Goal: Task Accomplishment & Management: Complete application form

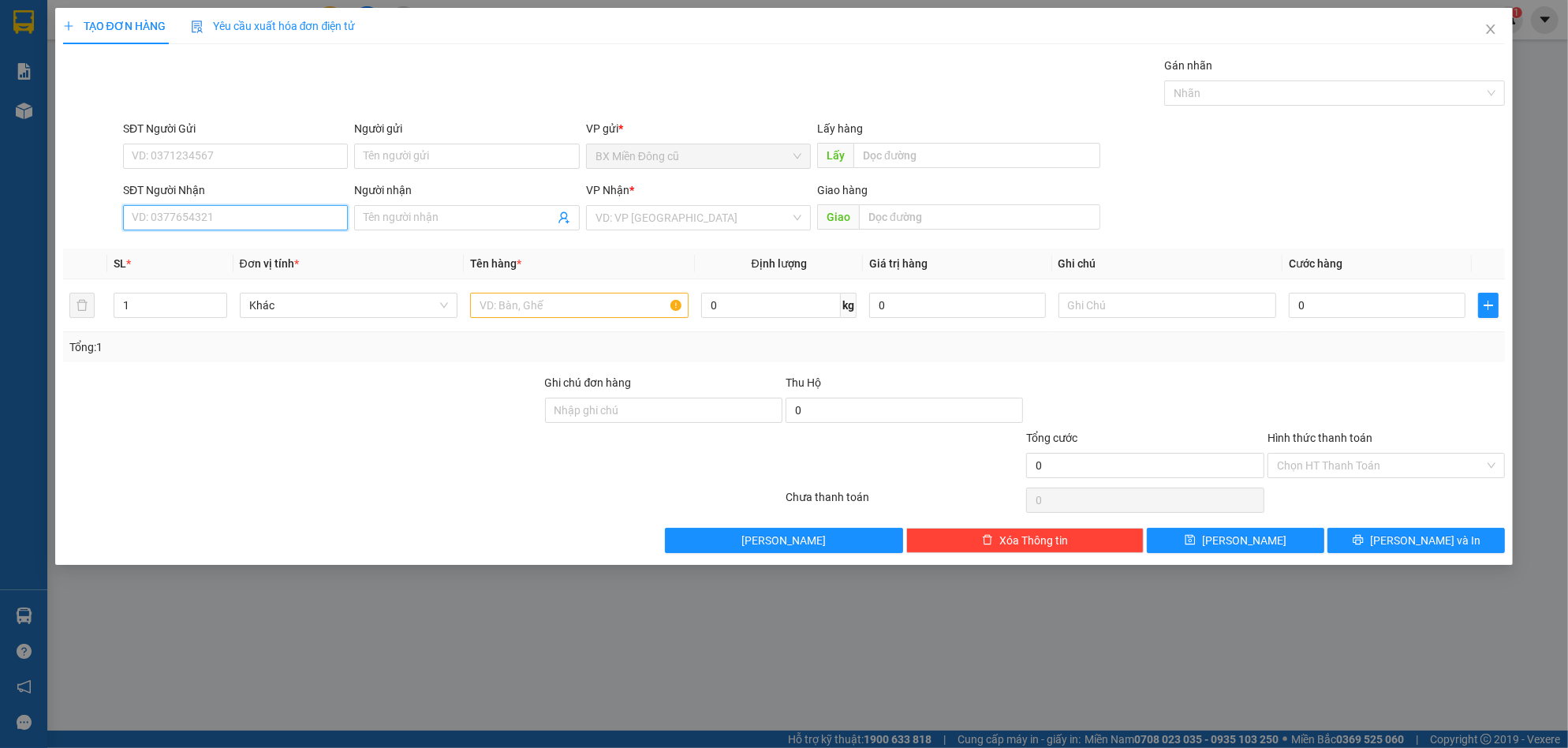
click at [328, 219] on input "SĐT Người Nhận" at bounding box center [235, 218] width 225 height 25
type input "0915173517"
click at [284, 246] on div "0915173517 - Nhân" at bounding box center [235, 249] width 206 height 18
type input "Nhân"
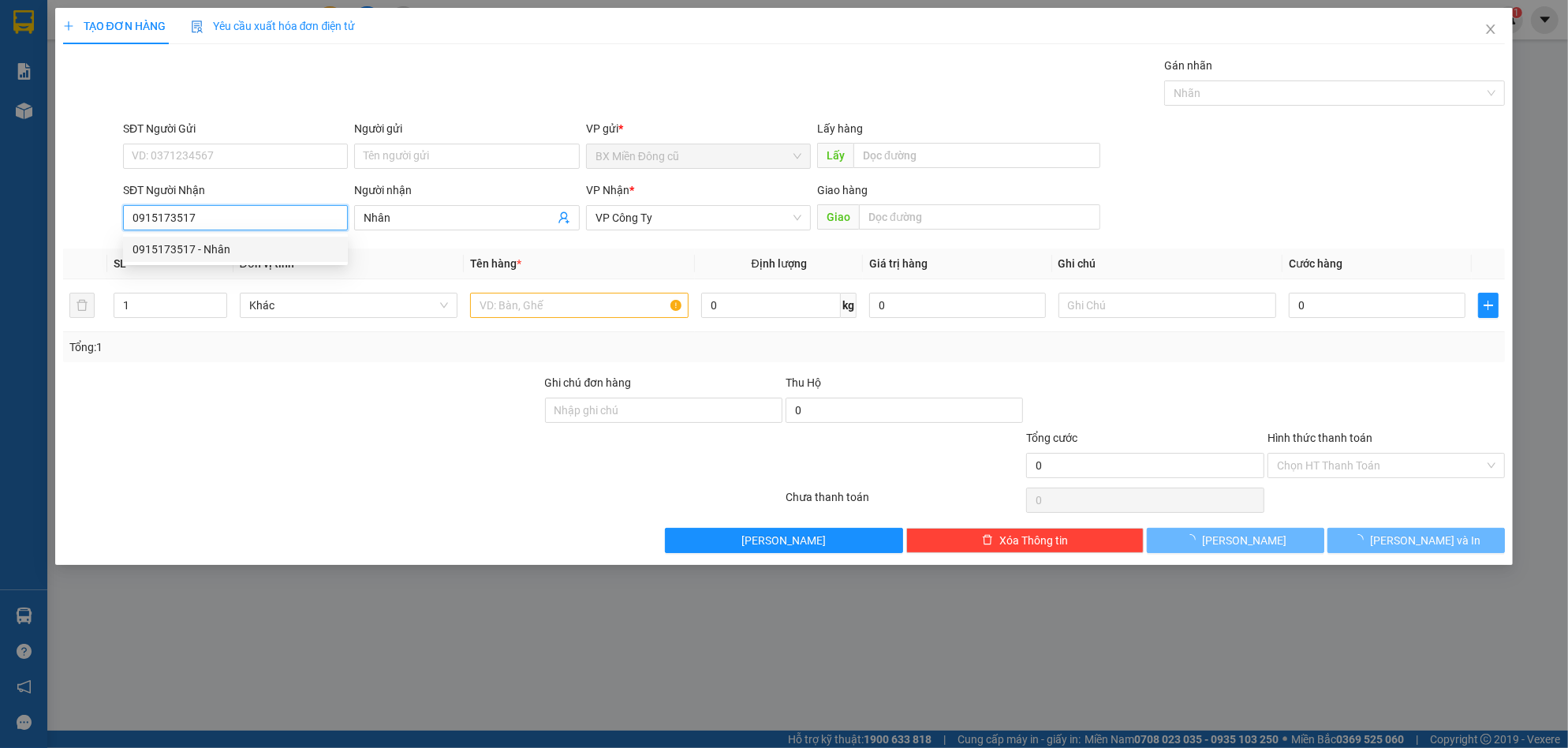
type input "100.000"
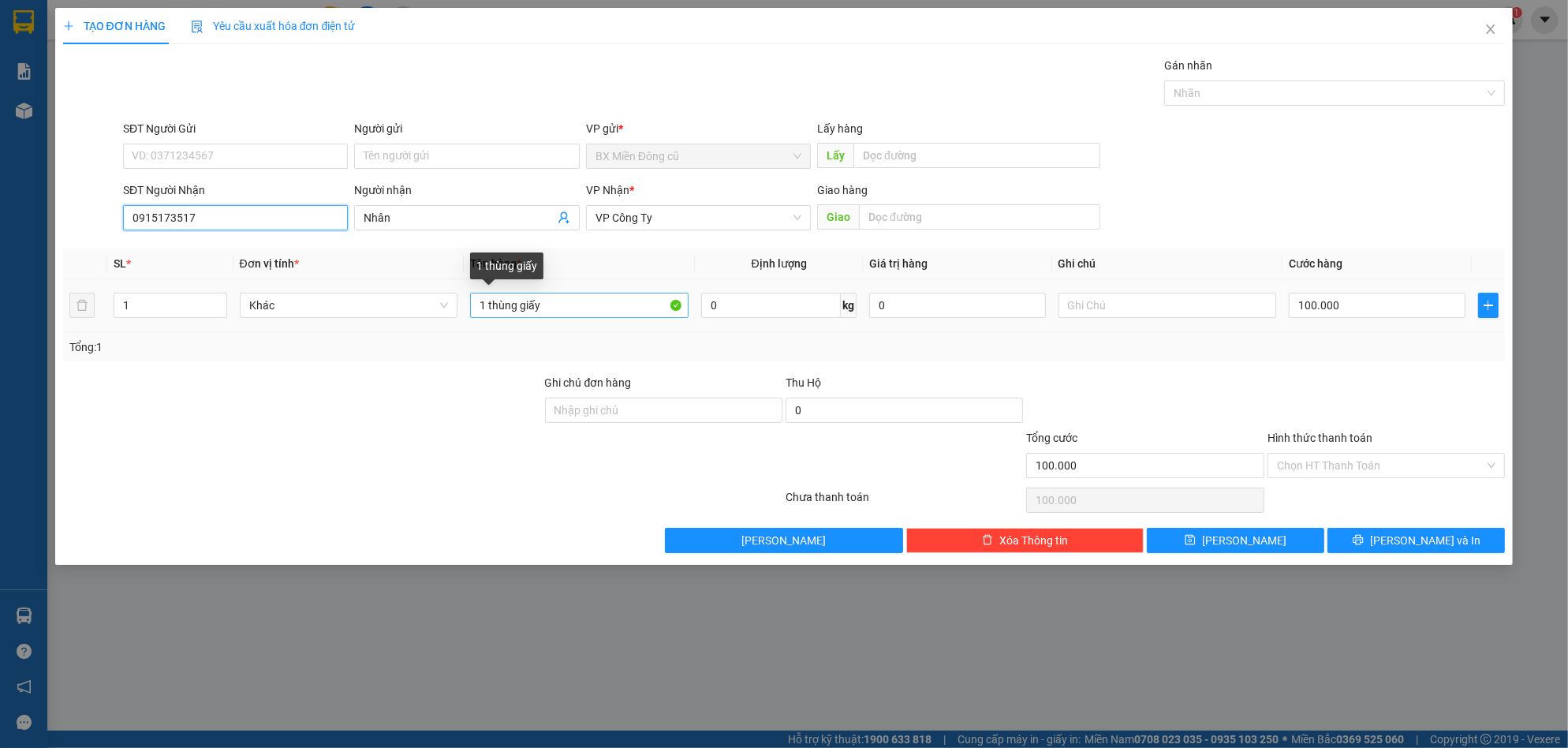
type input "0915173517"
click at [483, 298] on input "1 thùng giấy" at bounding box center [579, 306] width 218 height 25
type input "4 thùng giấy"
click at [1357, 311] on input "100.000" at bounding box center [1377, 306] width 176 height 25
type input "0"
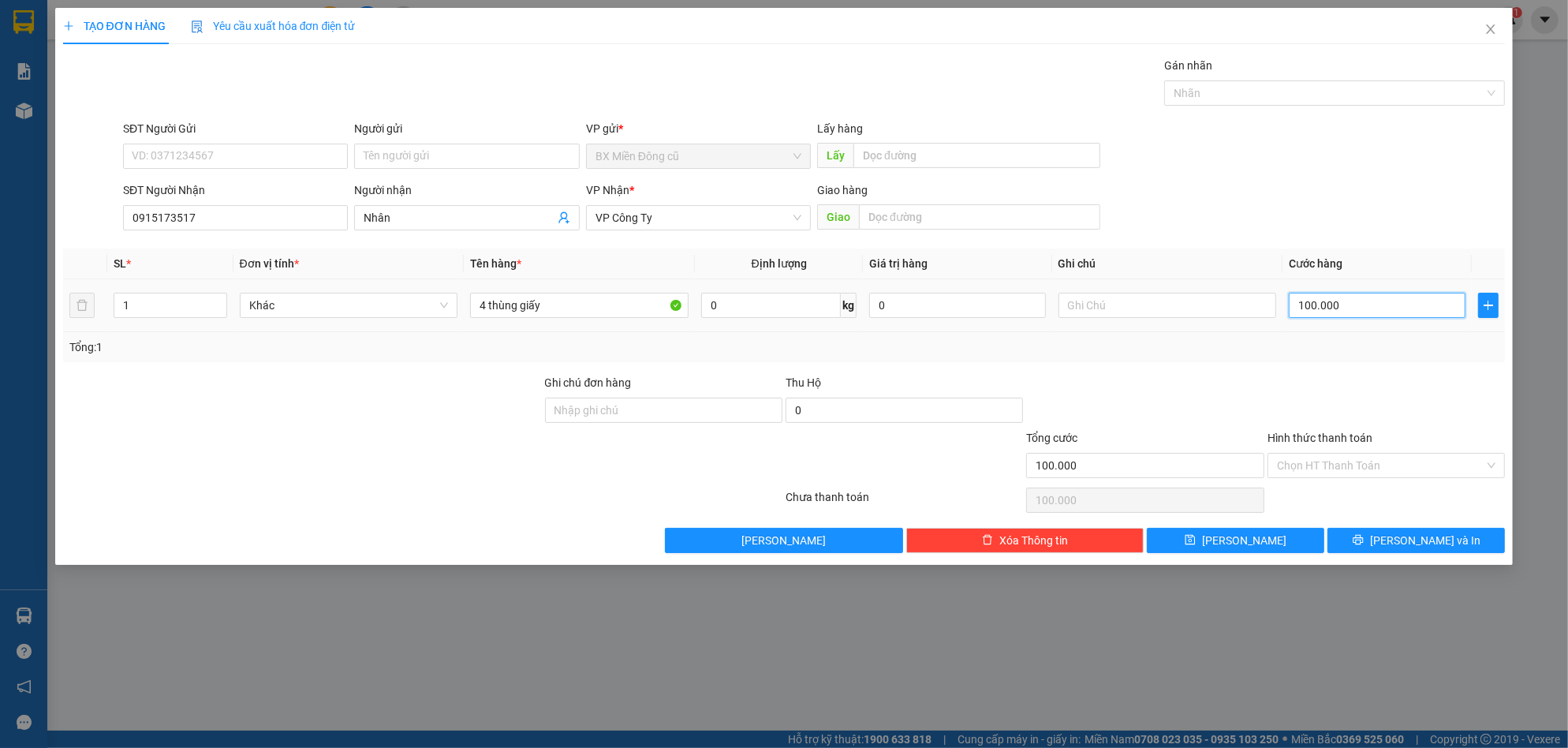
type input "0"
type input "3"
type input "03"
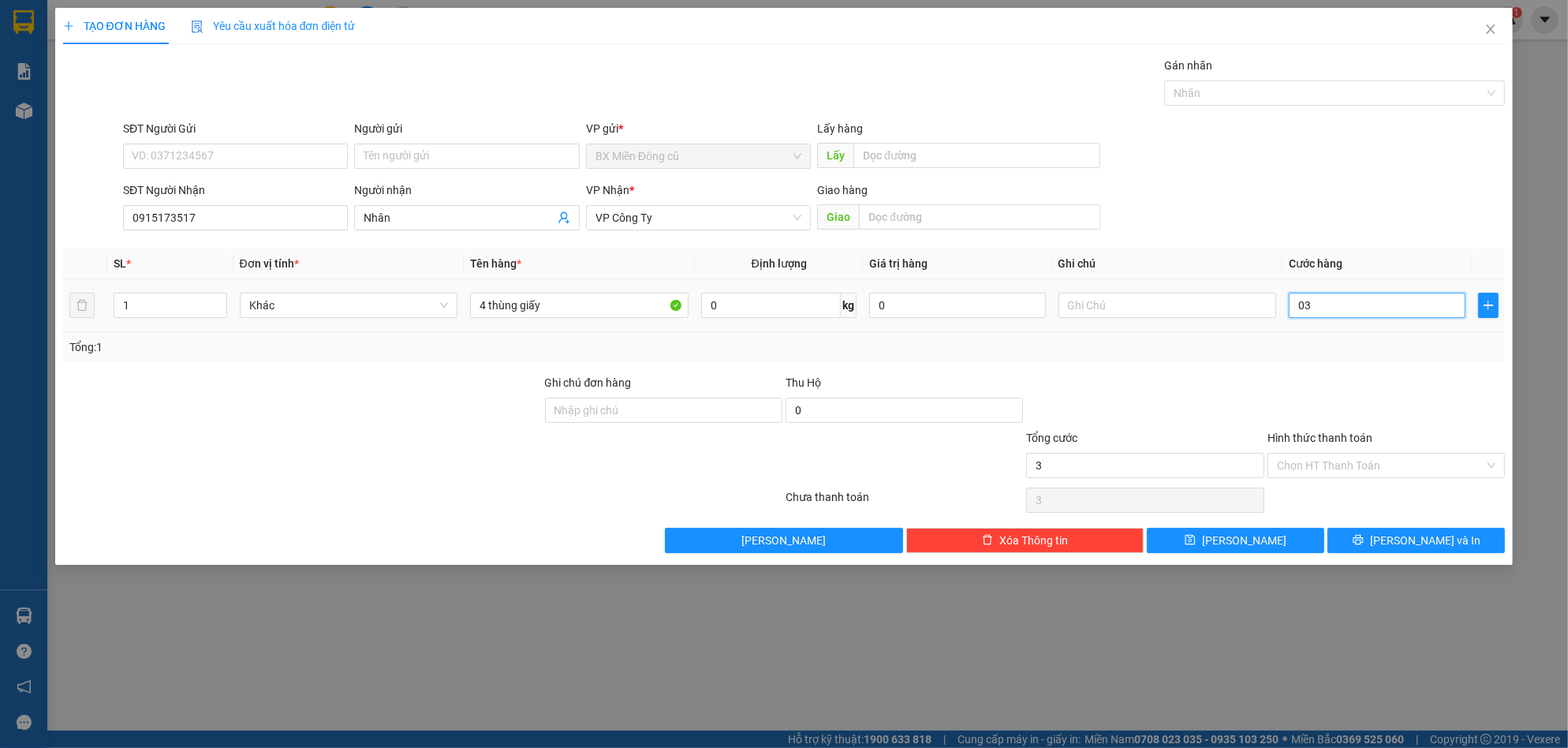
type input "35"
type input "035"
type input "350"
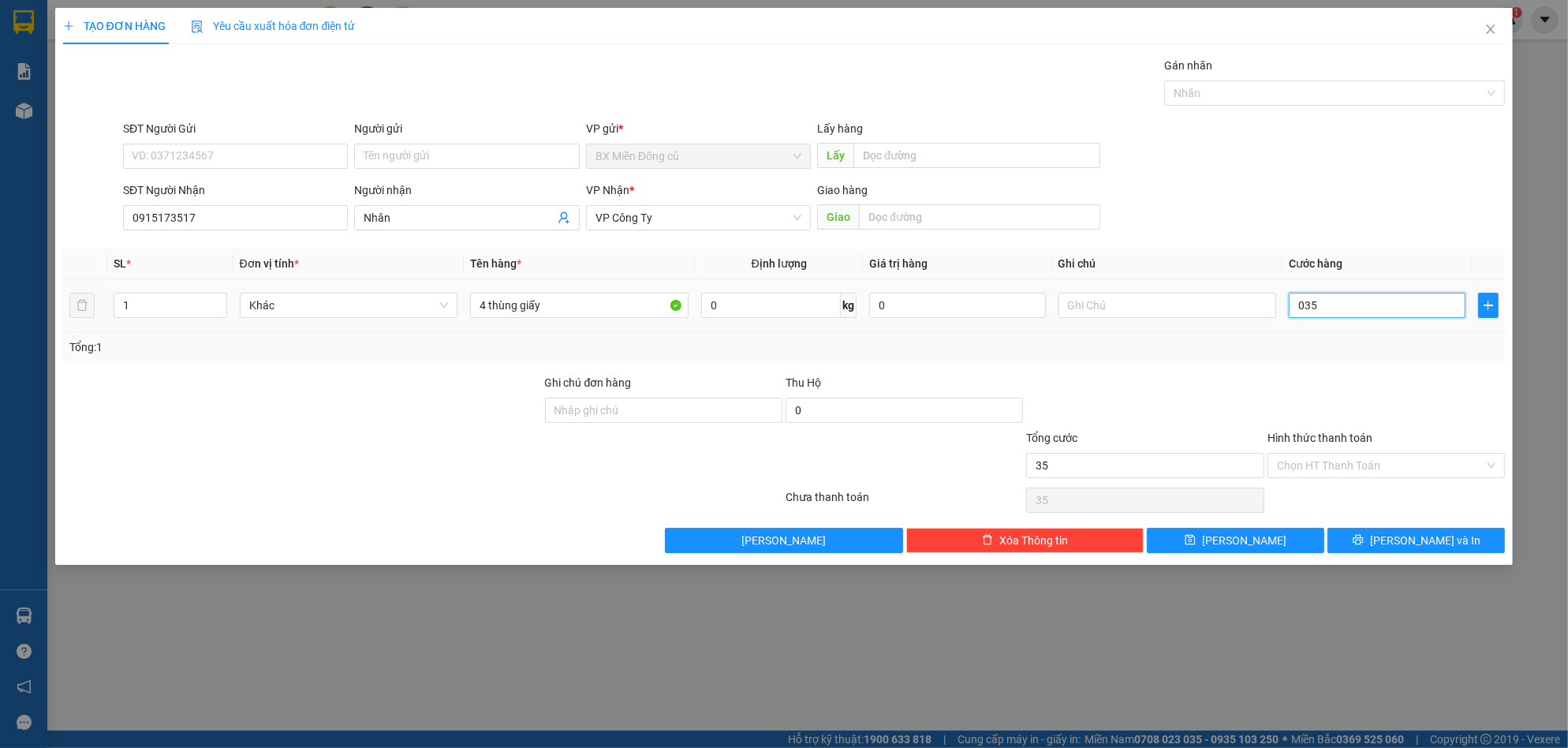
type input "0.350"
type input "3.500"
type input "03.500"
type input "35.000"
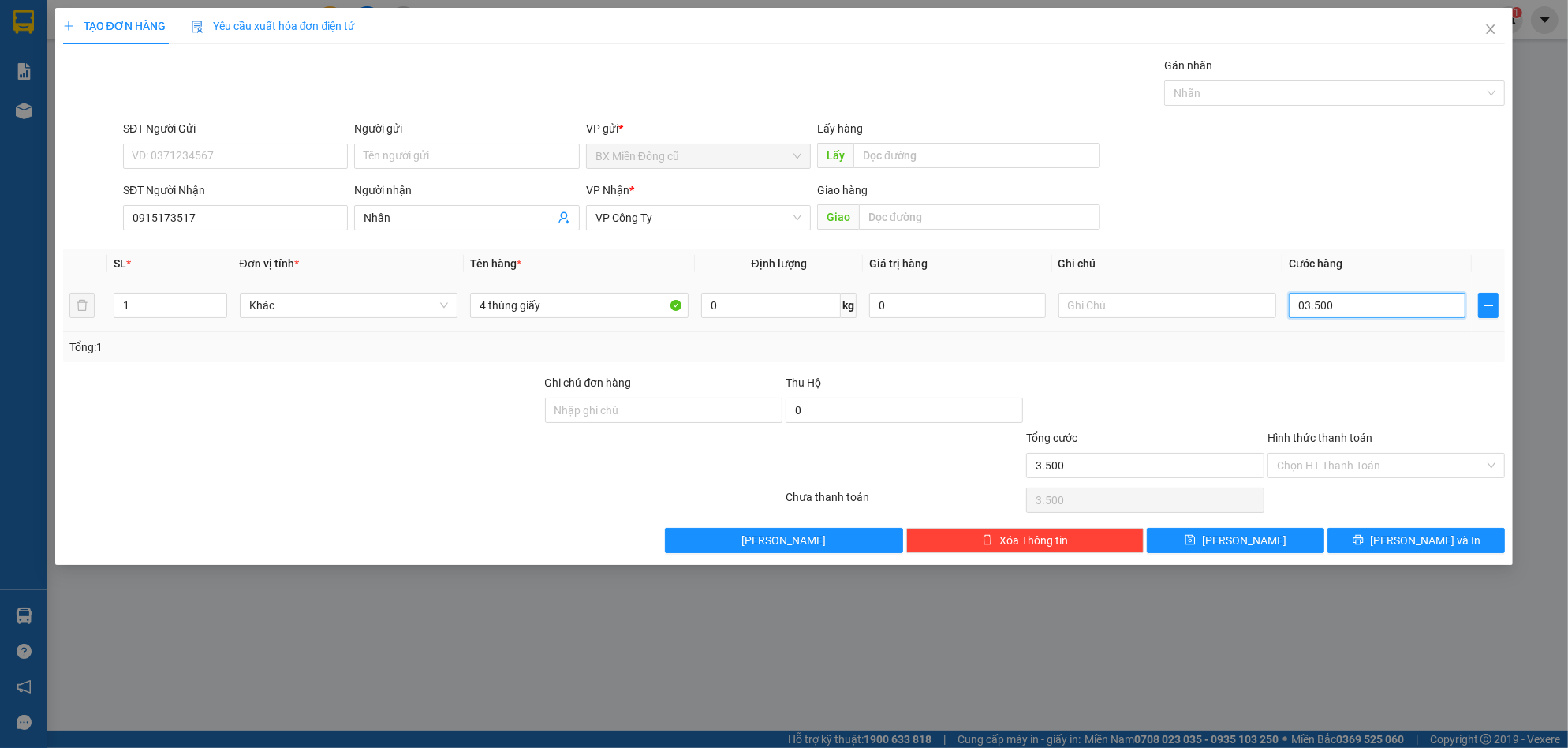
type input "35.000"
type input "035.000"
type input "350.000"
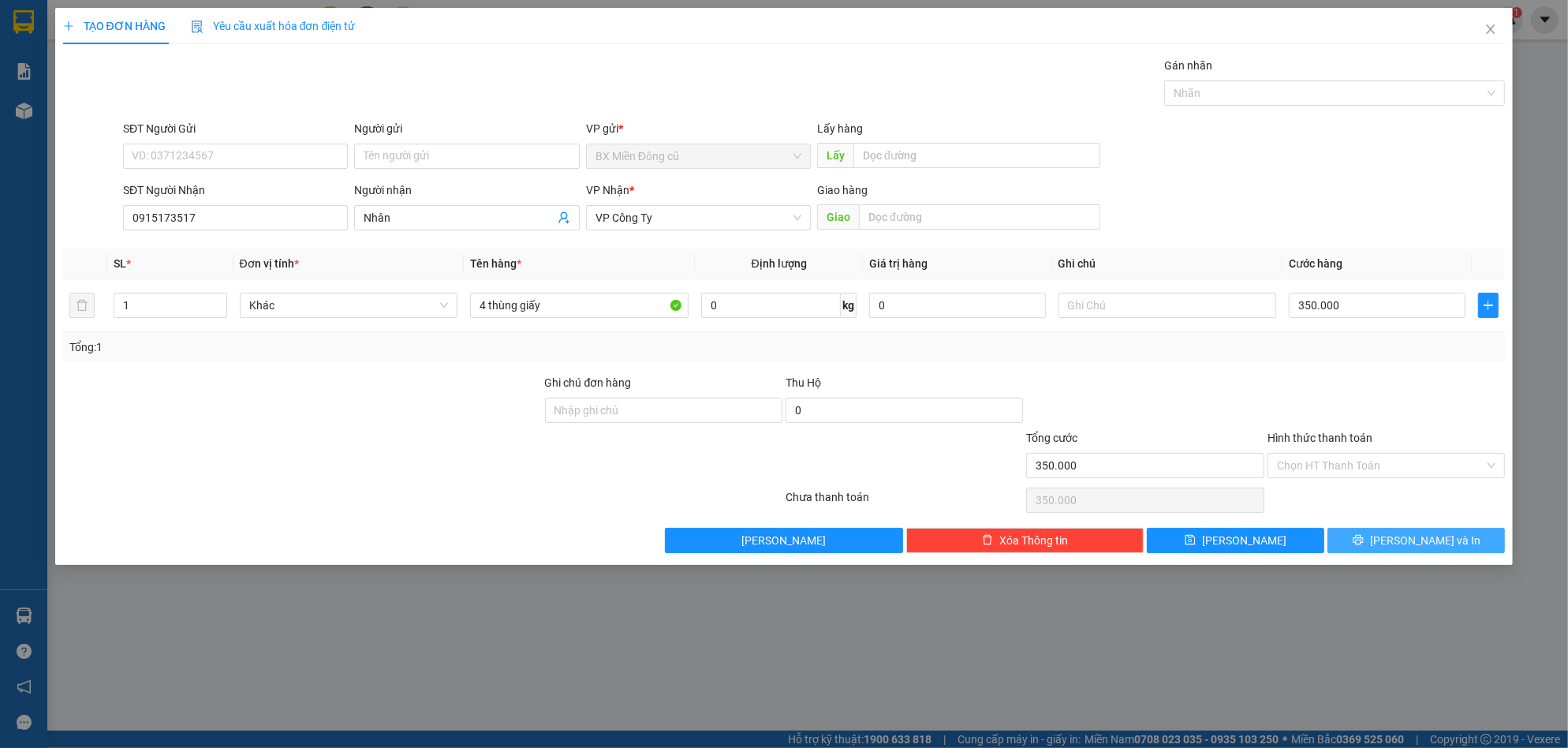
click at [1423, 532] on span "[PERSON_NAME] và In" at bounding box center [1426, 541] width 111 height 18
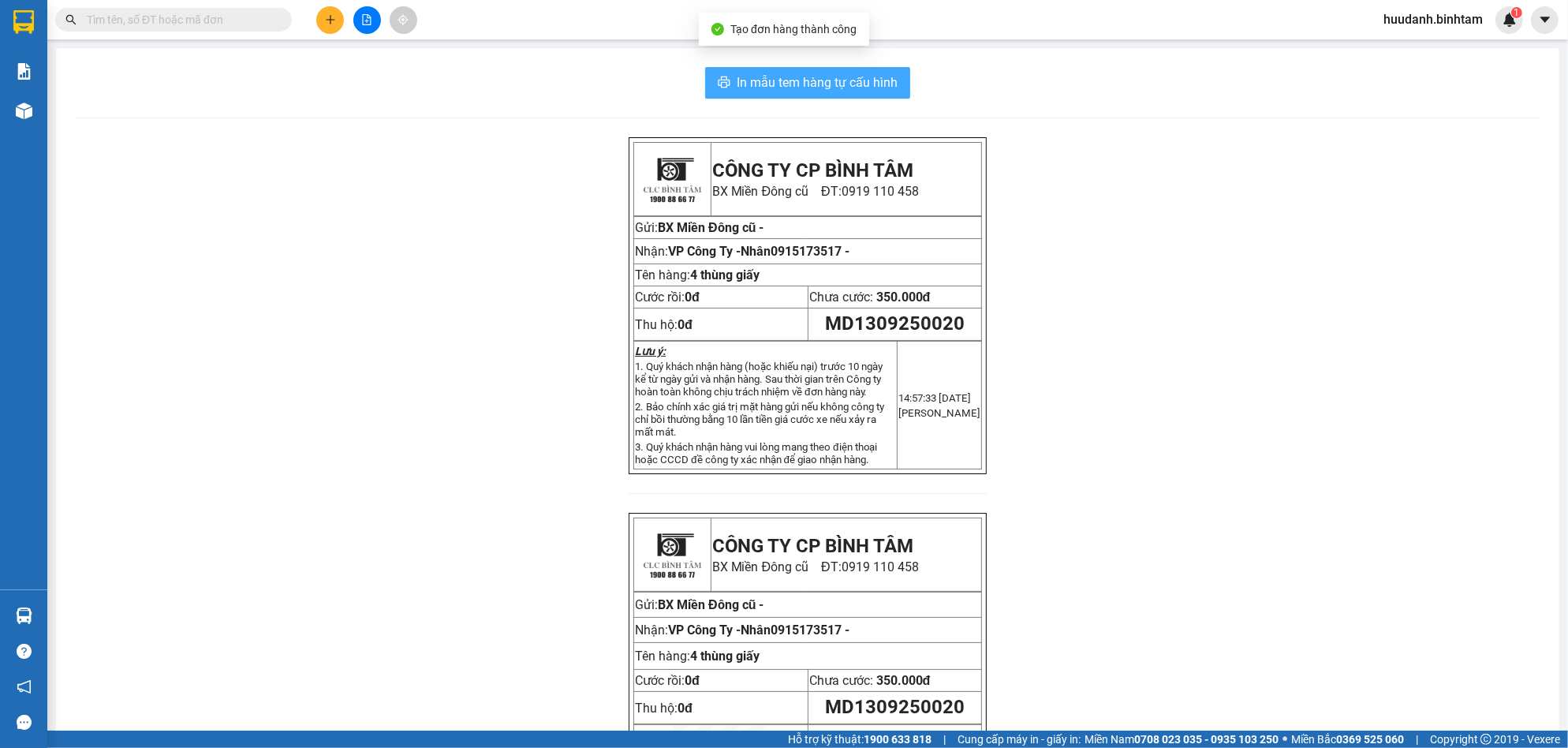
click at [848, 79] on span "In mẫu tem hàng tự cấu hình" at bounding box center [817, 83] width 161 height 19
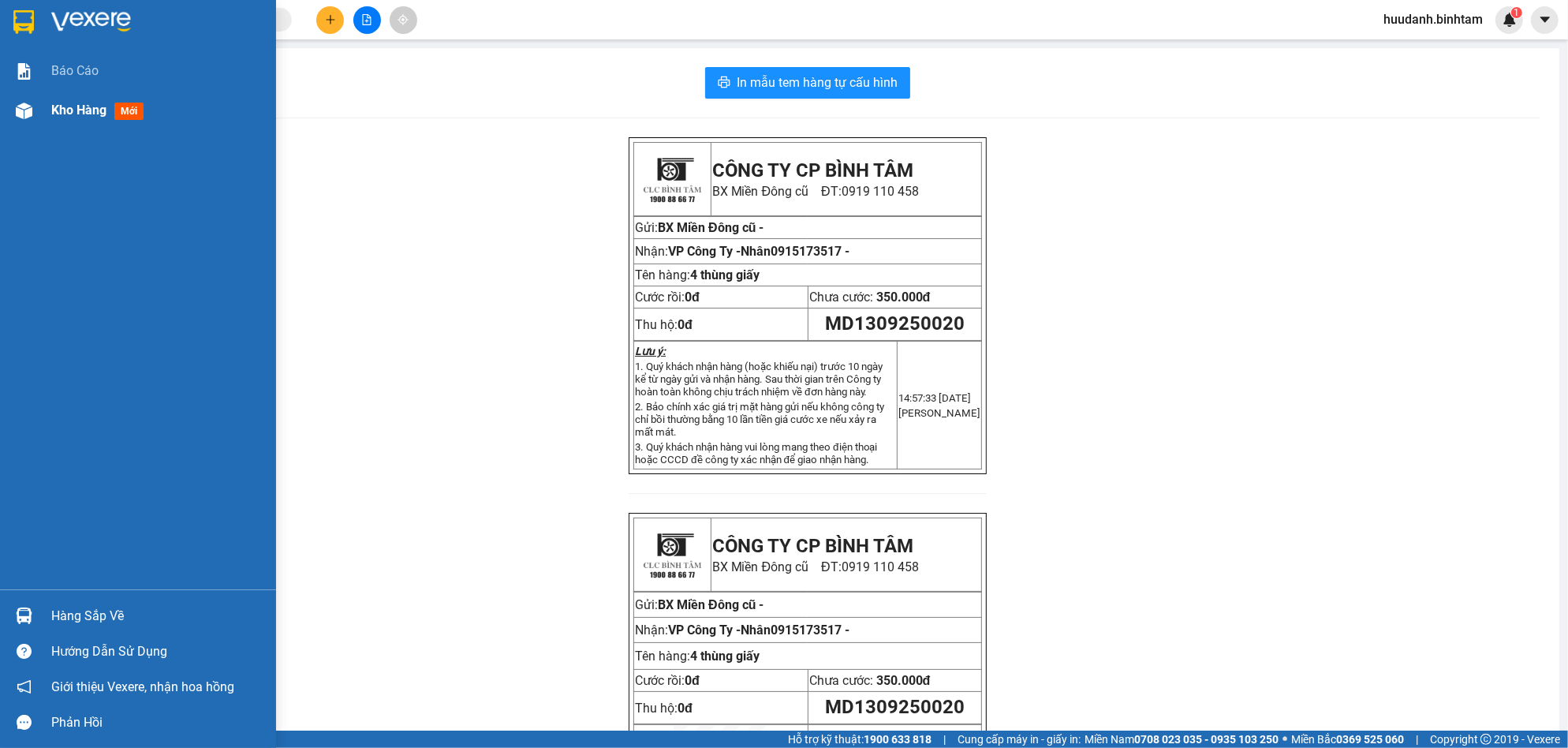
click at [71, 100] on div "Kho hàng mới" at bounding box center [100, 110] width 98 height 19
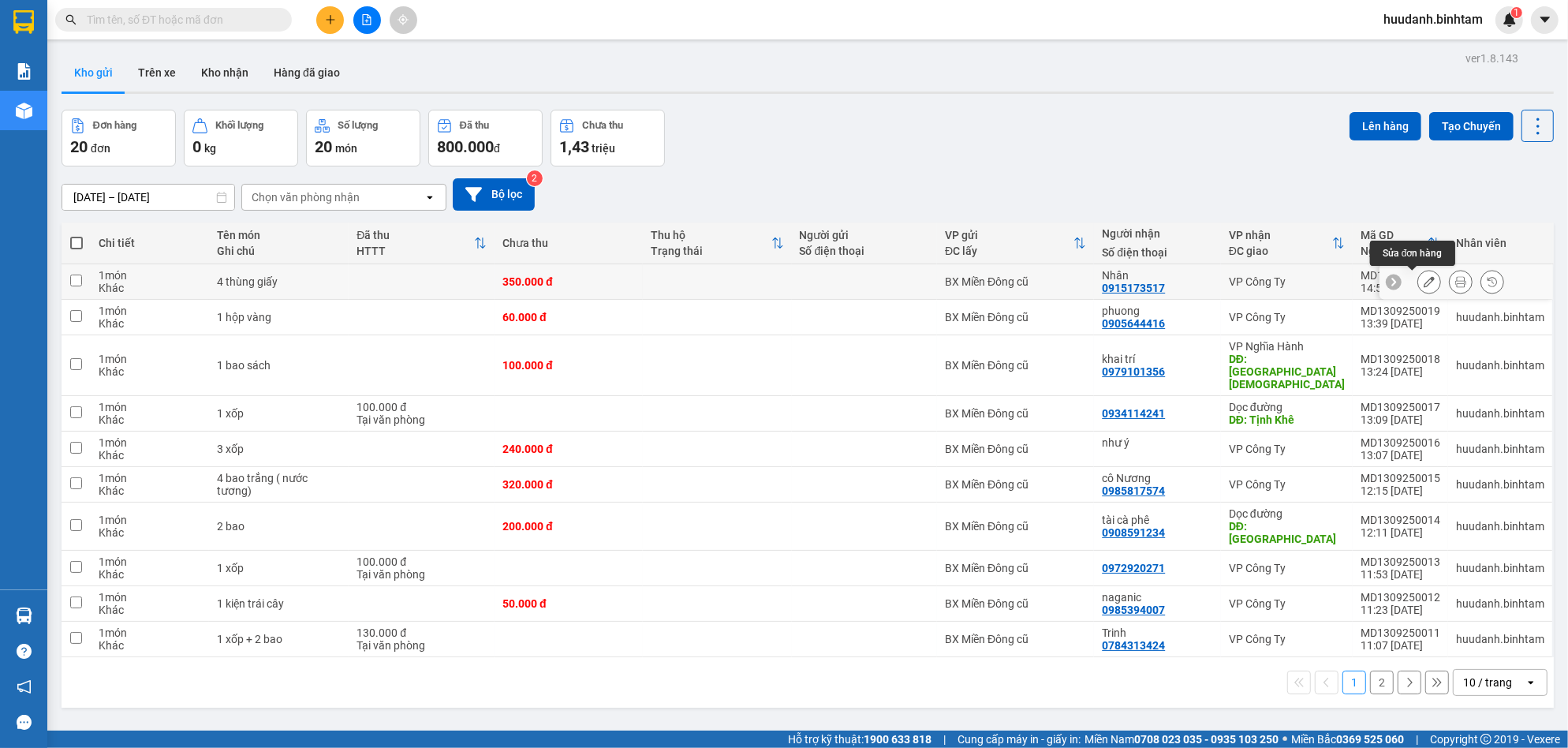
click at [1424, 282] on icon at bounding box center [1429, 282] width 11 height 11
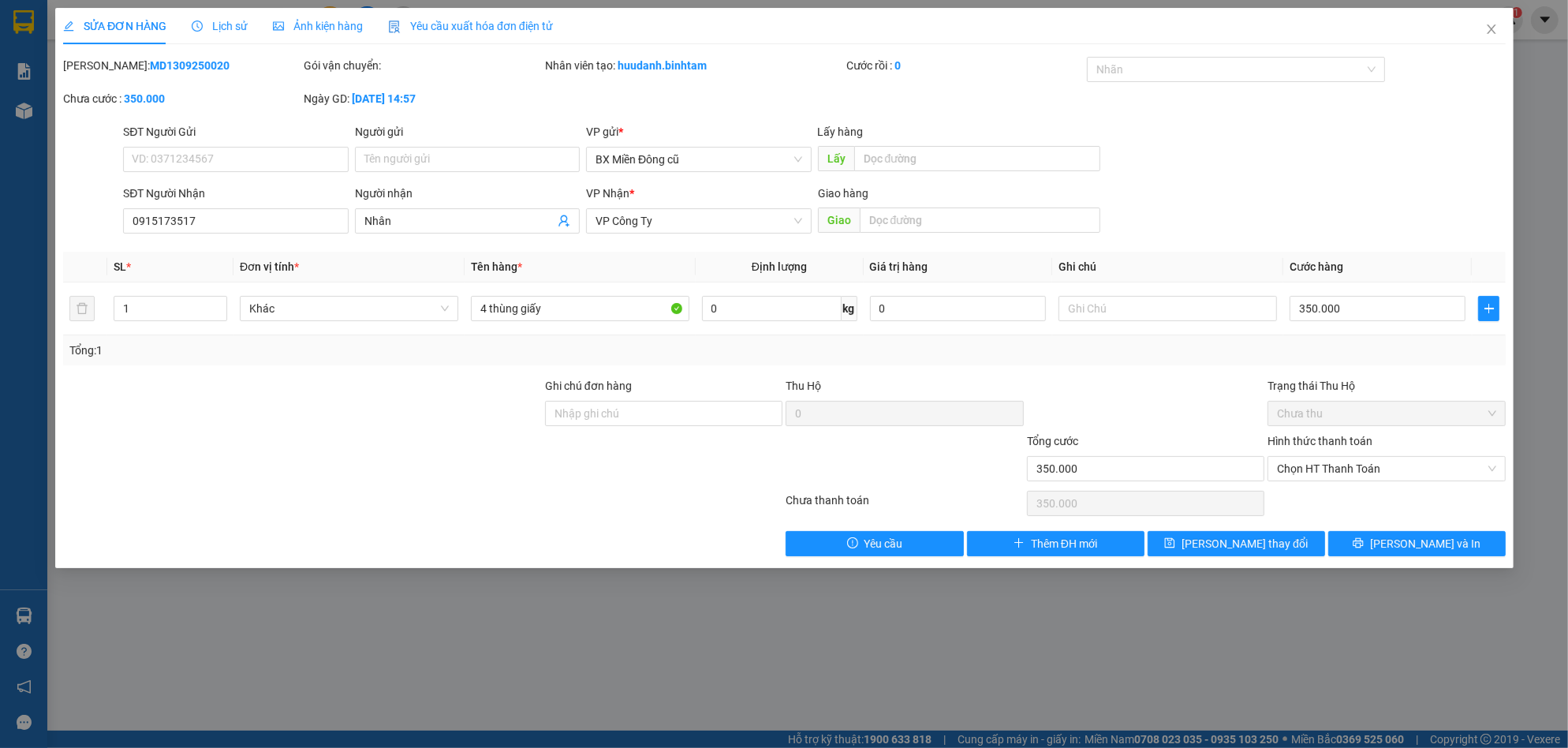
type input "0915173517"
type input "Nhân"
type input "350.000"
drag, startPoint x: 484, startPoint y: 308, endPoint x: 620, endPoint y: 349, distance: 142.0
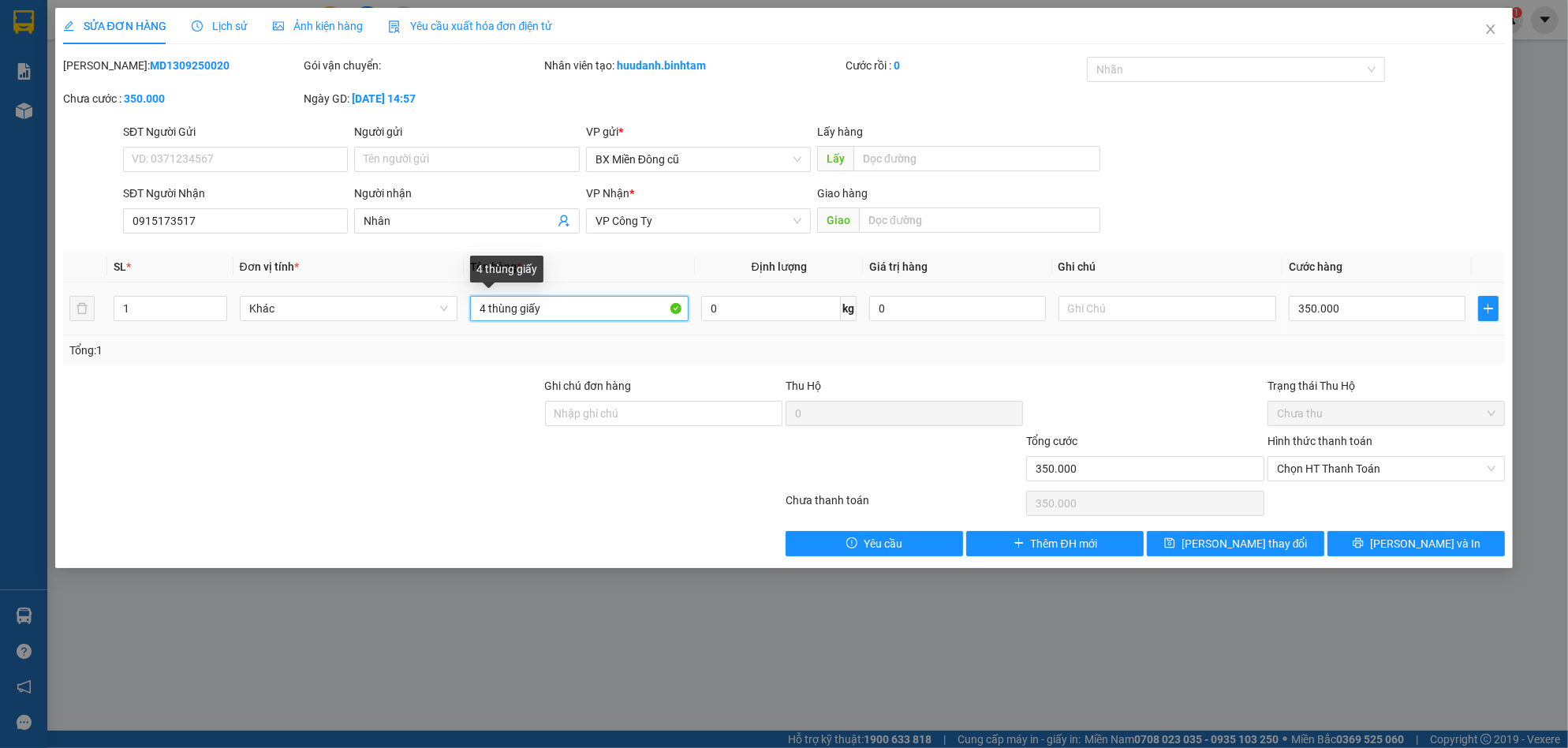
click at [485, 309] on input "4 thùng giấy" at bounding box center [579, 308] width 218 height 25
type input "1 thùng giấy"
click at [1342, 309] on input "350.000" at bounding box center [1377, 308] width 176 height 25
type input "0"
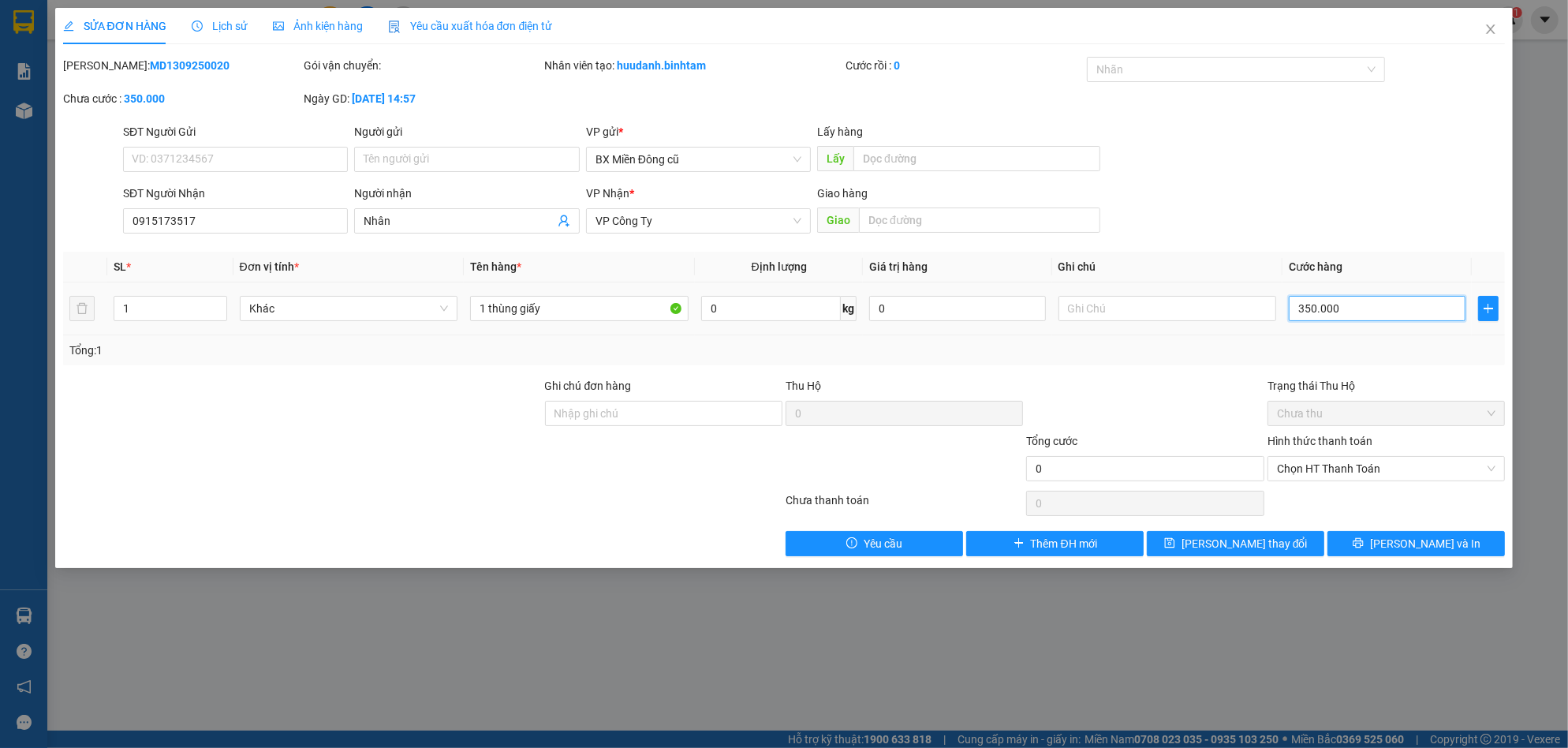
type input "0"
type input "5"
type input "05"
type input "50"
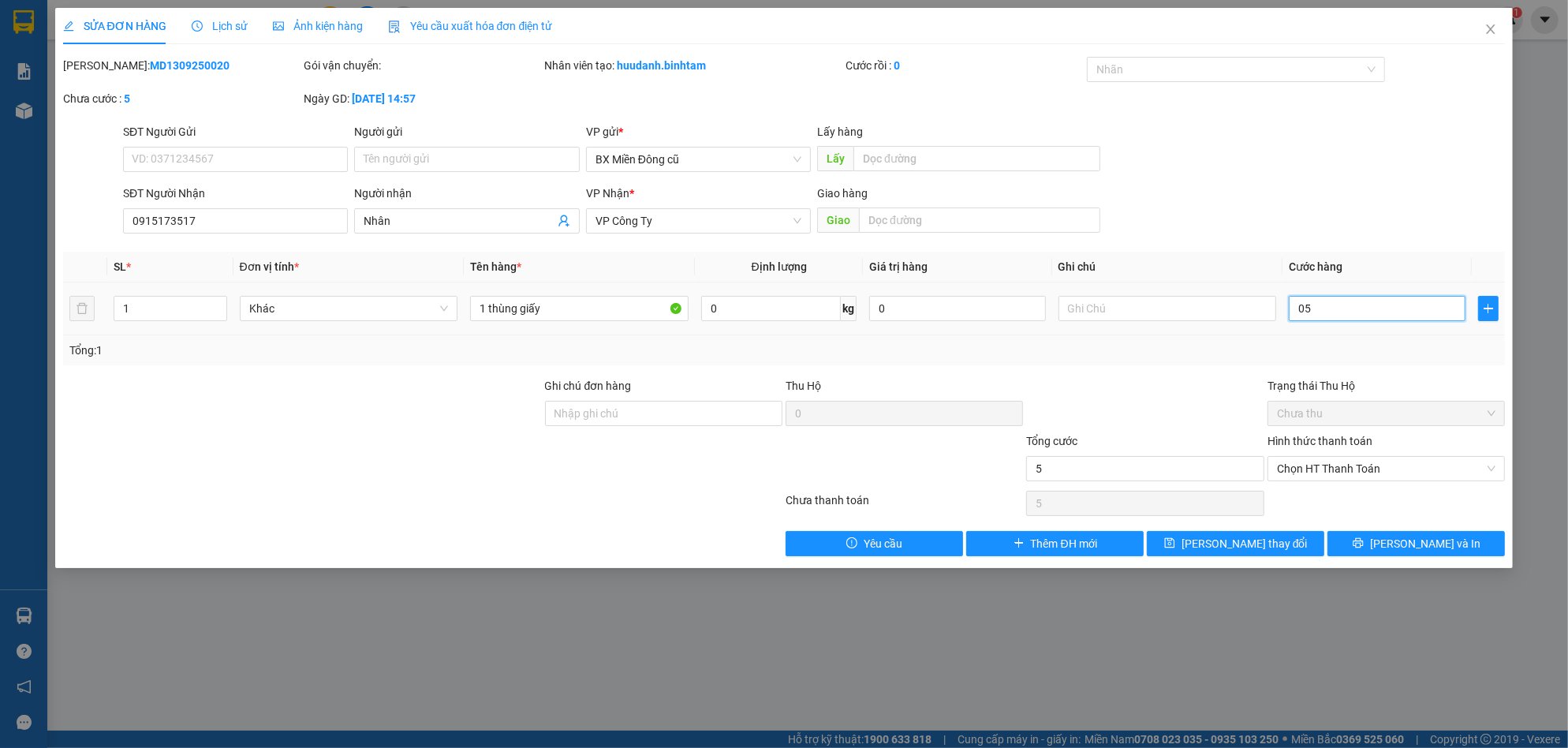
type input "50"
type input "050"
type input "500"
type input "0.500"
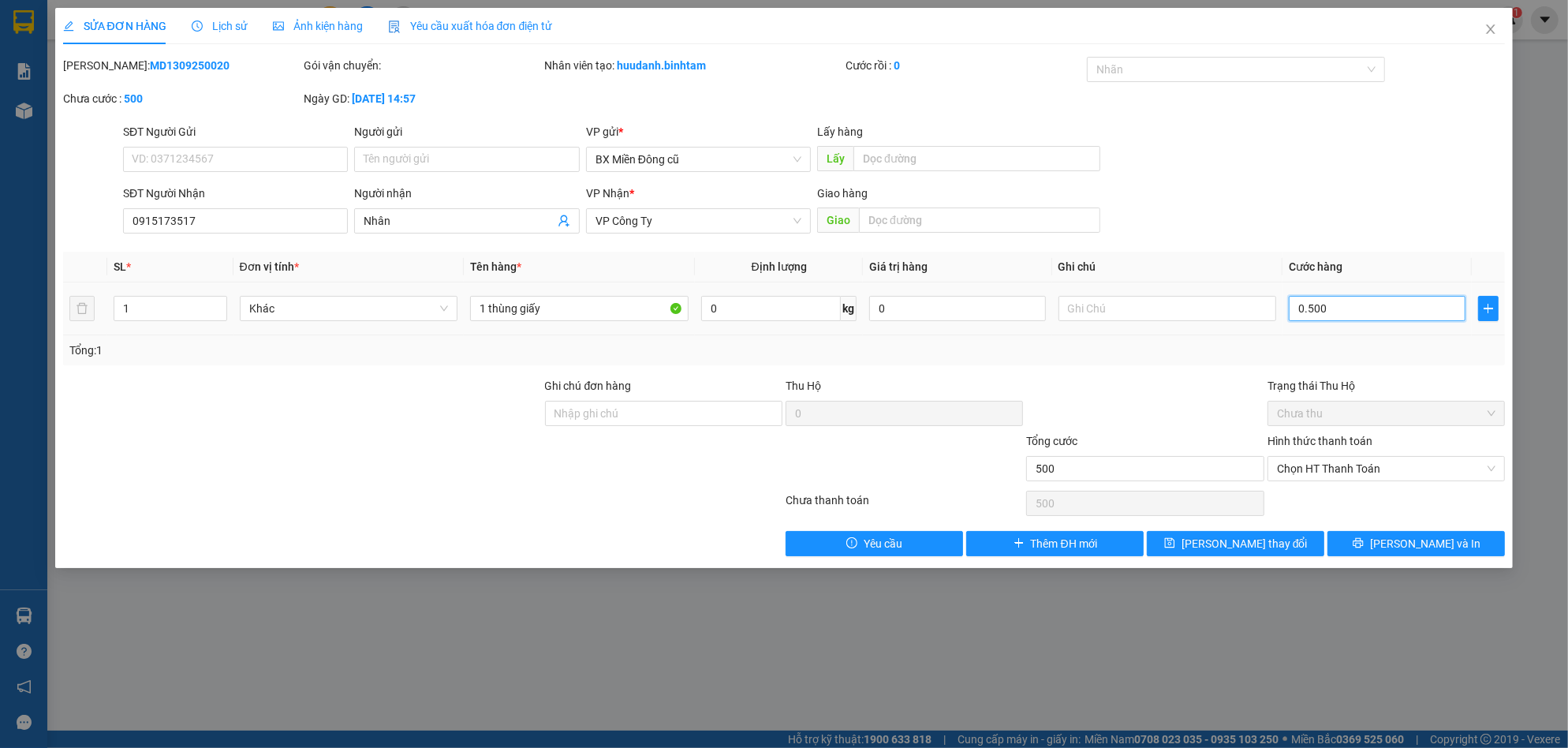
type input "5.000"
type input "05.000"
type input "50.000"
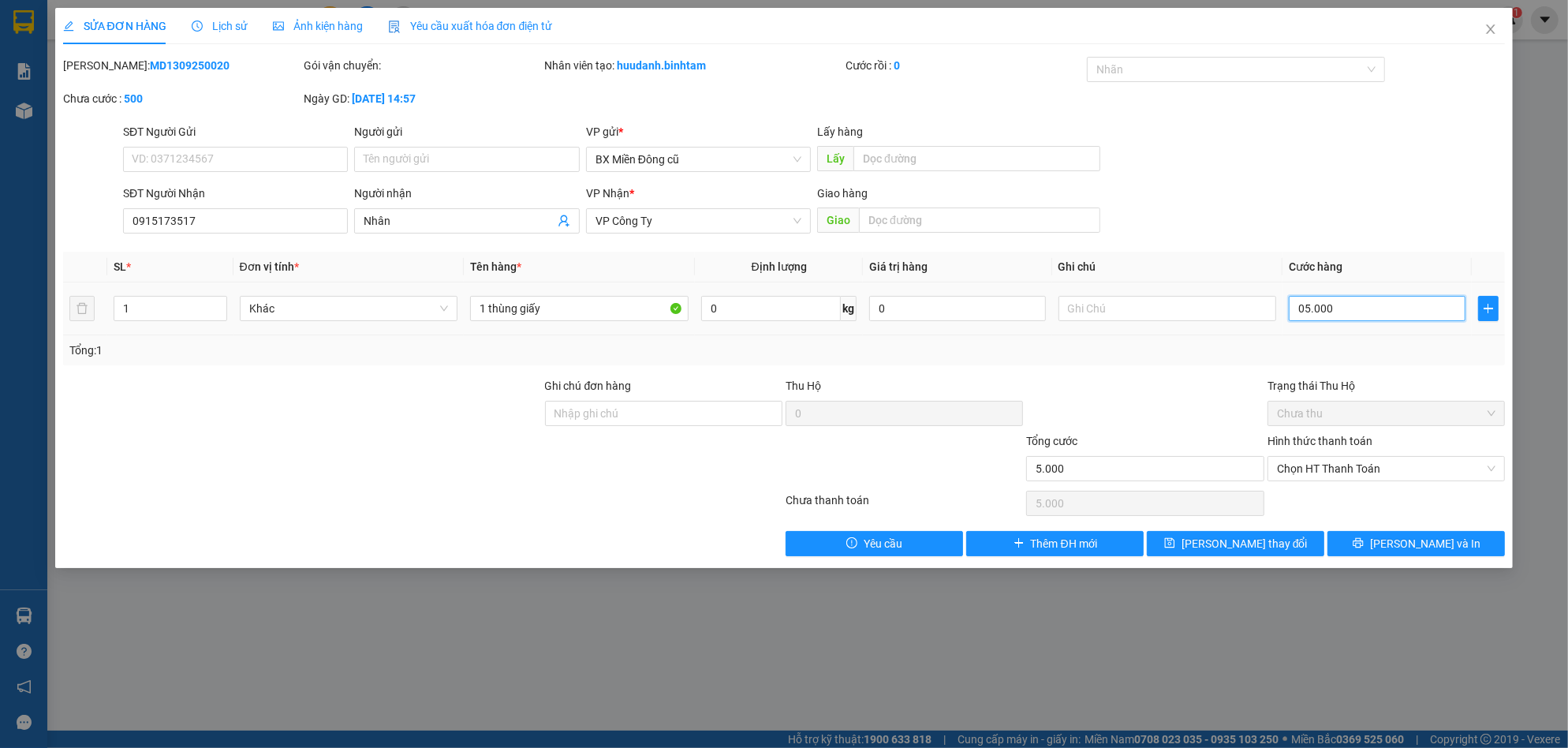
type input "050.000"
type input "500.000"
type input "050.000"
type input "50.000"
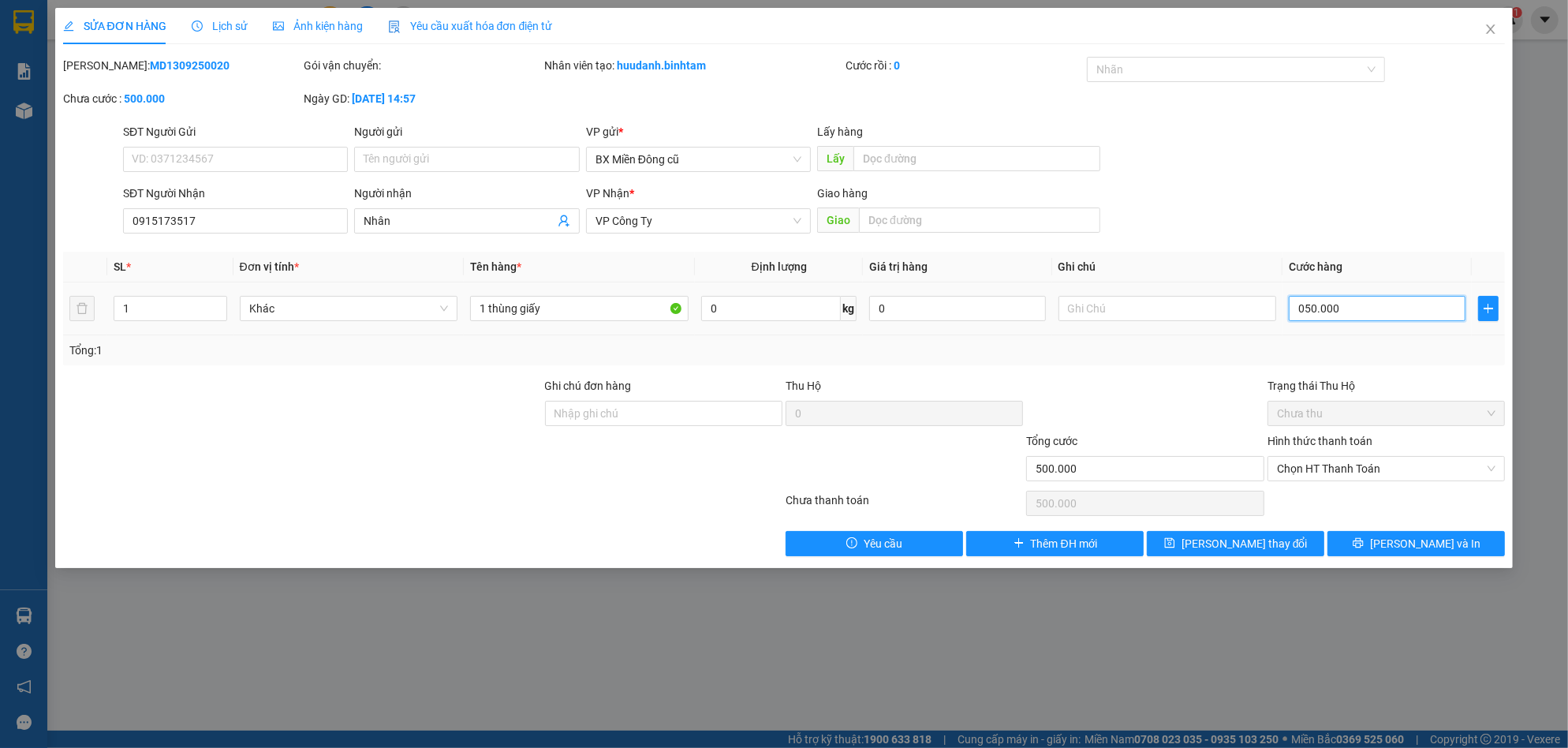
type input "50.000"
click at [1284, 536] on button "[PERSON_NAME] thay đổi" at bounding box center [1235, 543] width 177 height 25
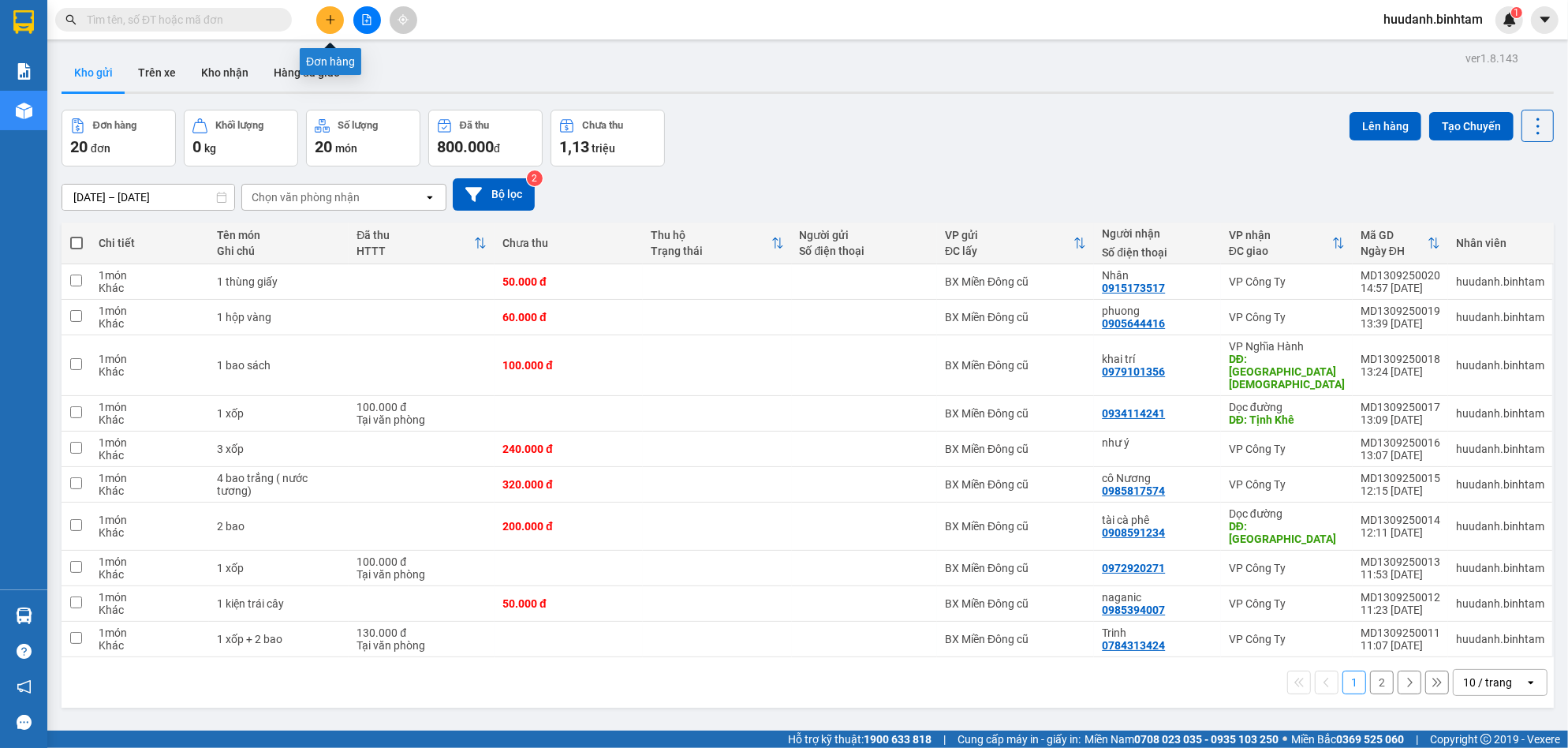
click at [333, 8] on button at bounding box center [329, 19] width 27 height 27
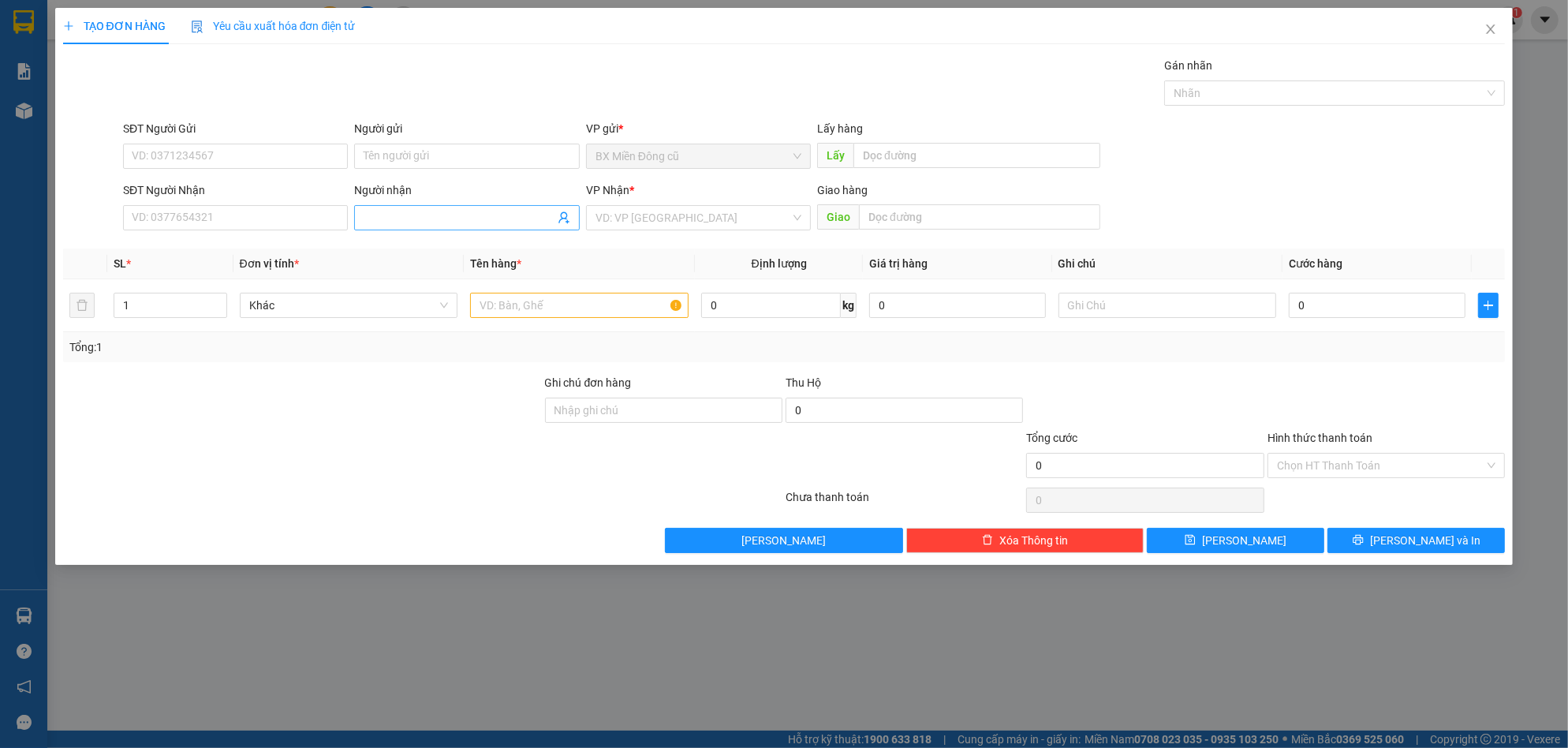
click at [375, 214] on input "Người nhận" at bounding box center [458, 218] width 190 height 18
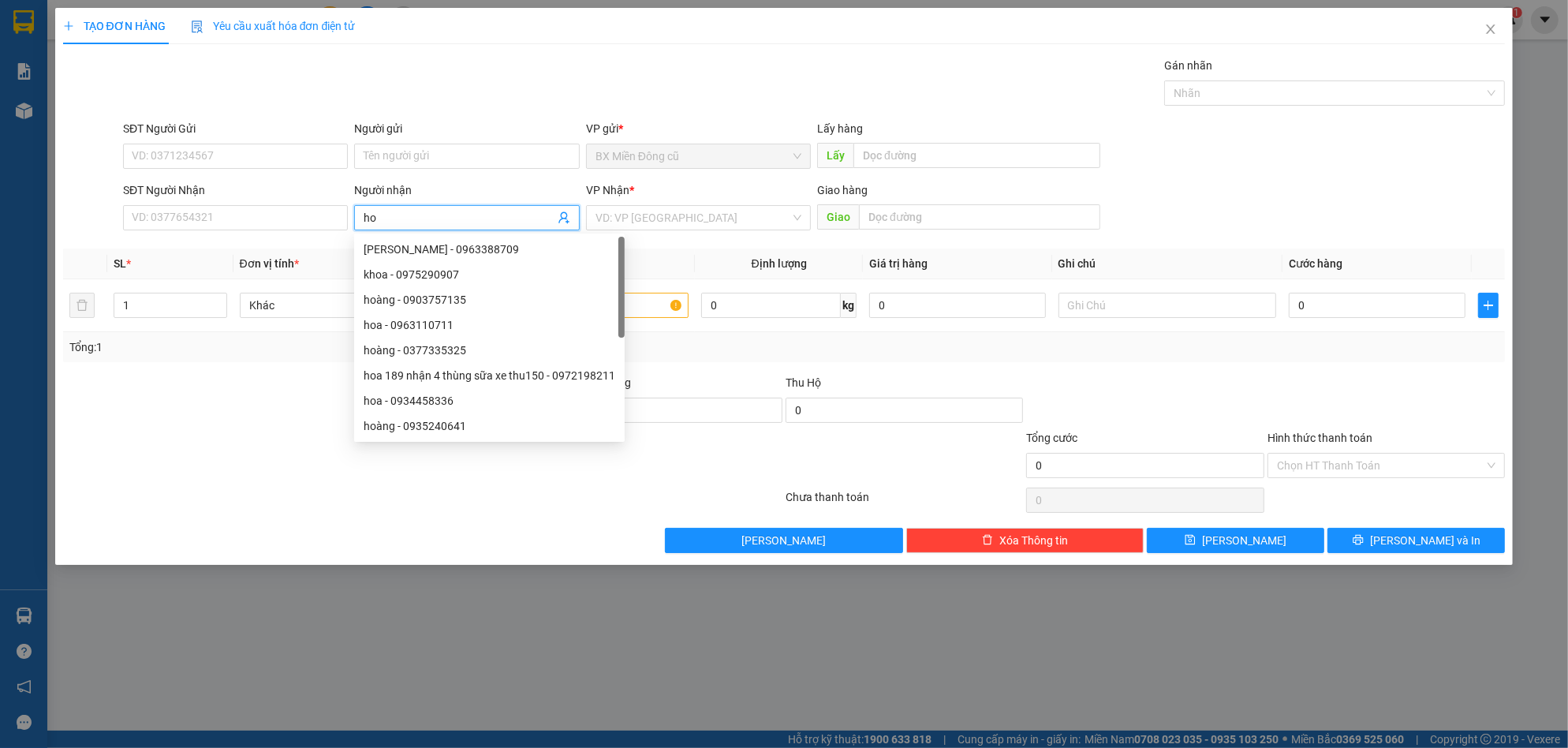
paste input "àng"
type input "hoàng"
click at [488, 371] on div "hoàng anh - 0935997357" at bounding box center [466, 376] width 206 height 18
type input "0935997357"
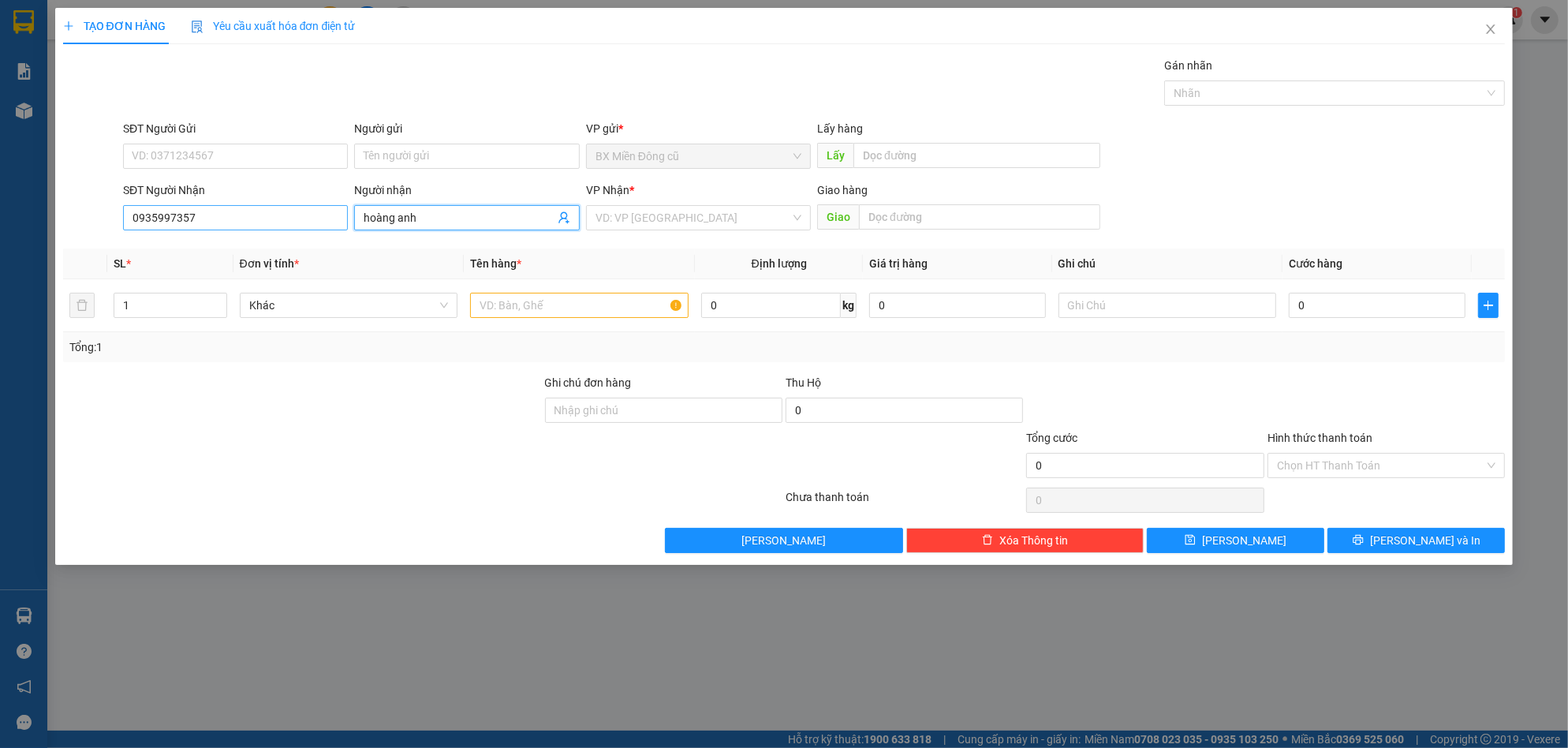
type input "hoàng anh"
click at [203, 213] on input "0935997357" at bounding box center [235, 218] width 225 height 25
type input "0"
type input "0984396357"
click at [207, 254] on div "0984396357 - hoang" at bounding box center [235, 249] width 206 height 18
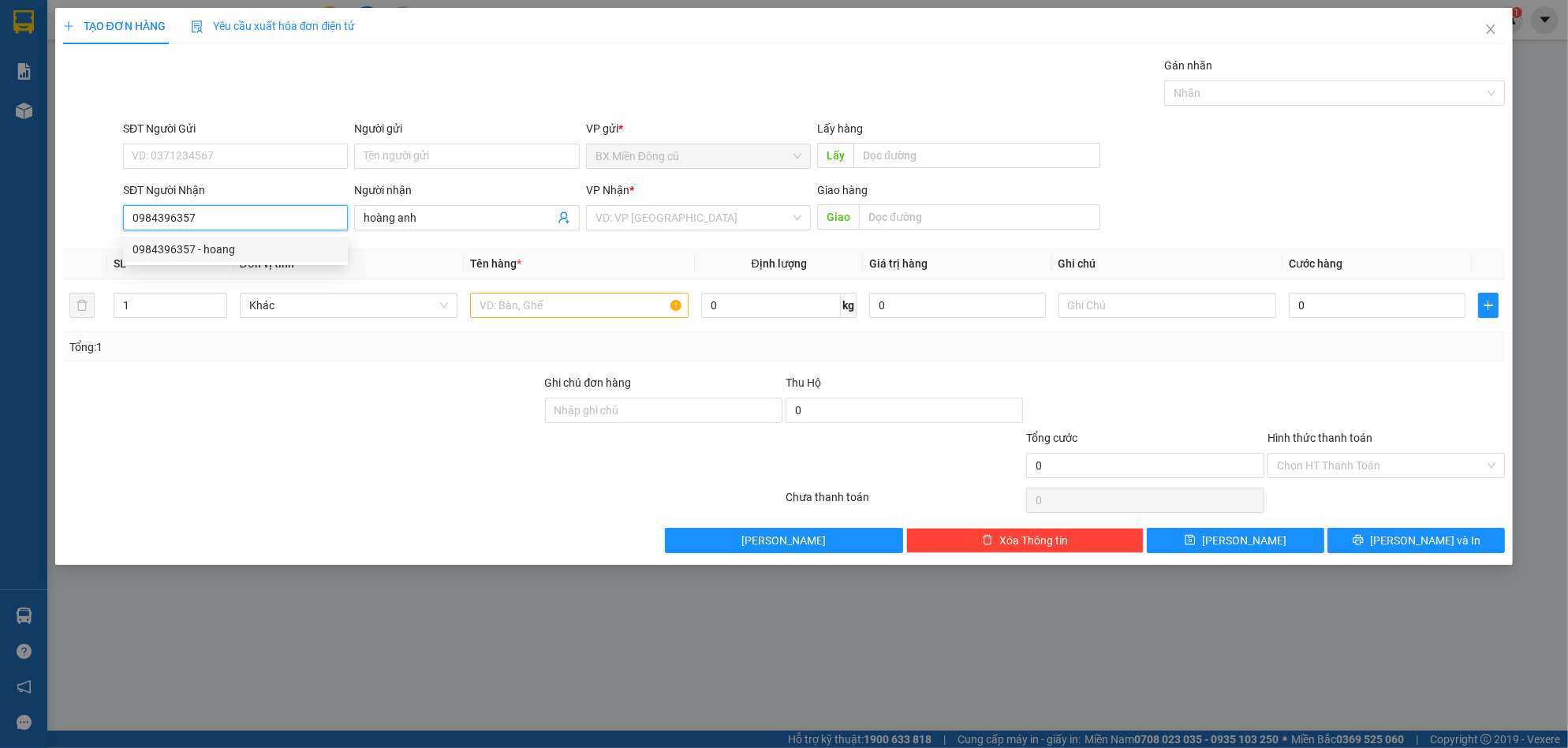
type input "hoang"
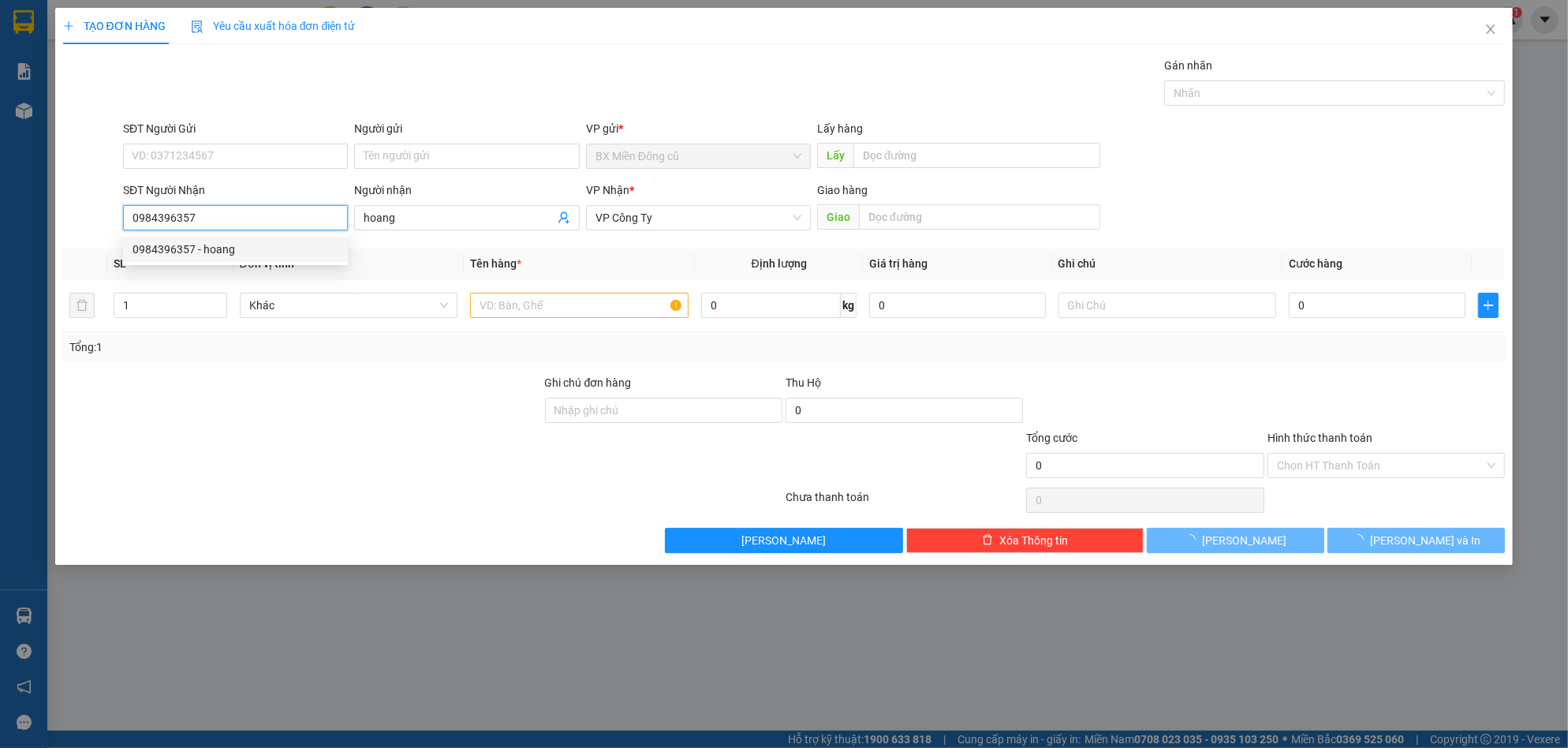
type input "50.000"
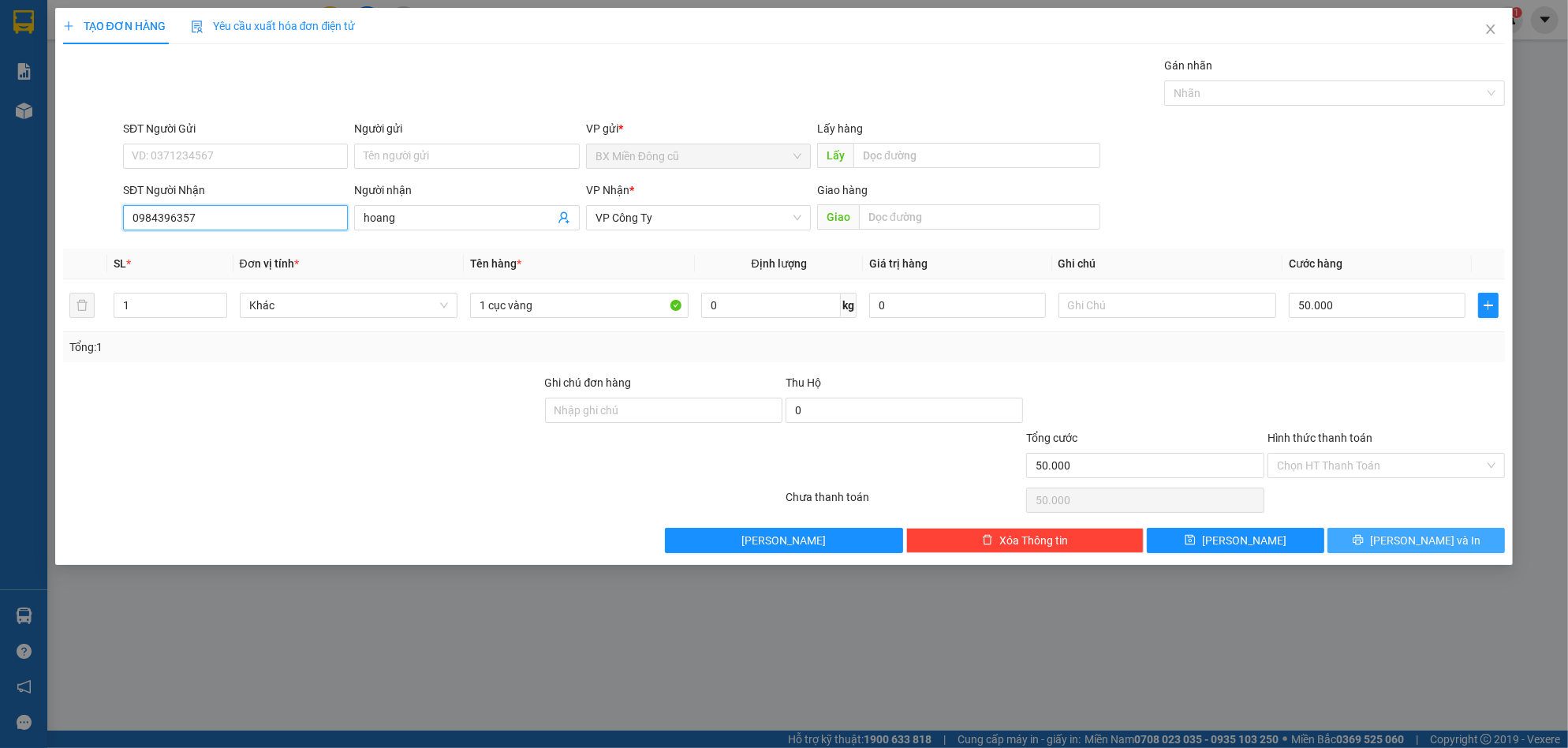
type input "0984396357"
click at [1364, 536] on icon "printer" at bounding box center [1358, 540] width 11 height 11
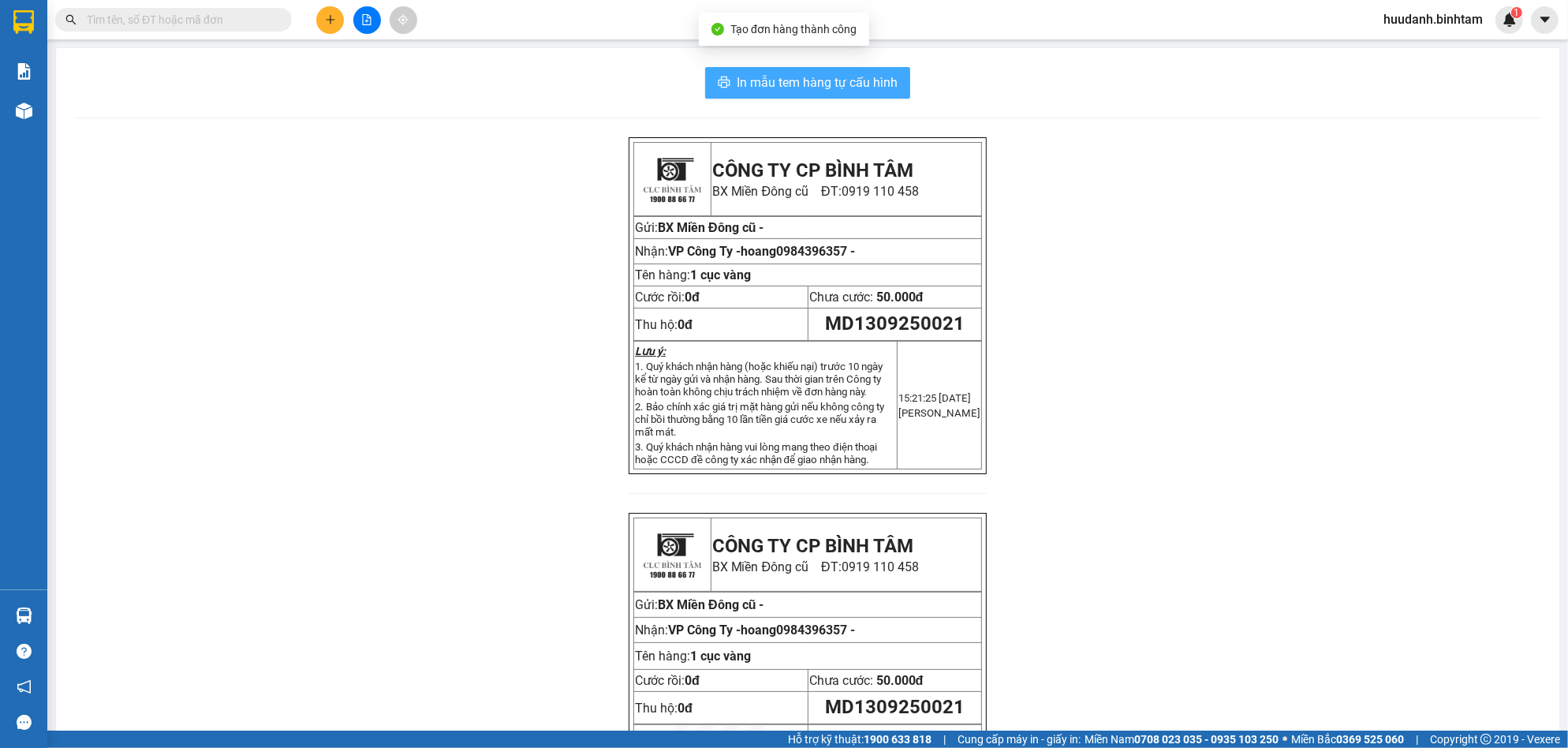
click at [856, 76] on span "In mẫu tem hàng tự cấu hình" at bounding box center [817, 83] width 161 height 19
click at [324, 18] on button at bounding box center [329, 19] width 27 height 27
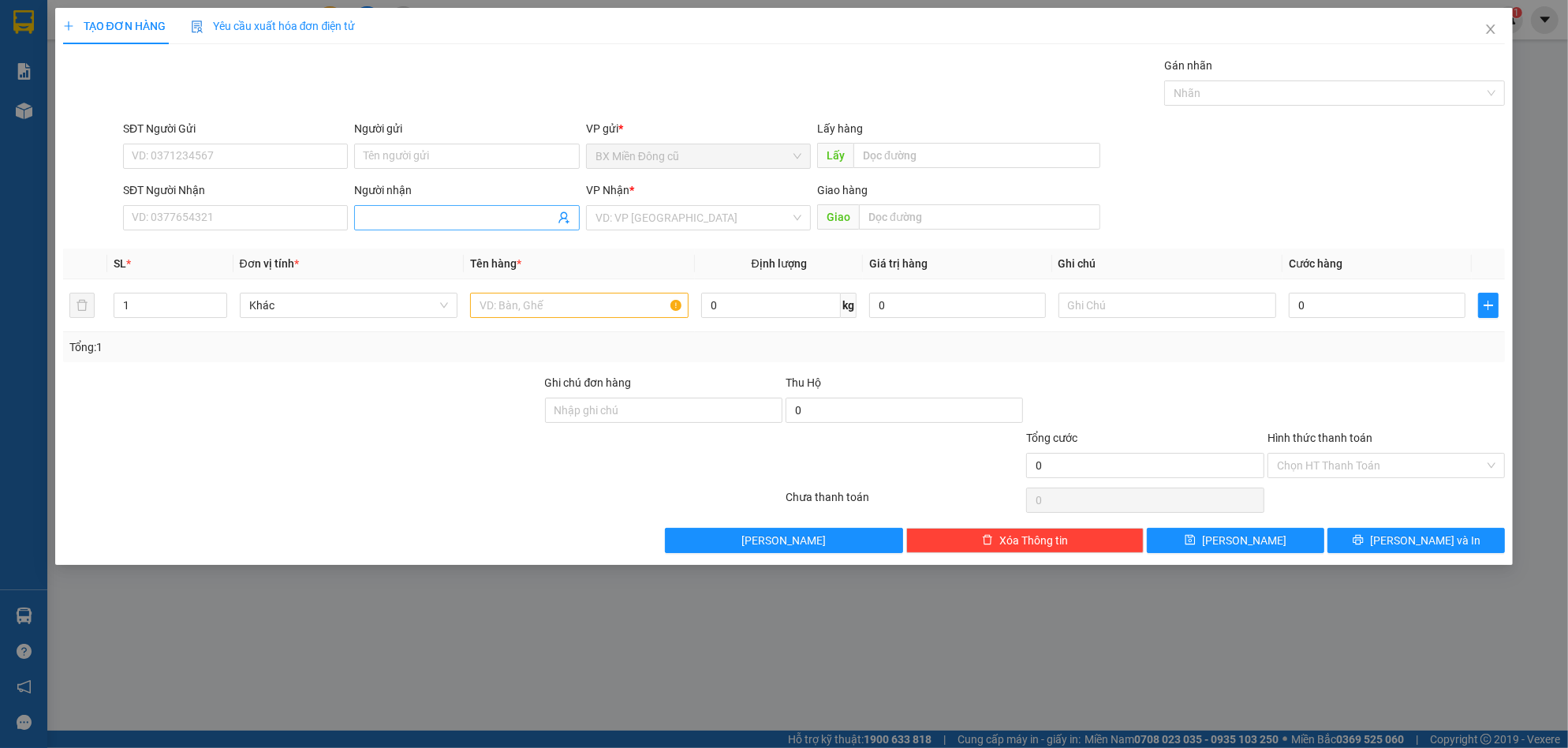
click at [423, 212] on input "Người nhận" at bounding box center [458, 218] width 190 height 18
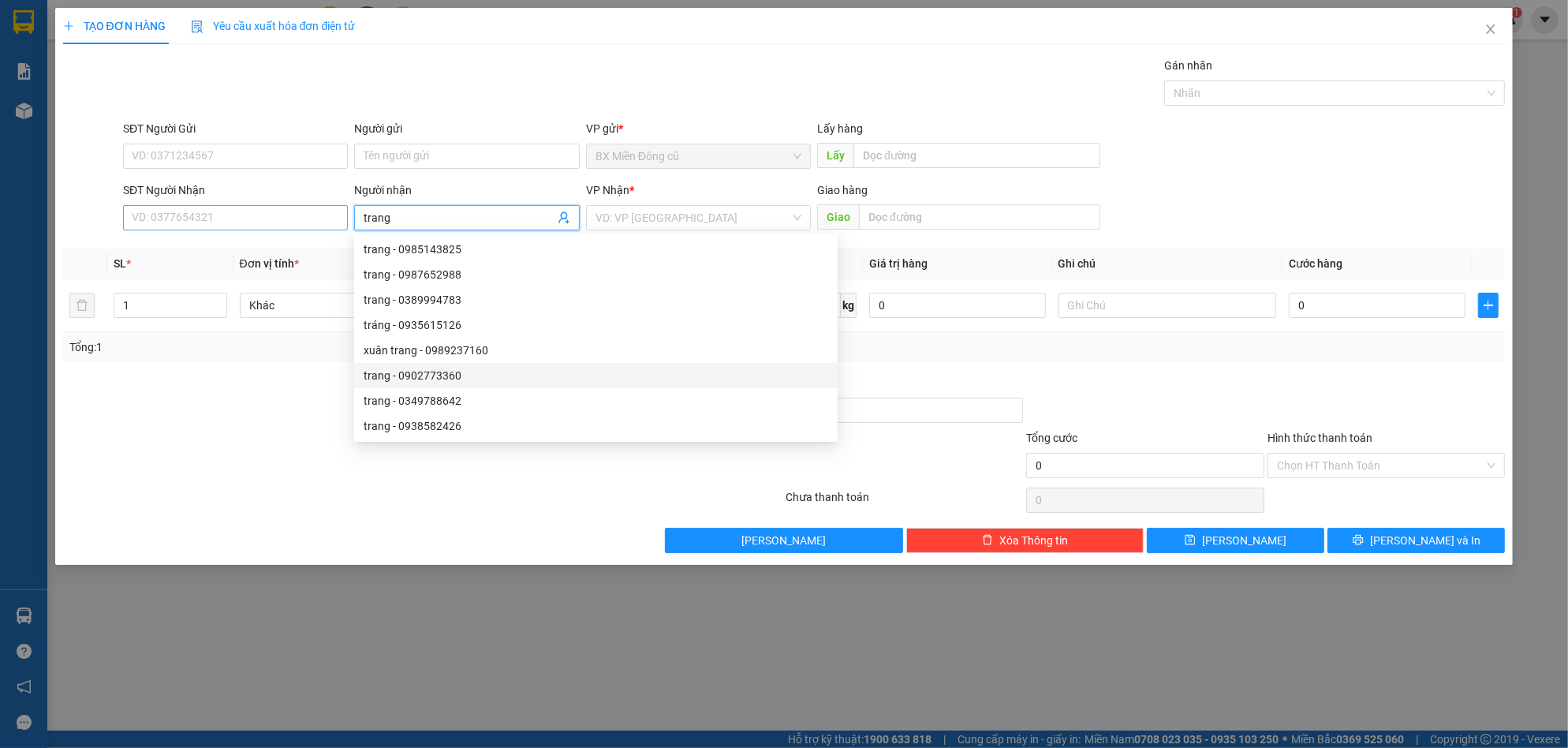
type input "trang"
click at [190, 209] on input "SĐT Người Nhận" at bounding box center [235, 218] width 225 height 25
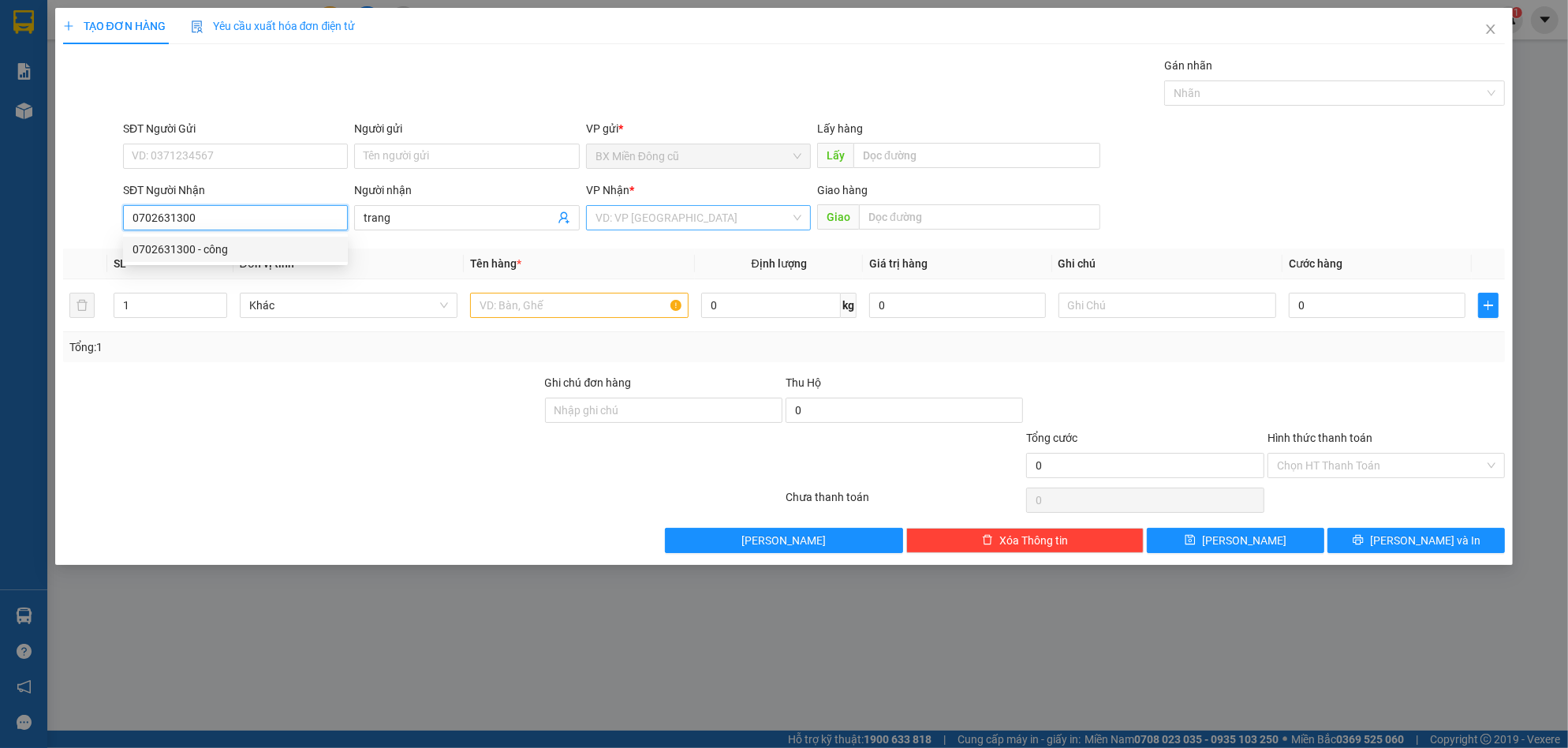
type input "0702631300"
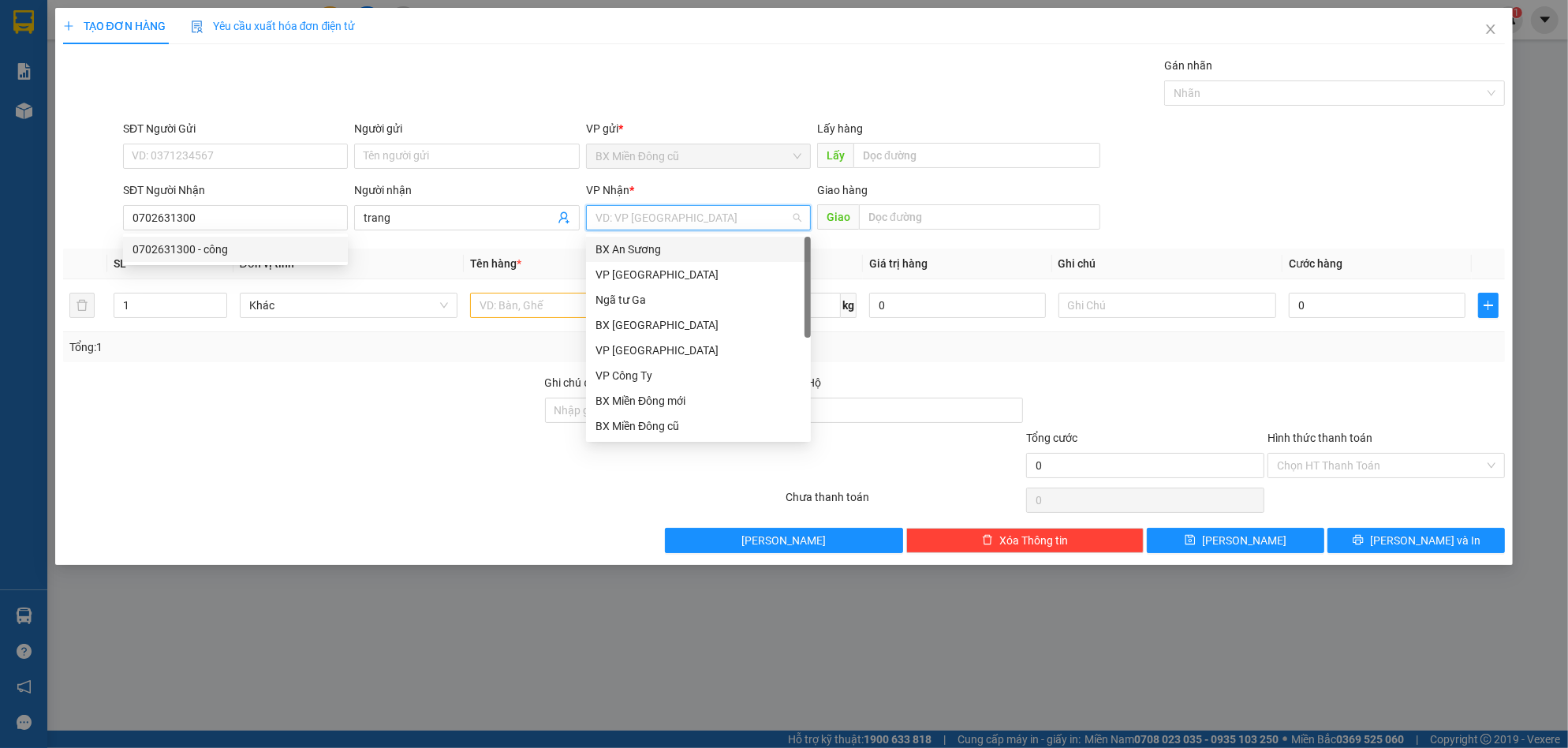
click at [611, 207] on input "search" at bounding box center [693, 218] width 195 height 24
click at [662, 371] on div "VP Công Ty" at bounding box center [698, 376] width 206 height 18
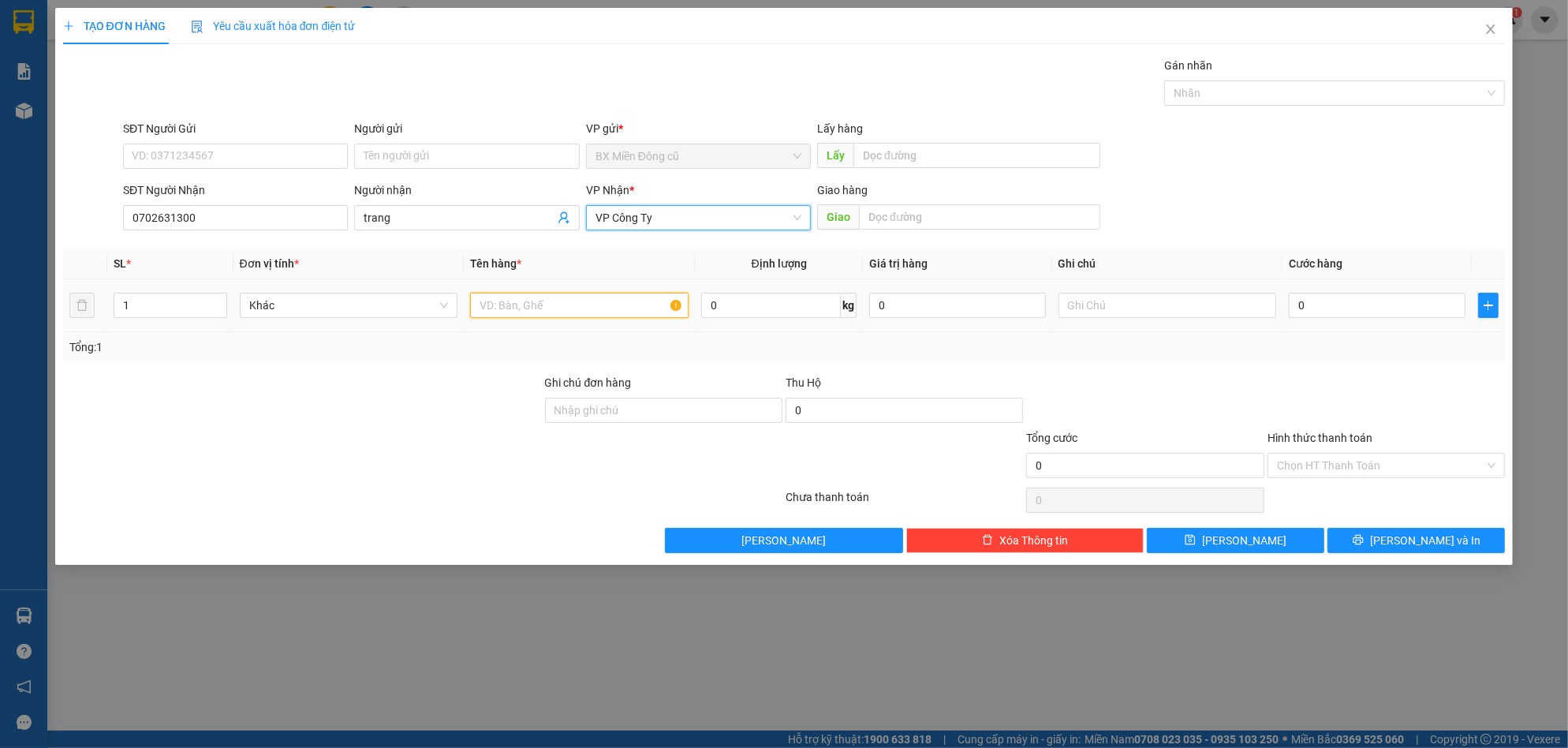
click at [496, 301] on input "text" at bounding box center [579, 306] width 218 height 25
paste input "ụ"
paste input "đ"
type input "1 cục đen"
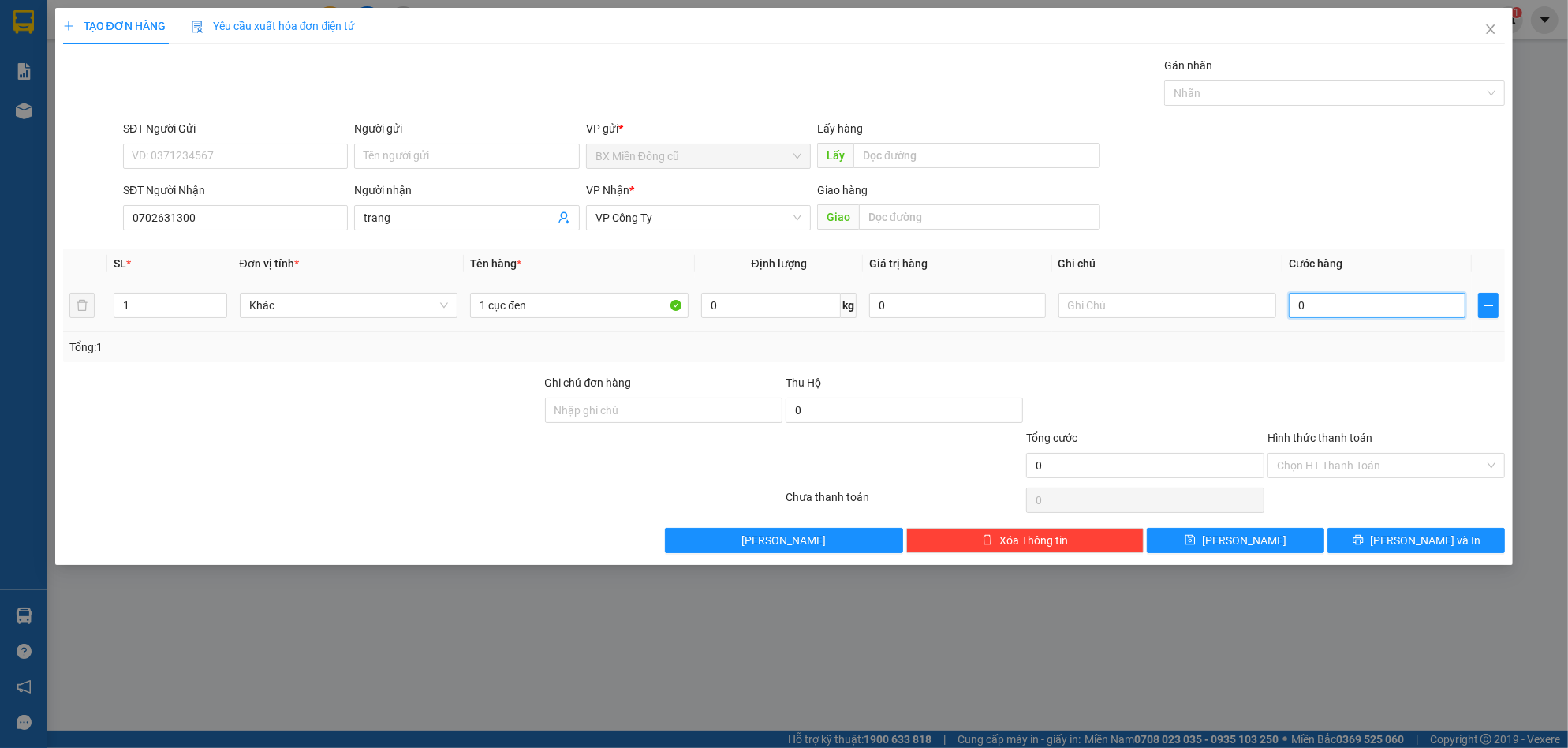
click at [1371, 303] on input "0" at bounding box center [1377, 306] width 176 height 25
type input "5"
type input "50"
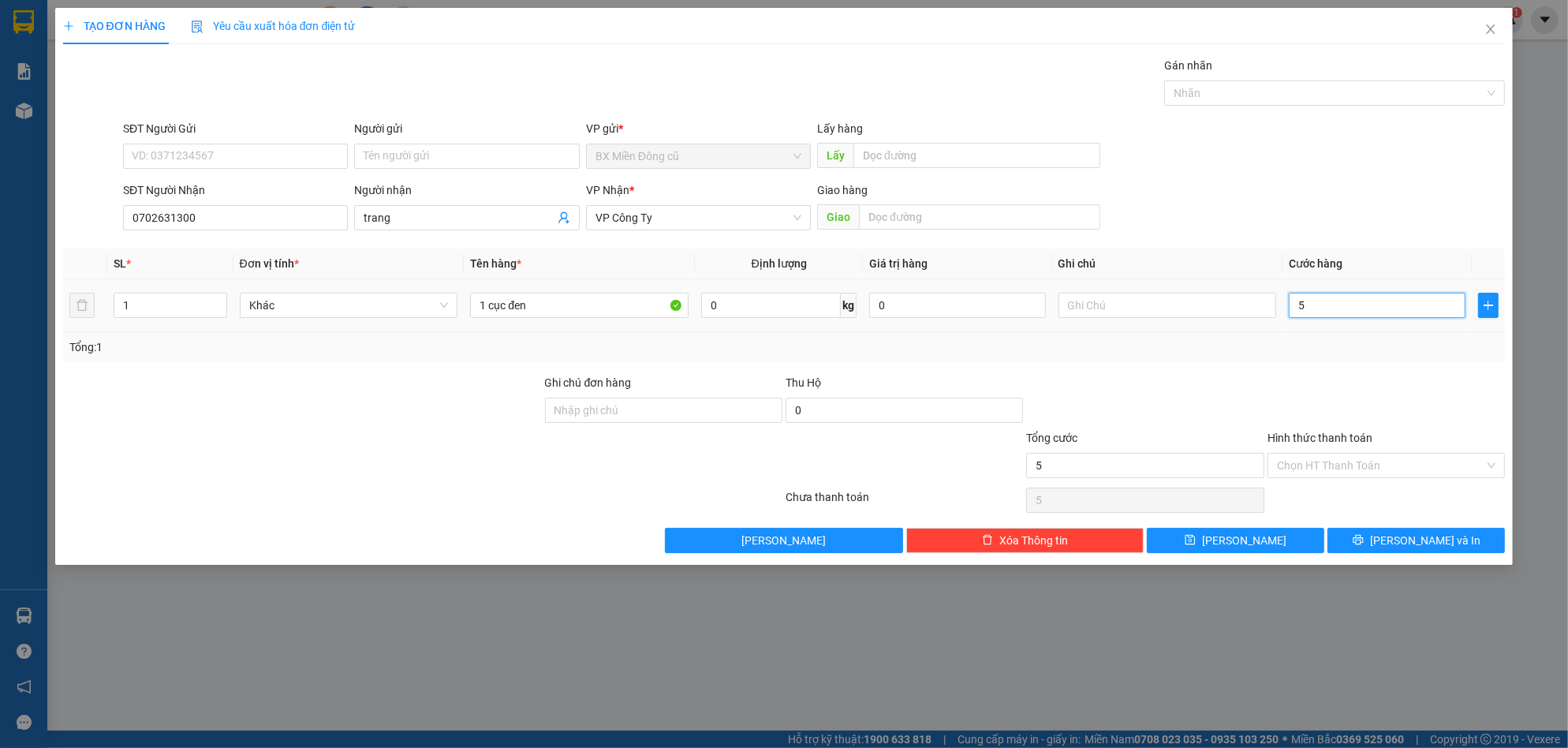
type input "50"
type input "500"
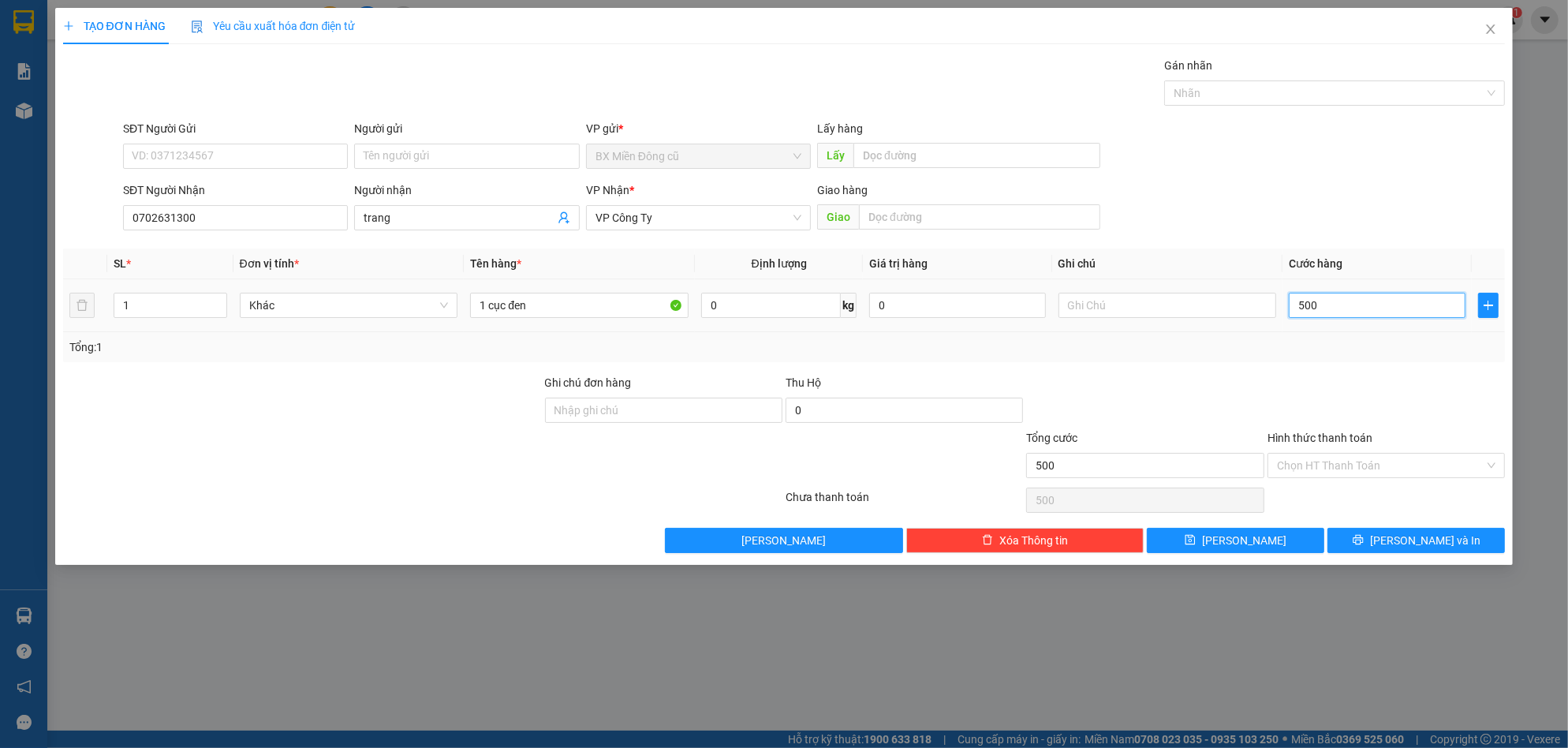
type input "5.000"
type input "50.000"
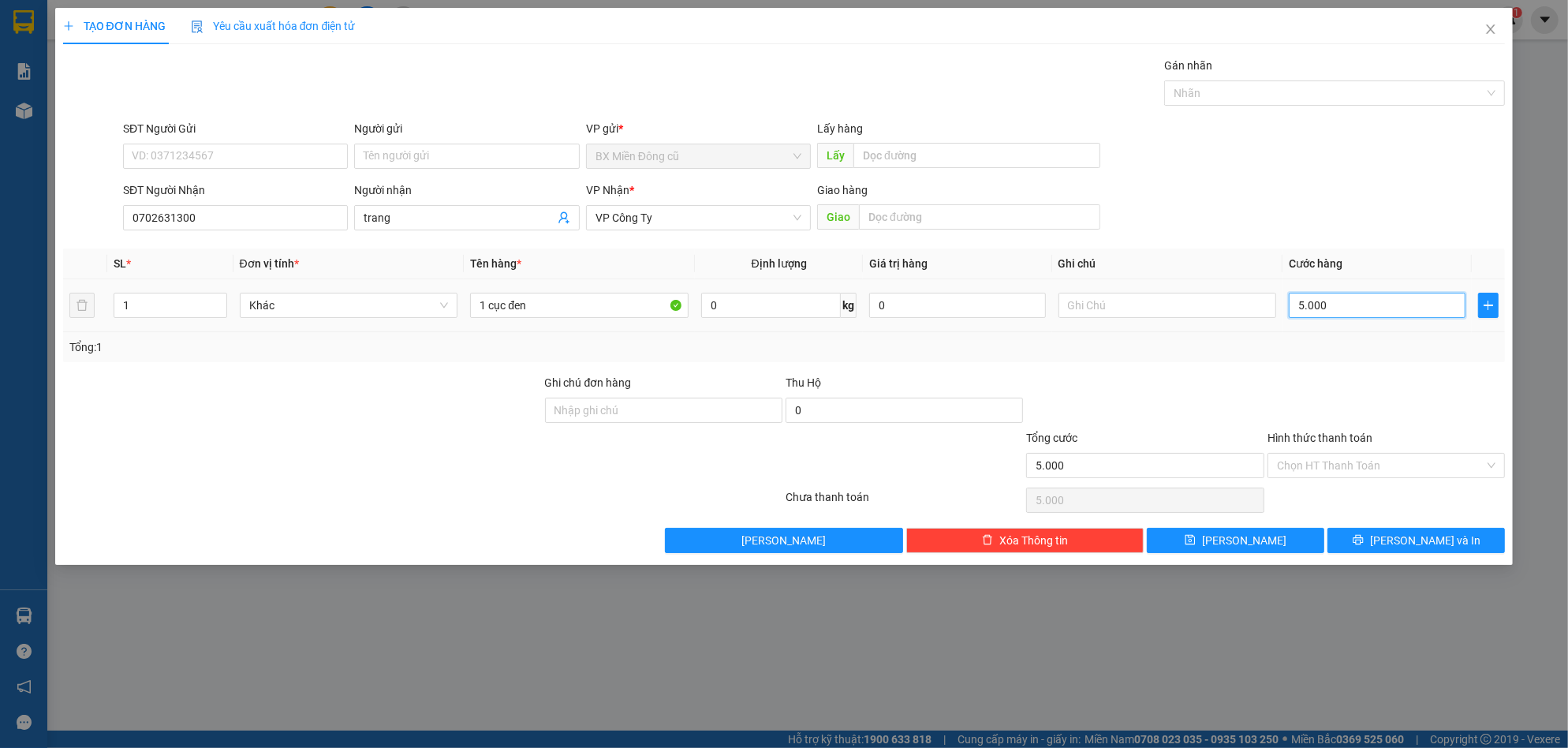
type input "50.000"
click at [1398, 537] on button "[PERSON_NAME] và In" at bounding box center [1416, 540] width 177 height 25
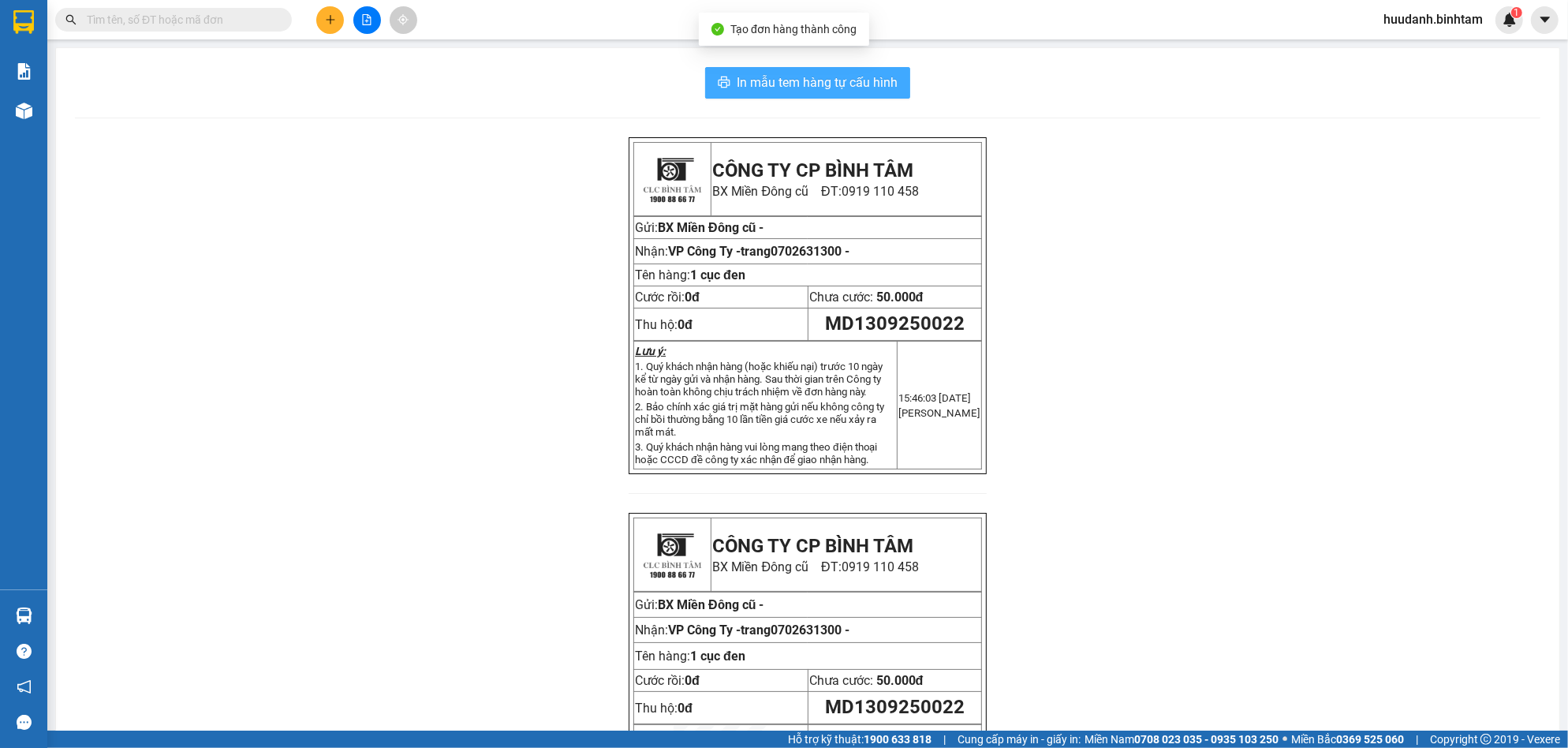
click at [876, 74] on span "In mẫu tem hàng tự cấu hình" at bounding box center [817, 83] width 161 height 19
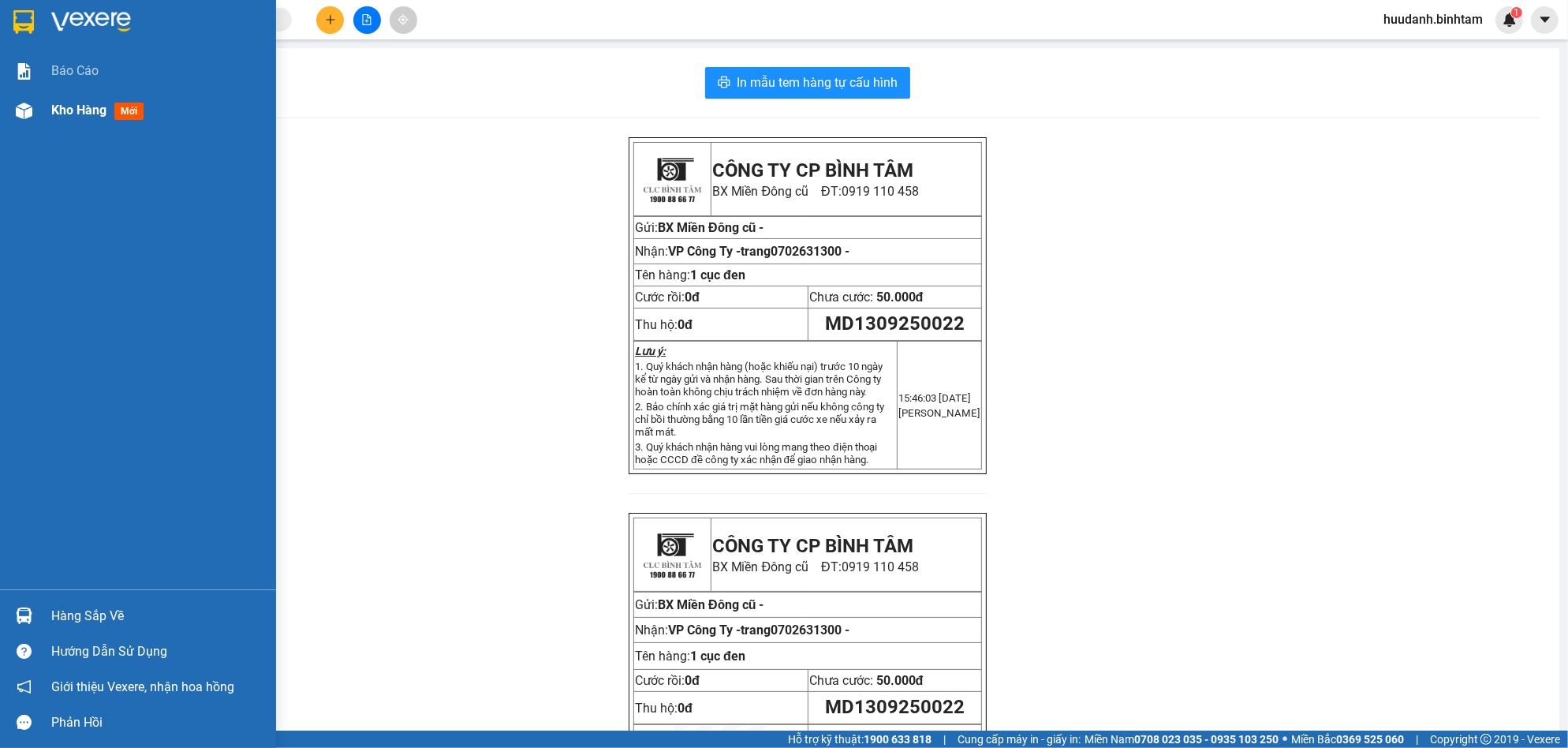
click at [89, 106] on span "Kho hàng" at bounding box center [78, 110] width 55 height 15
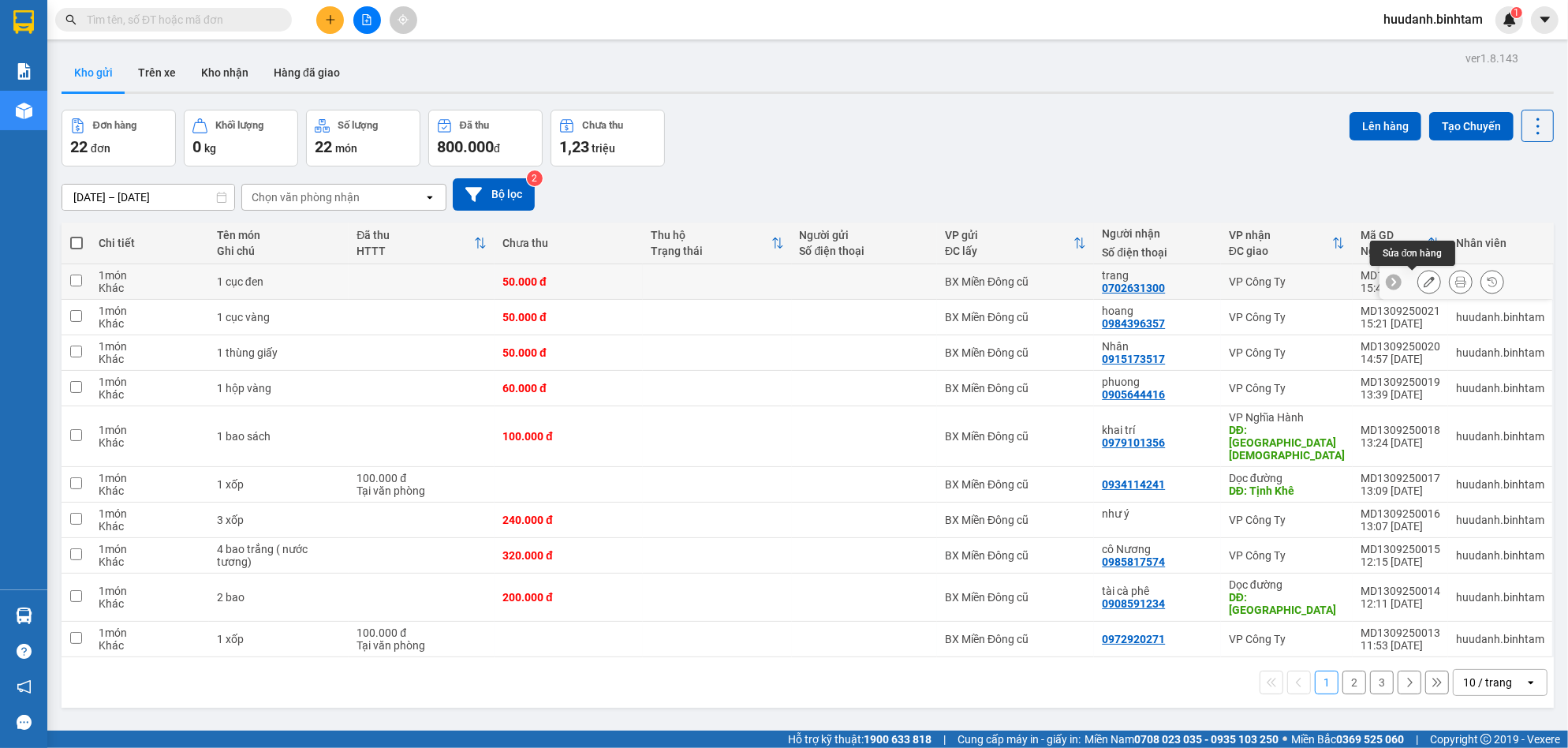
click at [1424, 281] on icon at bounding box center [1429, 282] width 11 height 11
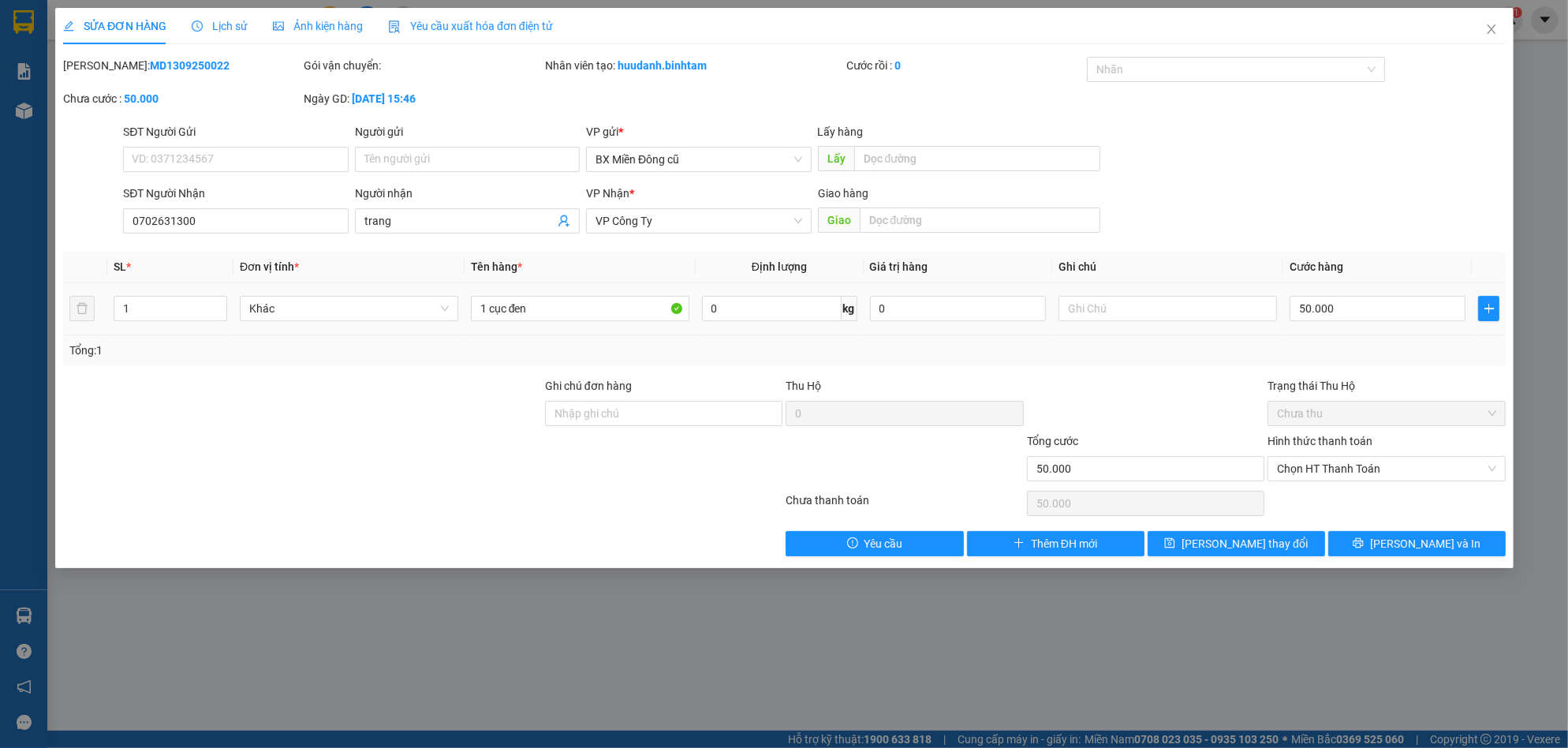
type input "0702631300"
type input "trang"
type input "50.000"
click at [412, 222] on input "trang" at bounding box center [458, 221] width 190 height 18
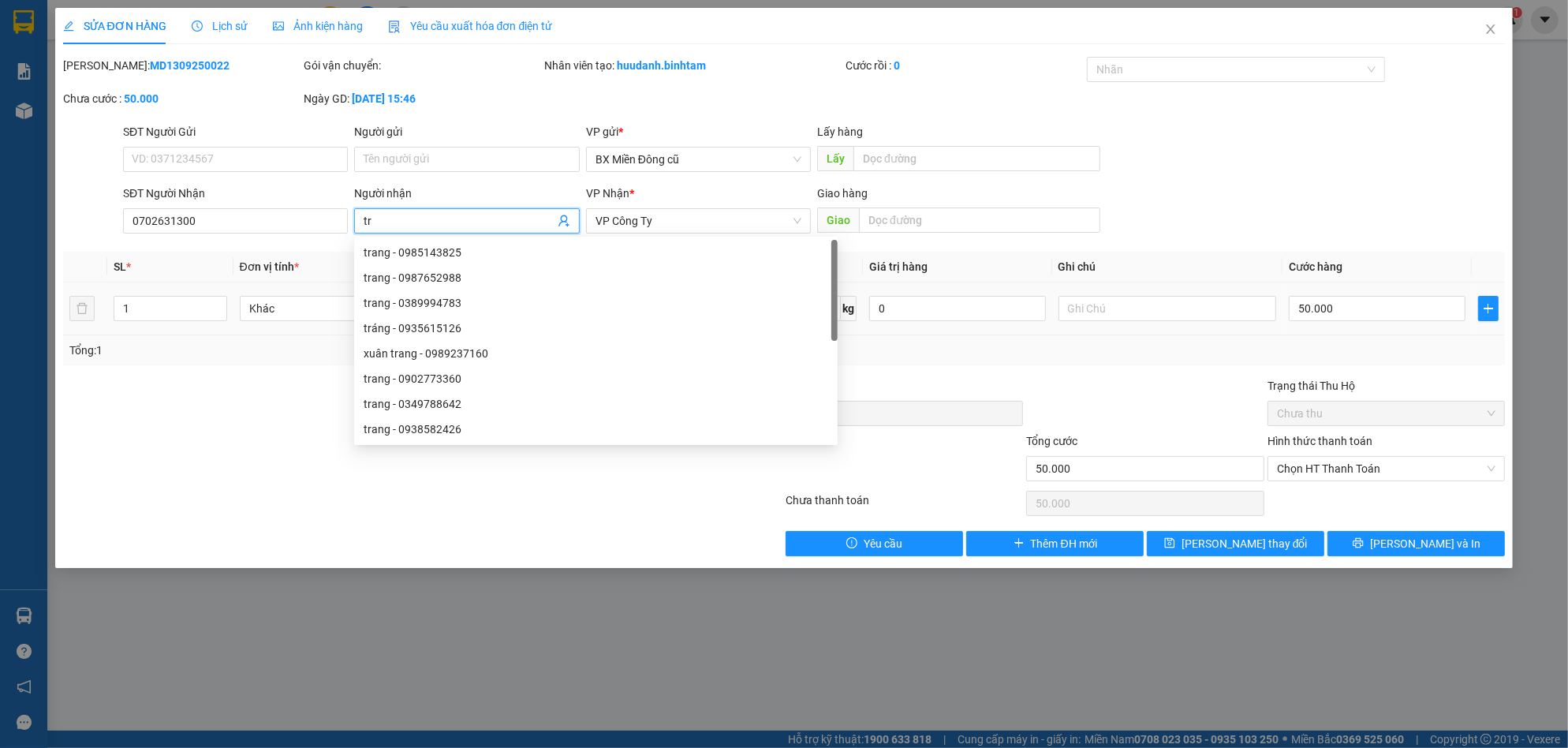
type input "t"
paste input "ư"
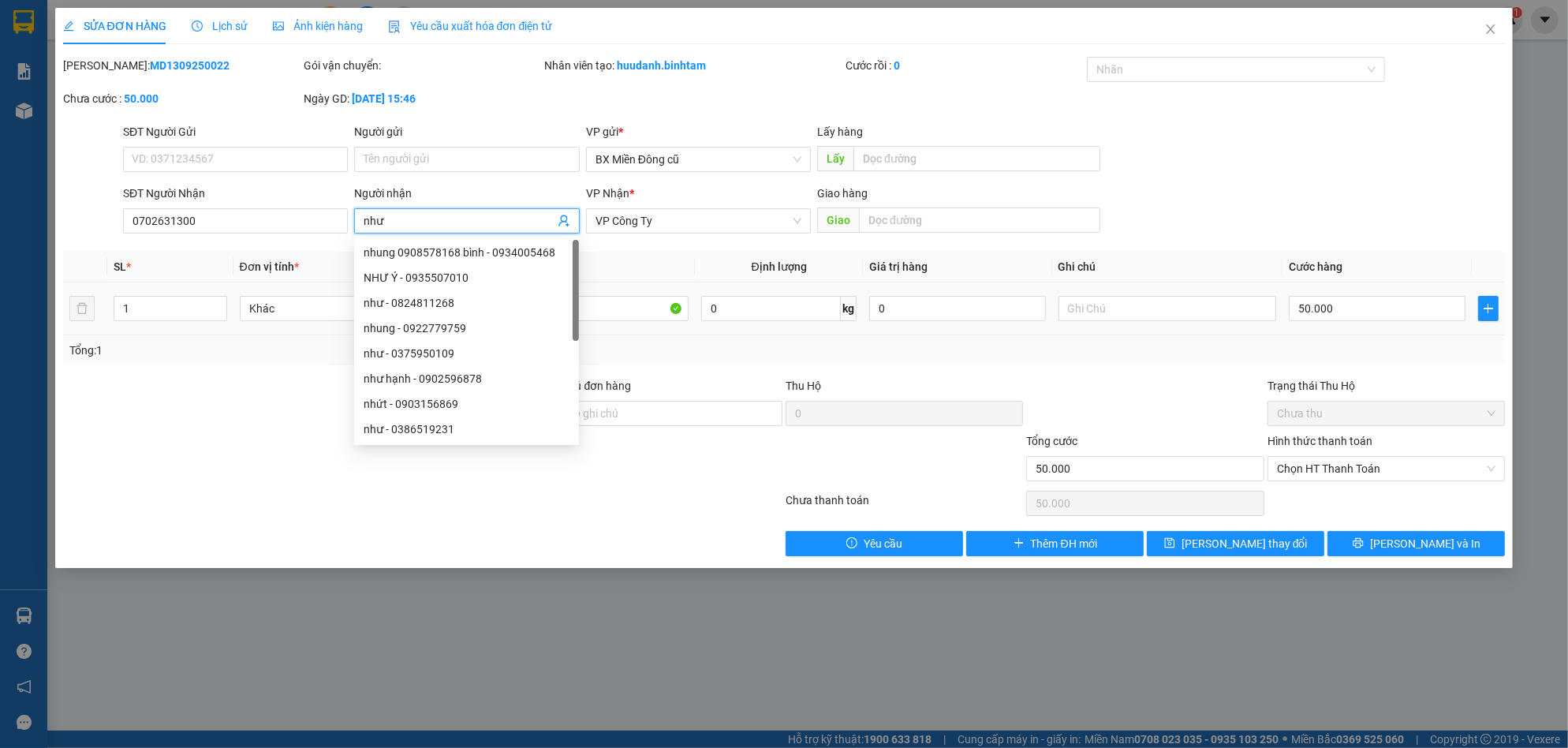
paste input "ý"
type input "như ý"
click at [280, 207] on div "SĐT Người Nhận" at bounding box center [235, 196] width 225 height 24
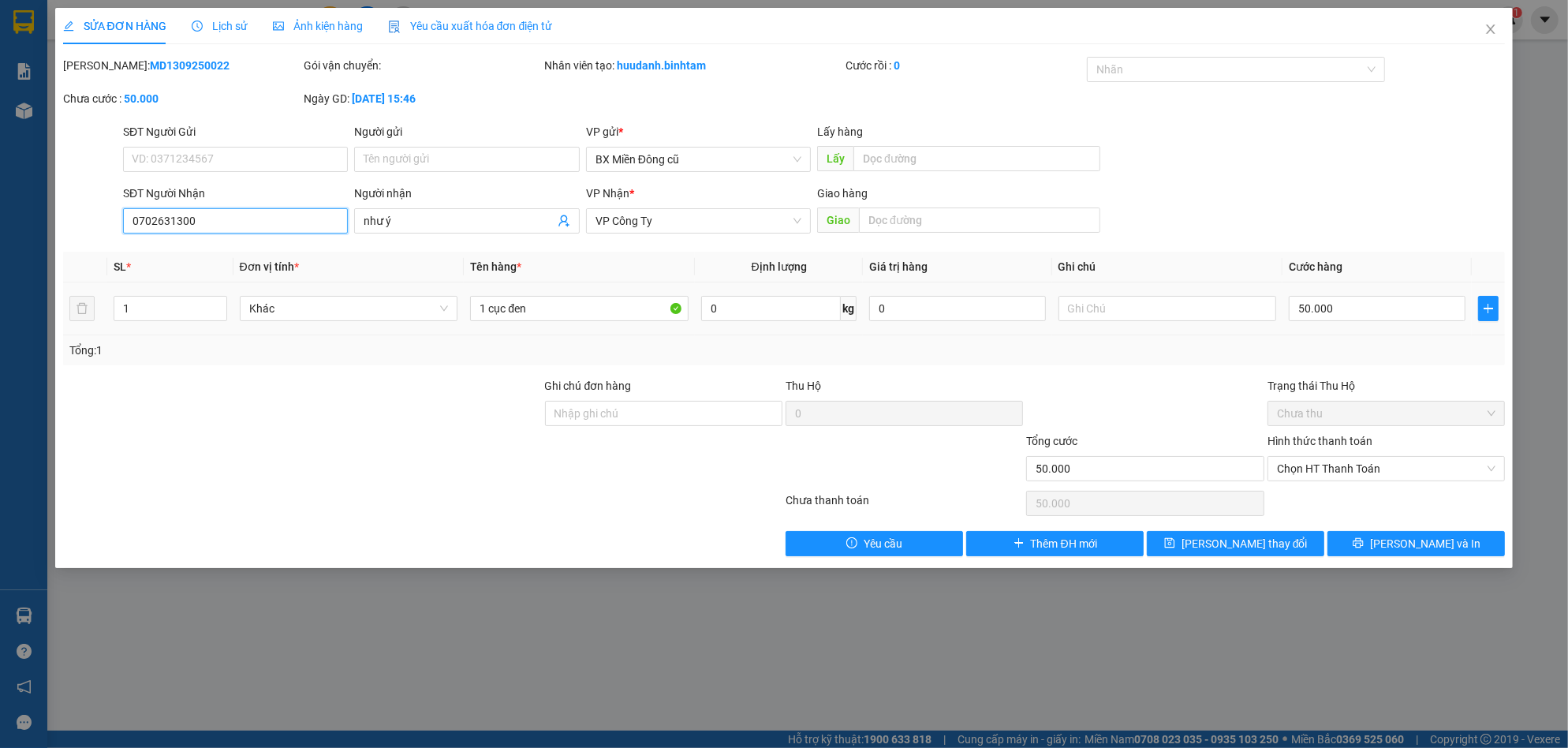
click at [276, 224] on input "0702631300" at bounding box center [235, 220] width 225 height 25
type input "0"
click at [568, 320] on input "1 cục đen" at bounding box center [579, 308] width 218 height 25
type input "1"
paste input "ô"
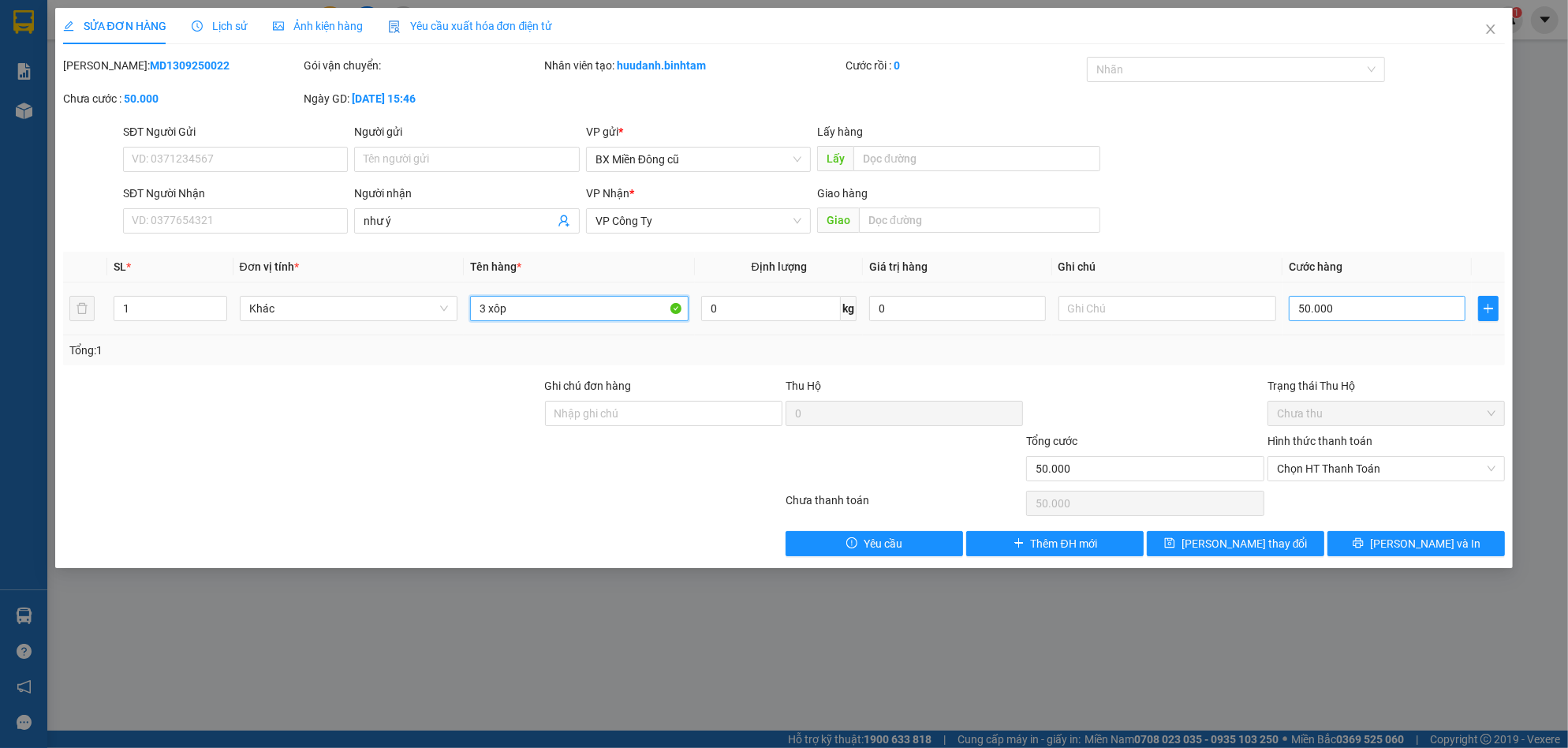
type input "3 xôp"
click at [1350, 301] on input "50.000" at bounding box center [1377, 308] width 176 height 25
type input "0"
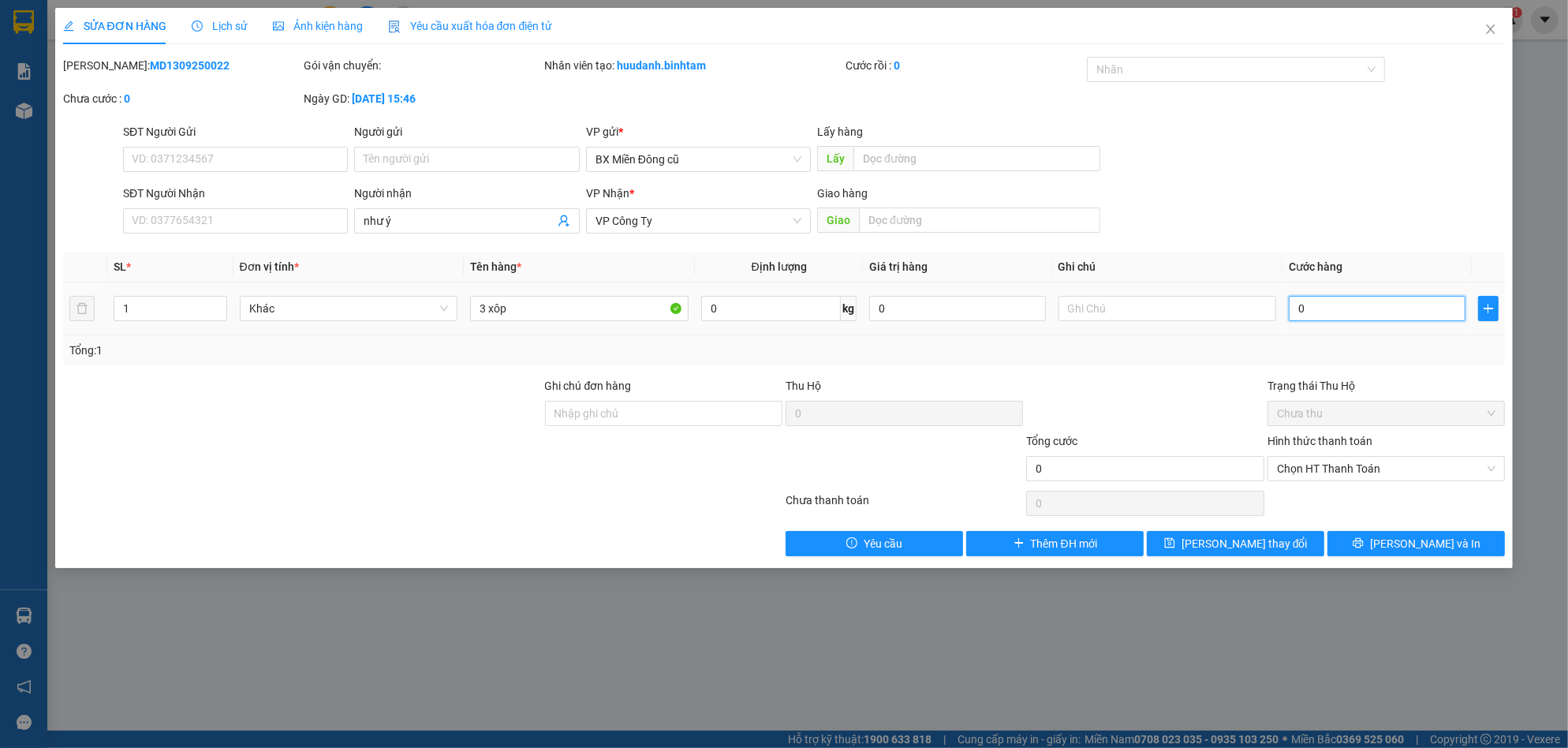
type input "2"
type input "02"
type input "24"
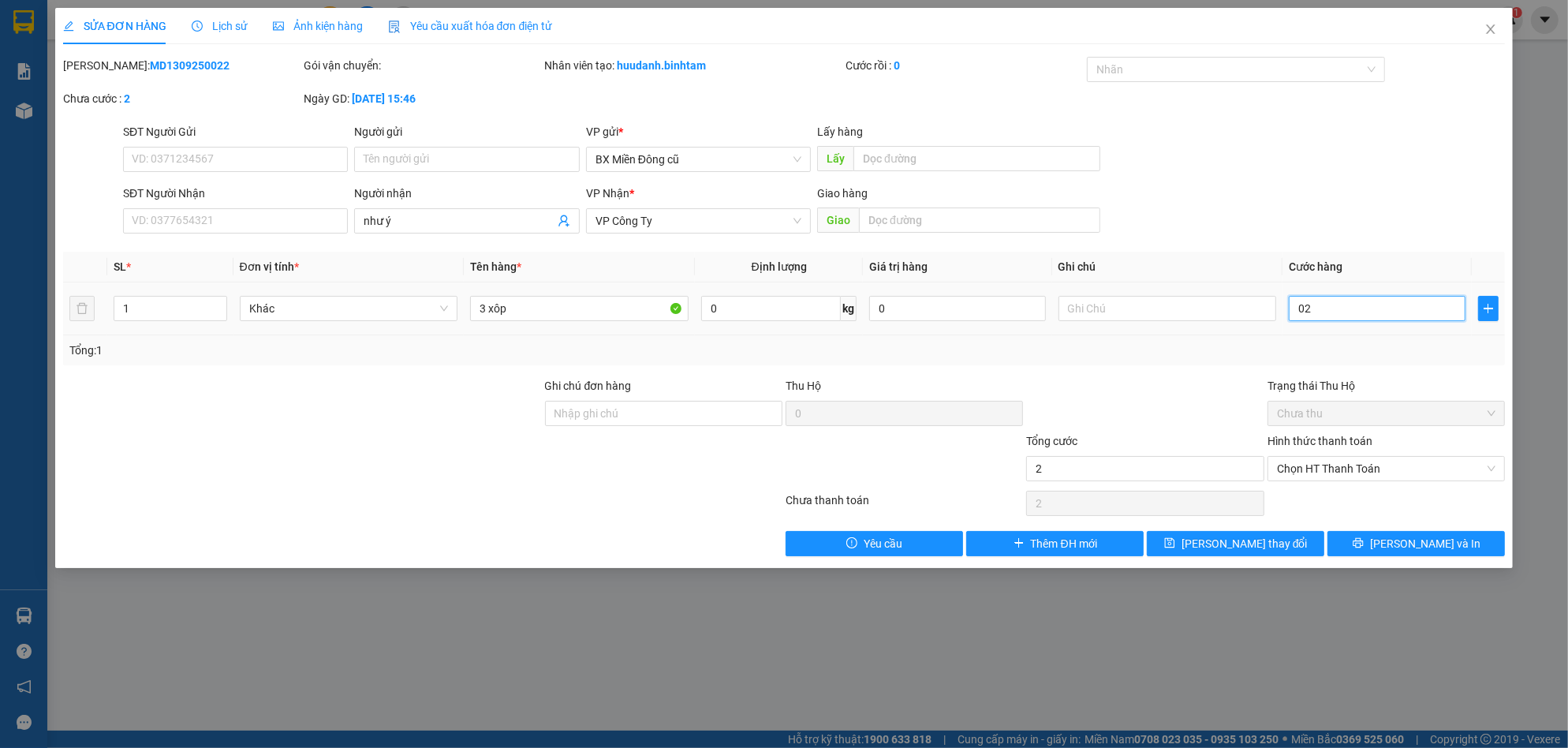
type input "024"
type input "240"
type input "02.400"
type input "2.400"
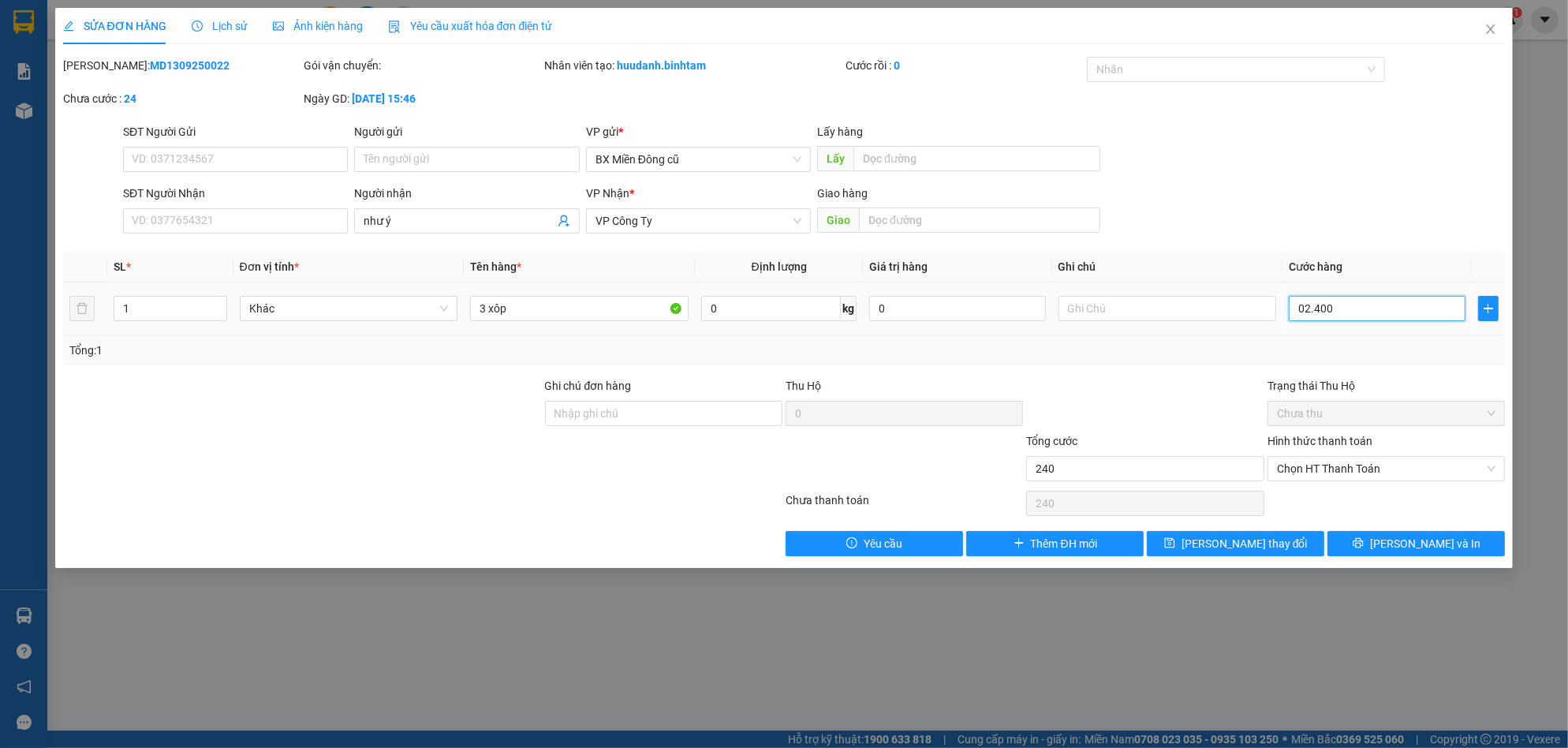
type input "2.400"
type input "24.000"
type input "0.240.000"
type input "240.000"
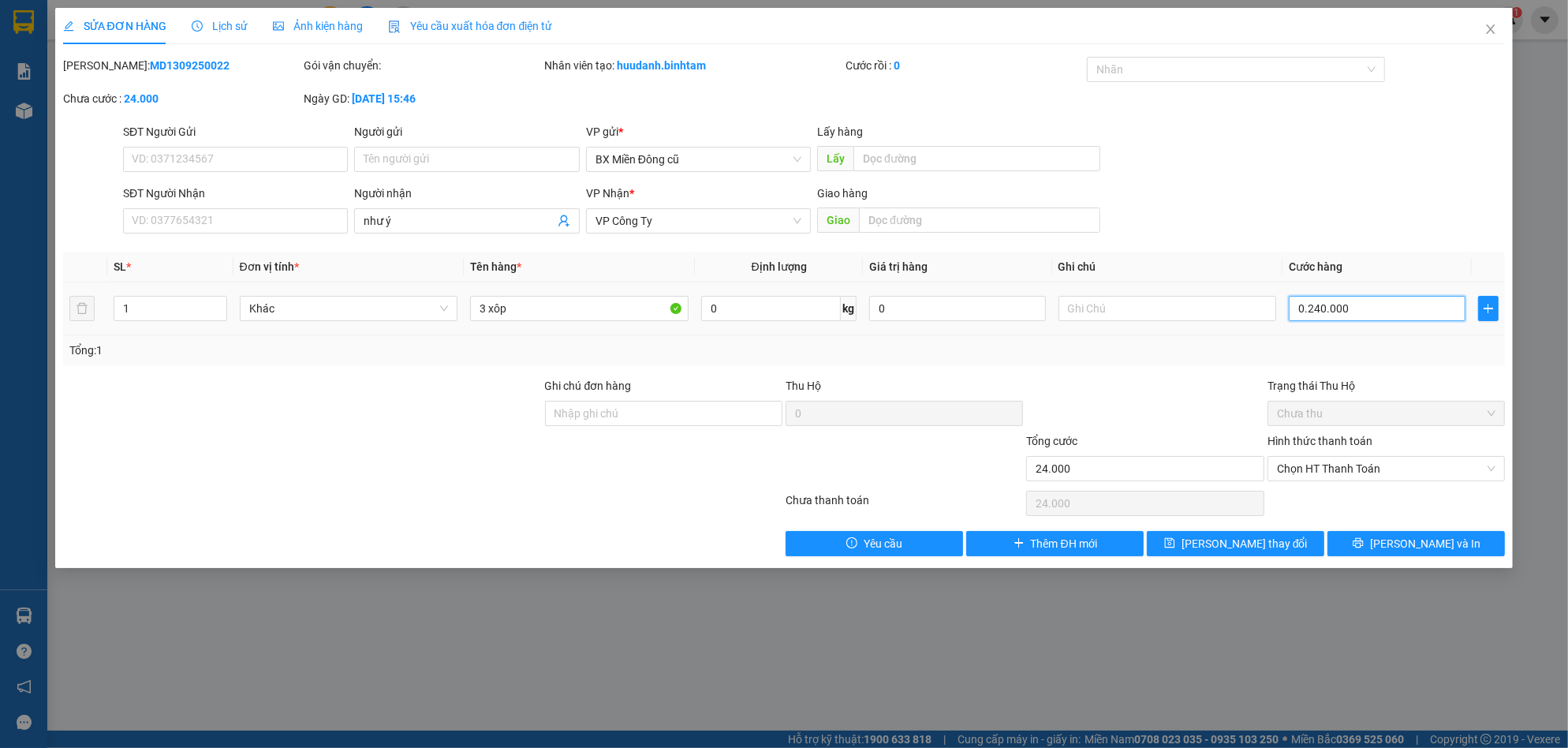
type input "240.000"
click at [1415, 540] on span "[PERSON_NAME] và In" at bounding box center [1426, 544] width 111 height 18
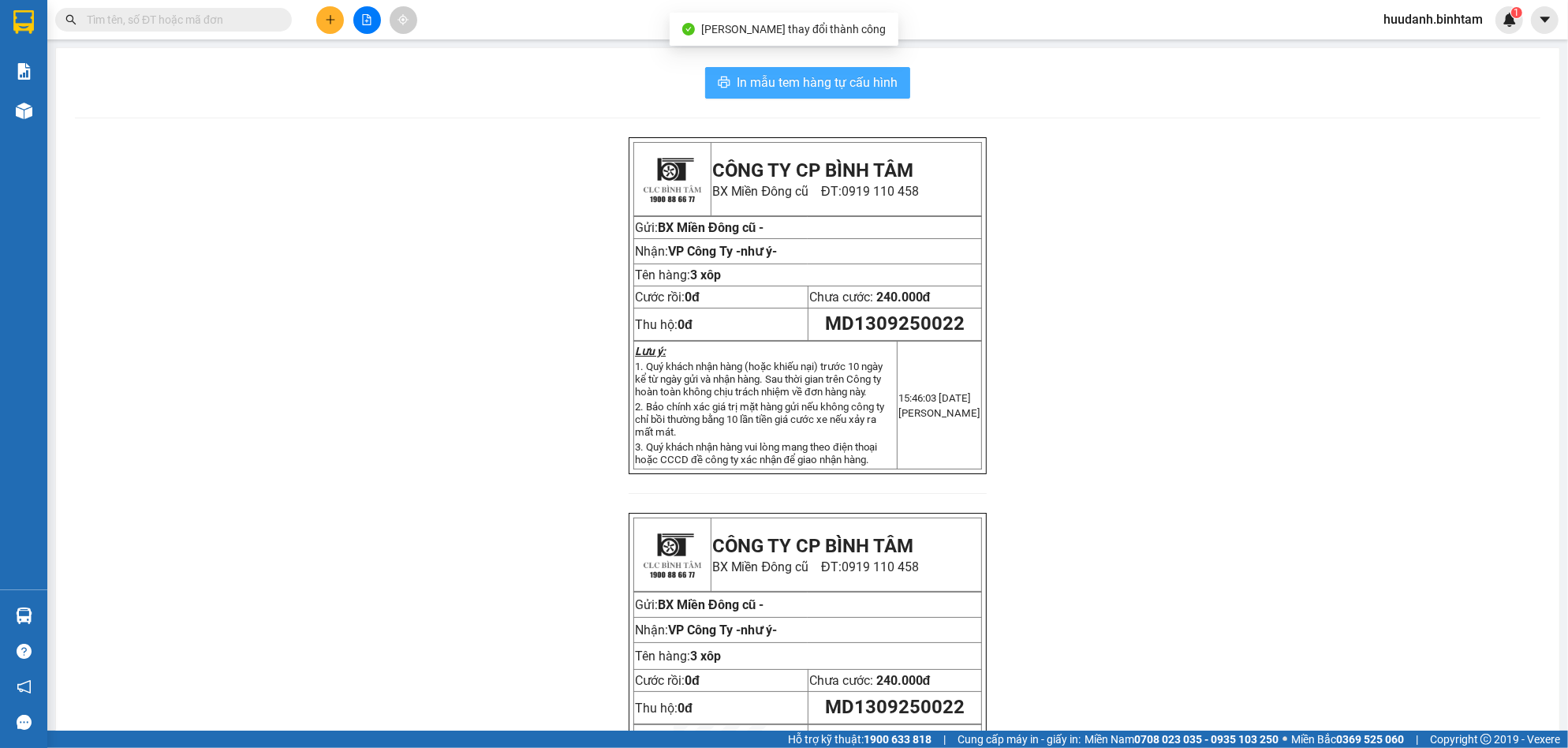
click at [881, 83] on span "In mẫu tem hàng tự cấu hình" at bounding box center [817, 83] width 161 height 19
click at [326, 19] on icon "plus" at bounding box center [330, 19] width 9 height 1
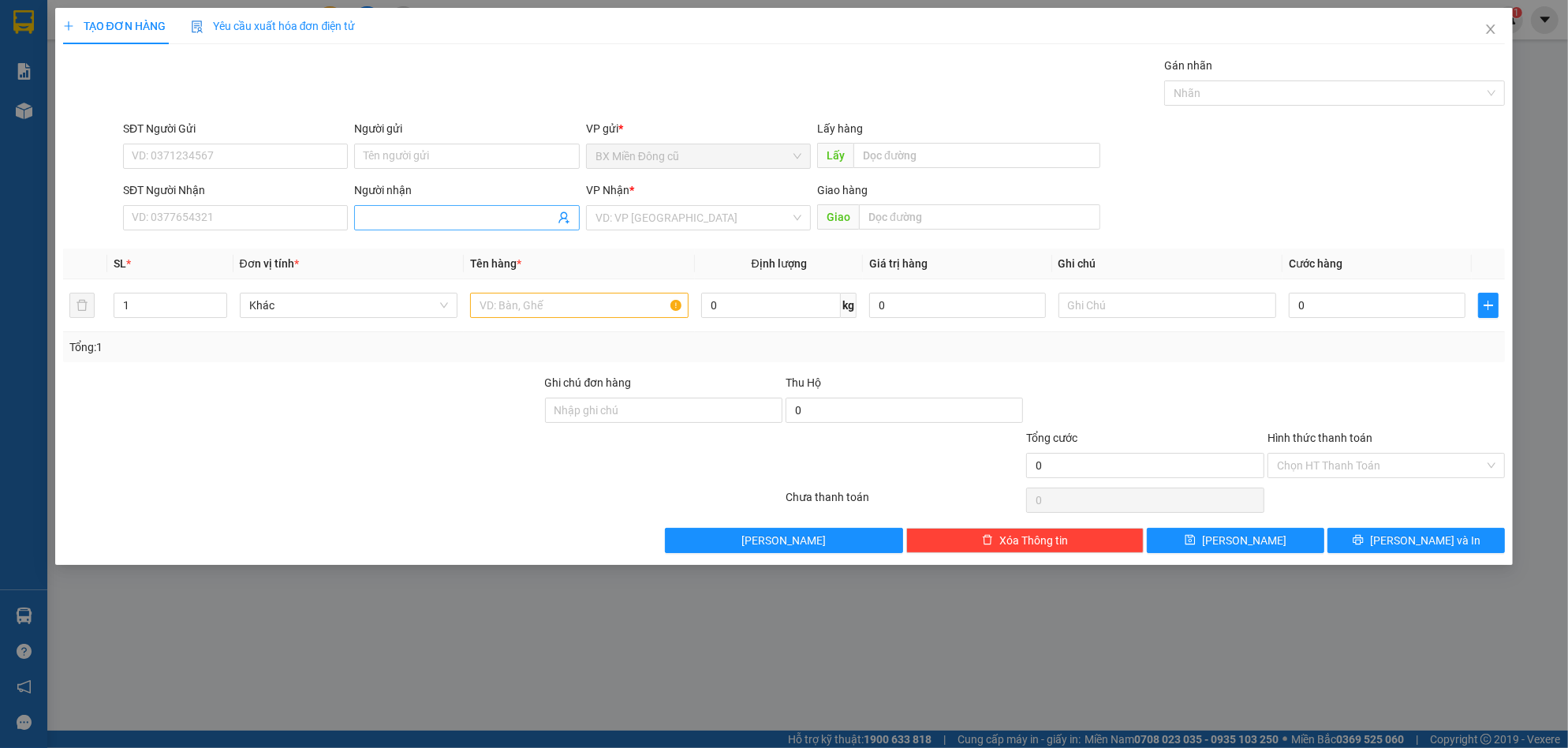
click at [392, 218] on input "Người nhận" at bounding box center [458, 218] width 190 height 18
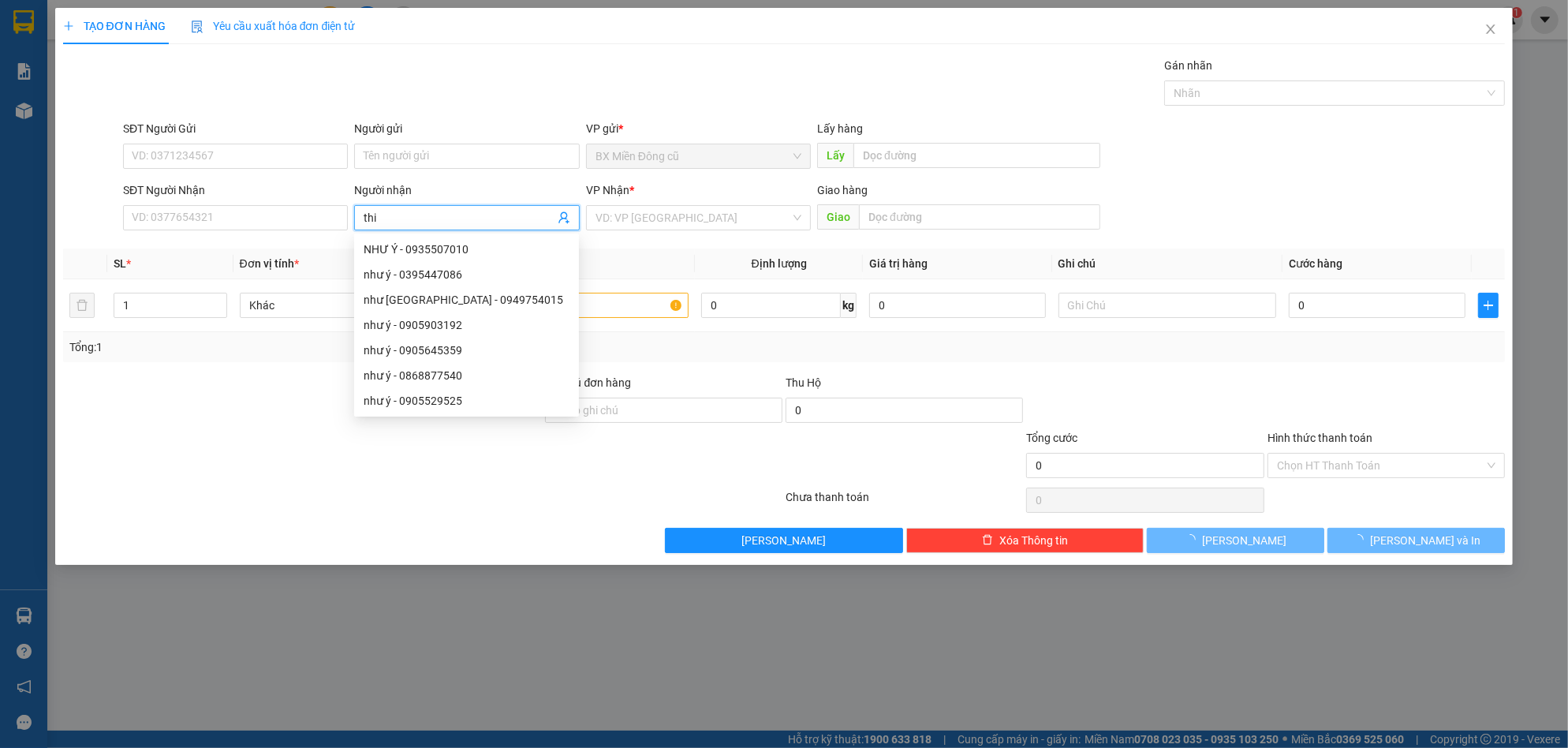
paste input "ê"
paste input "ệ"
type input "thiện"
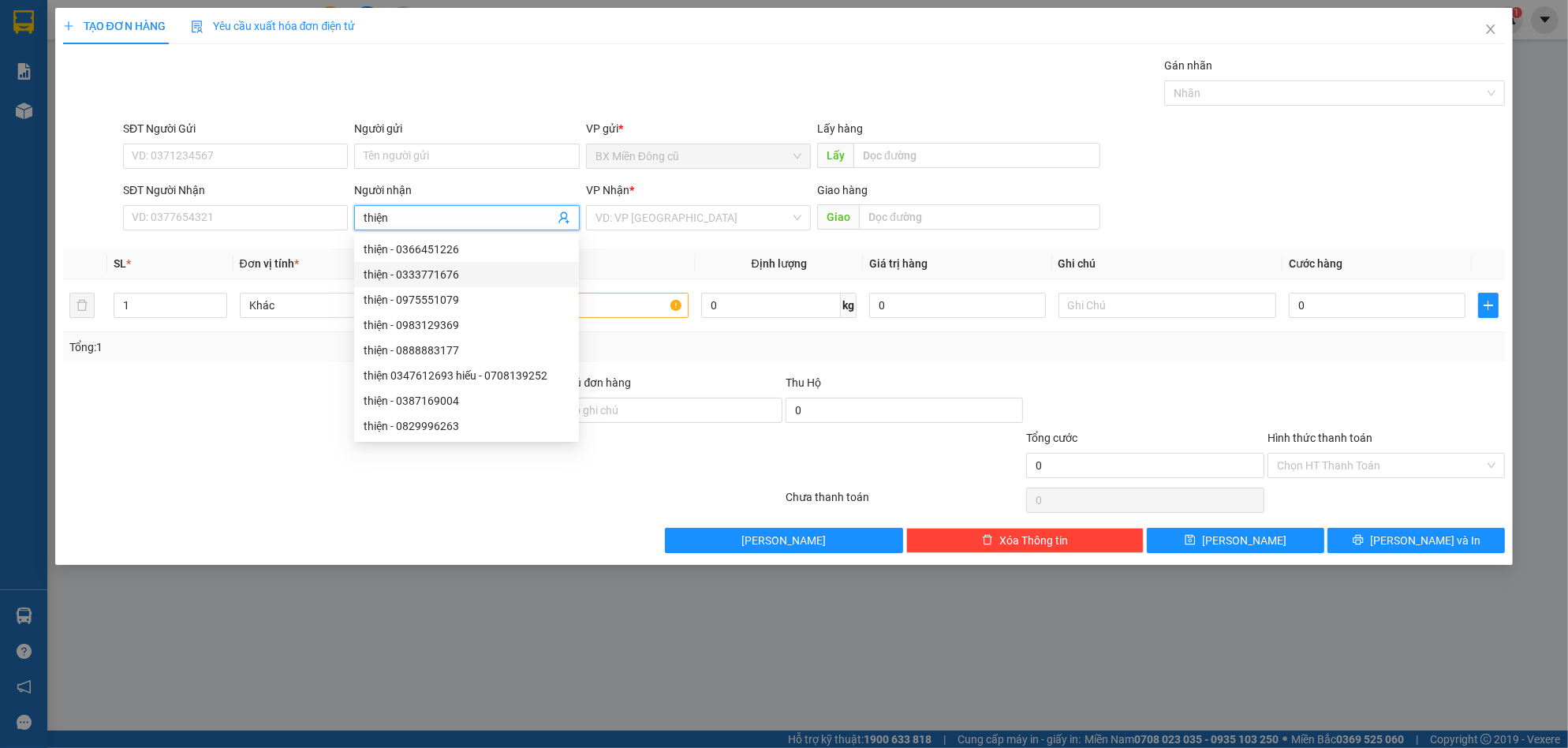
click at [468, 271] on div "thiện - 0333771676" at bounding box center [466, 275] width 206 height 18
type input "0333771676"
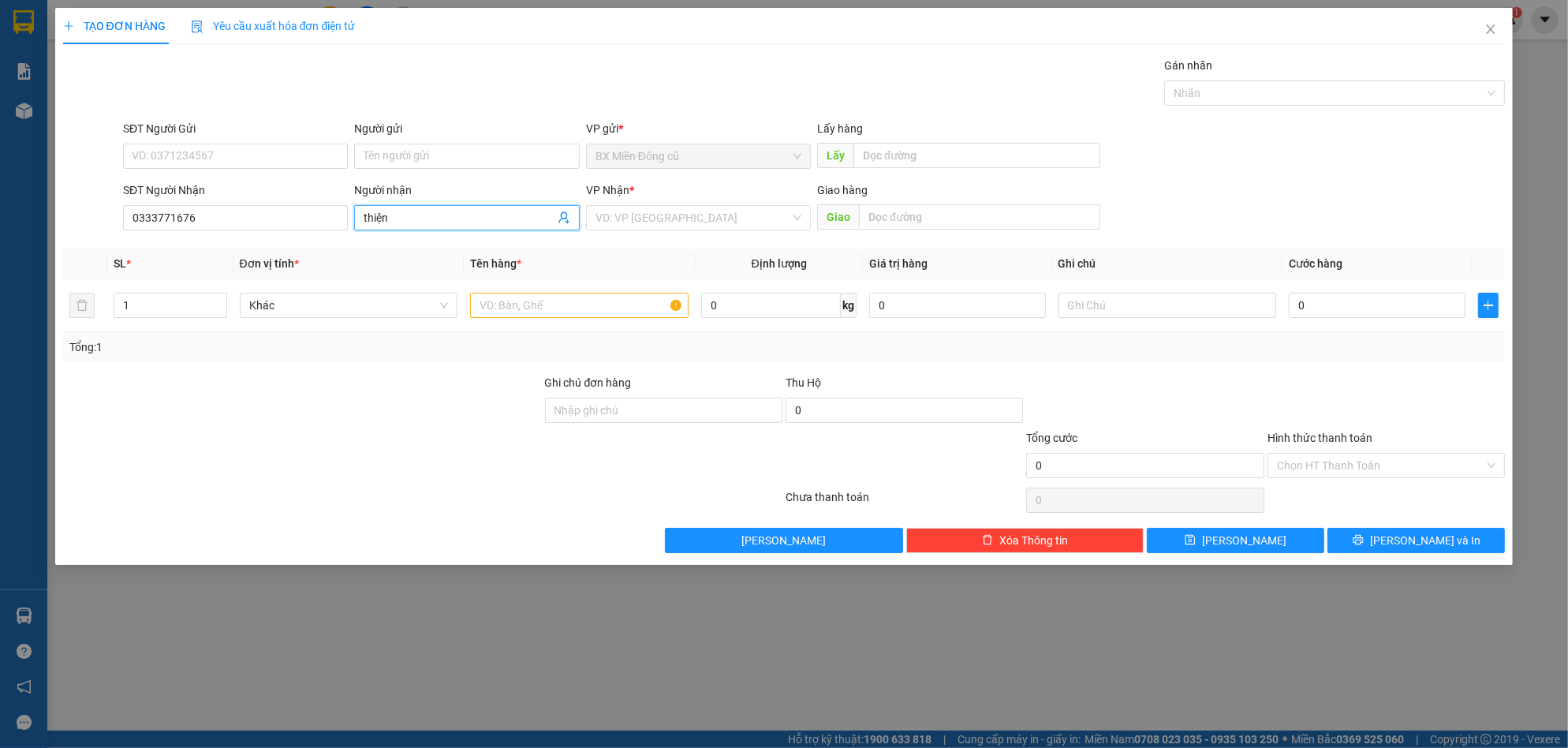
click at [457, 219] on input "thiện" at bounding box center [458, 218] width 190 height 18
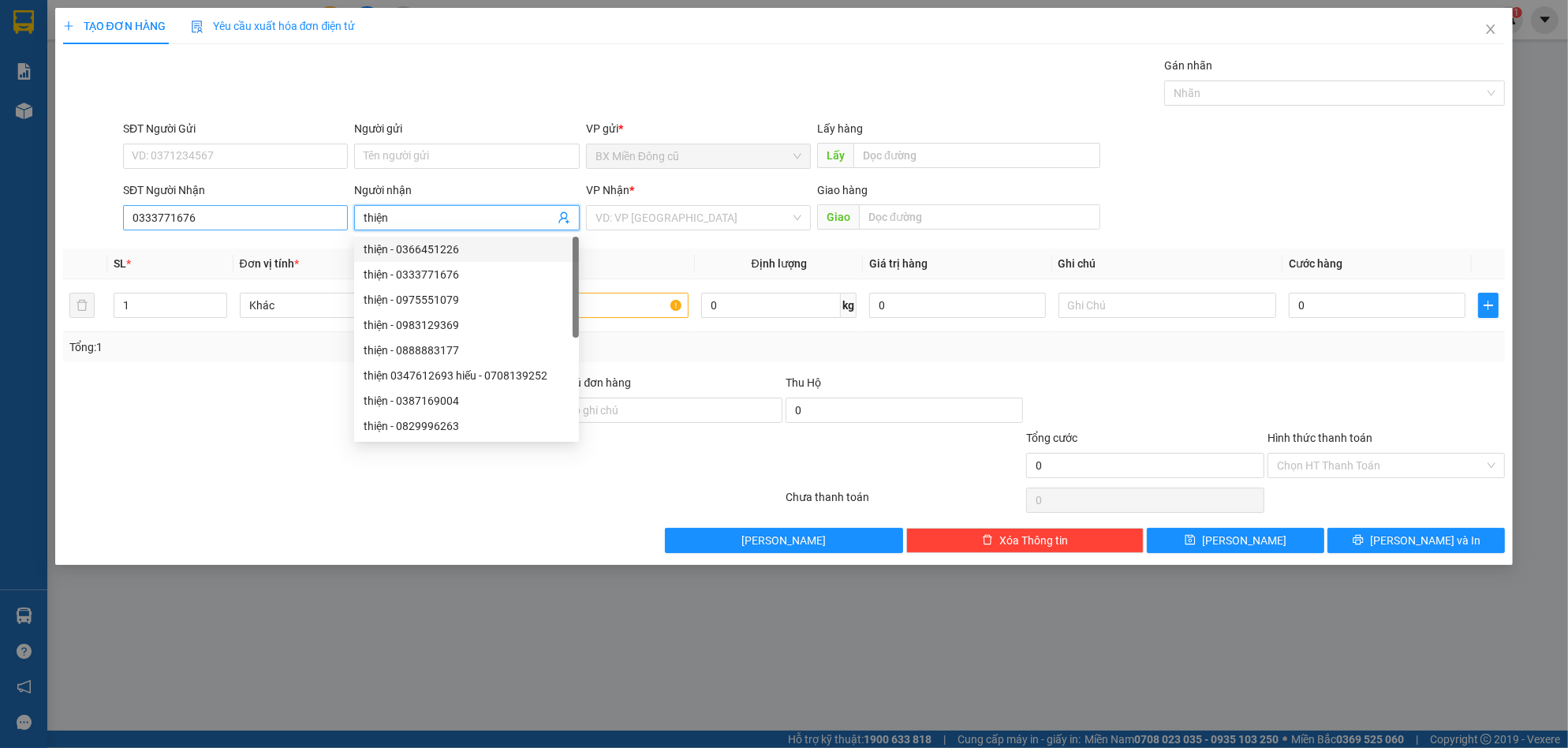
type input "thiện"
click at [279, 214] on input "0333771676" at bounding box center [235, 218] width 225 height 25
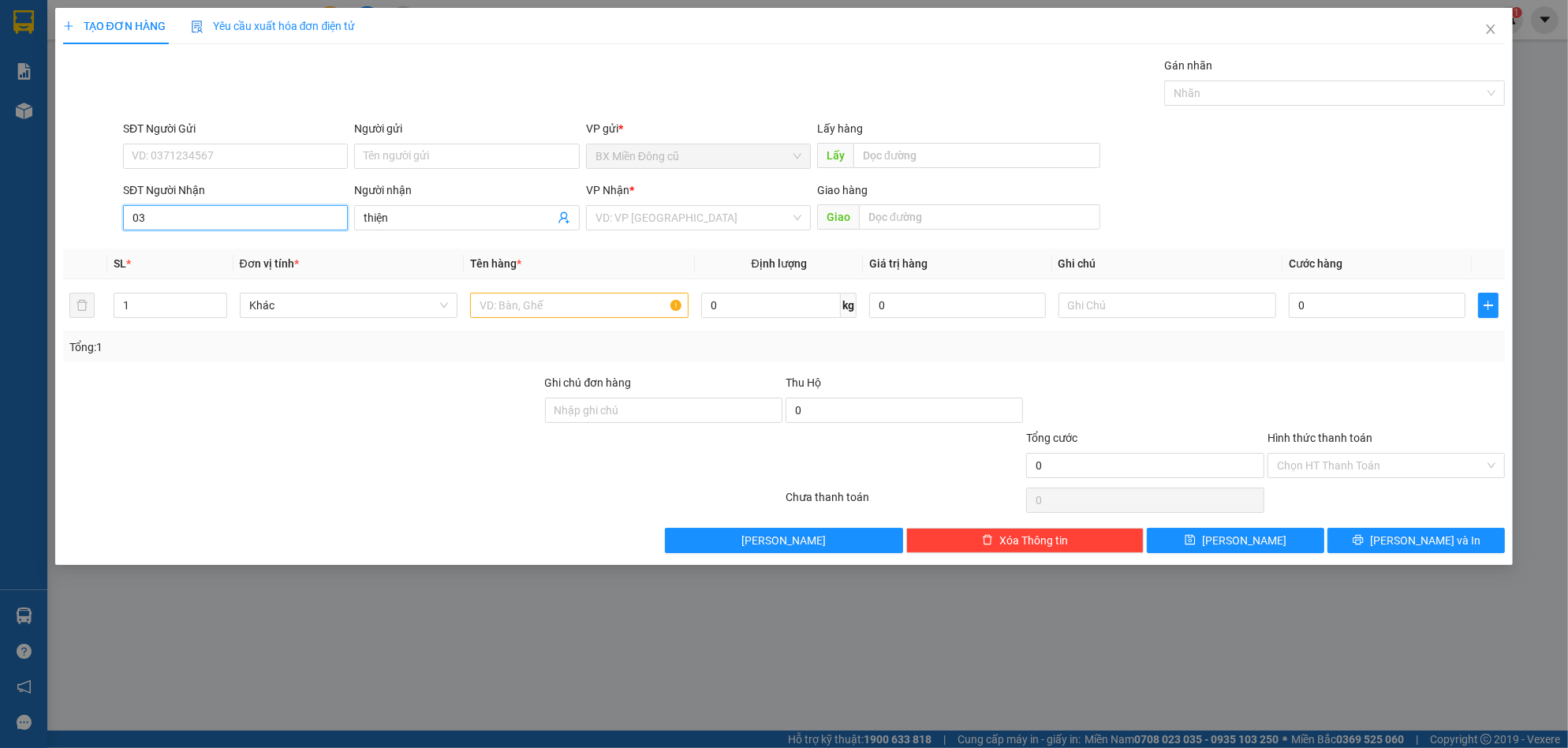
type input "0"
type input "0329167676"
click at [226, 253] on div "0329167676 - thien" at bounding box center [235, 249] width 206 height 18
type input "thien"
type input "200.000"
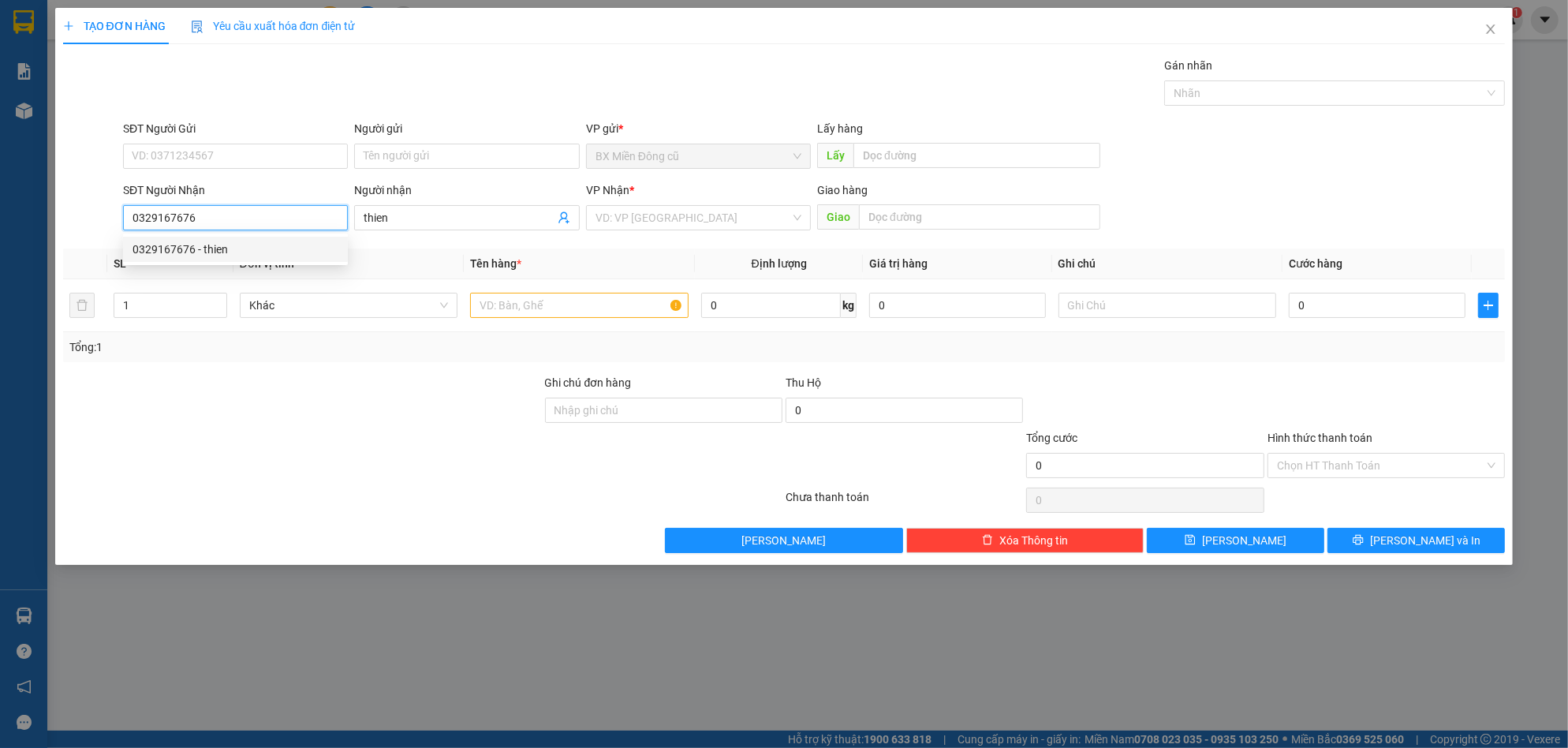
type input "200.000"
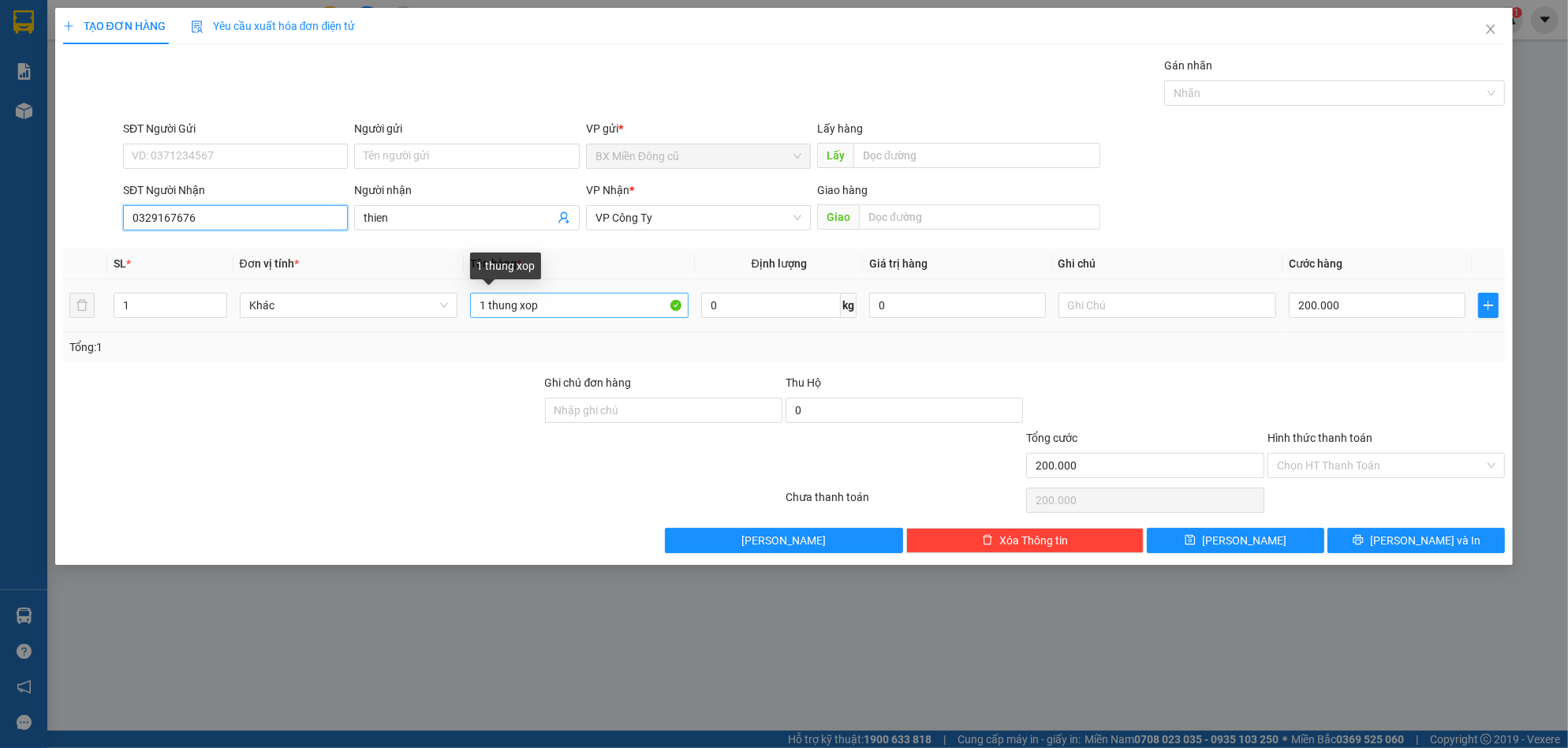
type input "0329167676"
click at [585, 314] on input "1 thung xop" at bounding box center [579, 306] width 218 height 25
paste input "â"
type input "1 thung giây"
click at [1358, 306] on input "200.000" at bounding box center [1377, 306] width 176 height 25
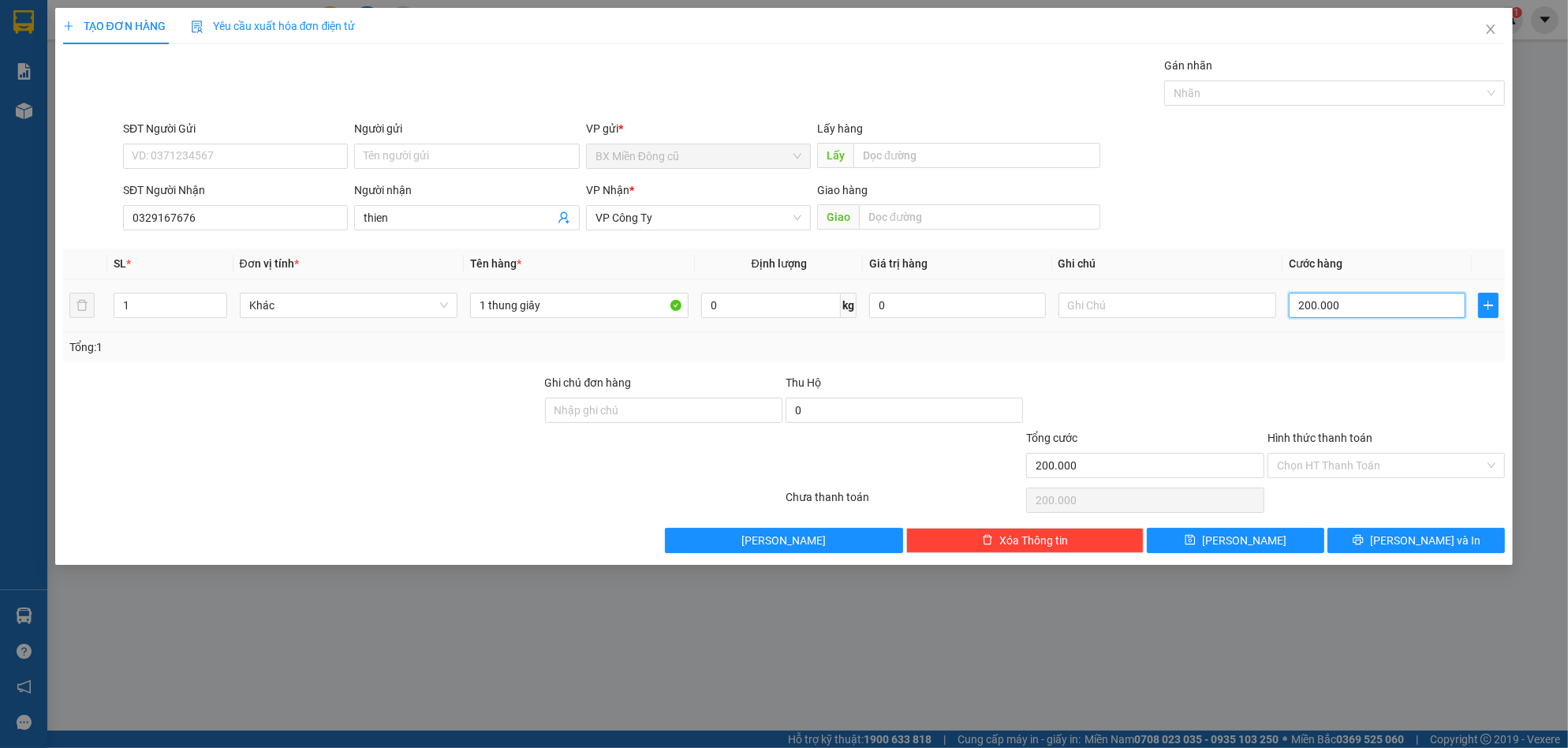
type input "0"
type input "6"
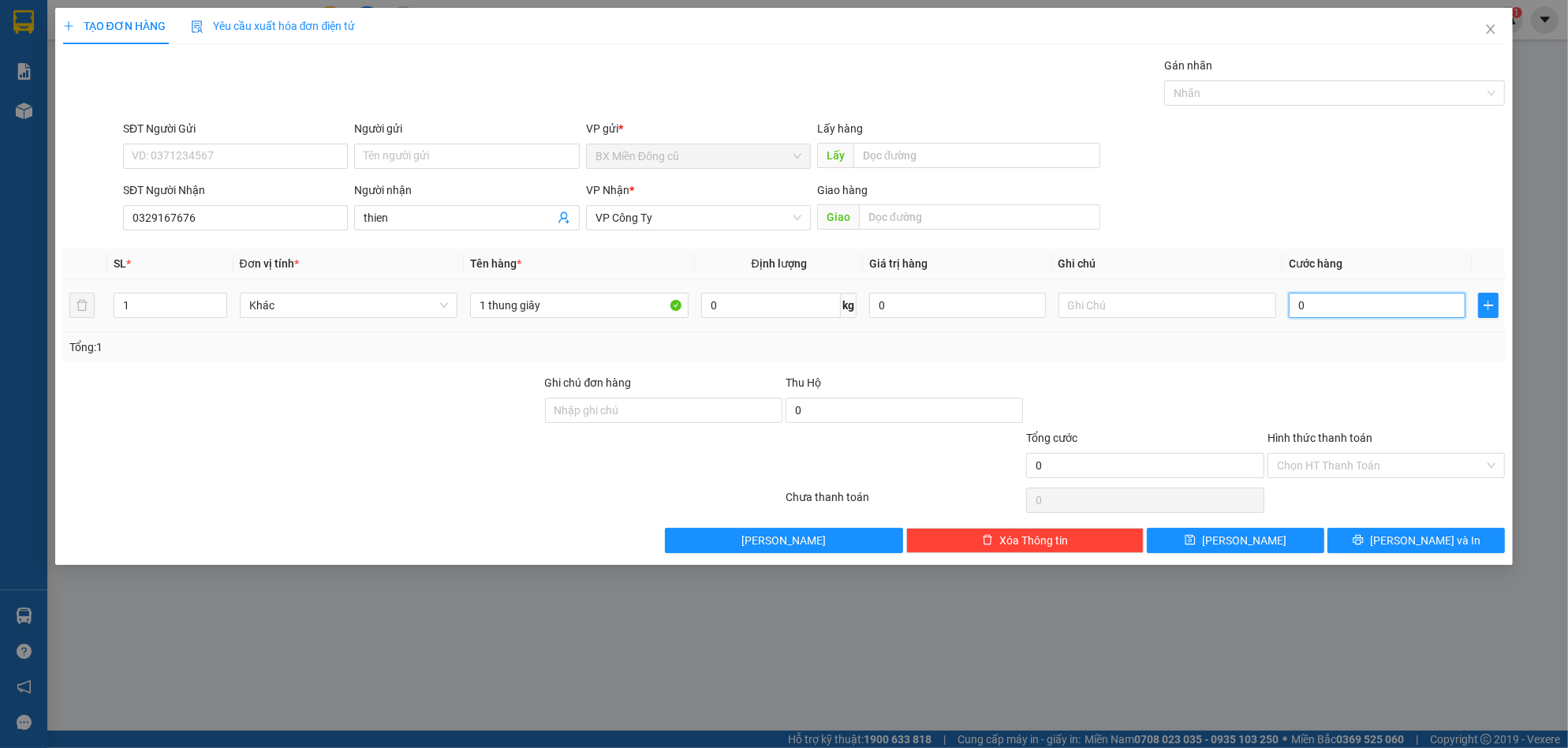
type input "06"
type input "60"
type input "060"
type input "600"
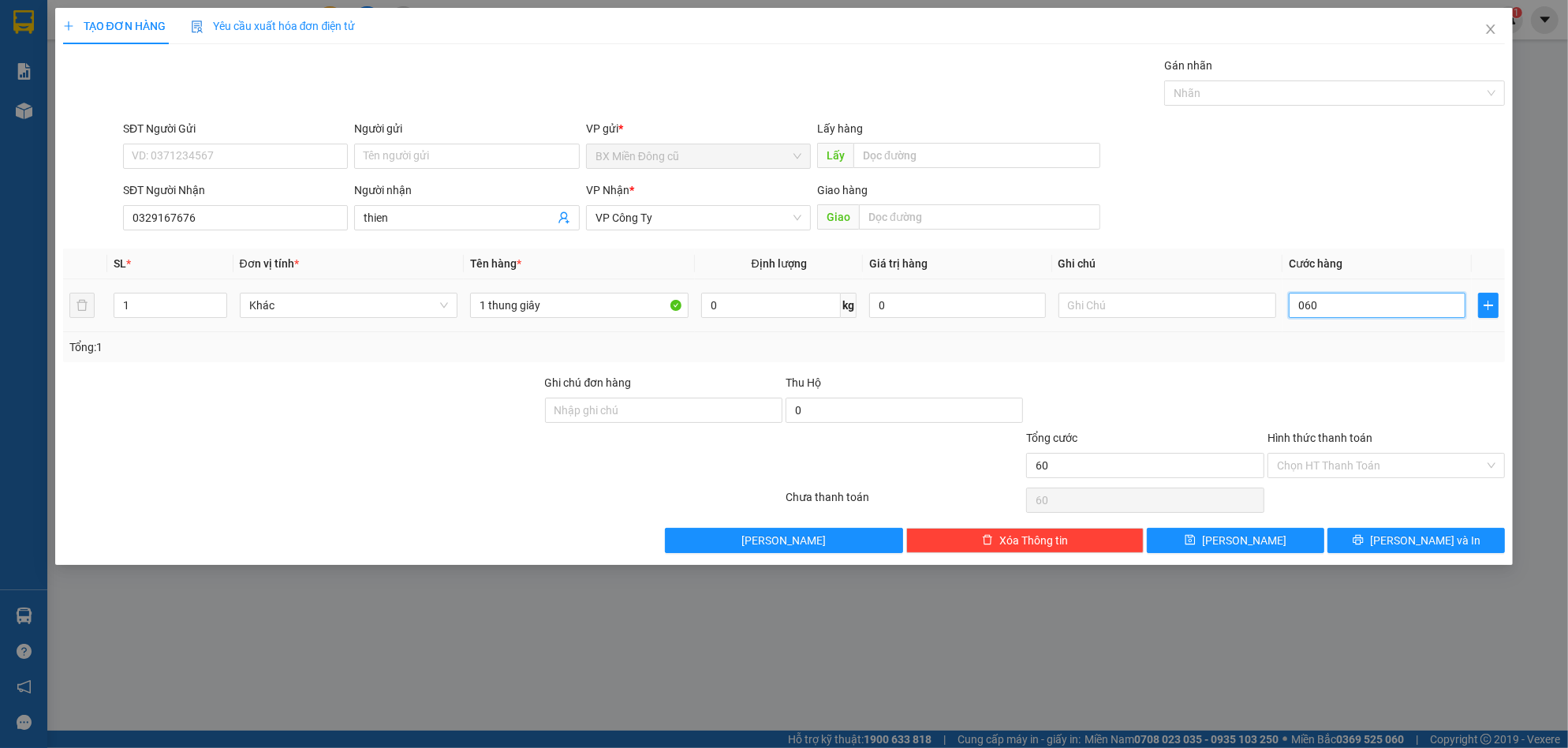
type input "600"
type input "0.600"
type input "6.000"
type input "06.000"
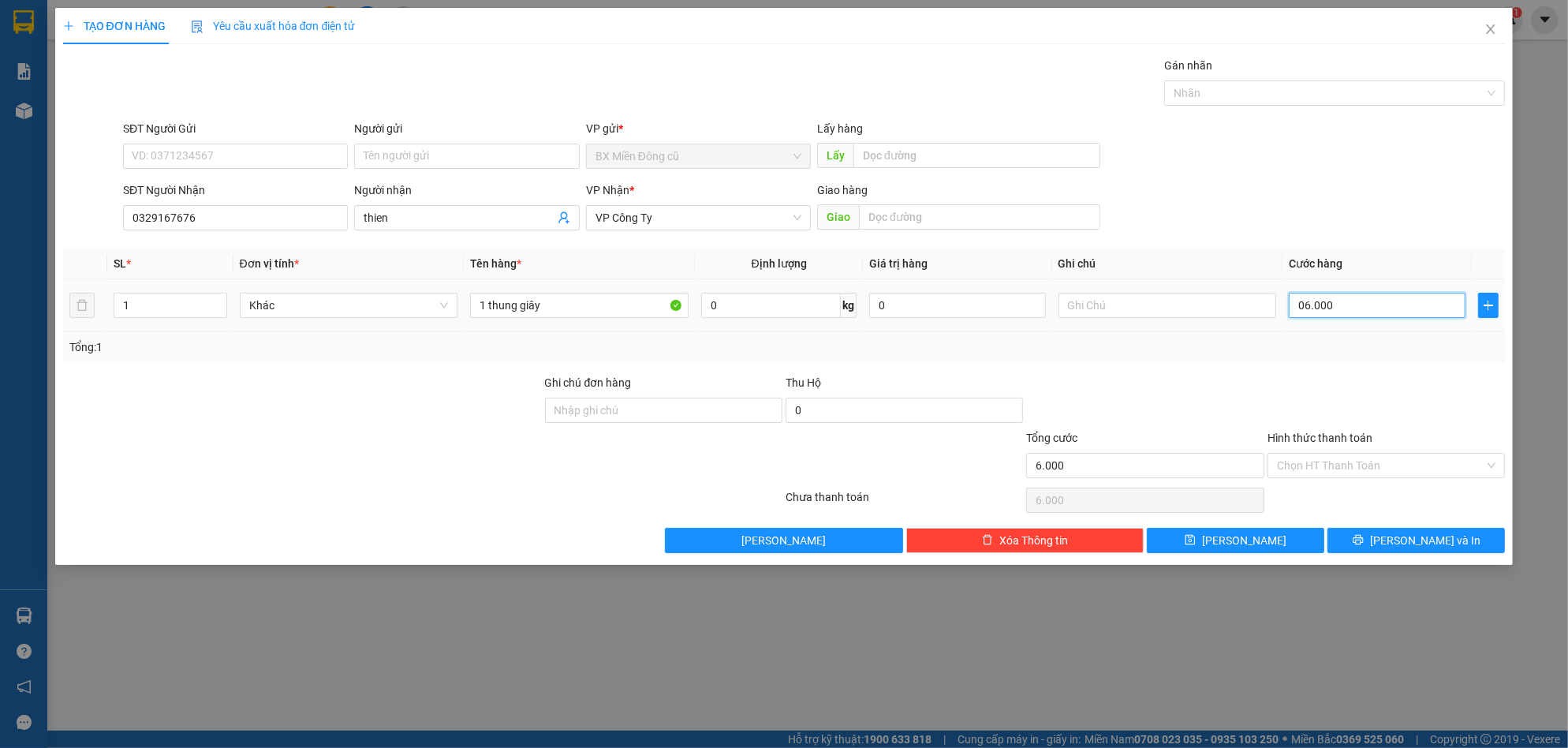
type input "60.000"
click at [1394, 473] on input "Hình thức thanh toán" at bounding box center [1380, 465] width 207 height 24
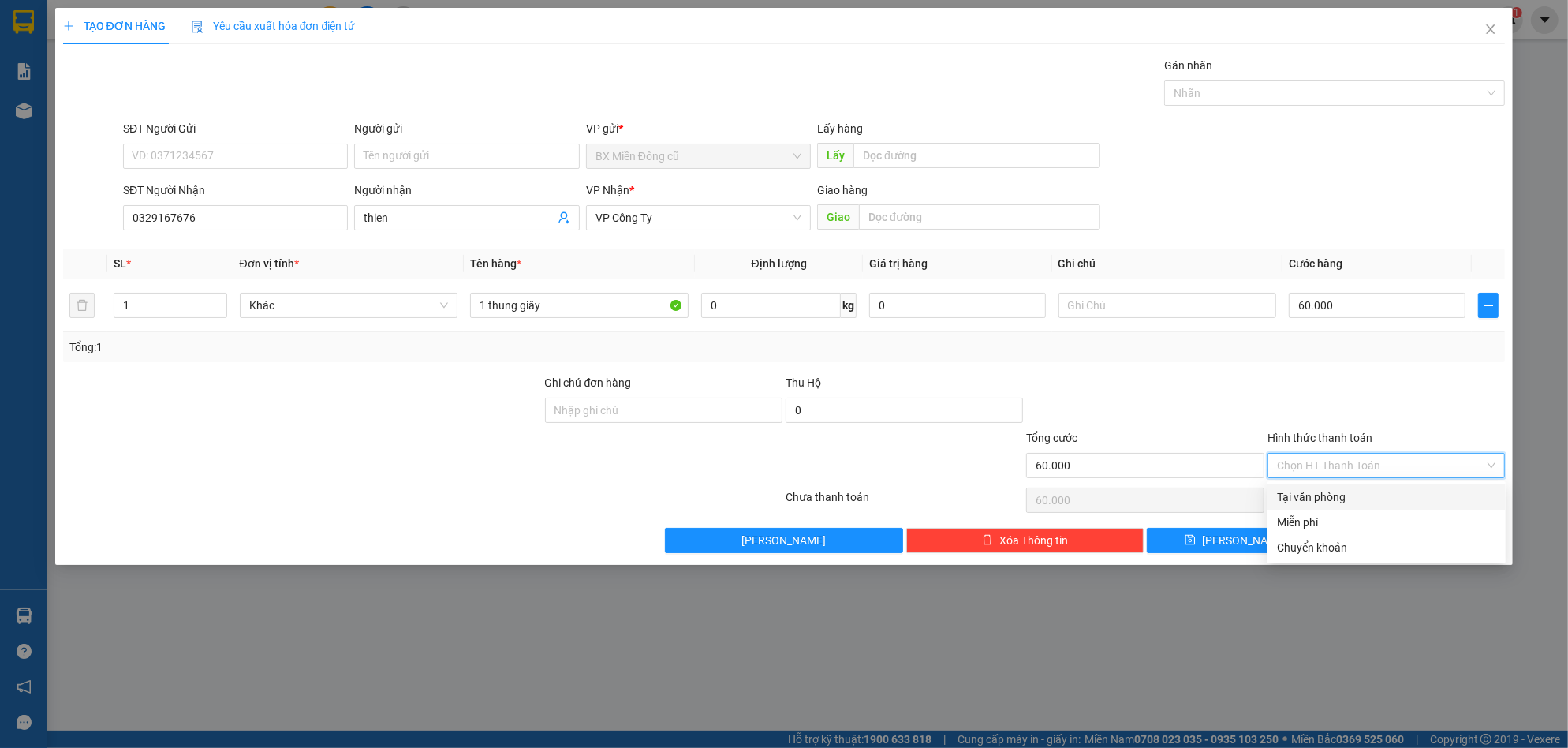
click at [1332, 493] on div "Tại văn phòng" at bounding box center [1386, 497] width 219 height 18
type input "0"
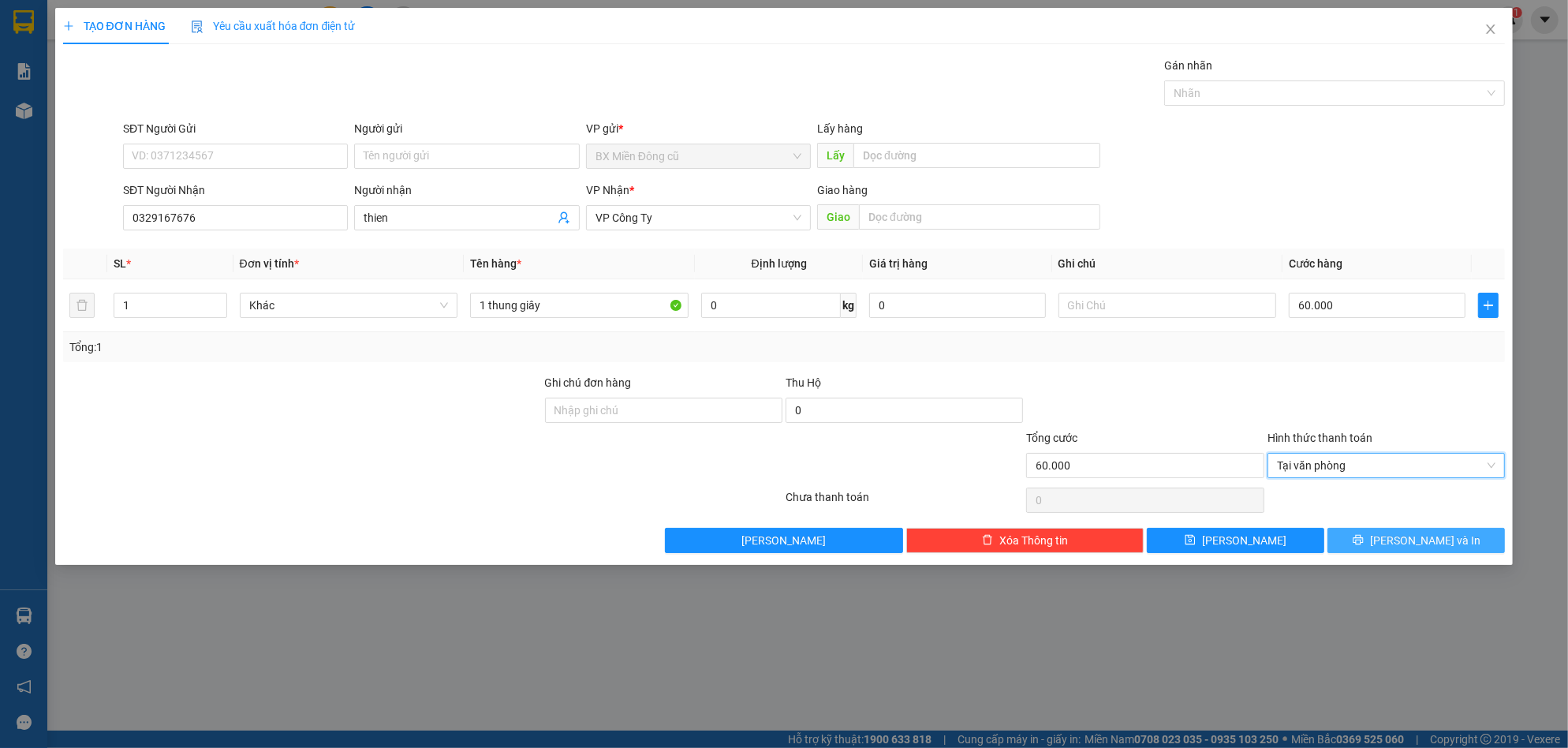
click at [1371, 532] on button "[PERSON_NAME] và In" at bounding box center [1416, 540] width 177 height 25
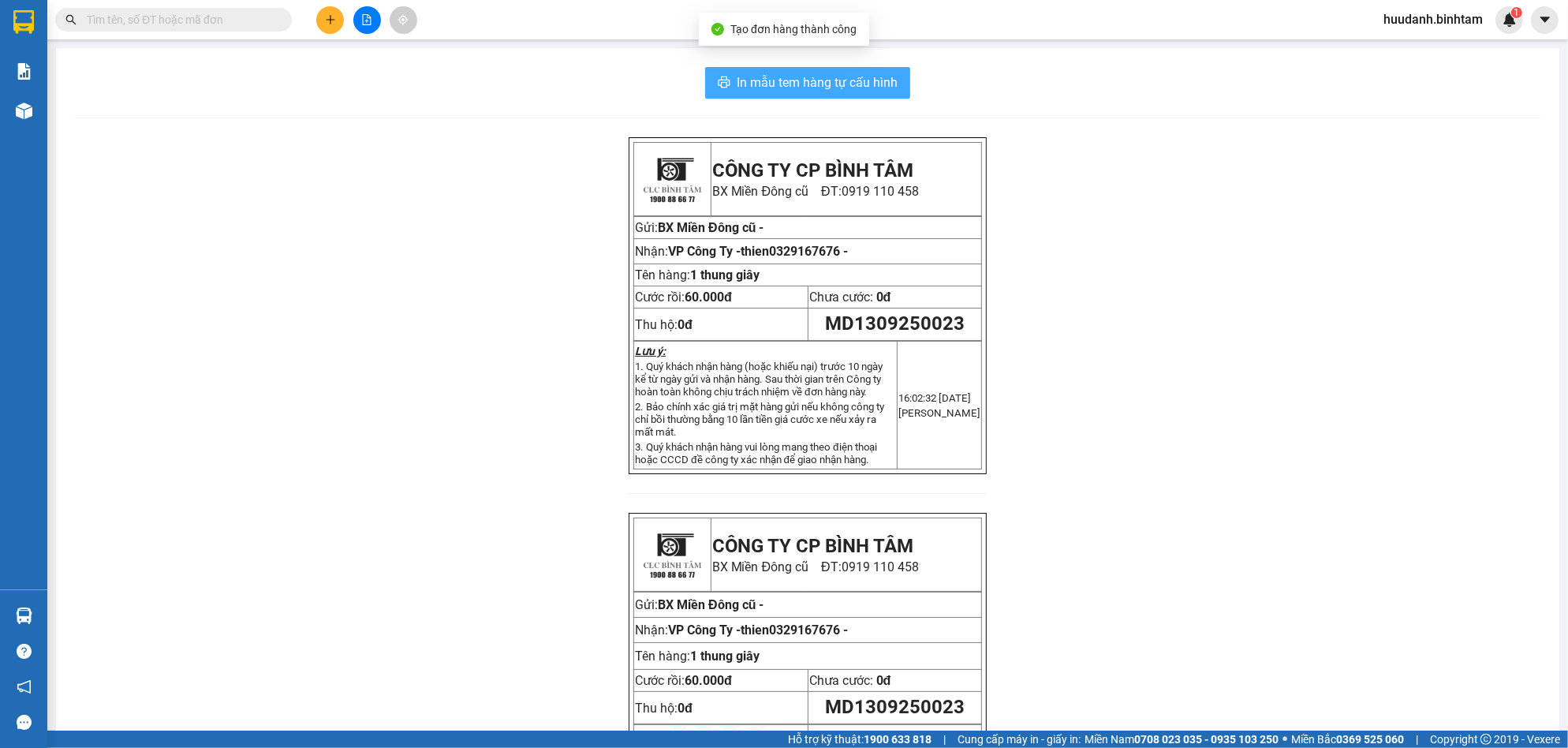
click at [881, 89] on span "In mẫu tem hàng tự cấu hình" at bounding box center [817, 83] width 161 height 19
click at [335, 29] on button at bounding box center [329, 19] width 27 height 27
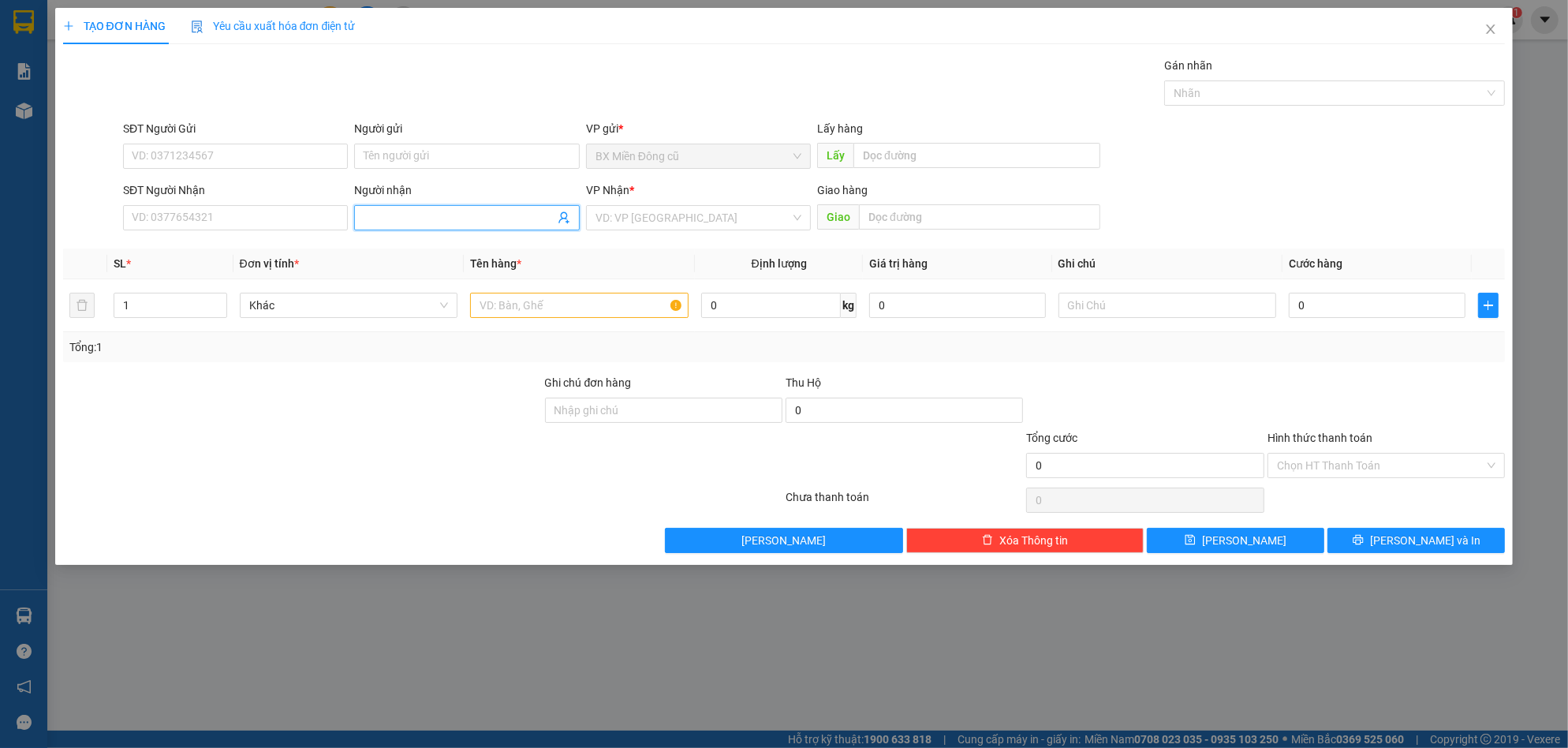
click at [399, 223] on input "Người nhận" at bounding box center [458, 218] width 190 height 18
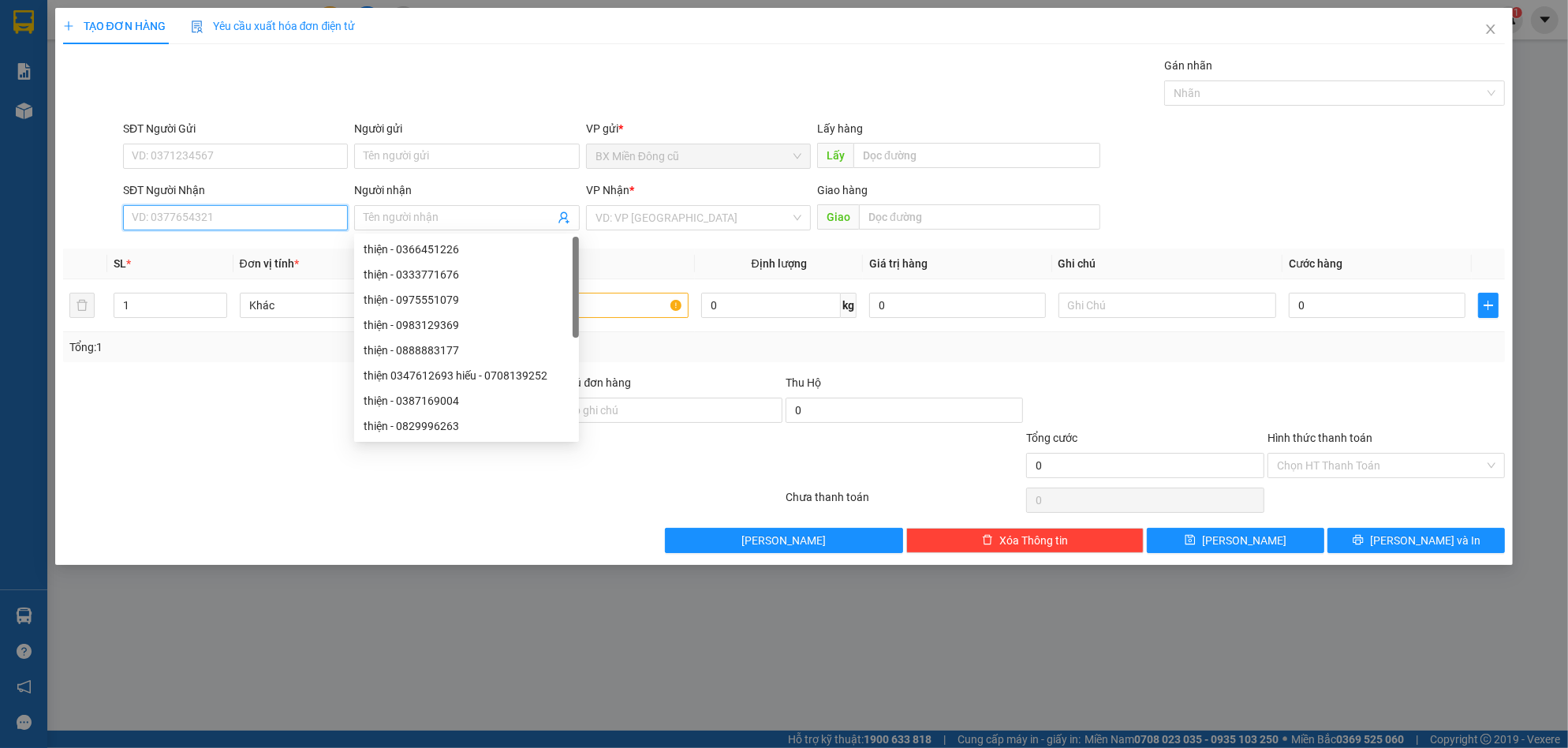
click at [248, 223] on input "SĐT Người Nhận" at bounding box center [235, 218] width 225 height 25
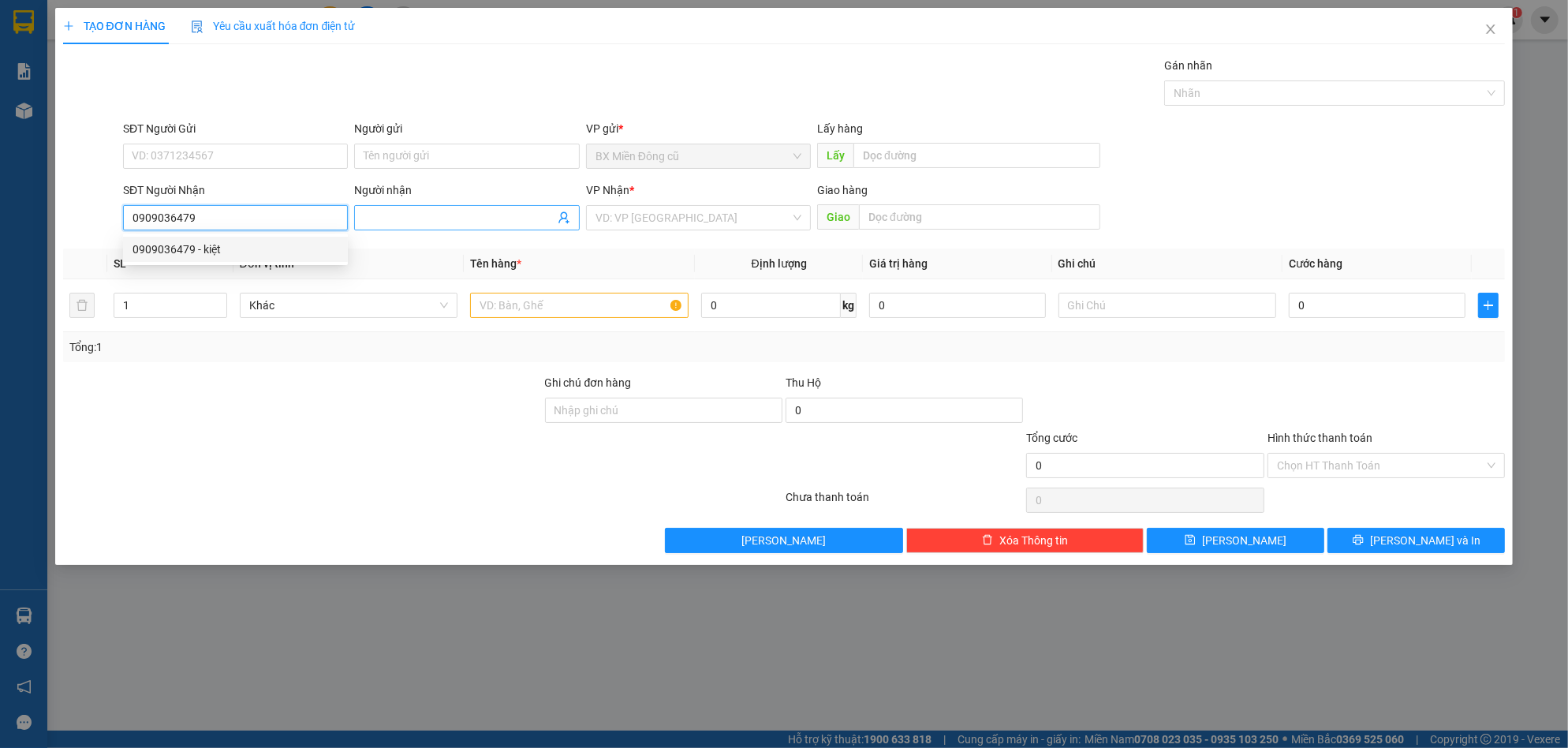
type input "0909036479"
click at [459, 206] on span at bounding box center [467, 218] width 225 height 25
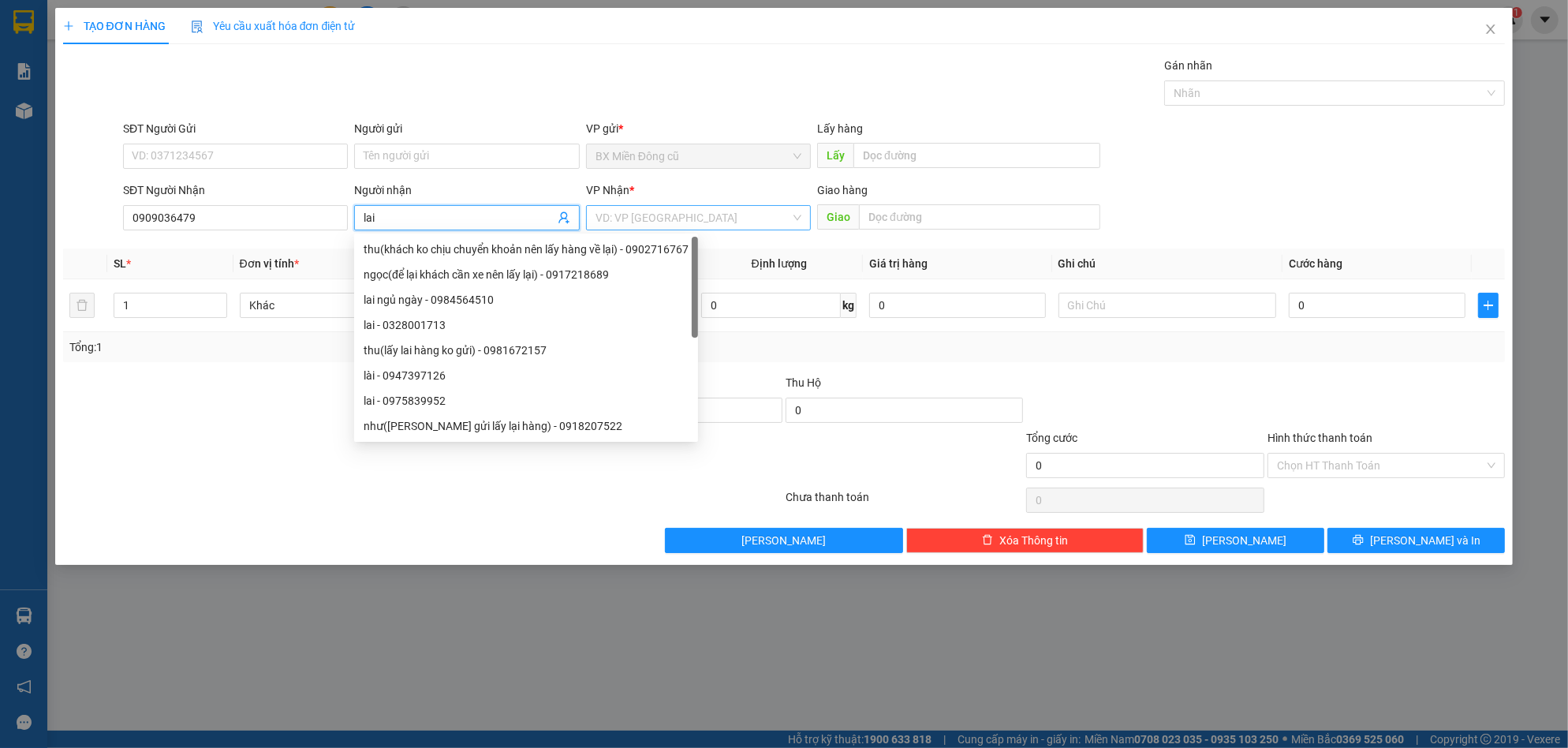
type input "lai"
click at [636, 212] on input "search" at bounding box center [693, 218] width 195 height 24
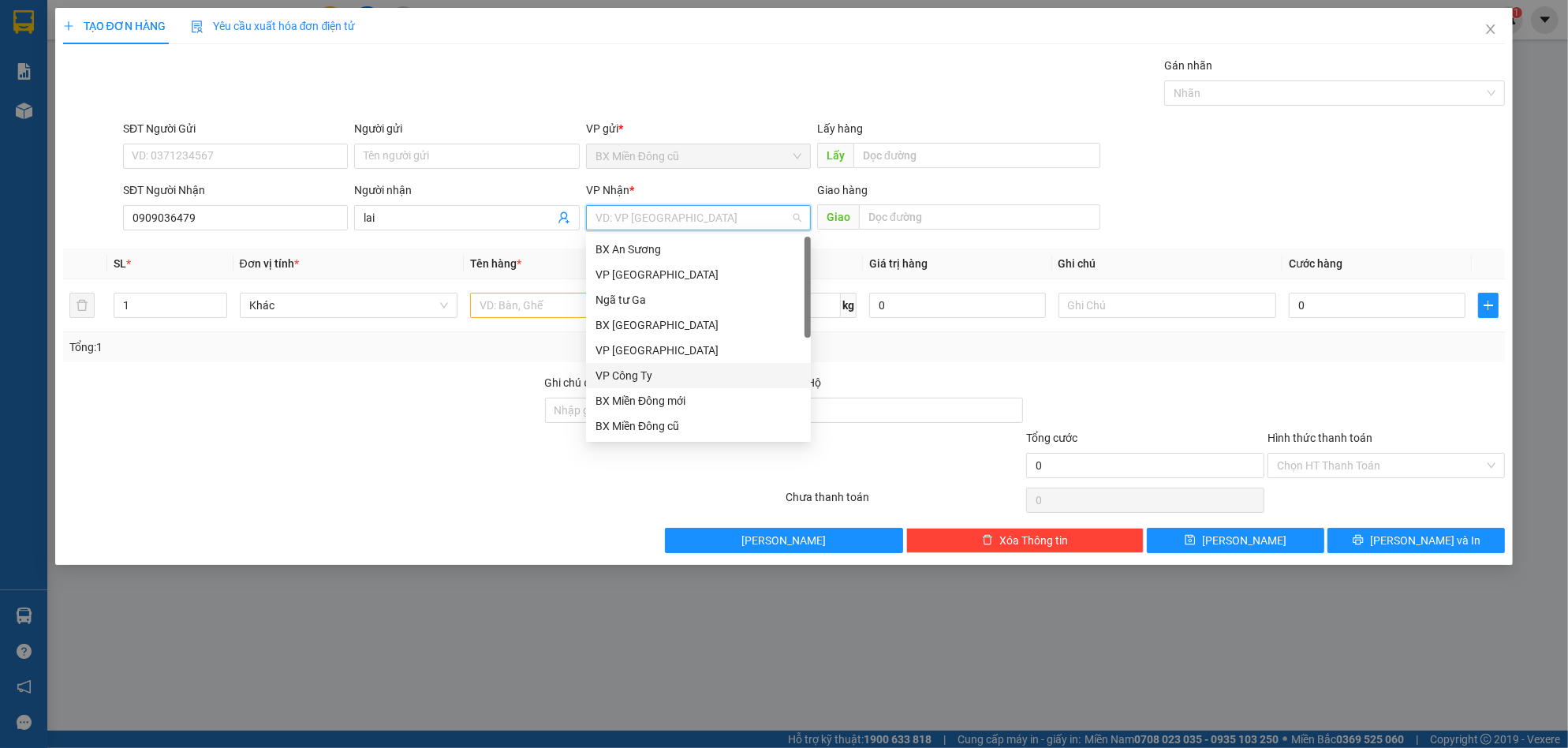
click at [629, 367] on div "VP Công Ty" at bounding box center [698, 376] width 206 height 18
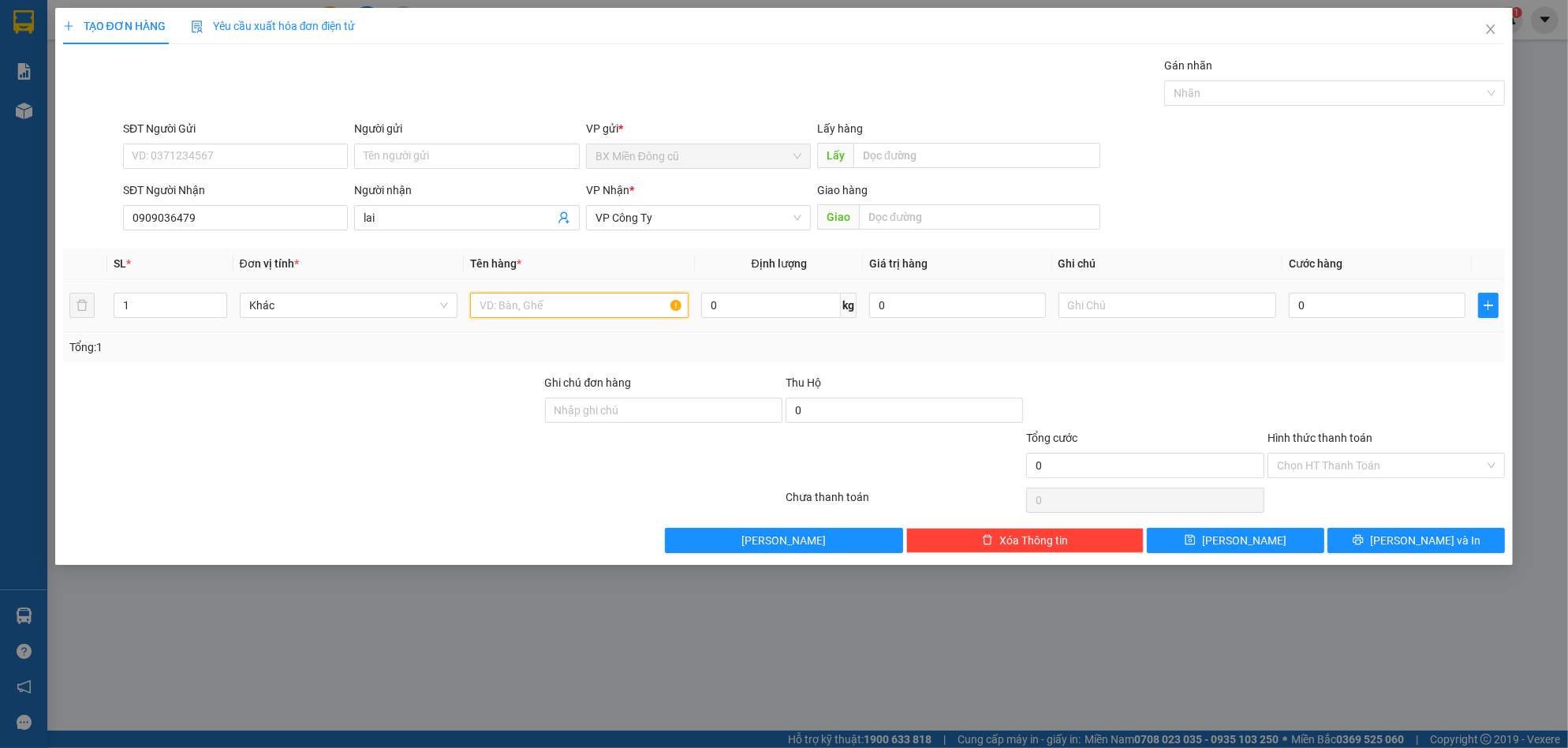
click at [566, 294] on input "text" at bounding box center [579, 306] width 218 height 25
paste input "ị"
paste input "ă"
paste input "ắng"
type input "1 bịch trắng"
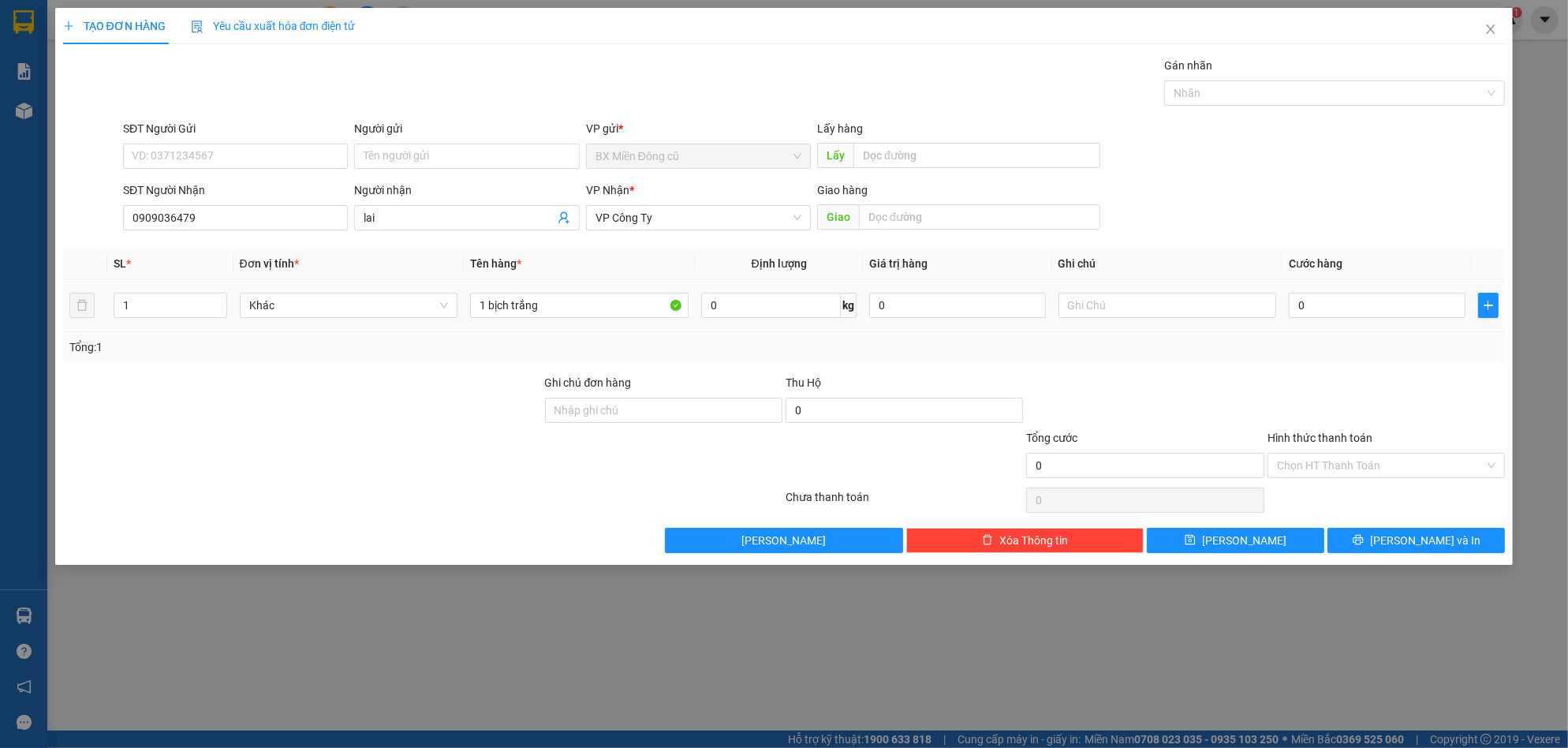
click at [1324, 287] on td "0" at bounding box center [1378, 306] width 190 height 53
click at [1332, 299] on input "0" at bounding box center [1377, 306] width 176 height 25
type input "5"
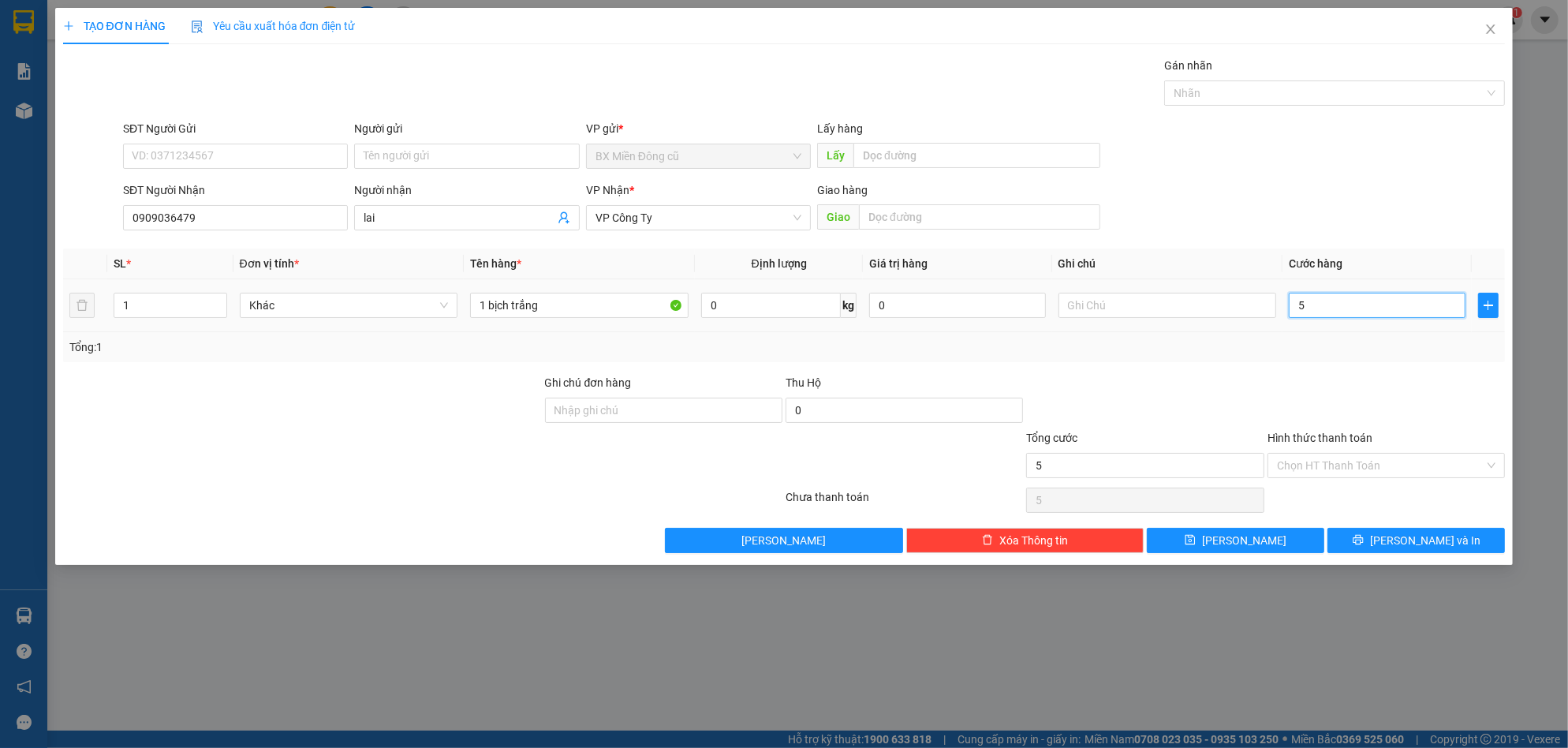
type input "50"
type input "500"
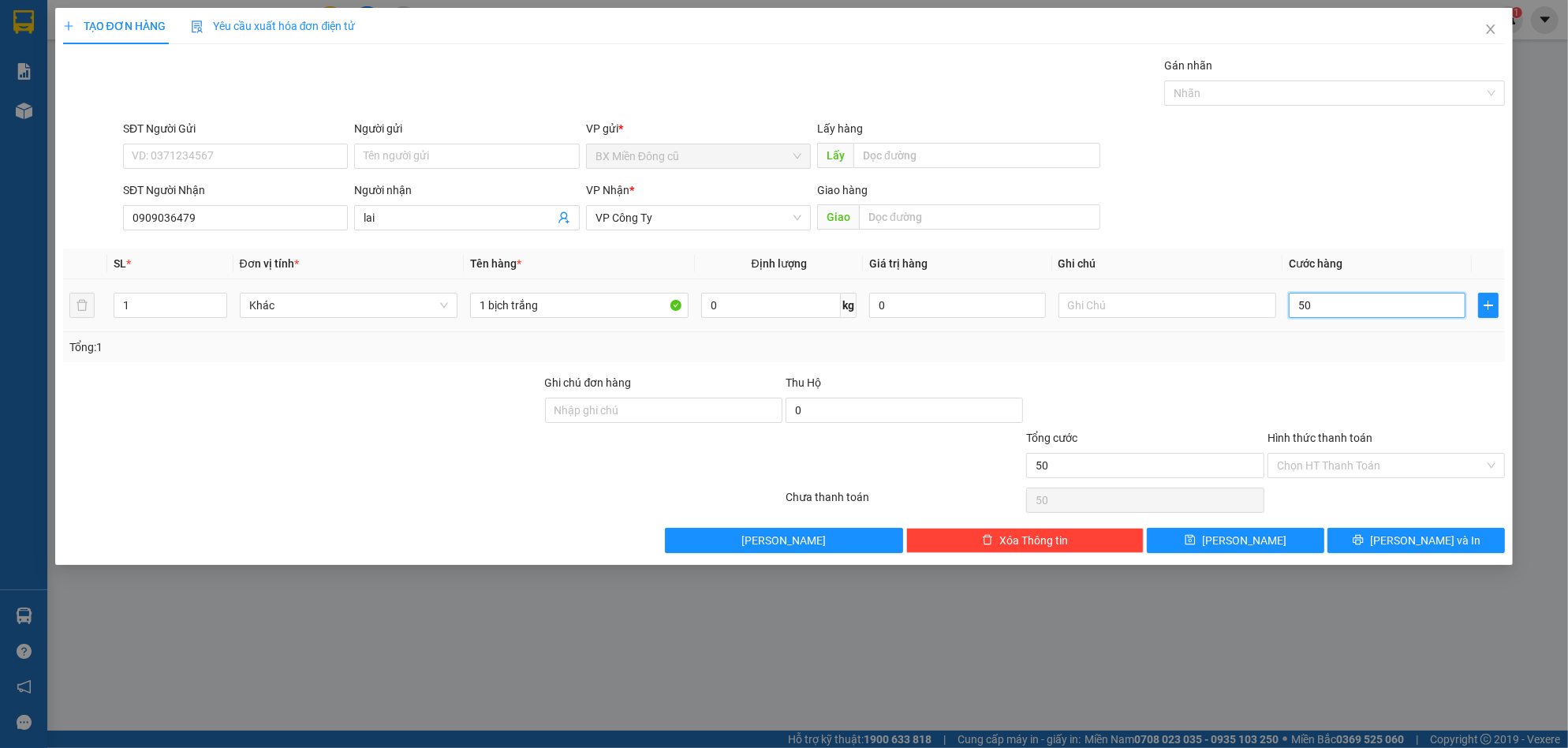
type input "500"
type input "5.000"
type input "50.000"
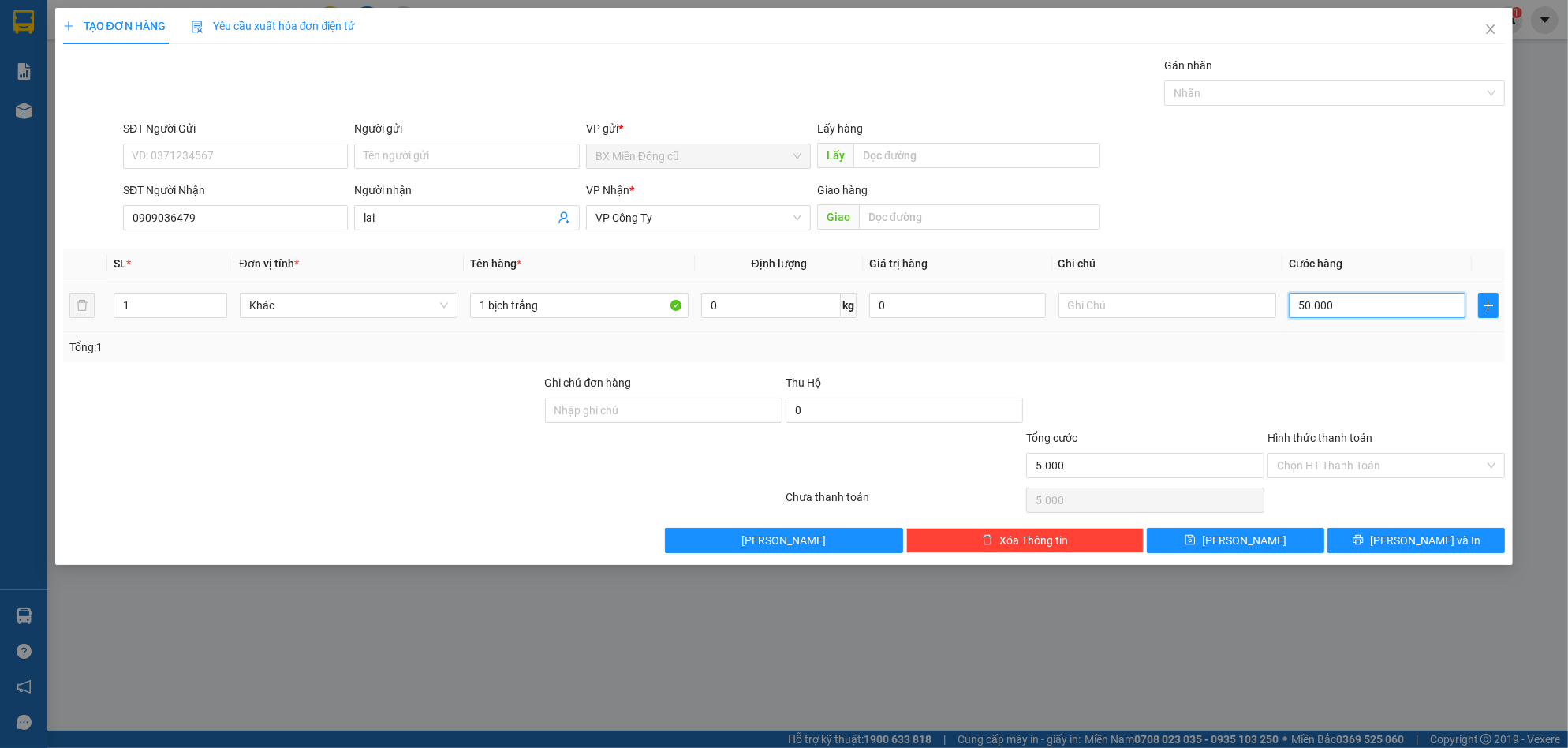
type input "50.000"
click at [1364, 543] on icon "printer" at bounding box center [1358, 540] width 11 height 11
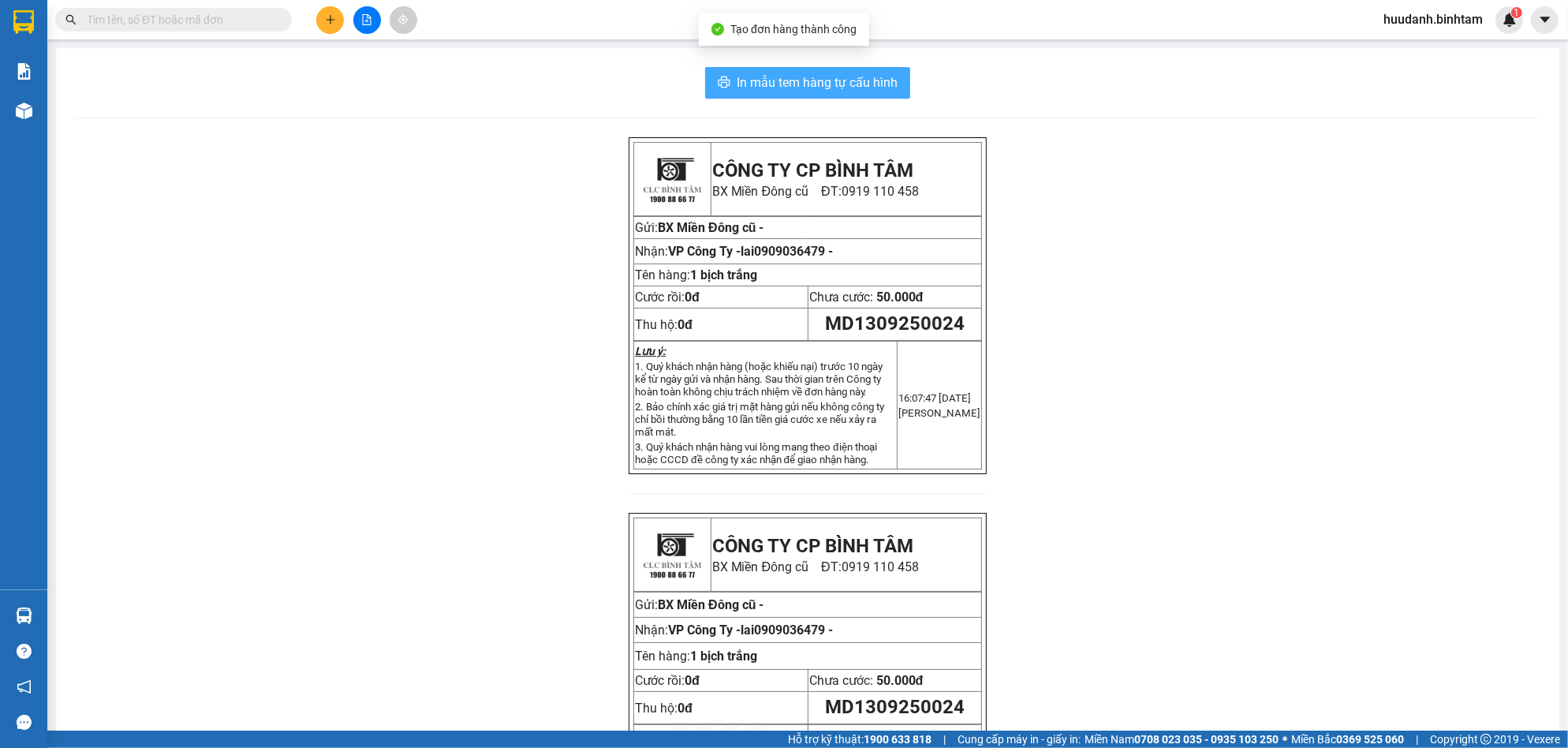
click at [881, 73] on span "In mẫu tem hàng tự cấu hình" at bounding box center [817, 83] width 161 height 19
click at [325, 16] on icon "plus" at bounding box center [330, 19] width 11 height 11
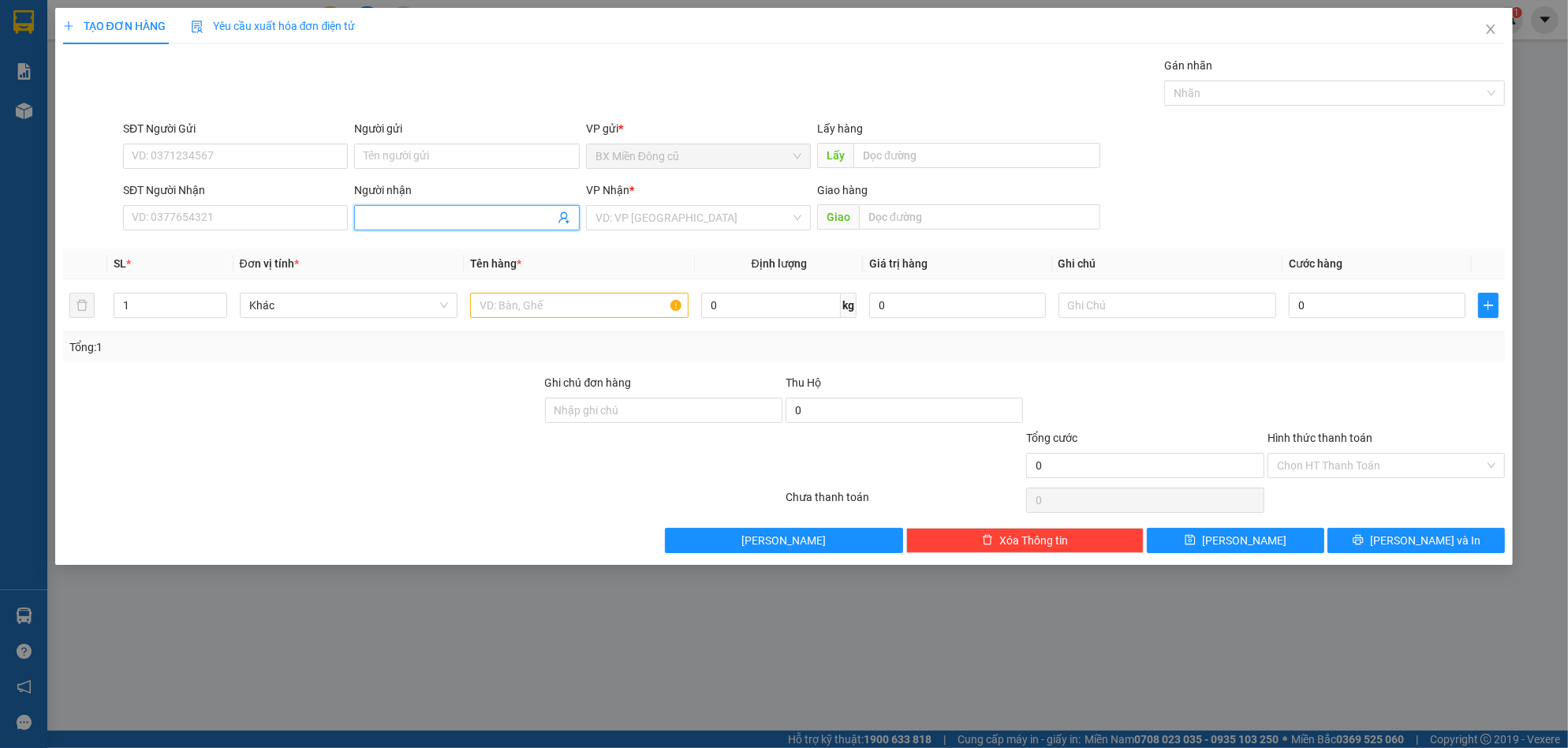
click at [397, 220] on input "Người nhận" at bounding box center [458, 218] width 190 height 18
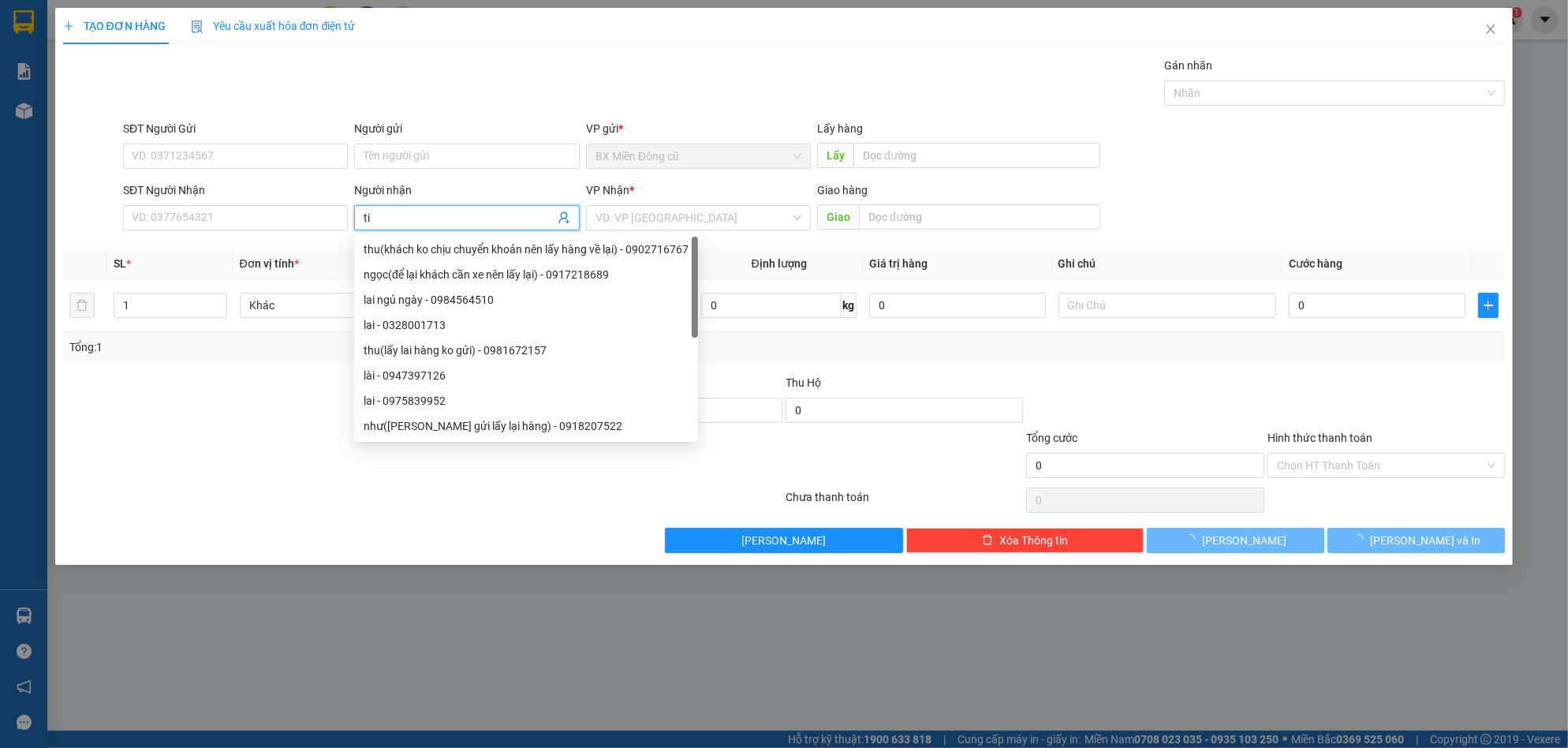
paste input "ê"
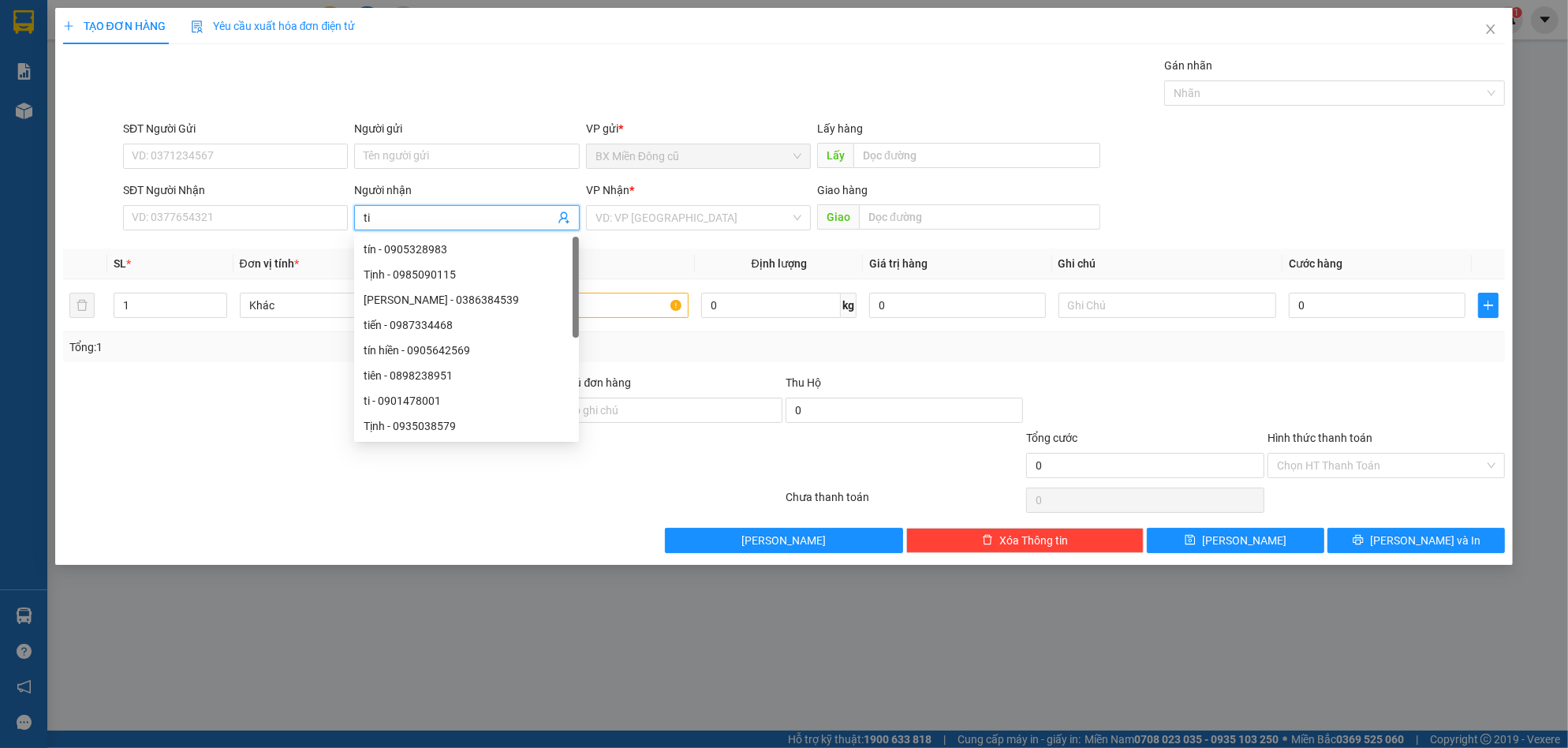
paste input "ền"
type input "tiền"
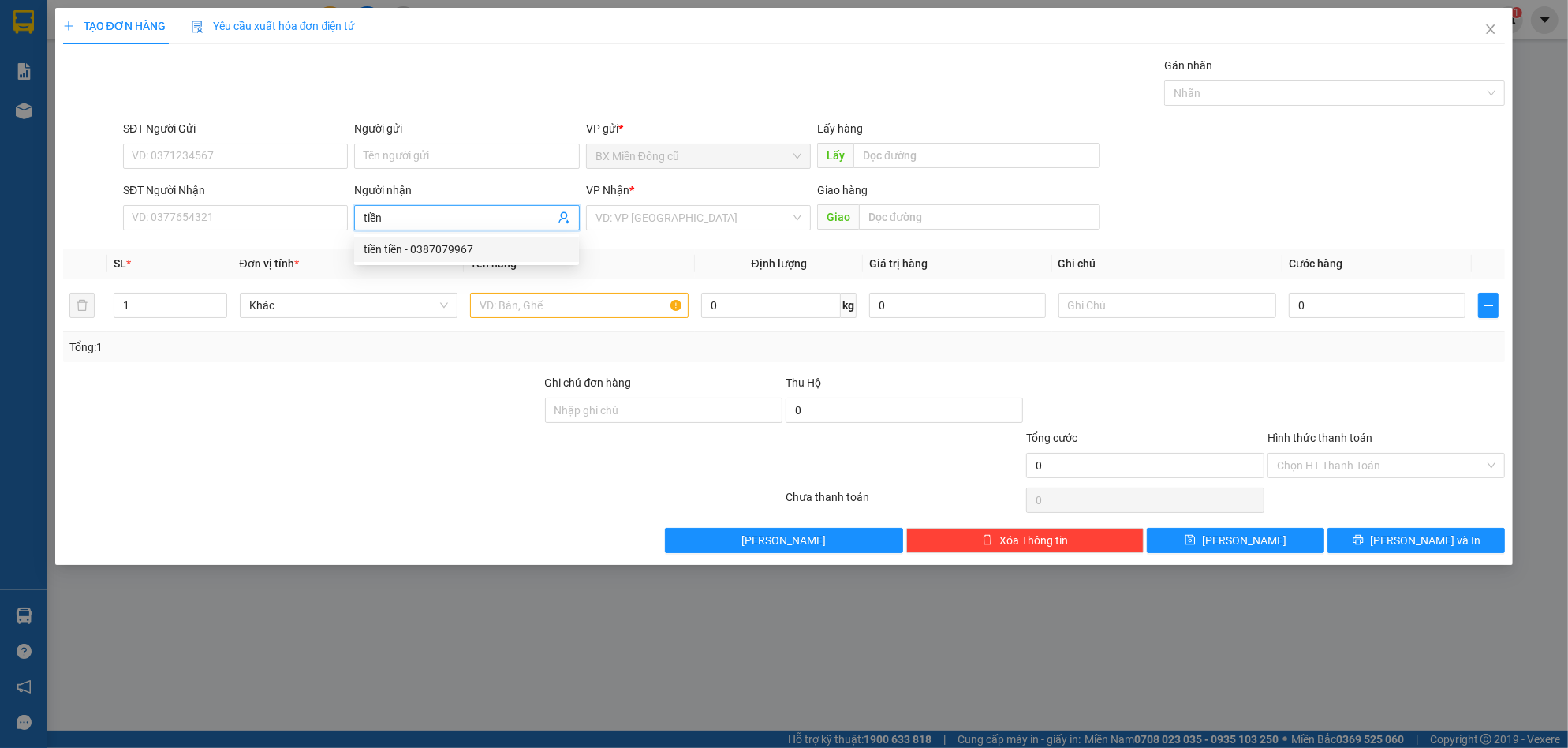
click at [417, 252] on div "tiền tiền - 0387079967" at bounding box center [466, 249] width 206 height 18
type input "0387079967"
type input "tiền tiền"
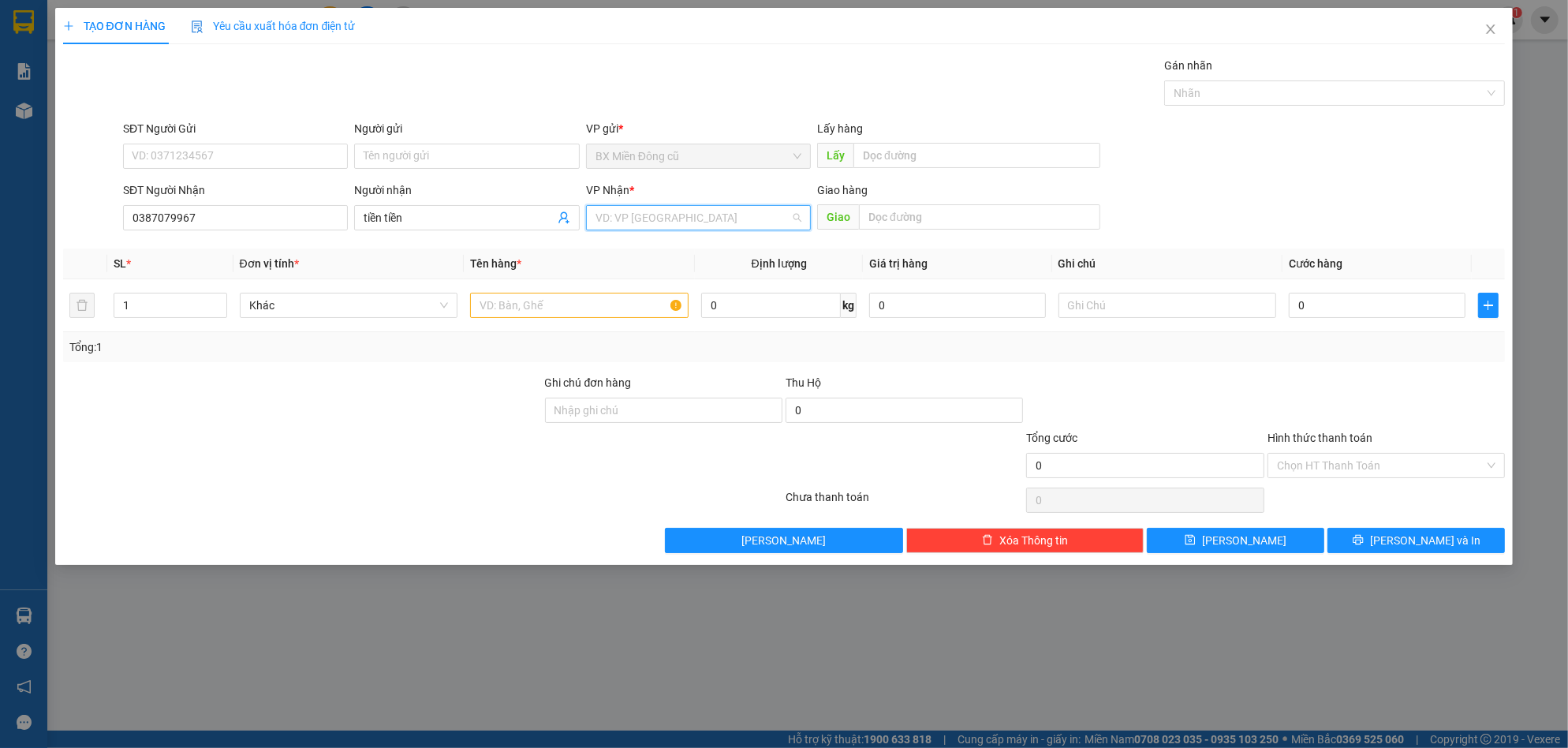
click at [625, 221] on input "search" at bounding box center [693, 218] width 195 height 24
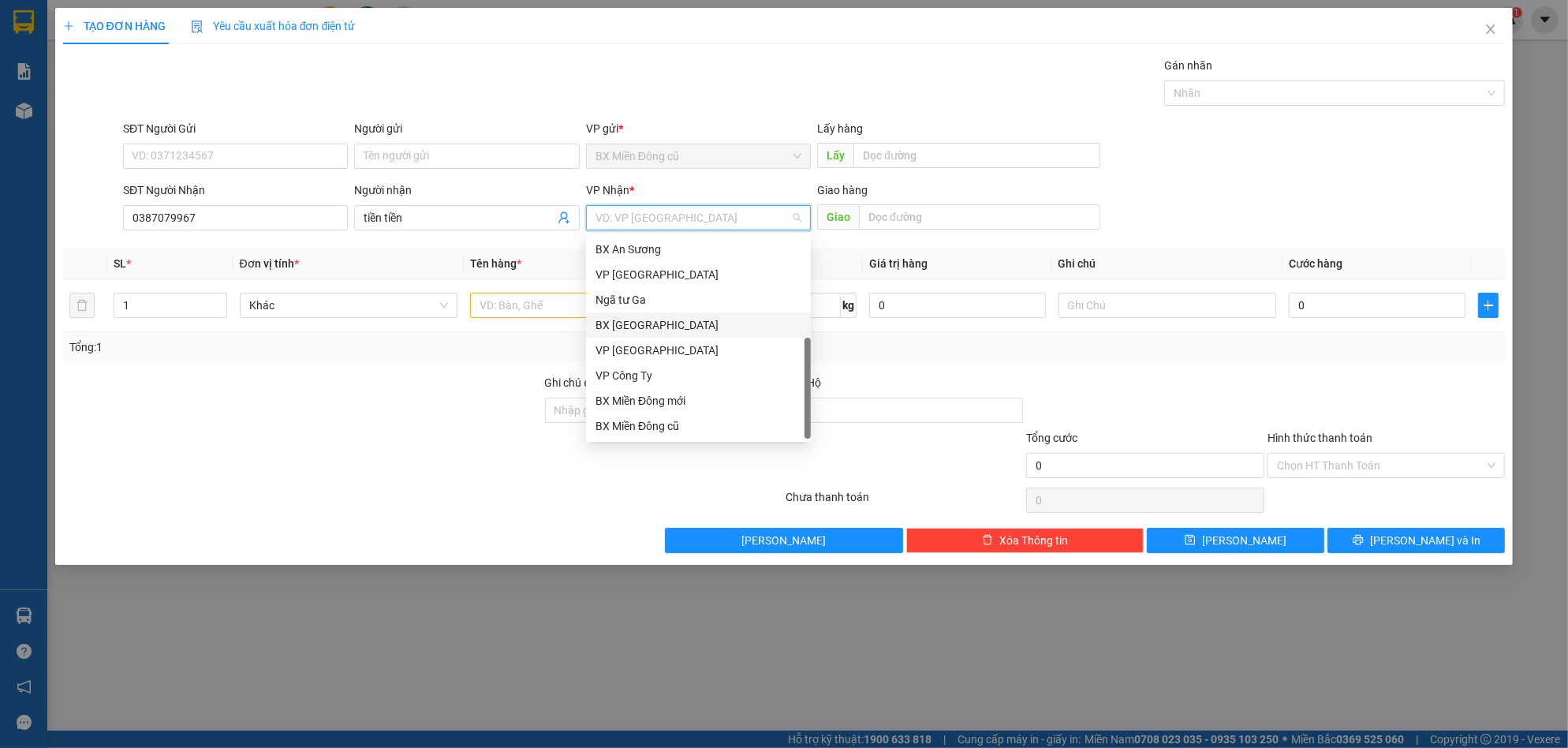
scroll to position [51, 0]
click at [623, 399] on div "Dọc đường" at bounding box center [698, 401] width 206 height 18
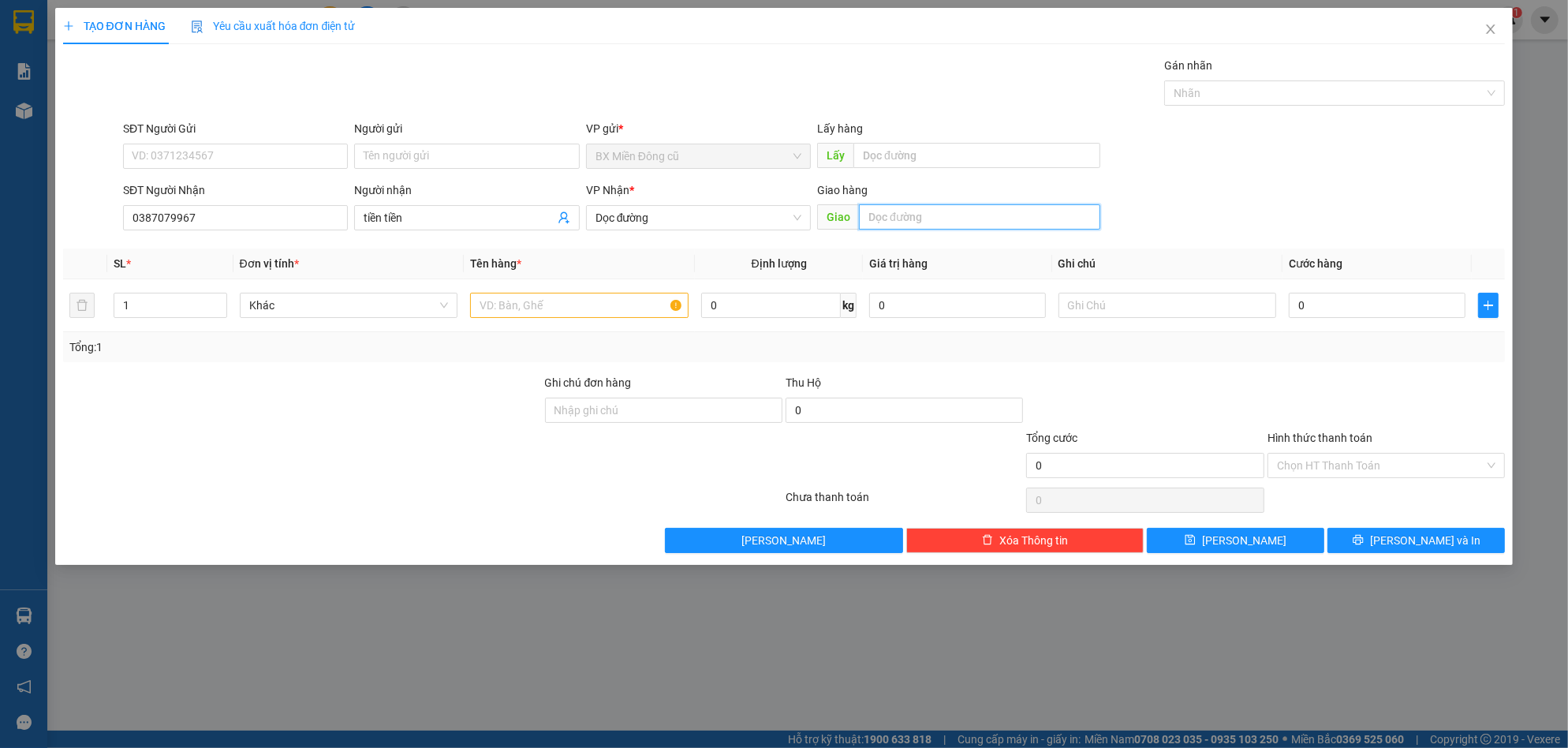
click at [891, 221] on input "text" at bounding box center [979, 217] width 241 height 25
paste input "ô"
paste input "ộ"
paste input "đ"
paste input "ưc"
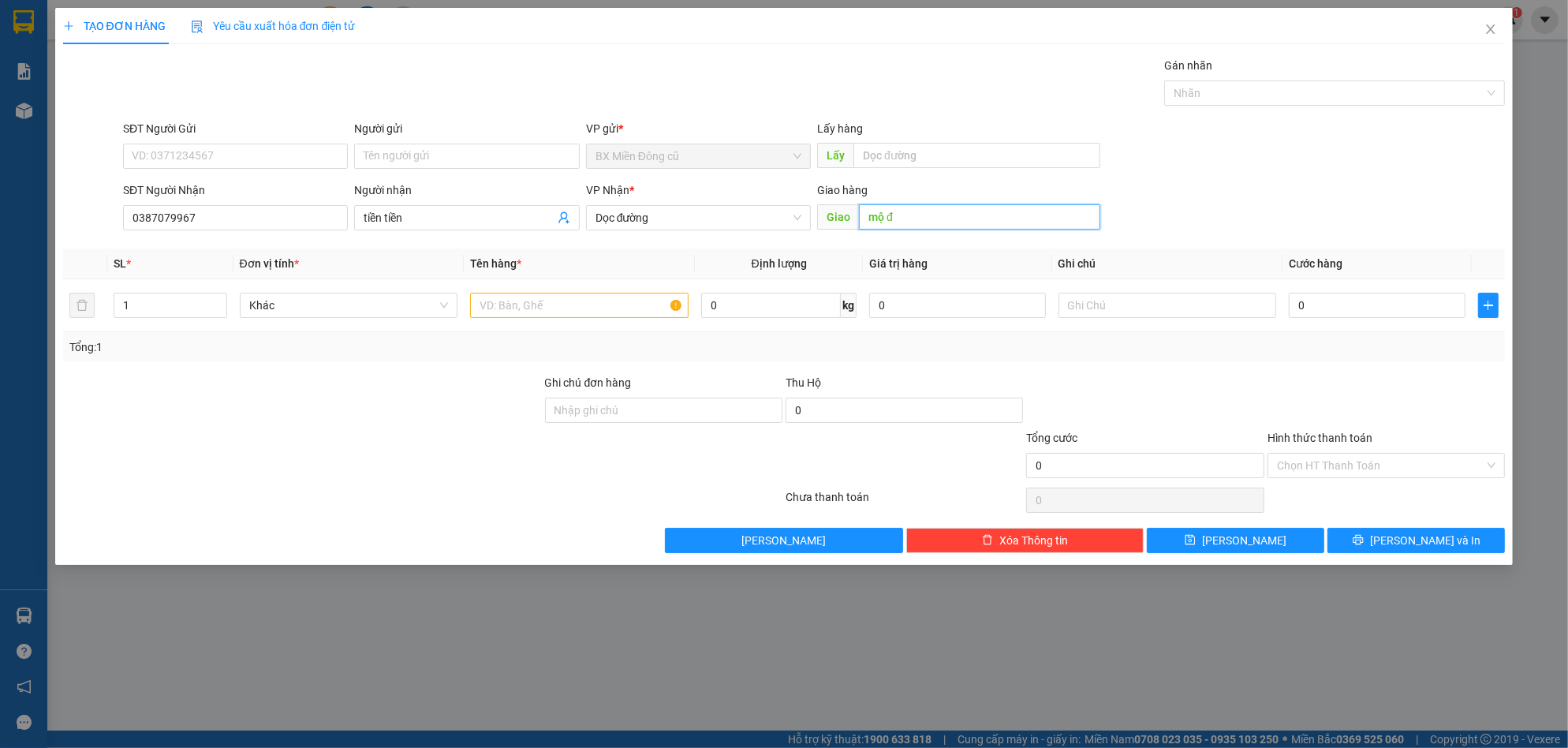
paste input "ức"
type input "mộ đức"
click at [626, 301] on input "text" at bounding box center [579, 306] width 218 height 25
paste input "ê"
paste input "ệ"
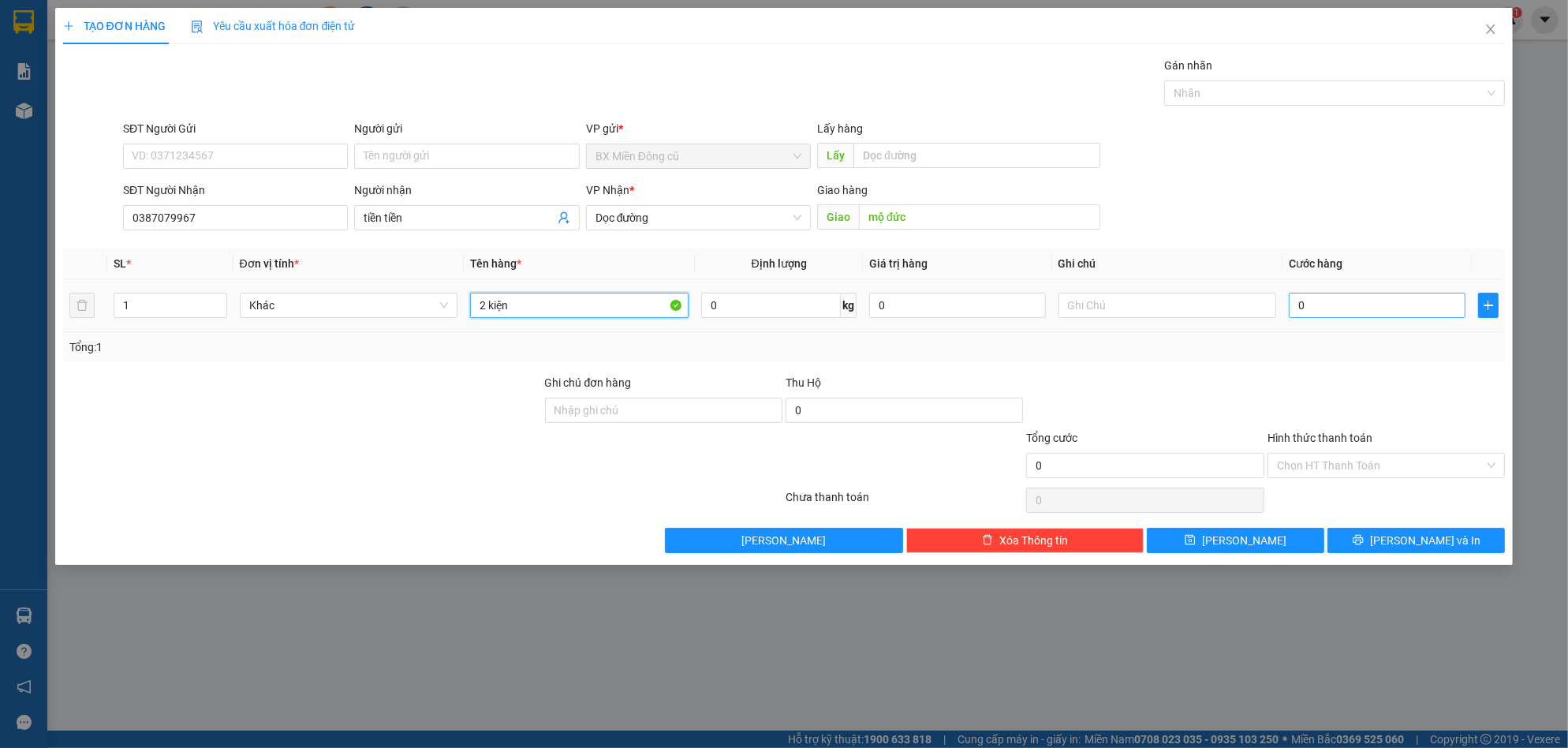
type input "2 kiện"
click at [1334, 310] on input "0" at bounding box center [1377, 306] width 176 height 25
type input "1"
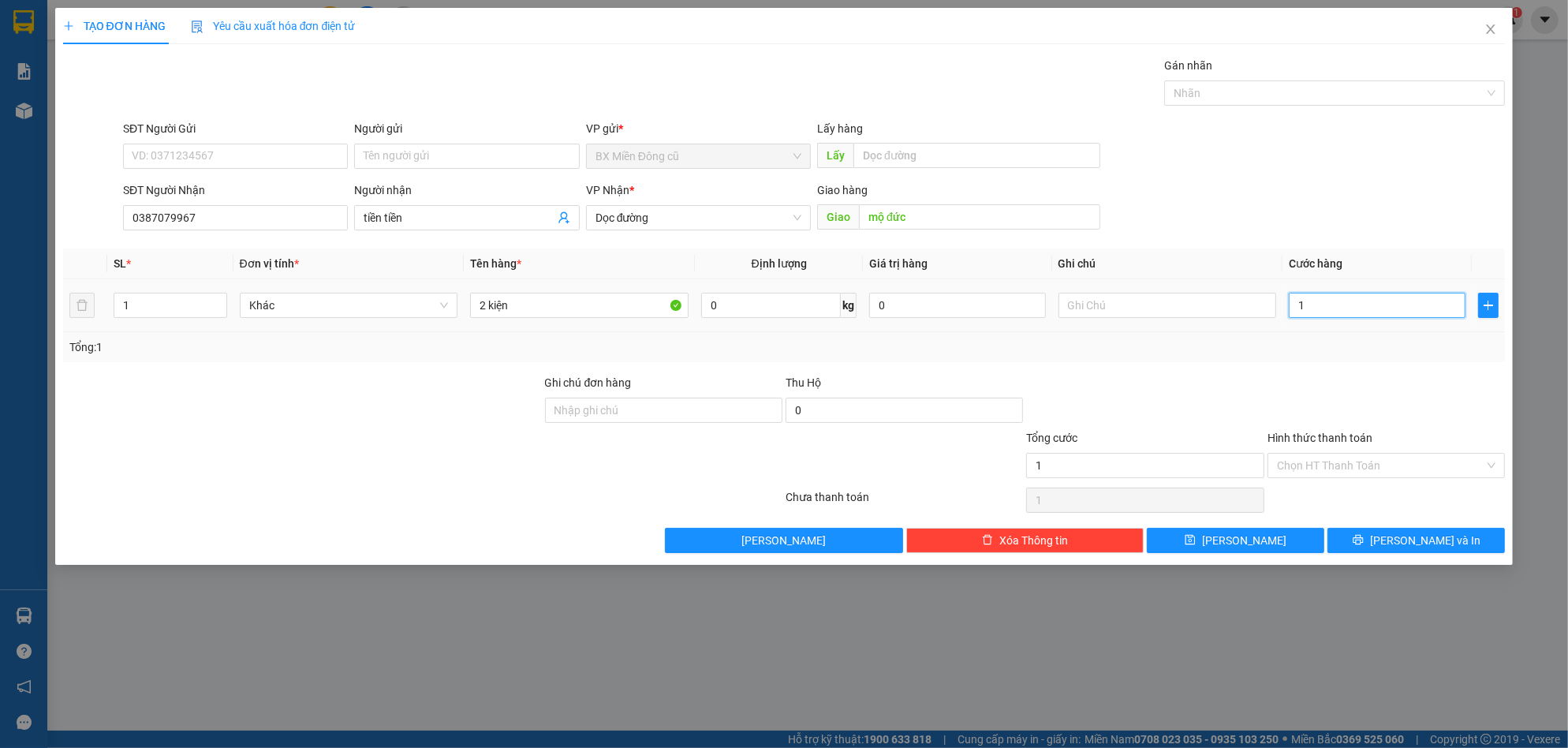
type input "10"
type input "100"
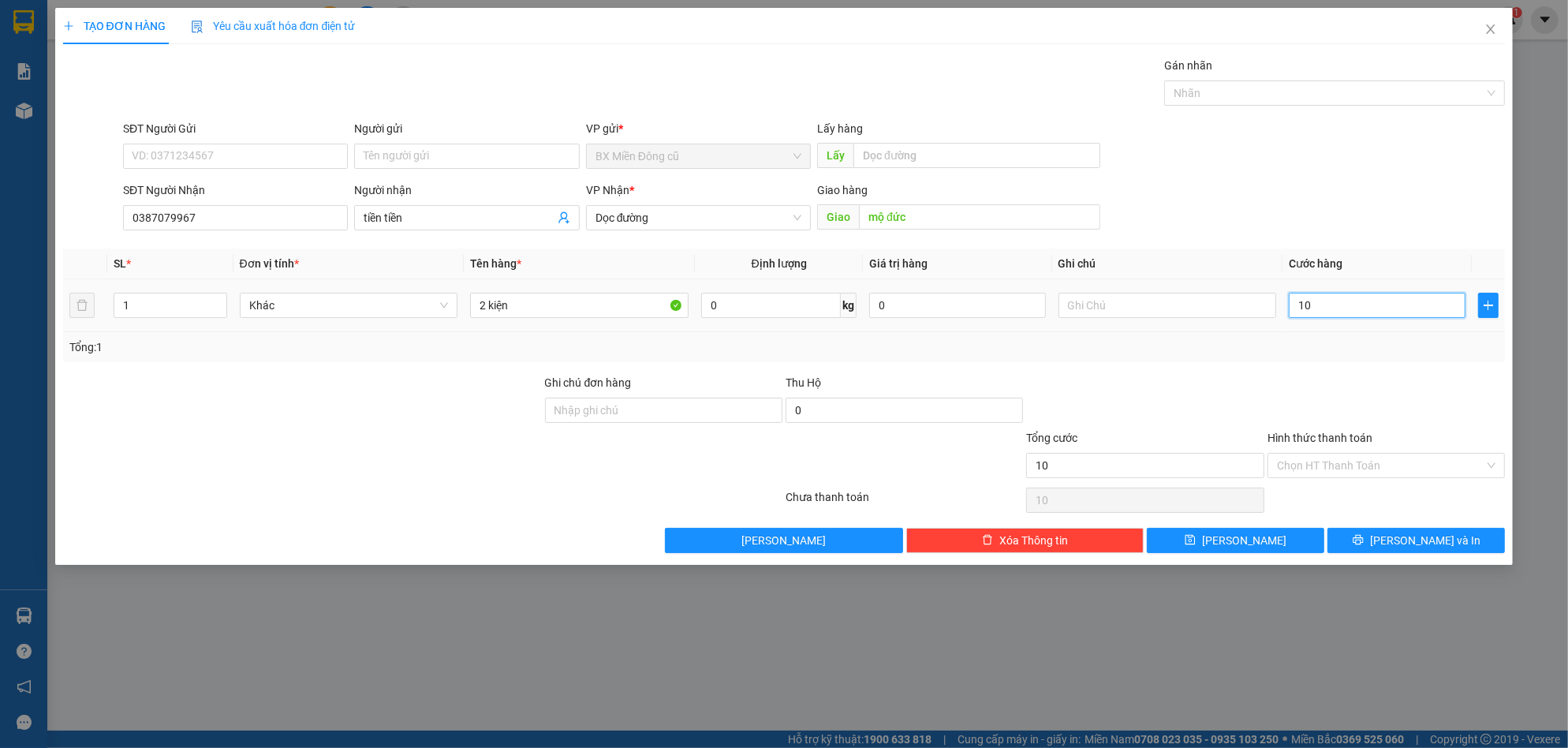
type input "100"
type input "1.000"
type input "10.000"
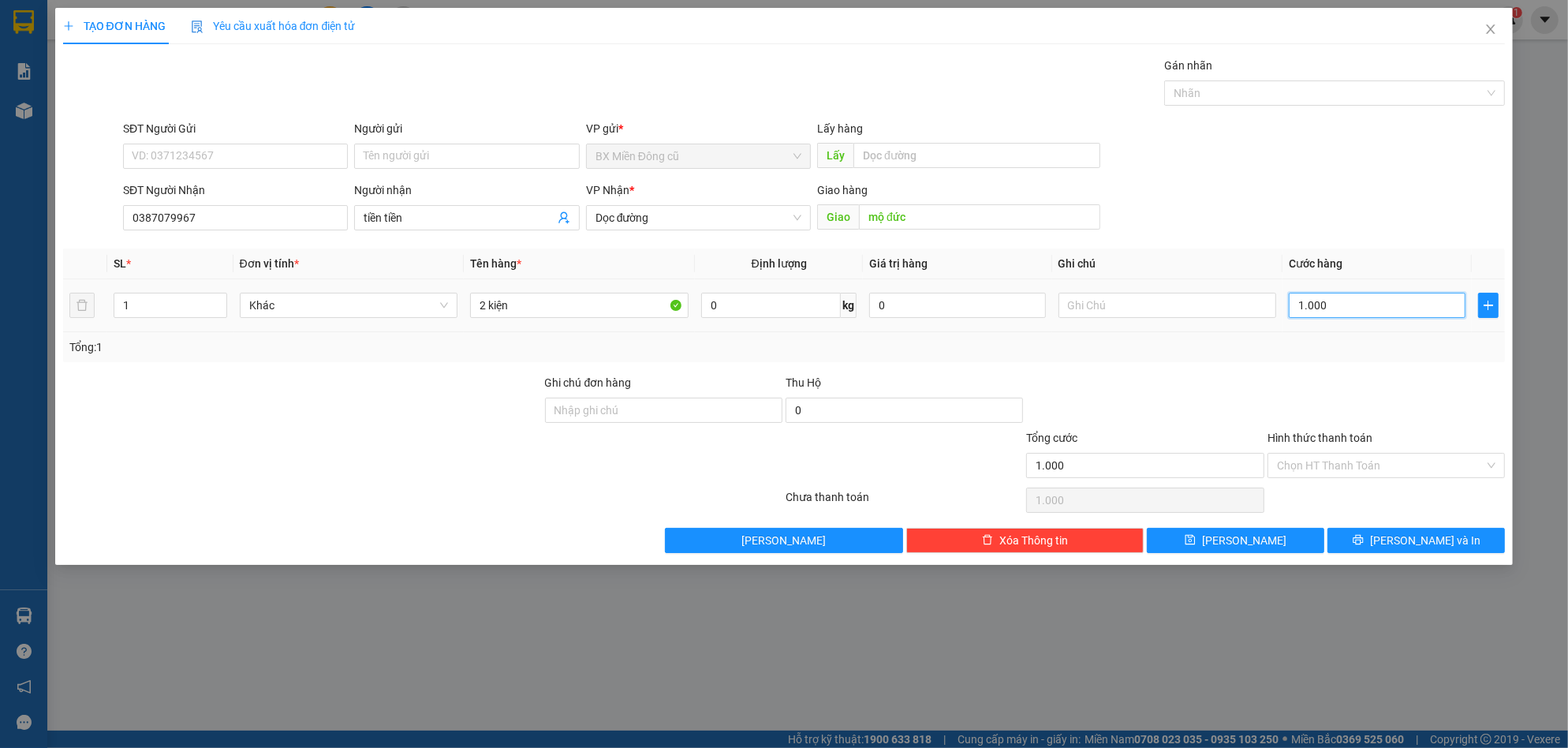
type input "10.000"
type input "100.000"
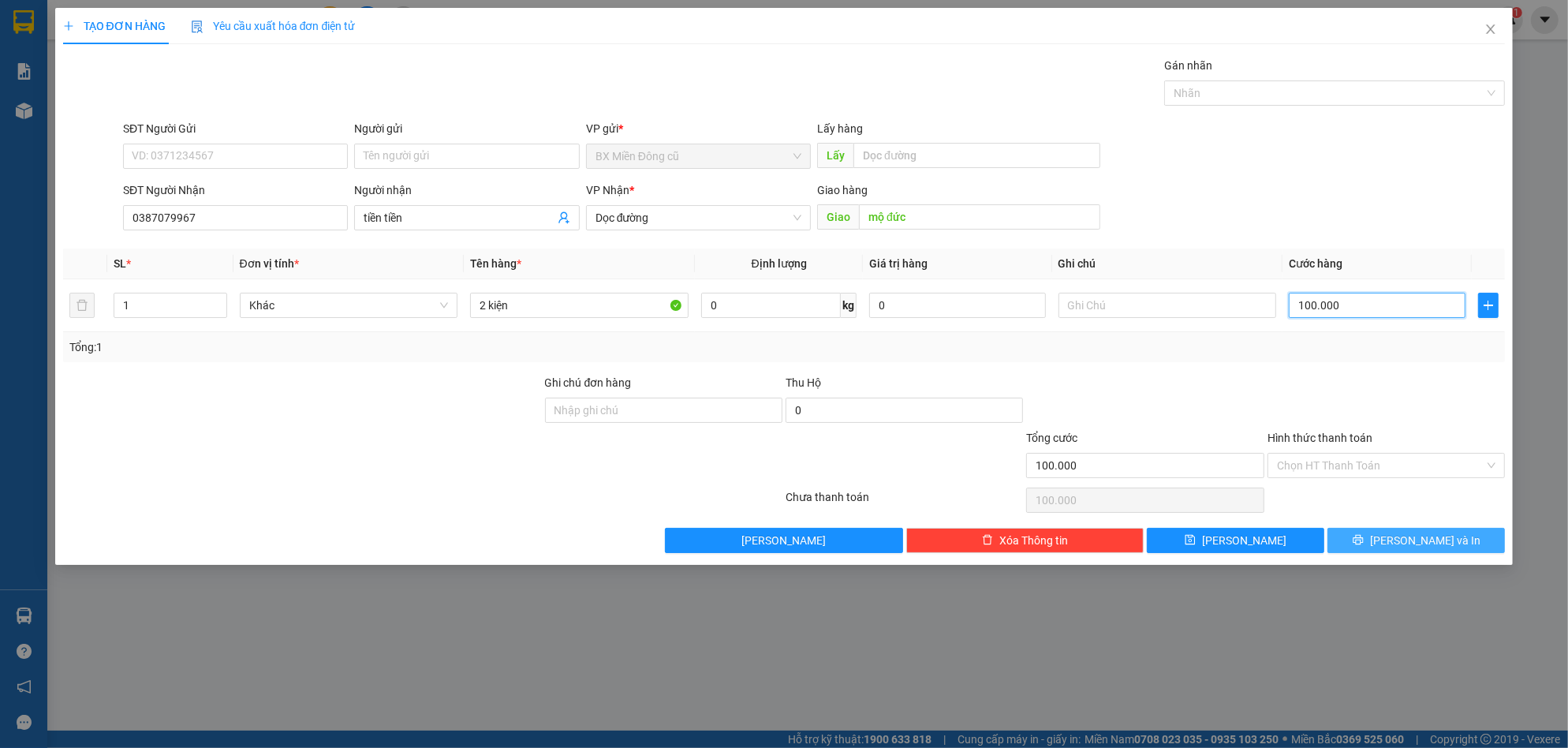
type input "100.000"
click at [1422, 538] on span "[PERSON_NAME] và In" at bounding box center [1426, 541] width 111 height 18
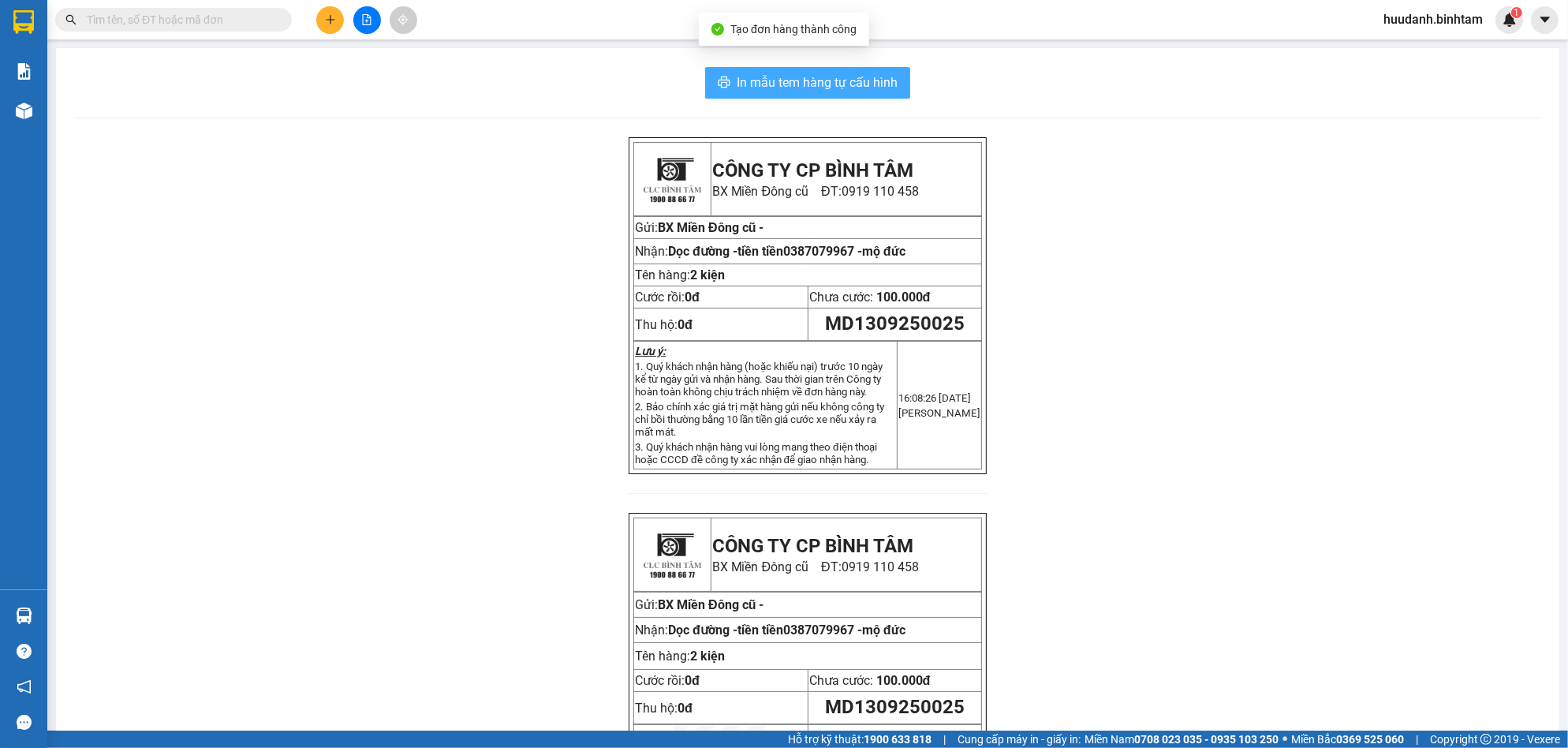
click at [838, 88] on span "In mẫu tem hàng tự cấu hình" at bounding box center [817, 83] width 161 height 19
click at [331, 19] on icon "plus" at bounding box center [330, 19] width 9 height 1
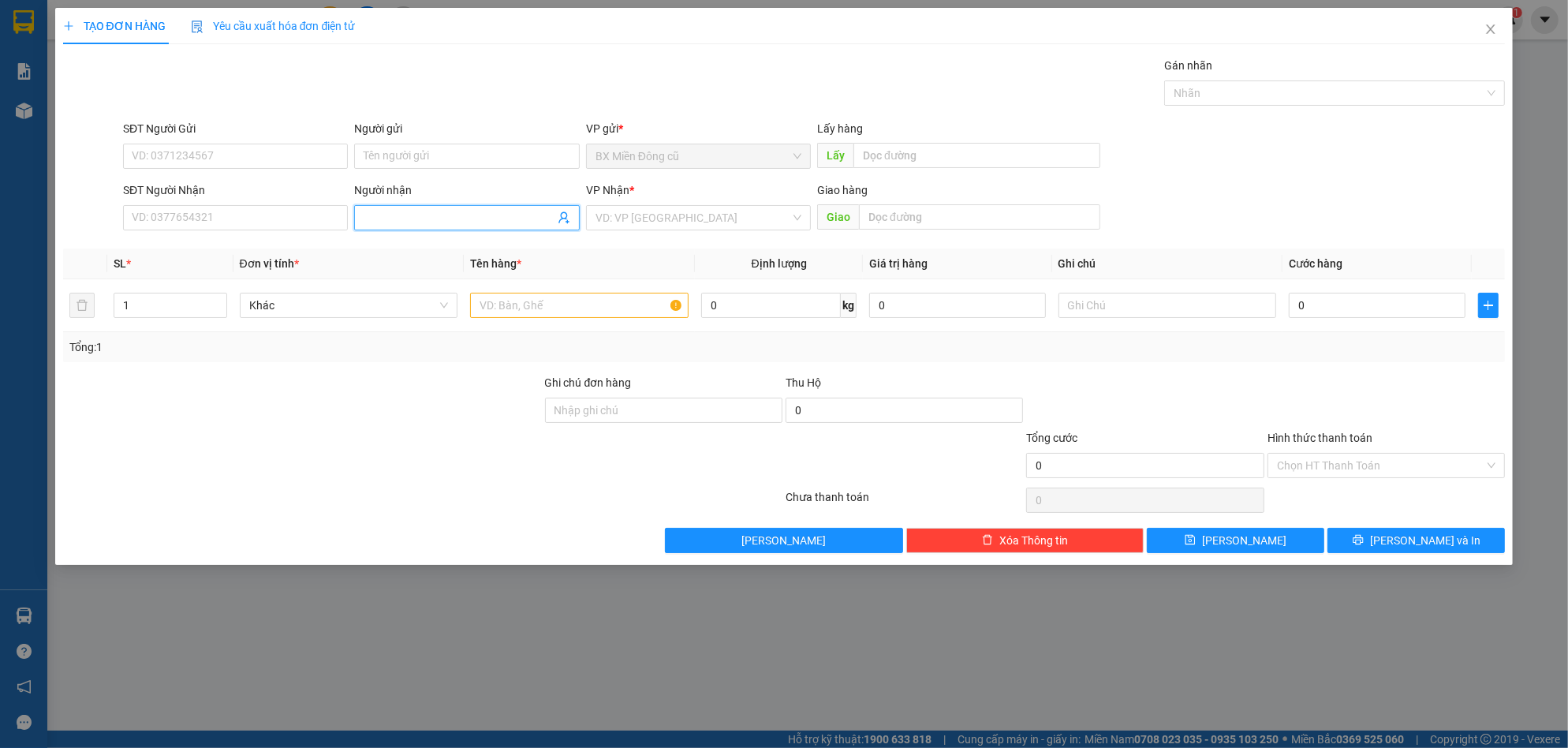
click at [388, 210] on input "Người nhận" at bounding box center [458, 218] width 190 height 18
paste input "ê"
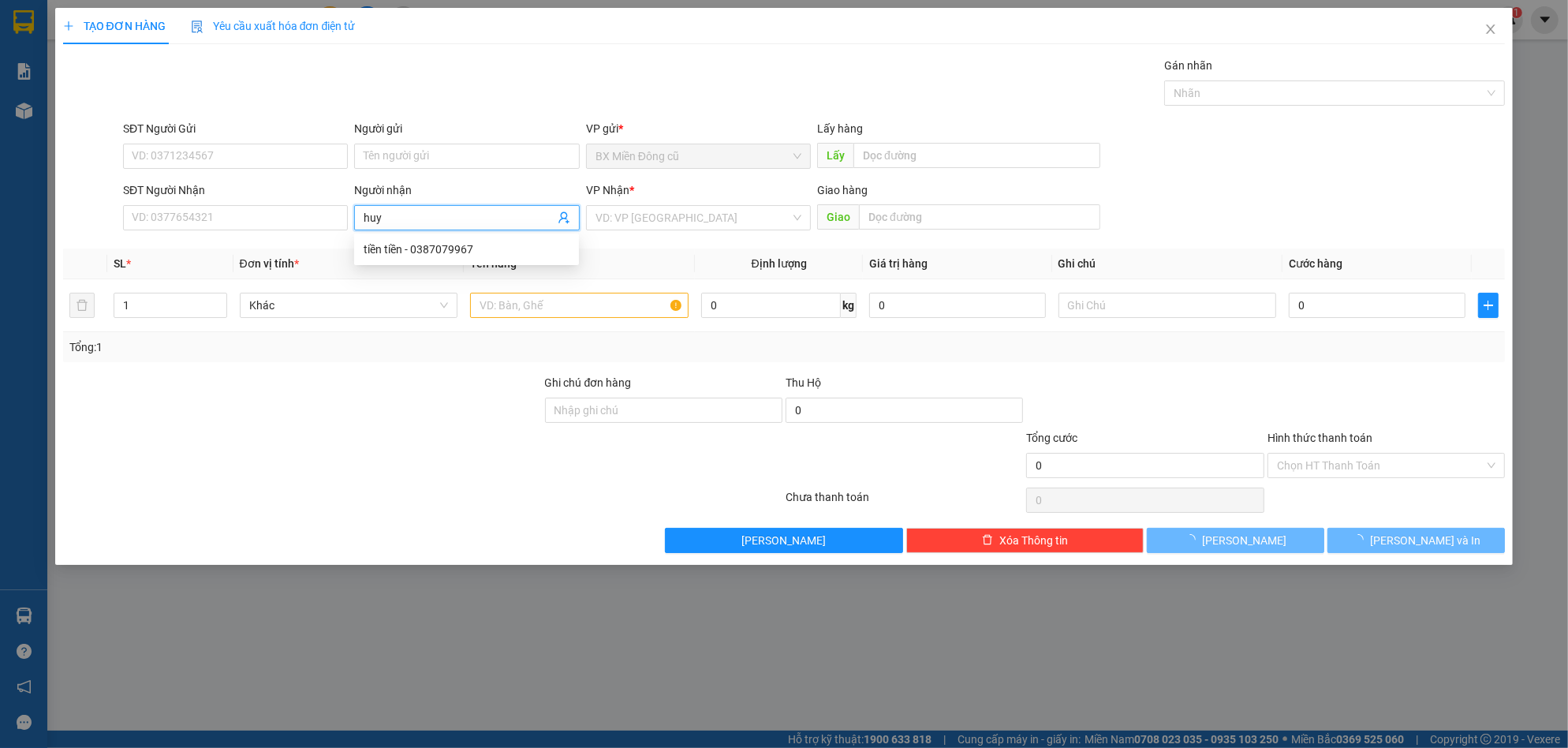
paste input "ền"
type input "huyền"
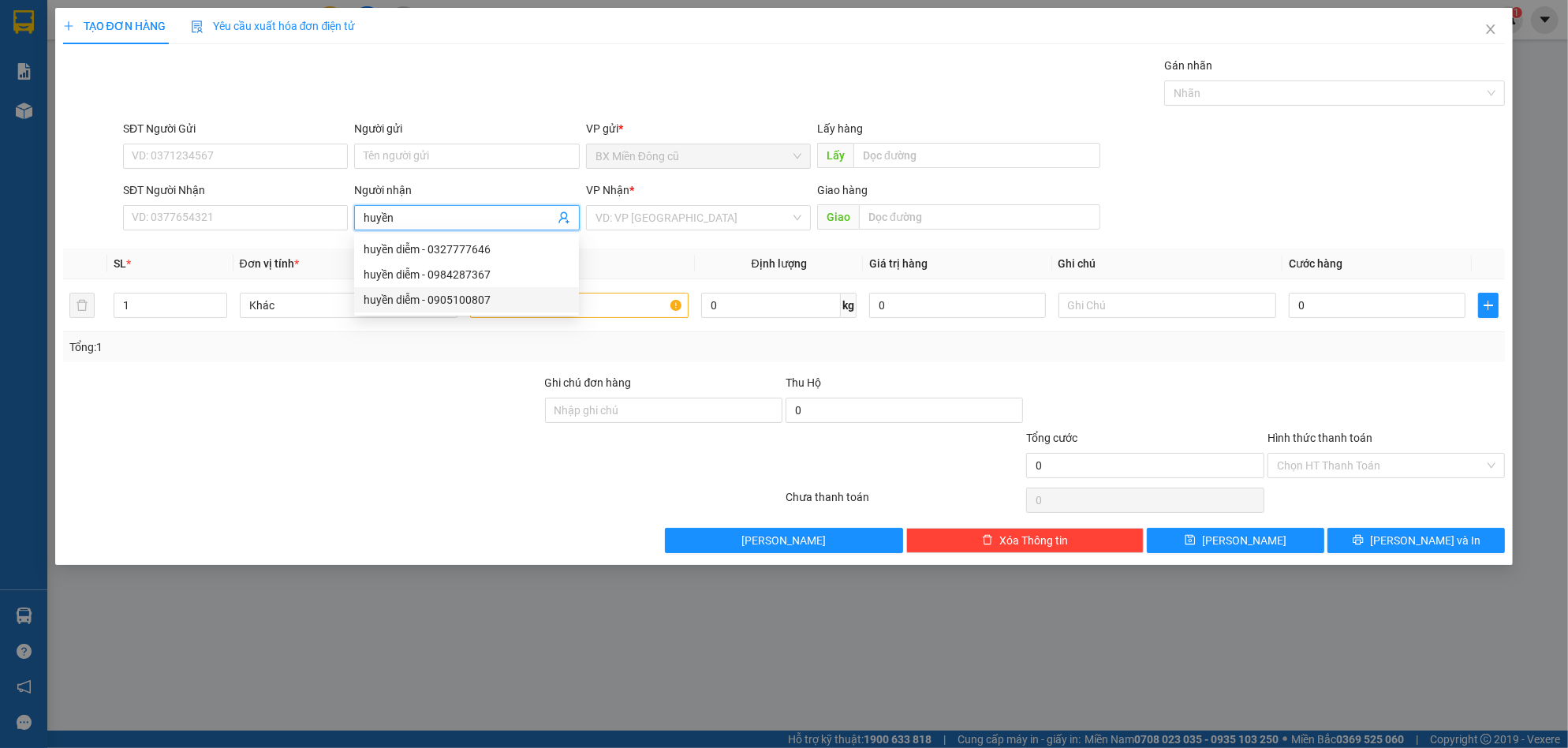
click at [460, 298] on div "huyền diễm - 0905100807" at bounding box center [466, 300] width 206 height 18
type input "0905100807"
type input "huyền diễm"
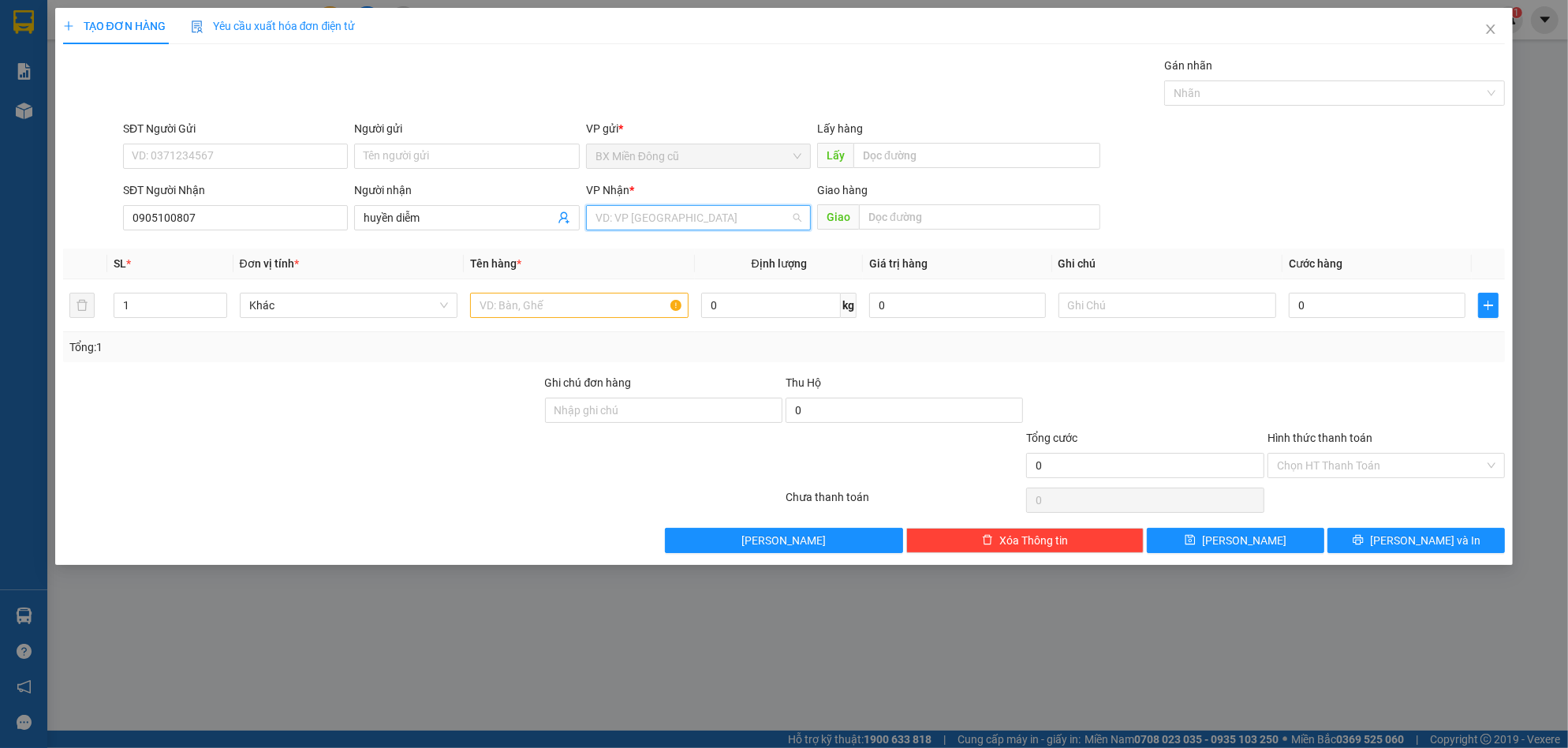
click at [662, 223] on input "search" at bounding box center [693, 218] width 195 height 24
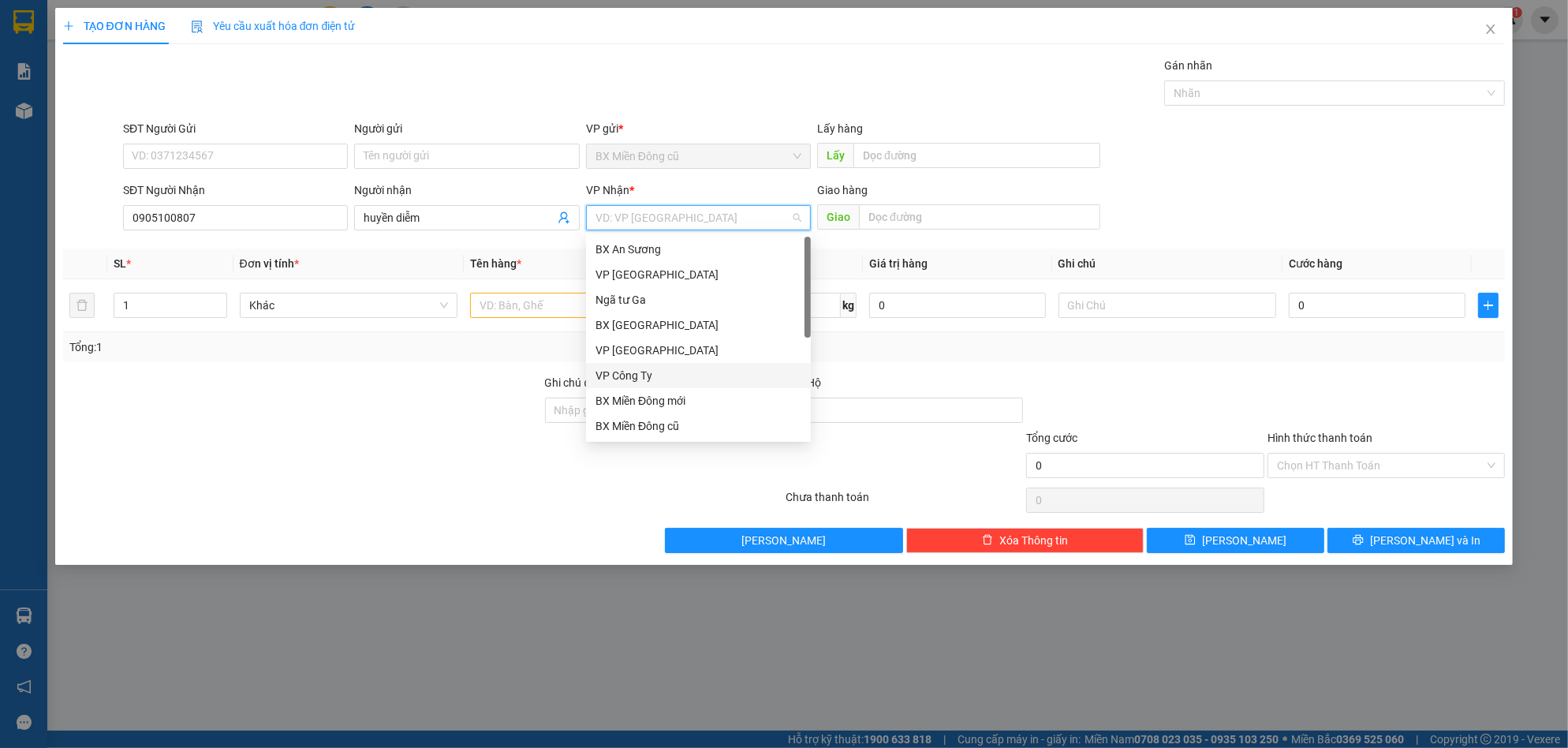
click at [652, 375] on div "VP Công Ty" at bounding box center [698, 376] width 206 height 18
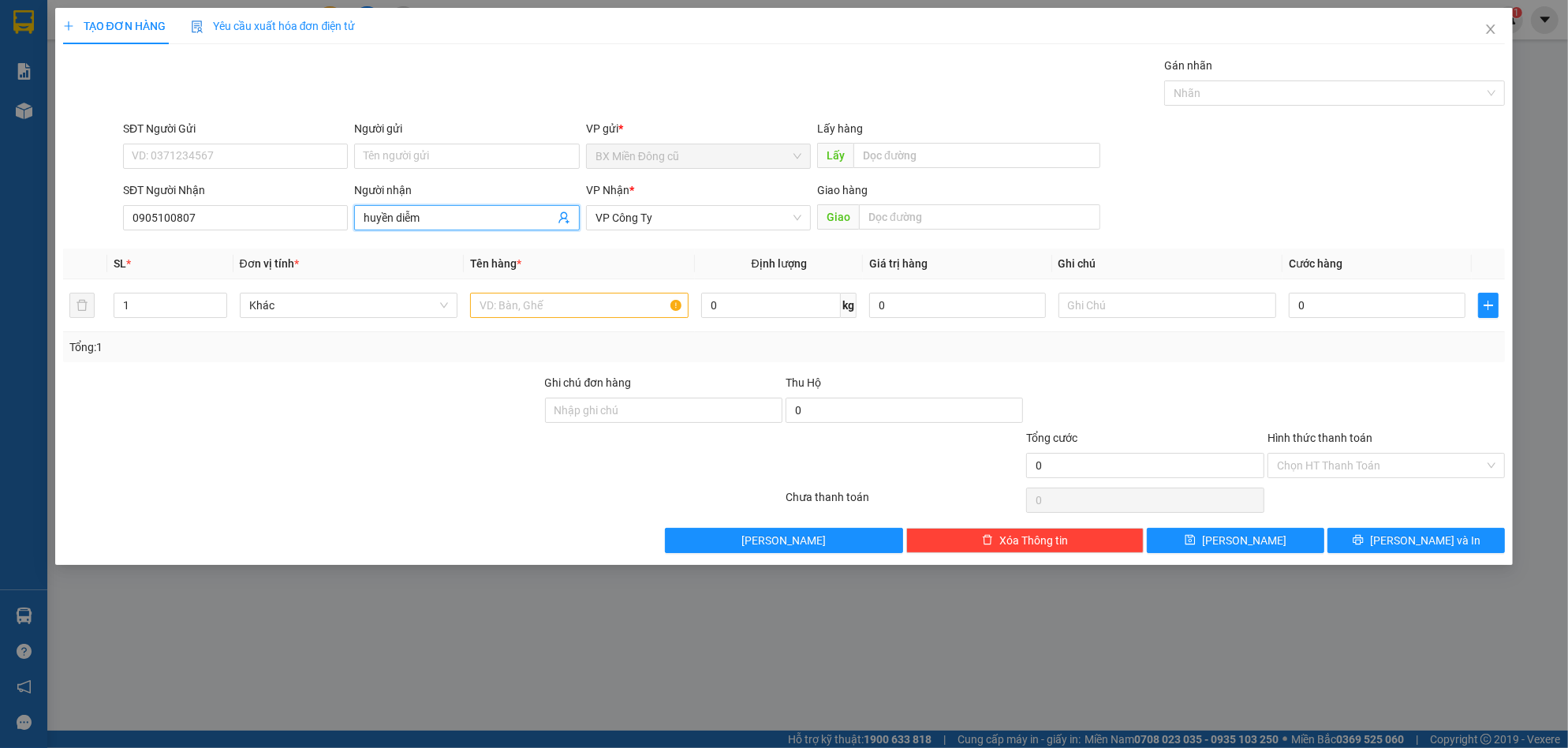
click at [507, 219] on input "huyền diễm" at bounding box center [458, 218] width 190 height 18
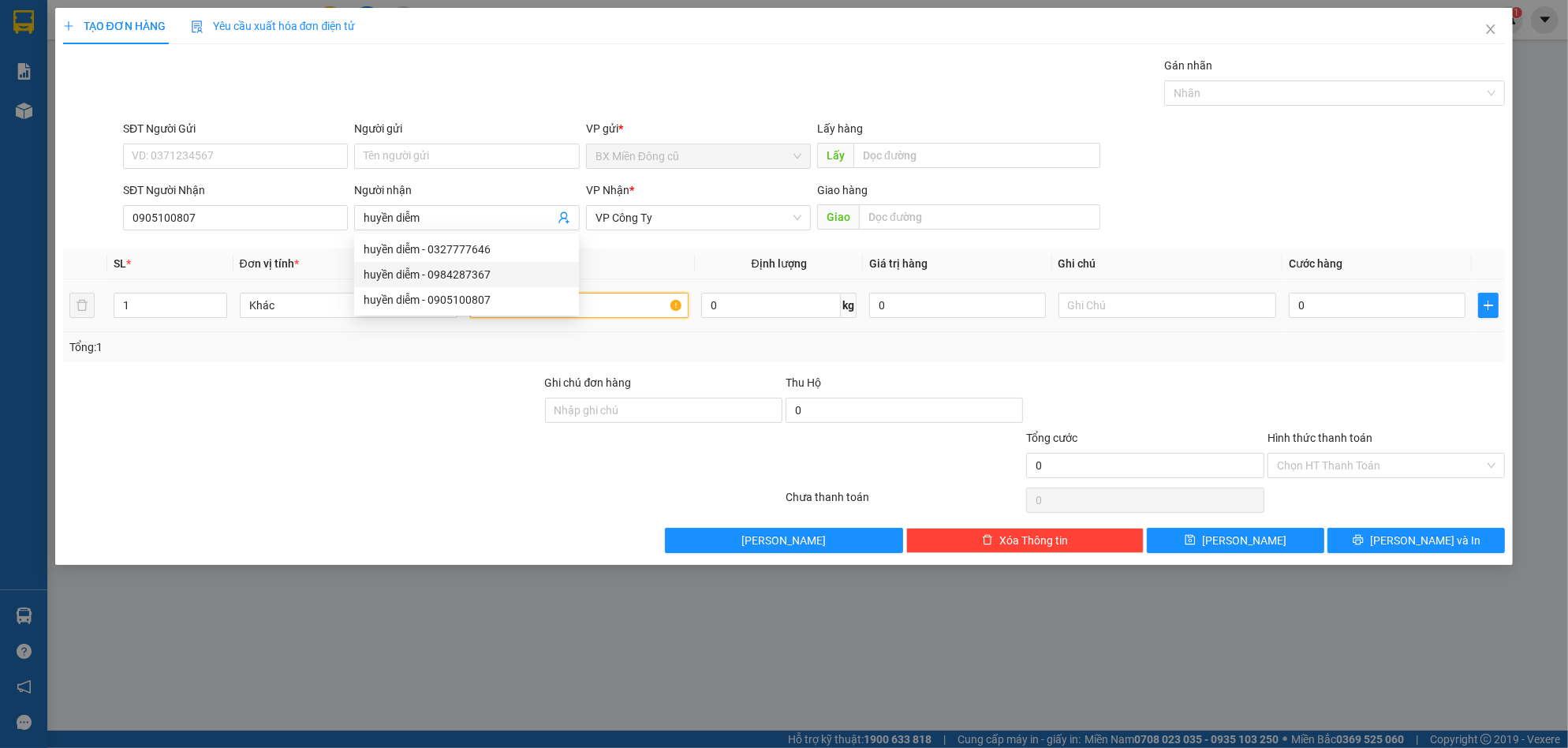
click at [626, 316] on input "text" at bounding box center [579, 306] width 218 height 25
click at [599, 310] on input "text" at bounding box center [579, 306] width 218 height 25
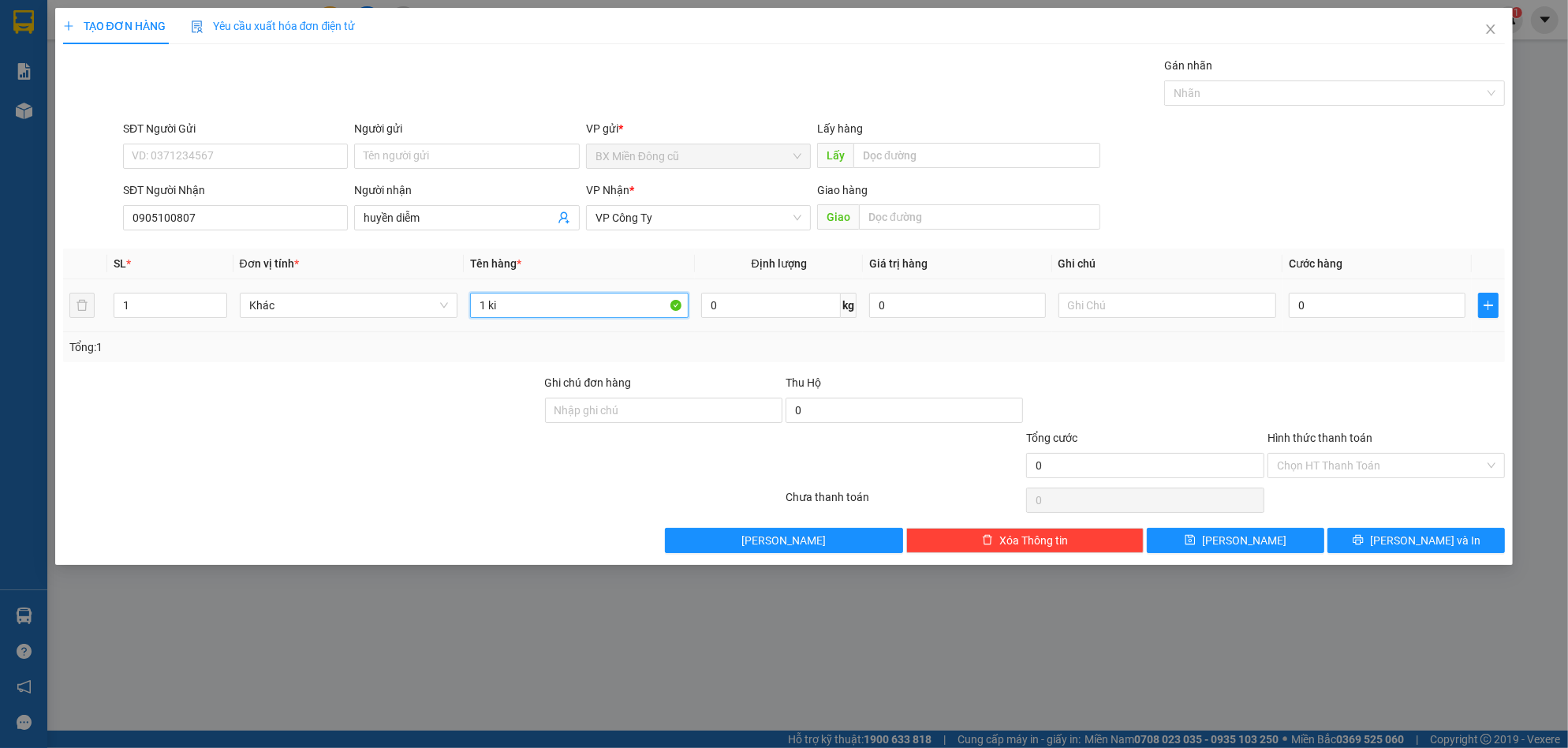
paste input "ê"
paste input "ệ"
type input "1 kiện"
click at [1346, 303] on input "0" at bounding box center [1377, 306] width 176 height 25
type input "5"
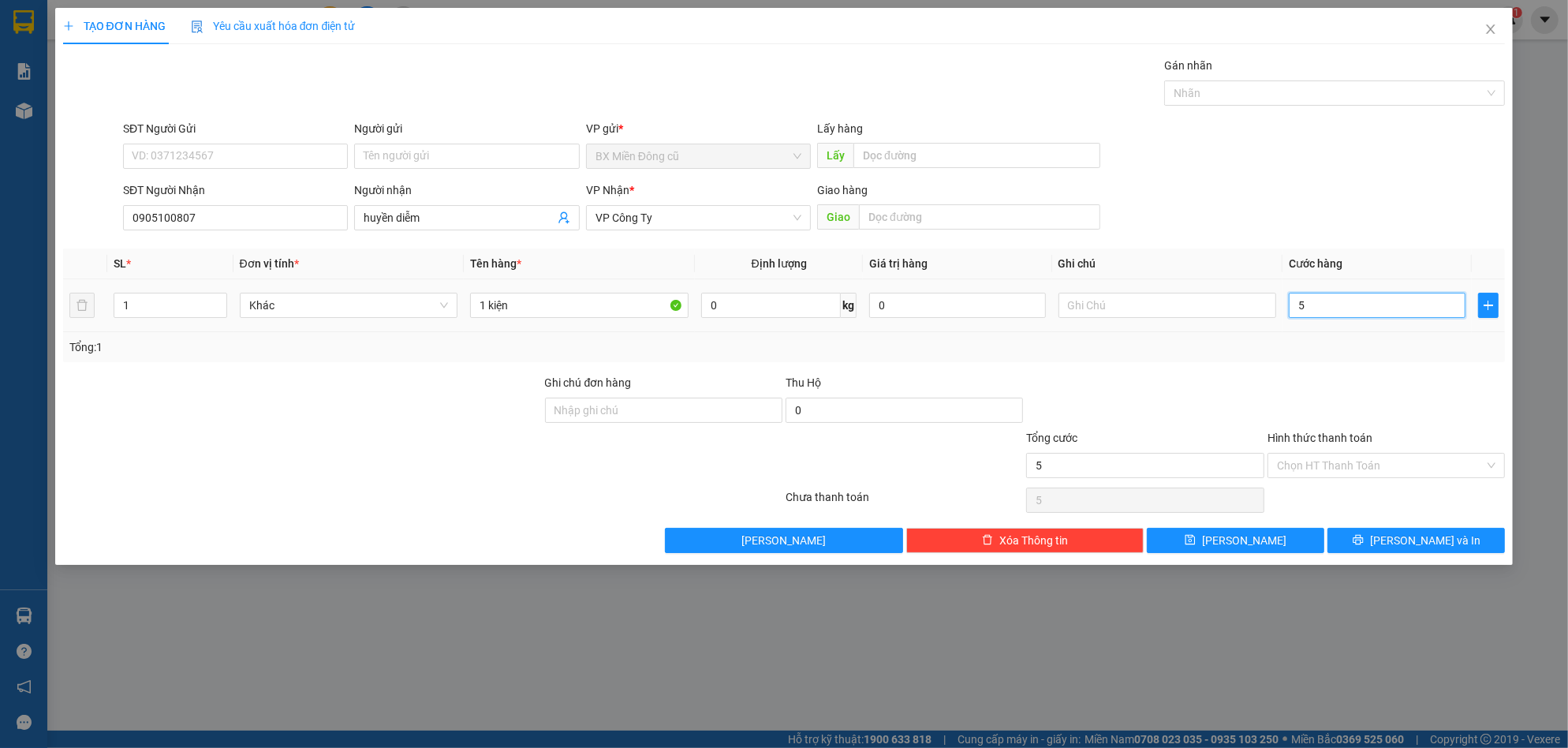
type input "5"
type input "50"
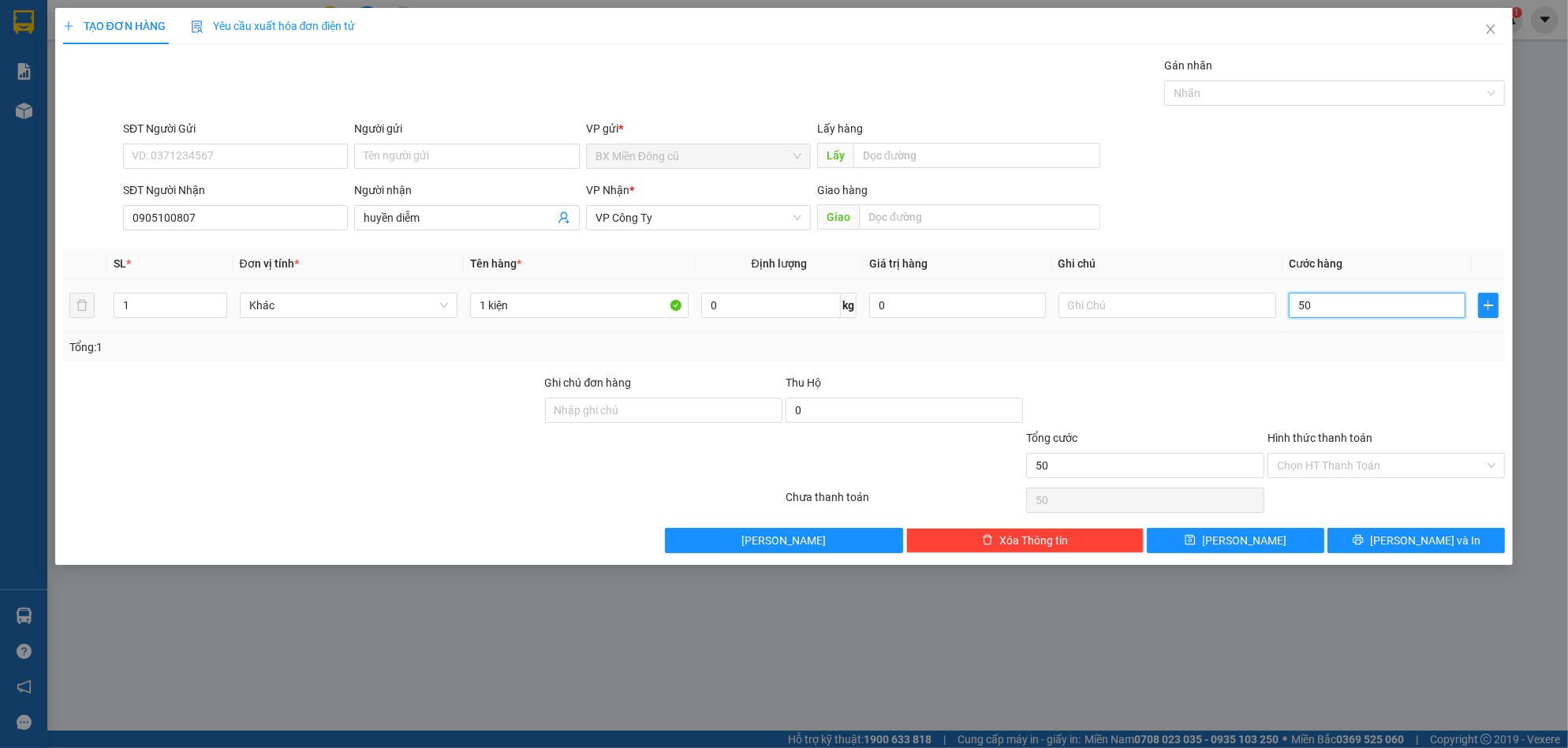
type input "500"
type input "5.000"
click at [1382, 531] on button "[PERSON_NAME] và In" at bounding box center [1416, 540] width 177 height 25
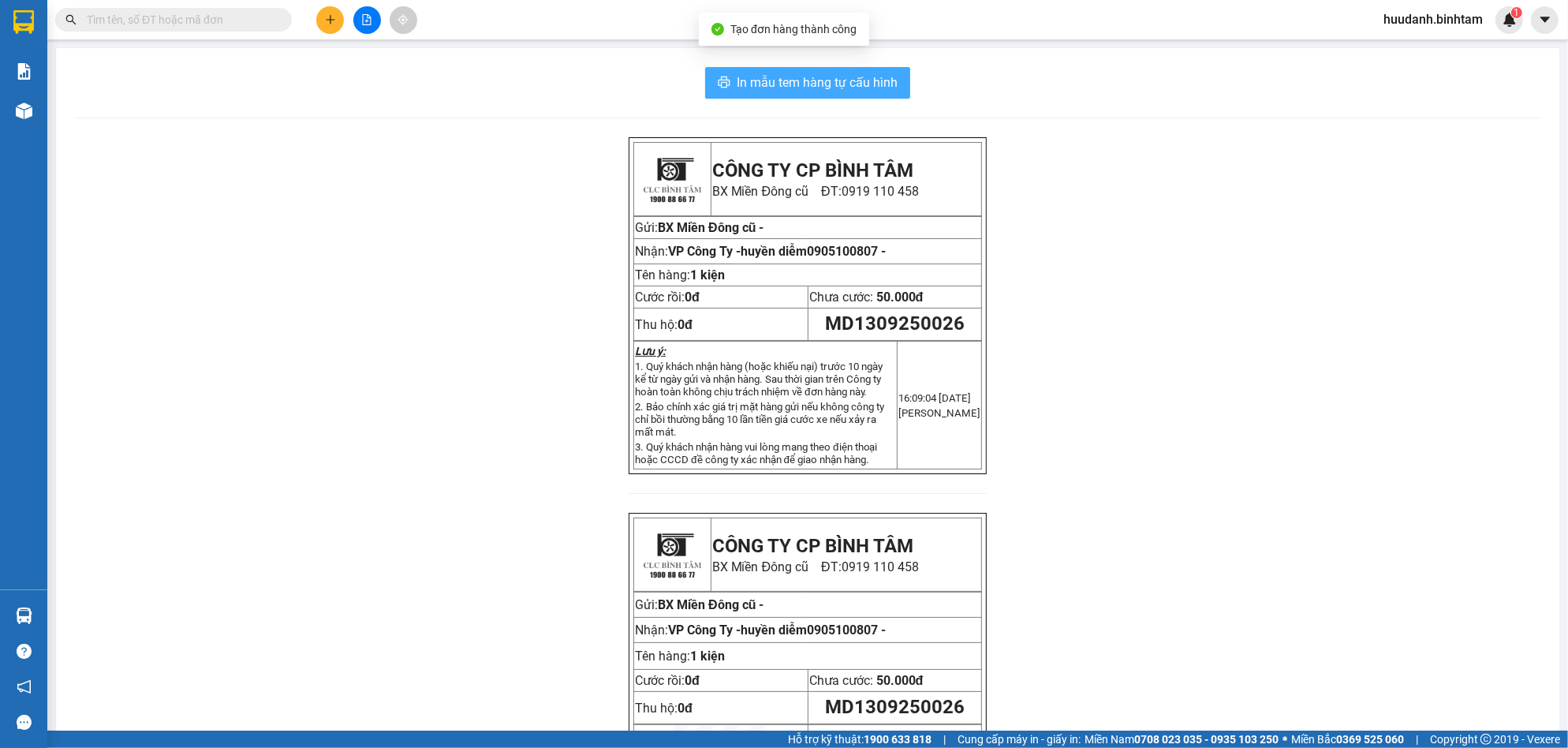
click at [899, 71] on button "In mẫu tem hàng tự cấu hình" at bounding box center [808, 83] width 205 height 32
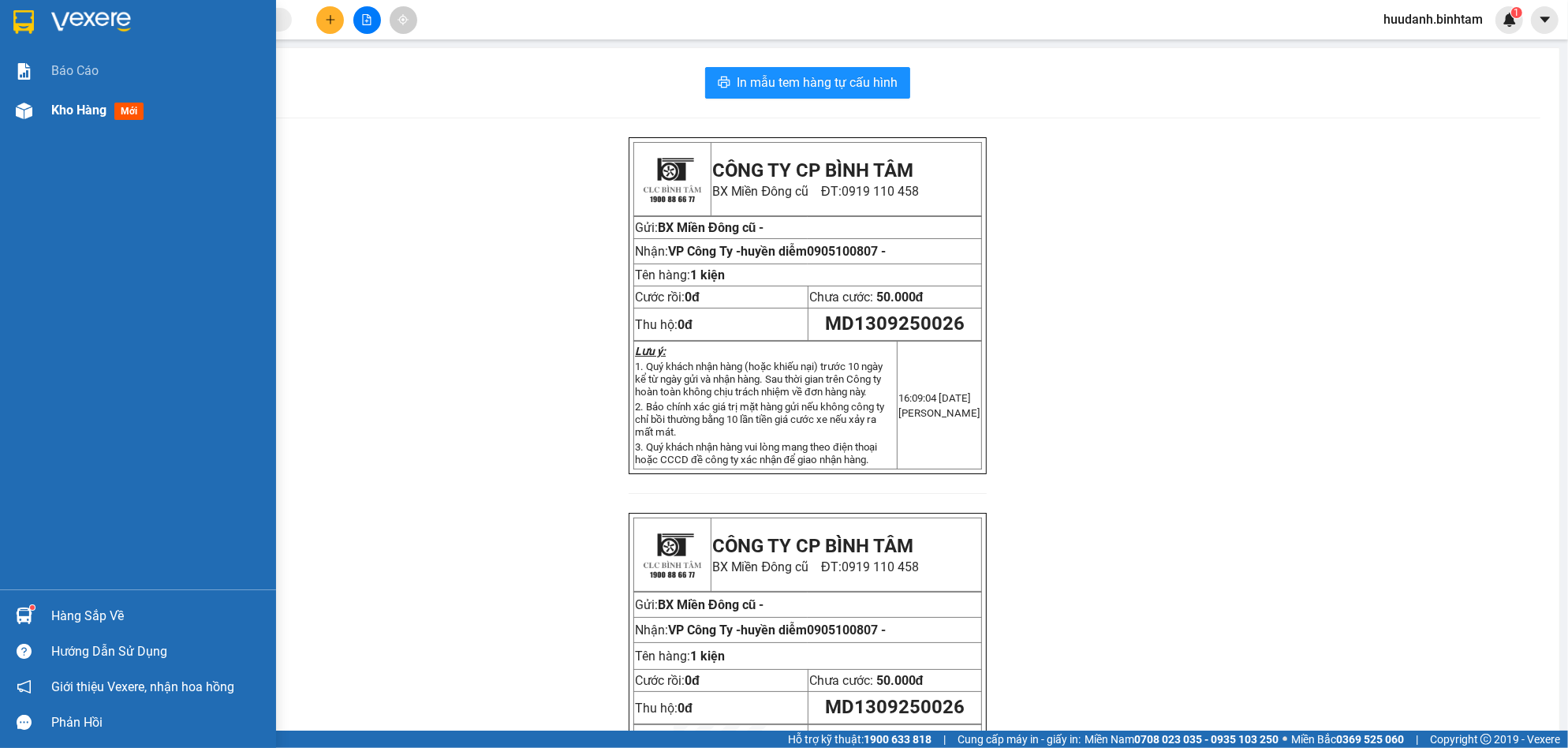
click at [66, 100] on div "Kho hàng mới" at bounding box center [100, 110] width 98 height 19
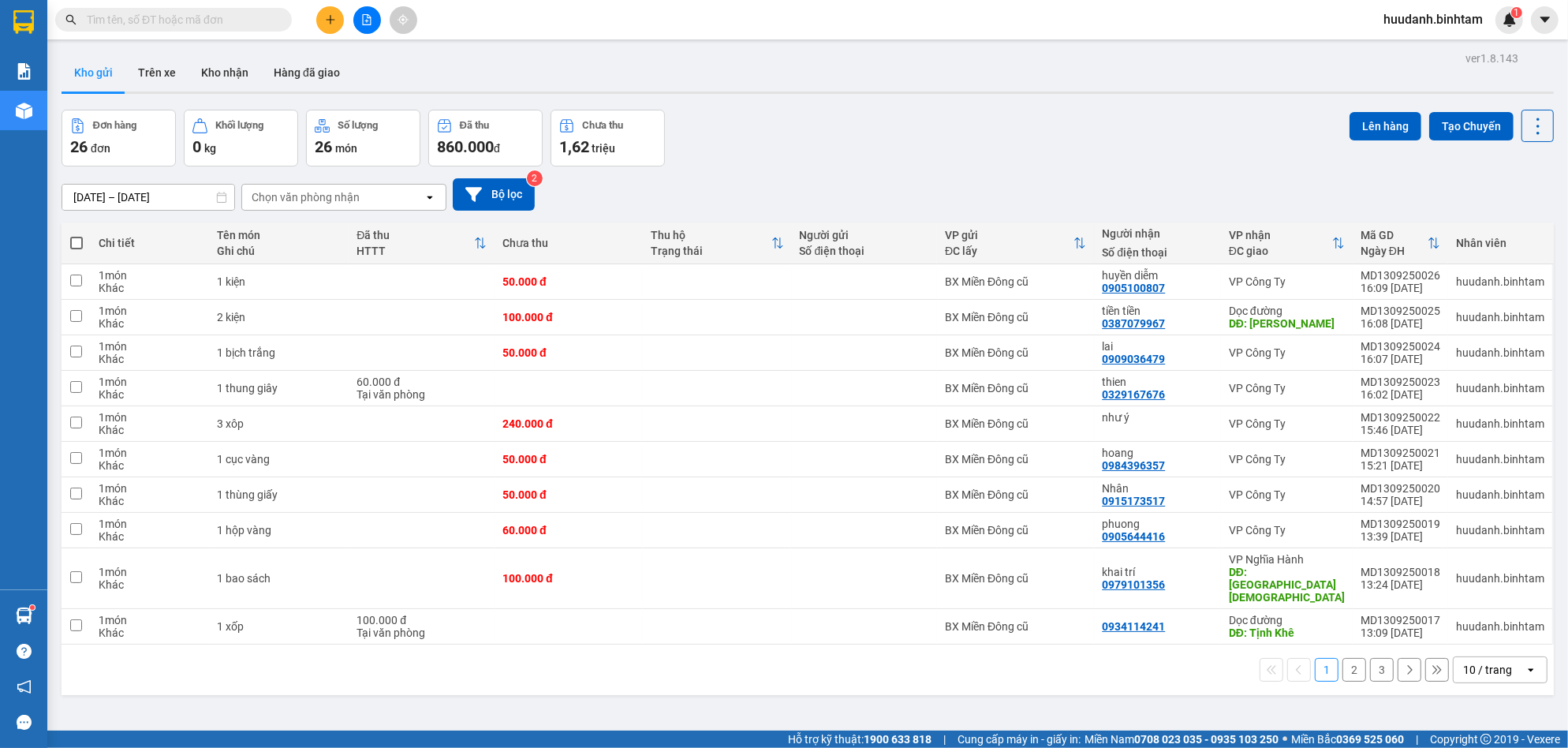
click at [77, 241] on span at bounding box center [76, 243] width 12 height 12
click at [76, 235] on input "checkbox" at bounding box center [76, 235] width 0 height 0
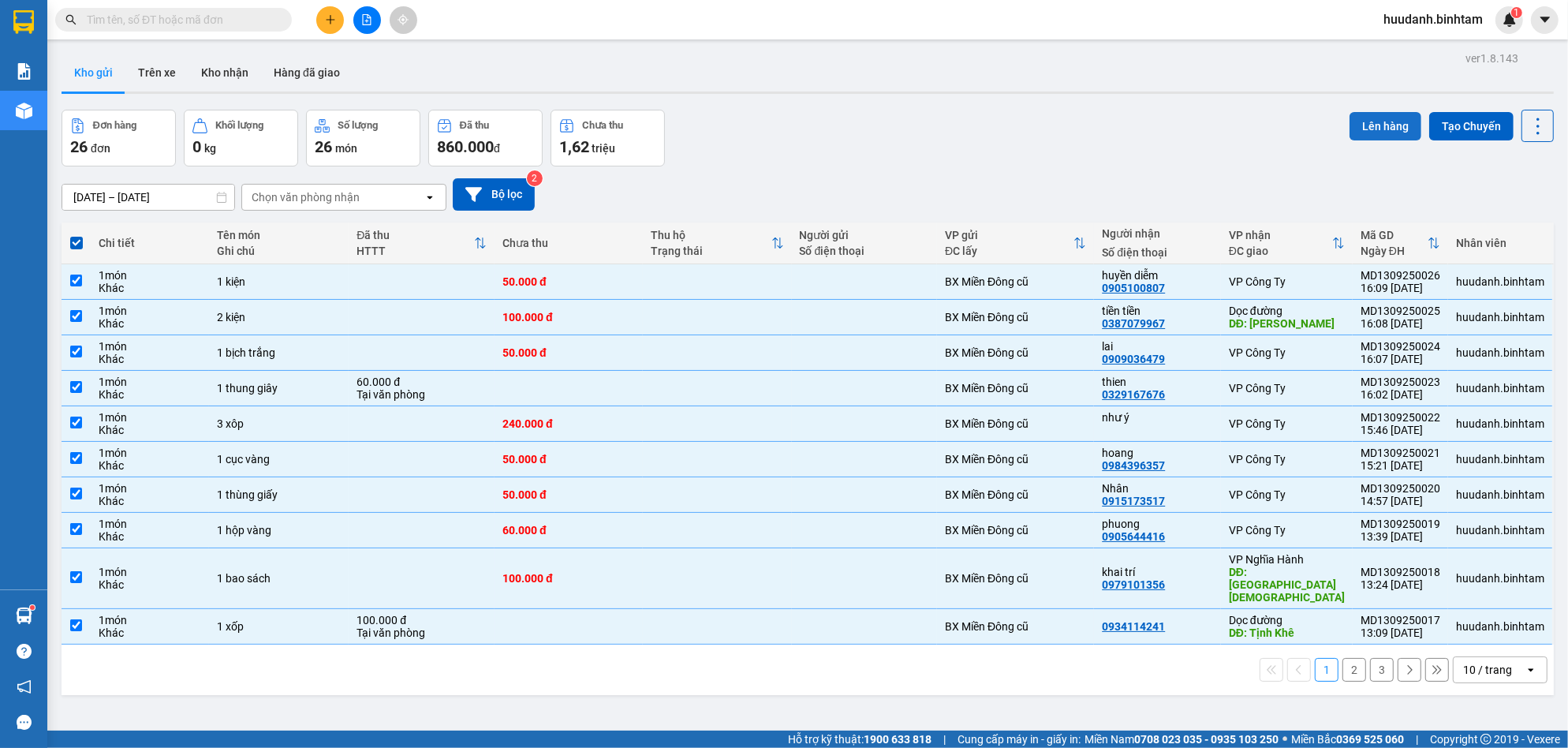
click at [1381, 128] on button "Lên hàng" at bounding box center [1385, 126] width 72 height 28
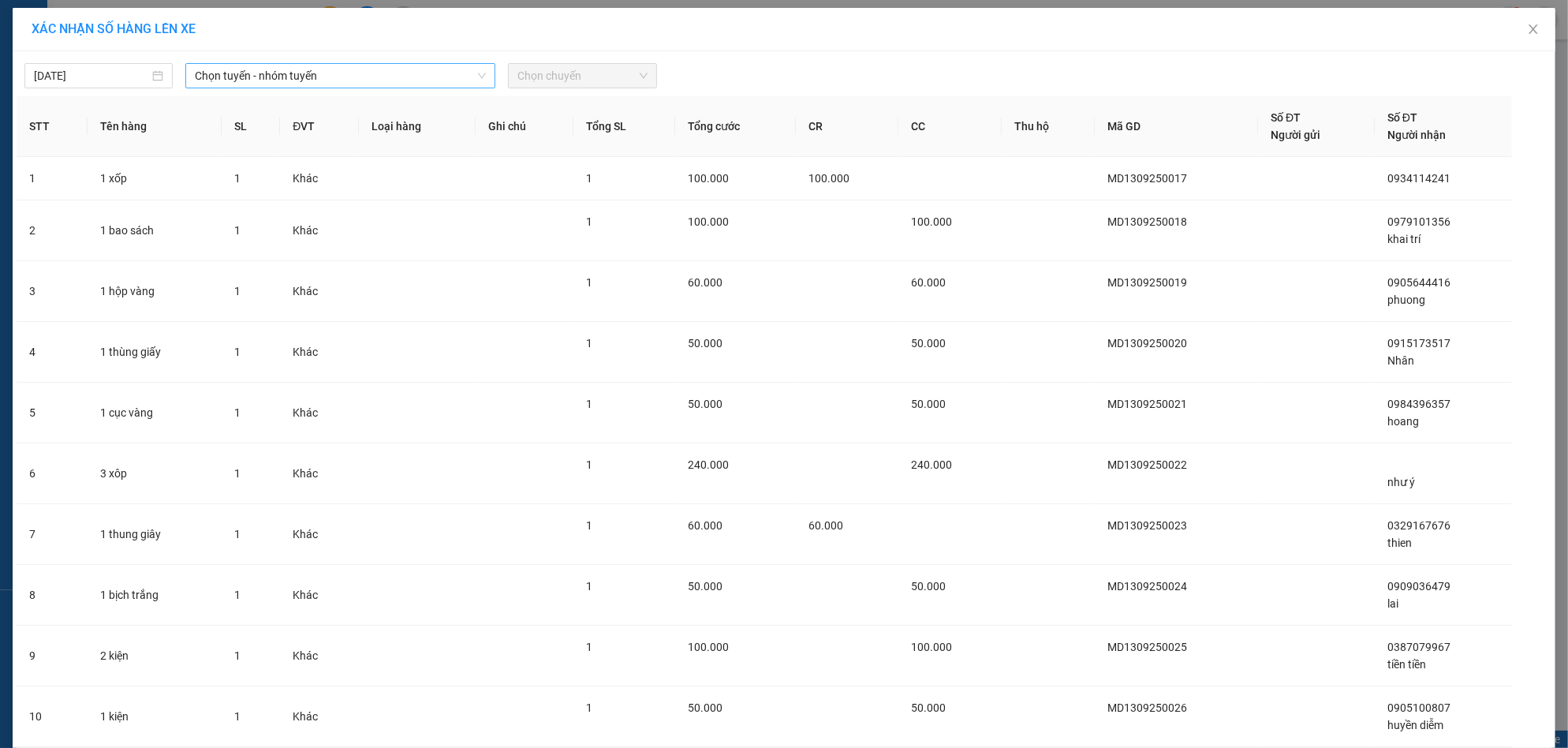
click at [301, 73] on span "Chọn tuyến - nhóm tuyến" at bounding box center [340, 76] width 291 height 24
click at [553, 82] on span "Chọn chuyến" at bounding box center [582, 76] width 129 height 24
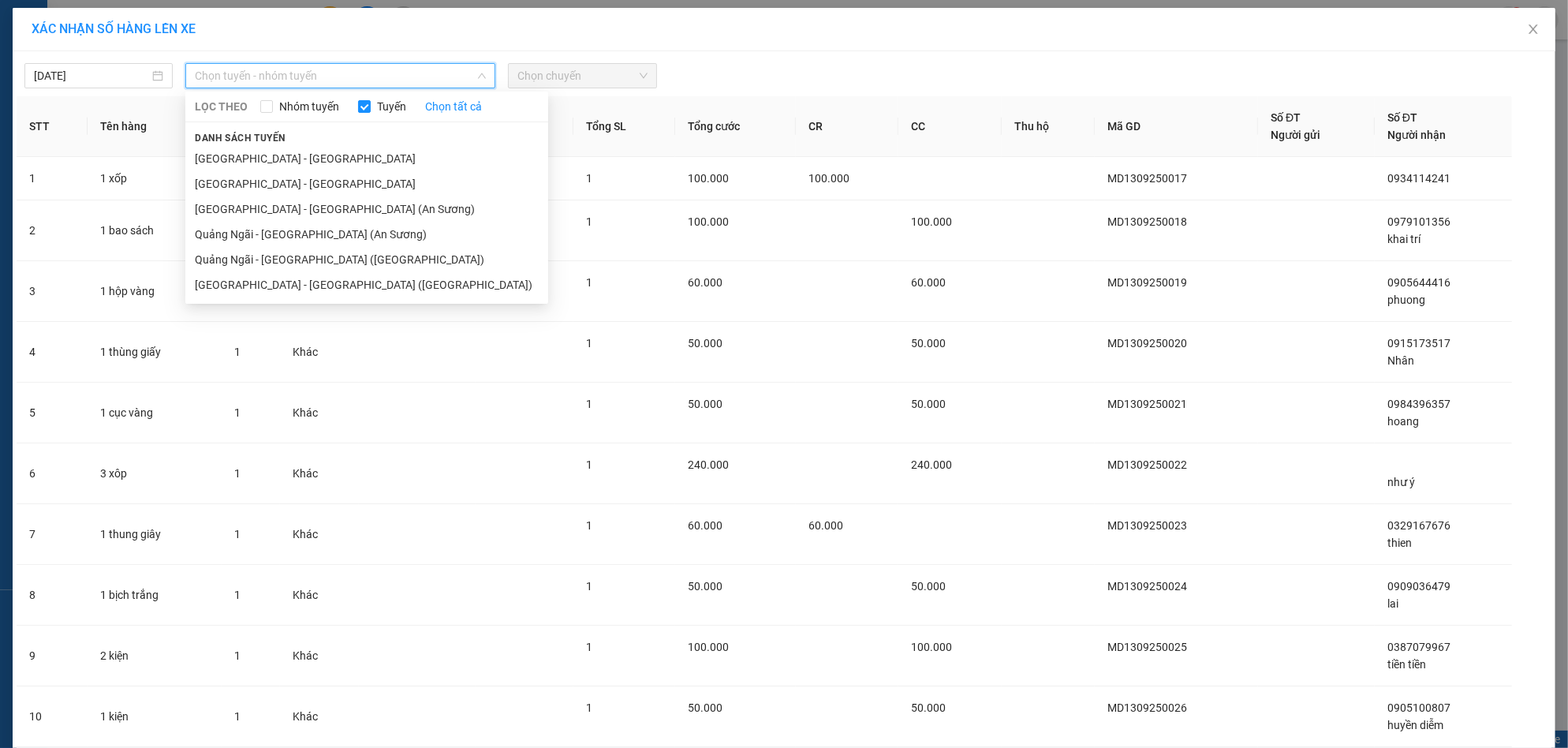
click at [314, 76] on span "Chọn tuyến - nhóm tuyến" at bounding box center [340, 76] width 291 height 24
click at [279, 281] on li "[GEOGRAPHIC_DATA] - [GEOGRAPHIC_DATA] ([GEOGRAPHIC_DATA])" at bounding box center [367, 284] width 363 height 25
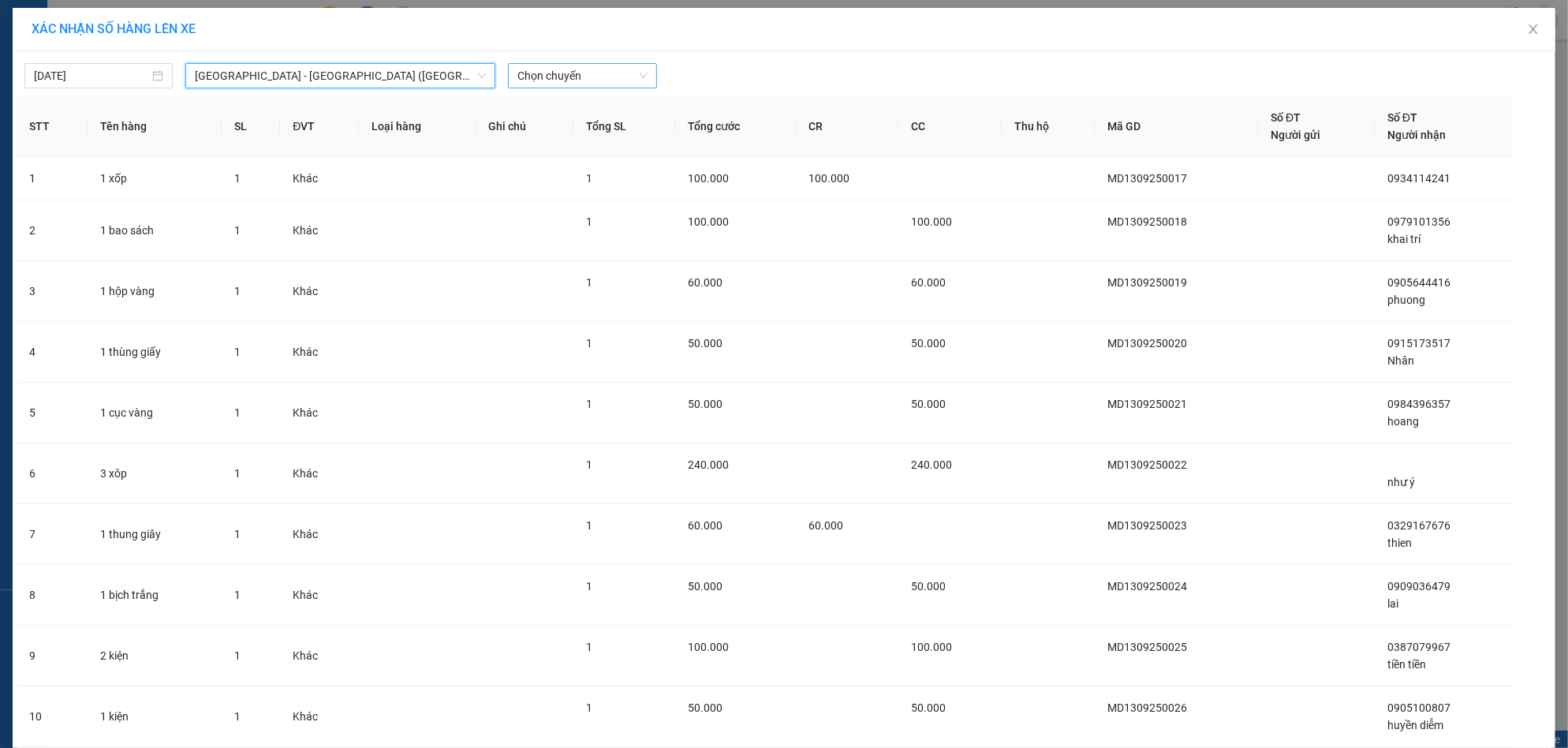
click at [530, 80] on span "Chọn chuyến" at bounding box center [582, 76] width 129 height 24
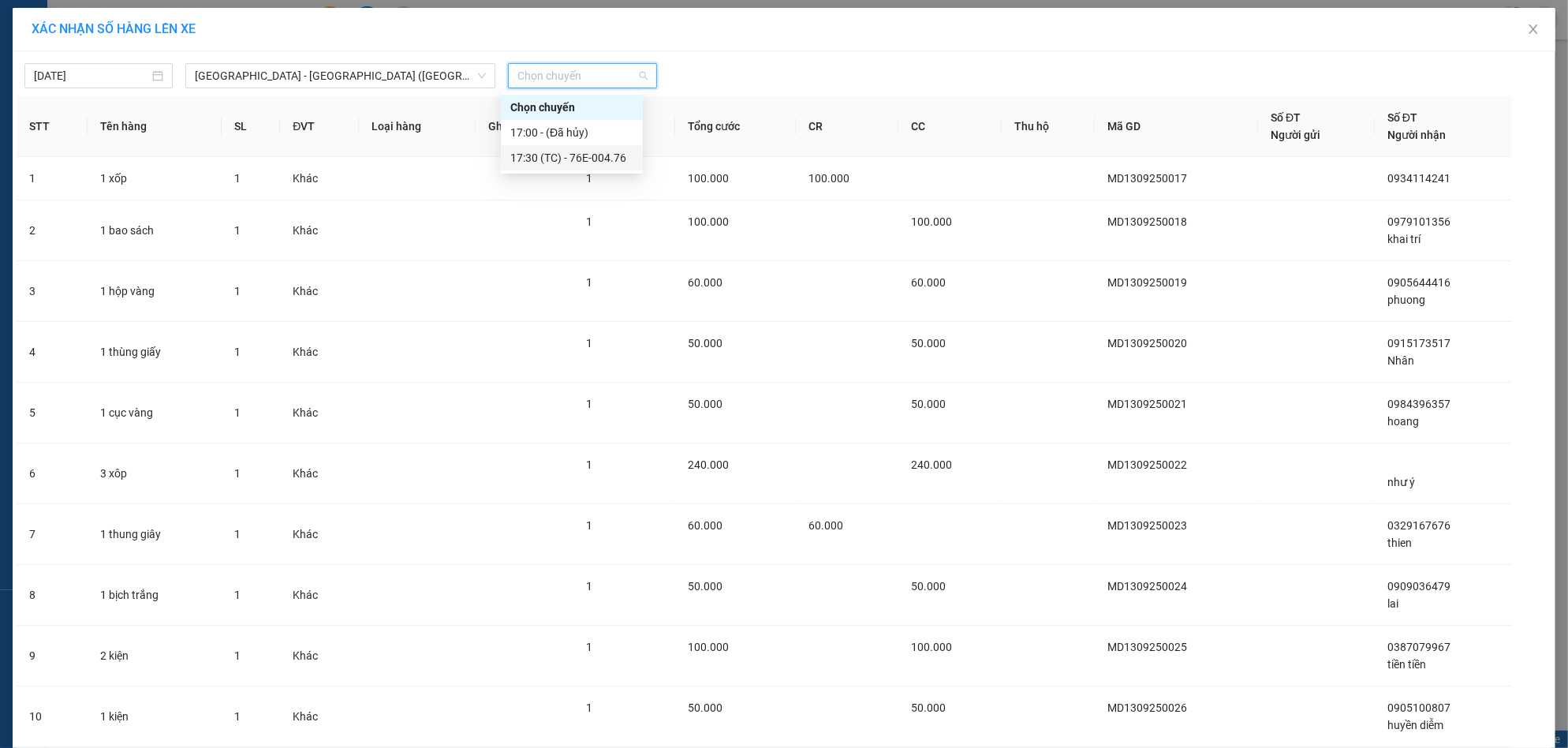
click at [533, 153] on div "17:30 (TC) - 76E-004.76" at bounding box center [572, 158] width 123 height 18
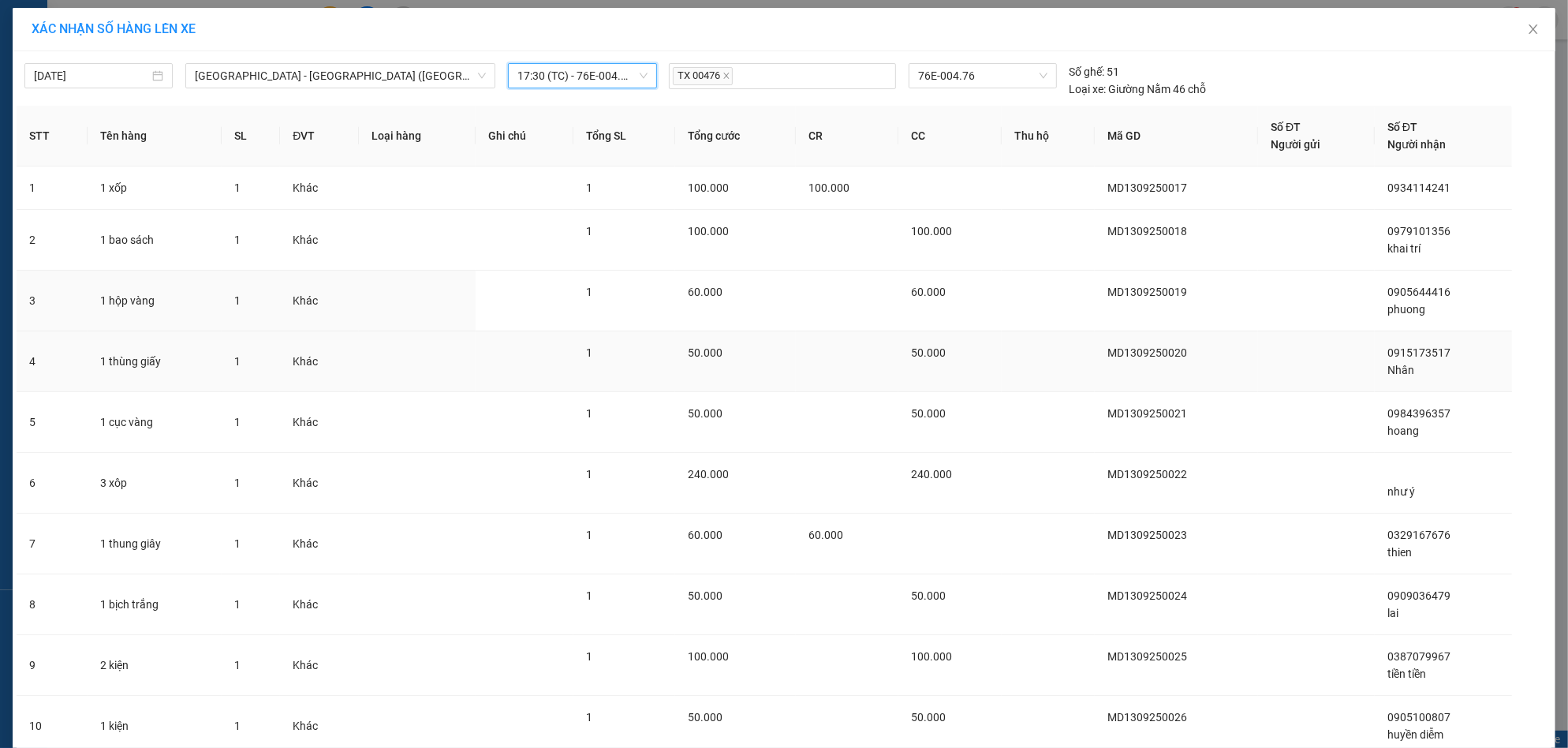
scroll to position [124, 0]
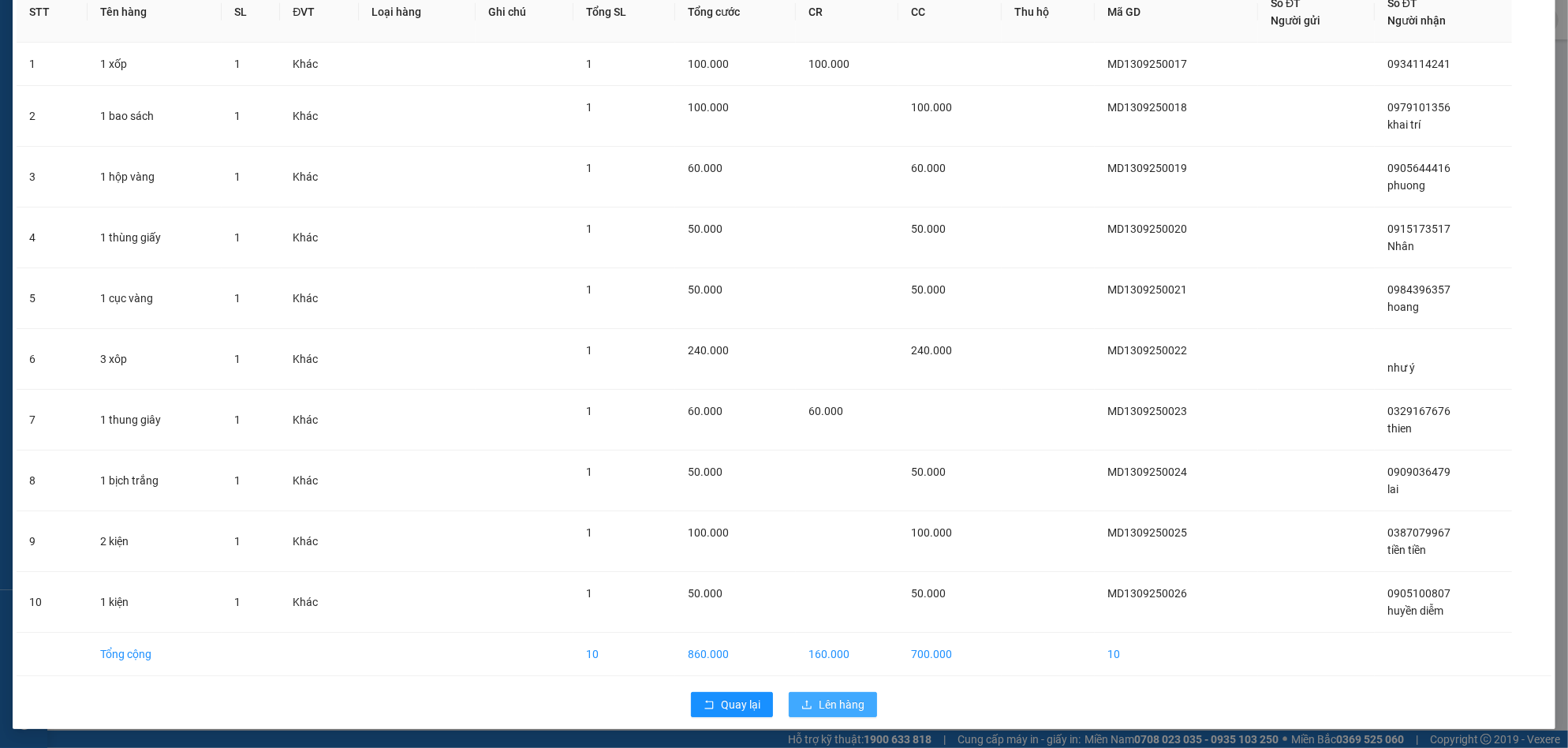
click at [842, 711] on span "Lên hàng" at bounding box center [841, 705] width 46 height 18
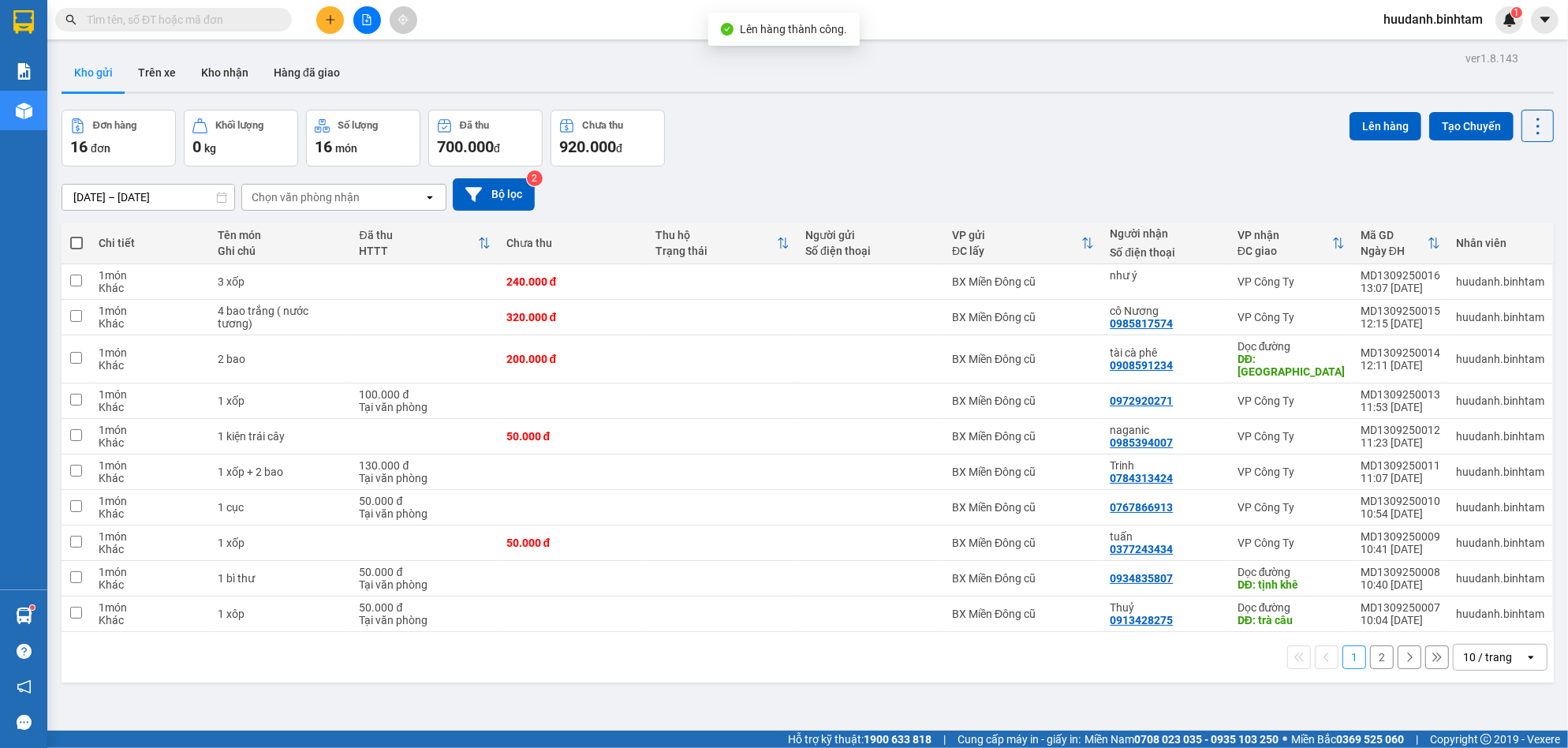
click at [76, 240] on span at bounding box center [76, 243] width 12 height 12
click at [76, 235] on input "checkbox" at bounding box center [76, 235] width 0 height 0
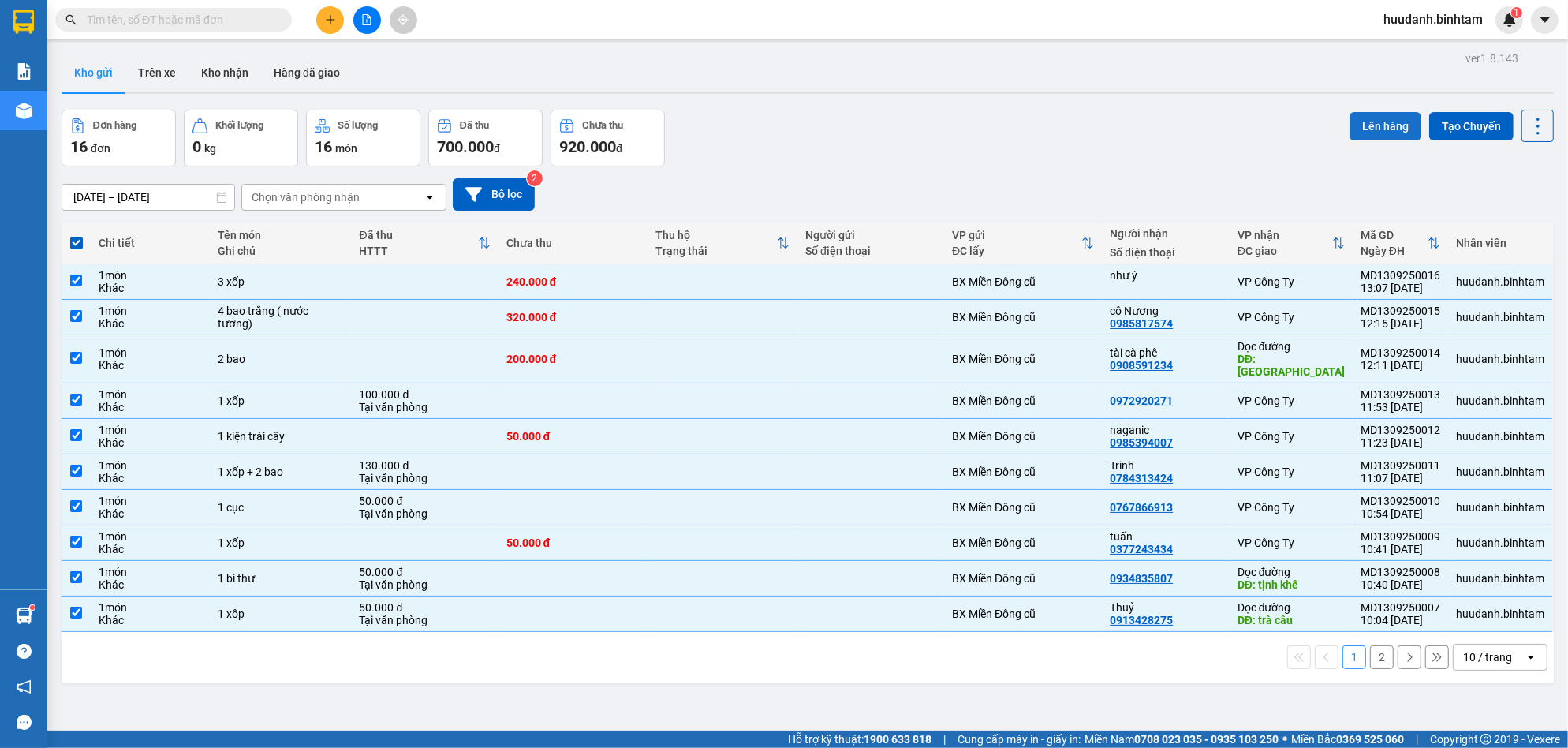
click at [1363, 120] on button "Lên hàng" at bounding box center [1385, 126] width 72 height 28
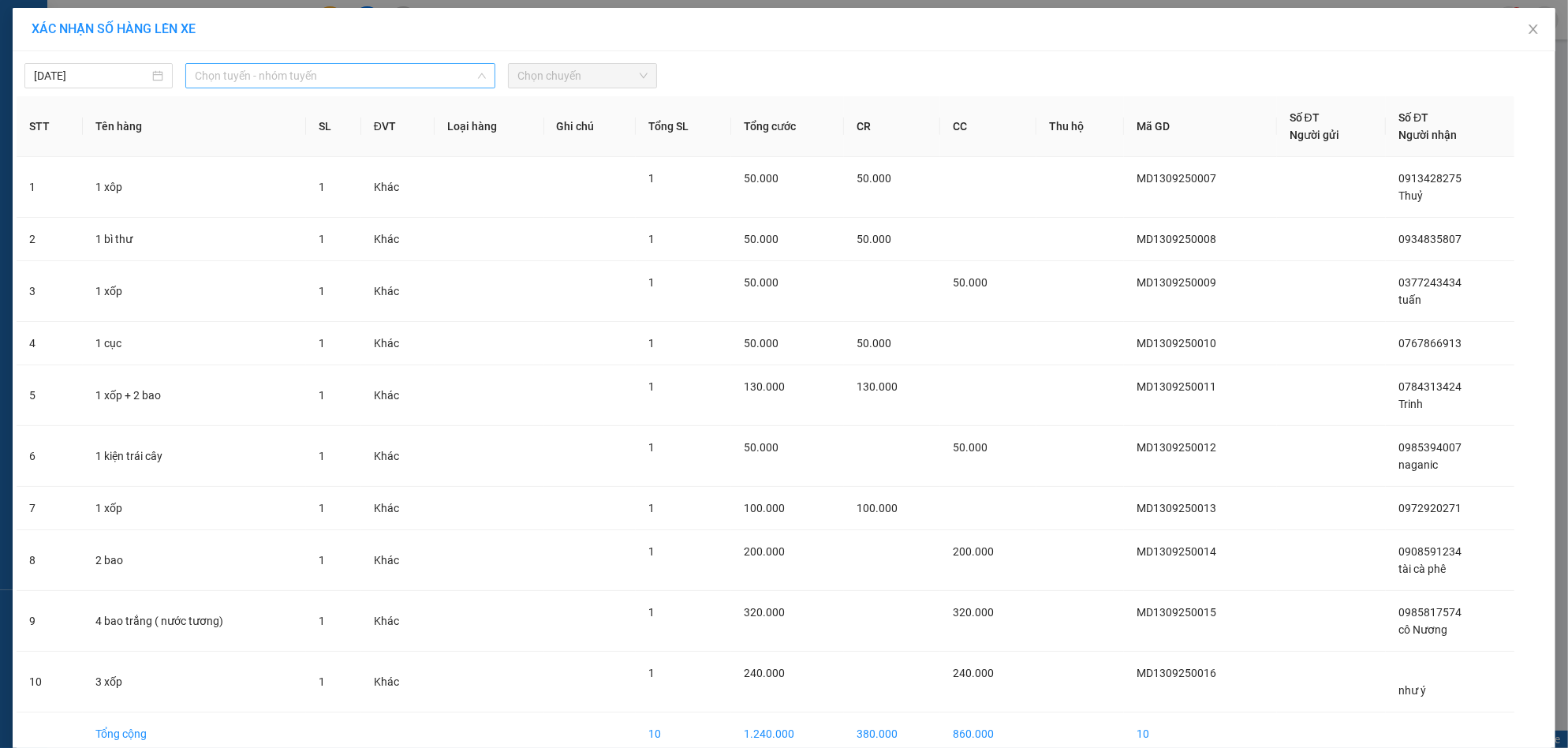
click at [301, 68] on span "Chọn tuyến - nhóm tuyến" at bounding box center [340, 76] width 291 height 24
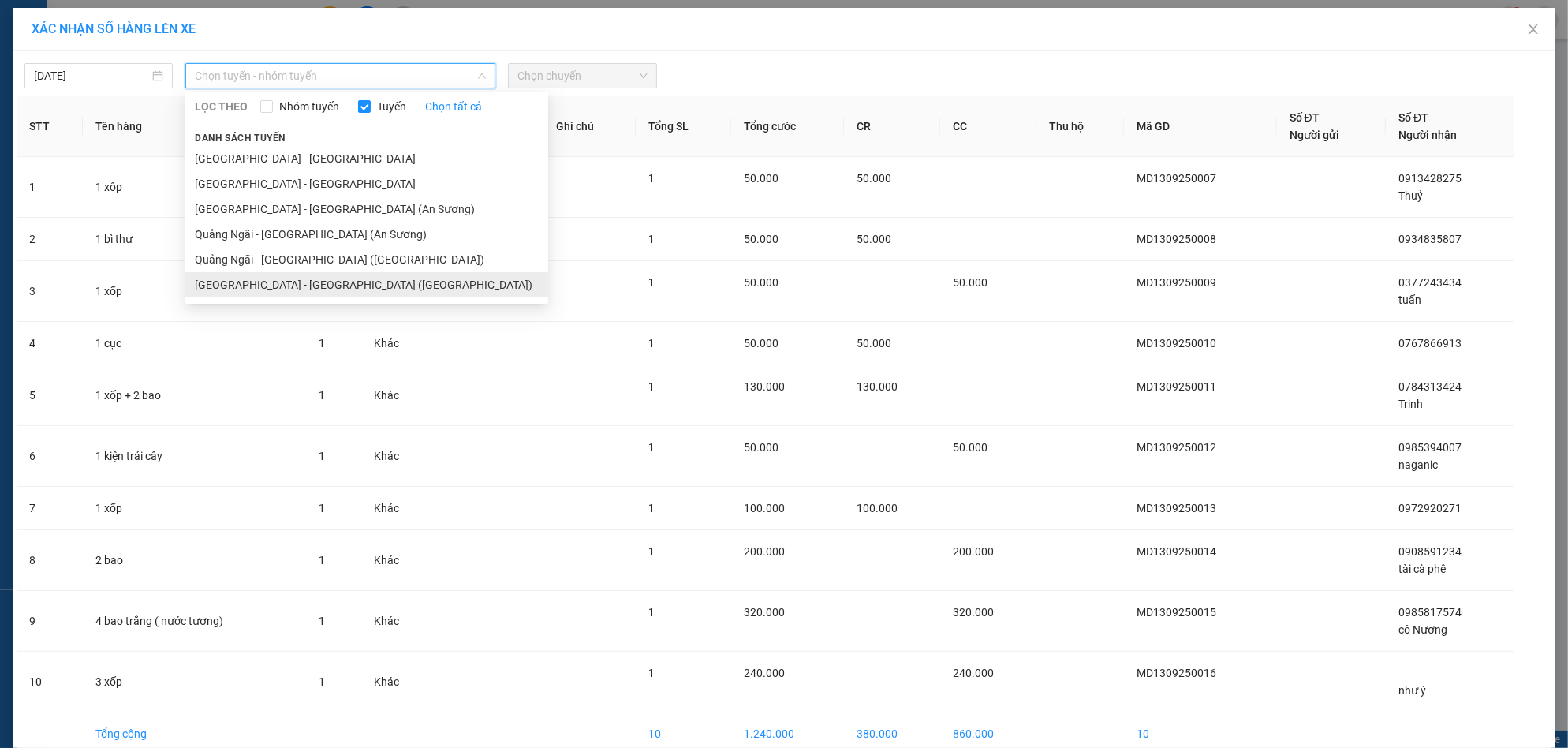
click at [283, 284] on li "[GEOGRAPHIC_DATA] - [GEOGRAPHIC_DATA] ([GEOGRAPHIC_DATA])" at bounding box center [367, 284] width 363 height 25
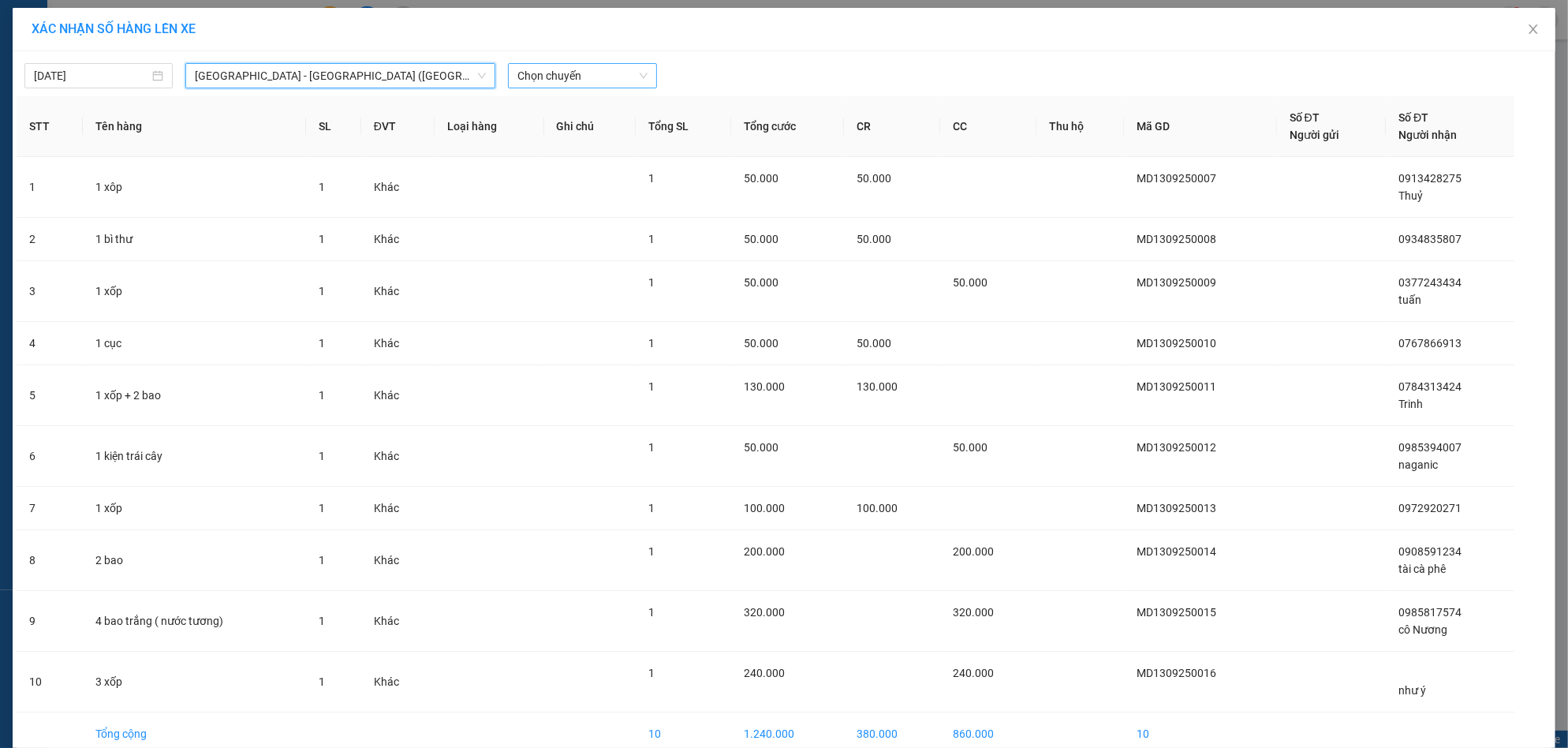
click at [562, 68] on span "Chọn chuyến" at bounding box center [582, 76] width 129 height 24
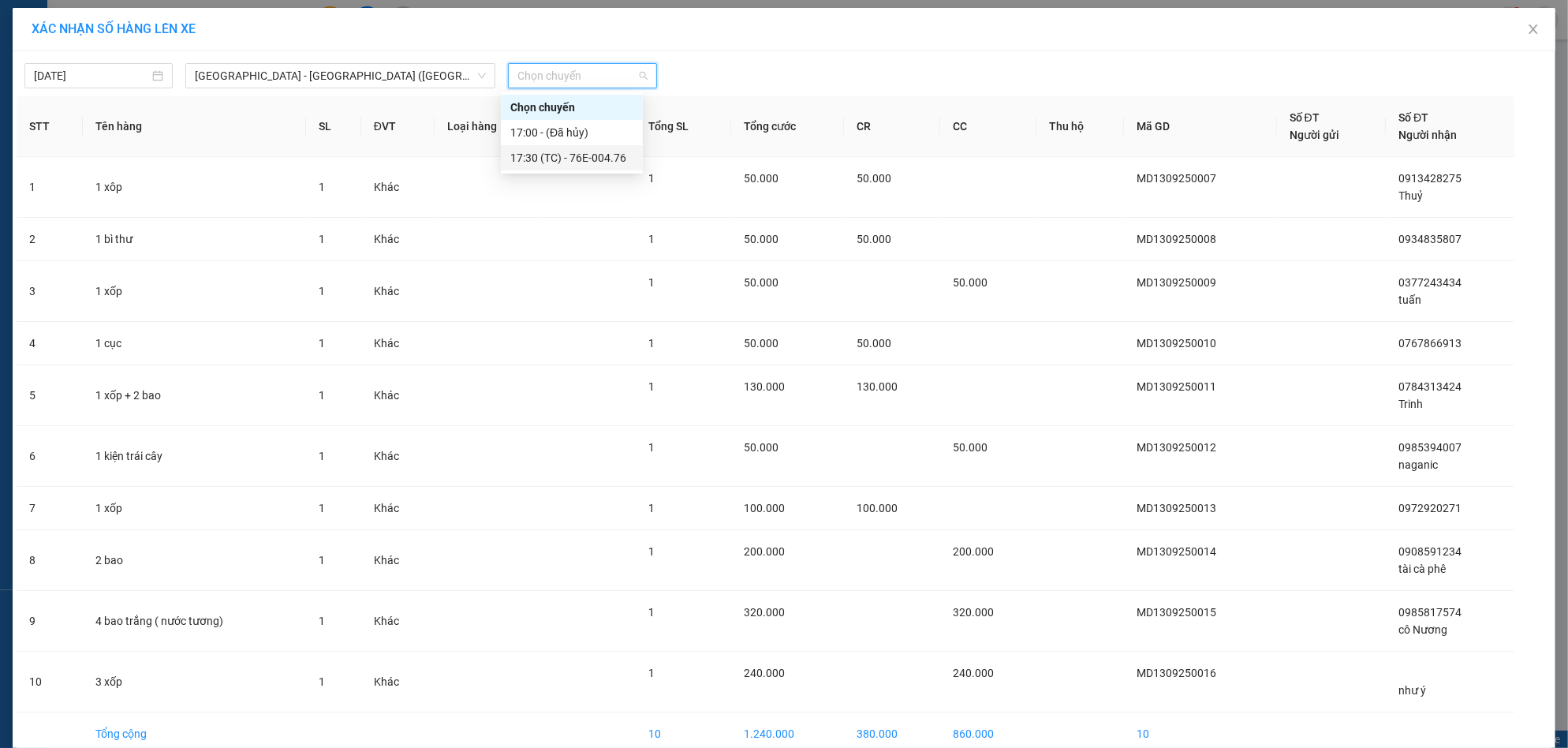
click at [549, 155] on div "17:30 (TC) - 76E-004.76" at bounding box center [572, 158] width 123 height 18
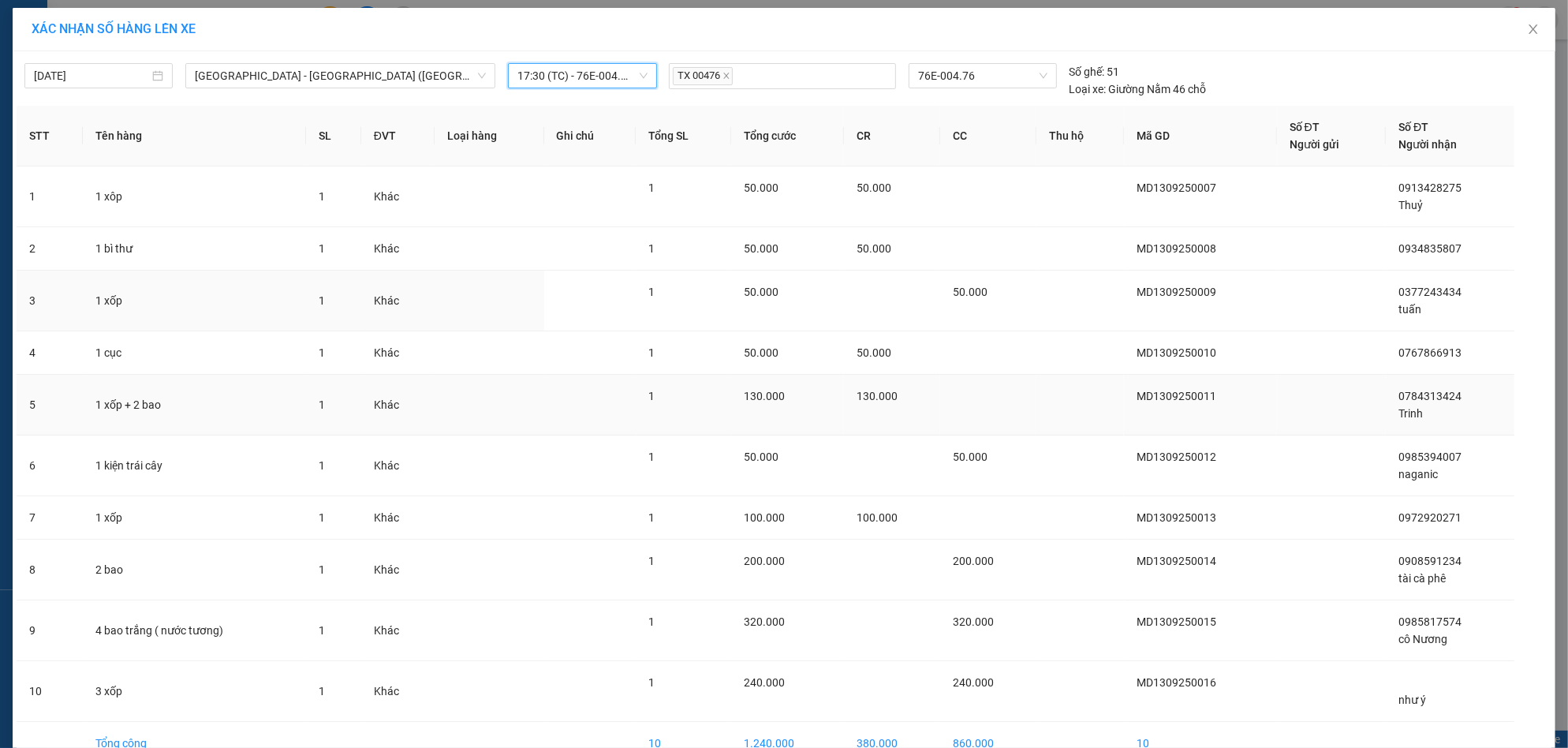
scroll to position [90, 0]
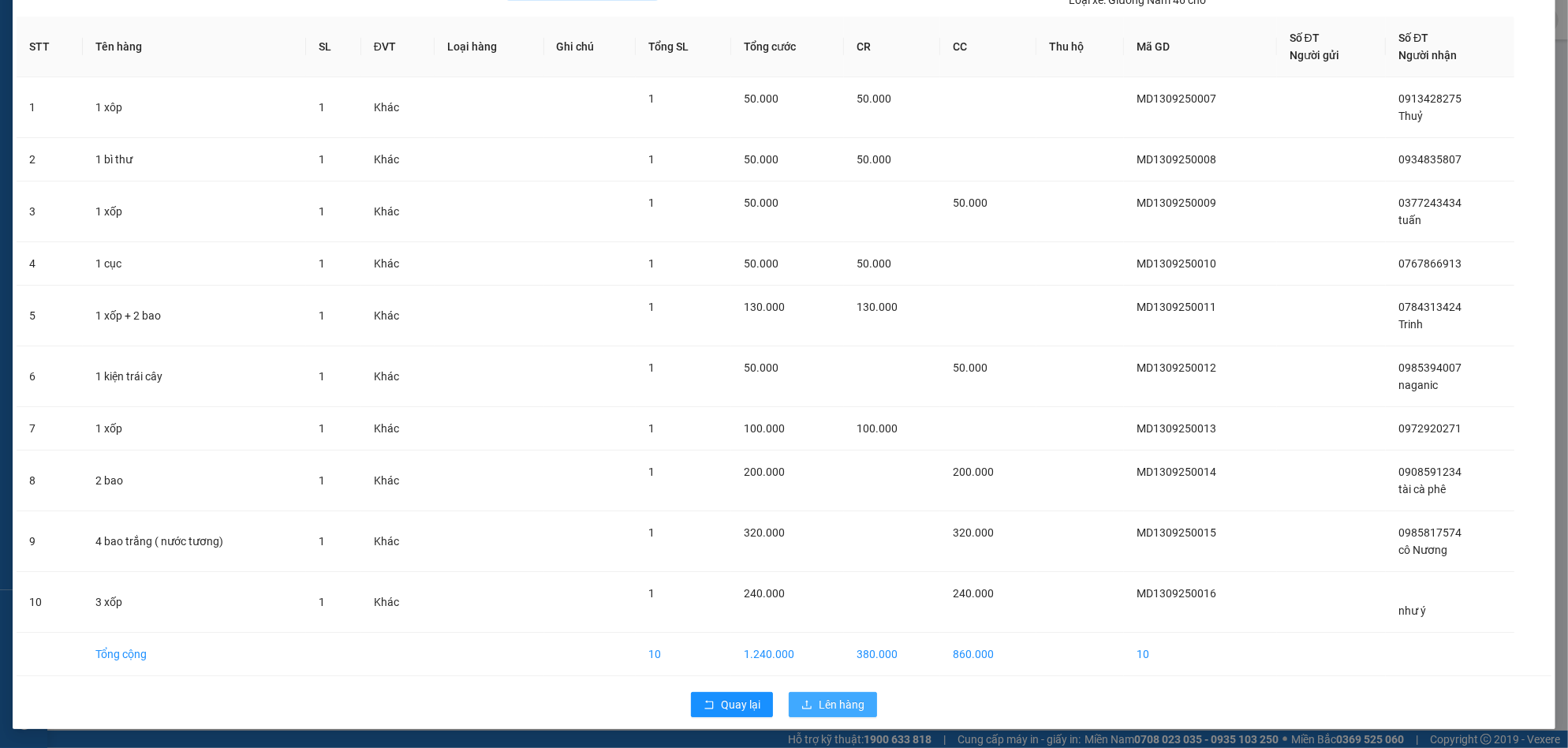
click at [819, 696] on span "Lên hàng" at bounding box center [841, 705] width 46 height 18
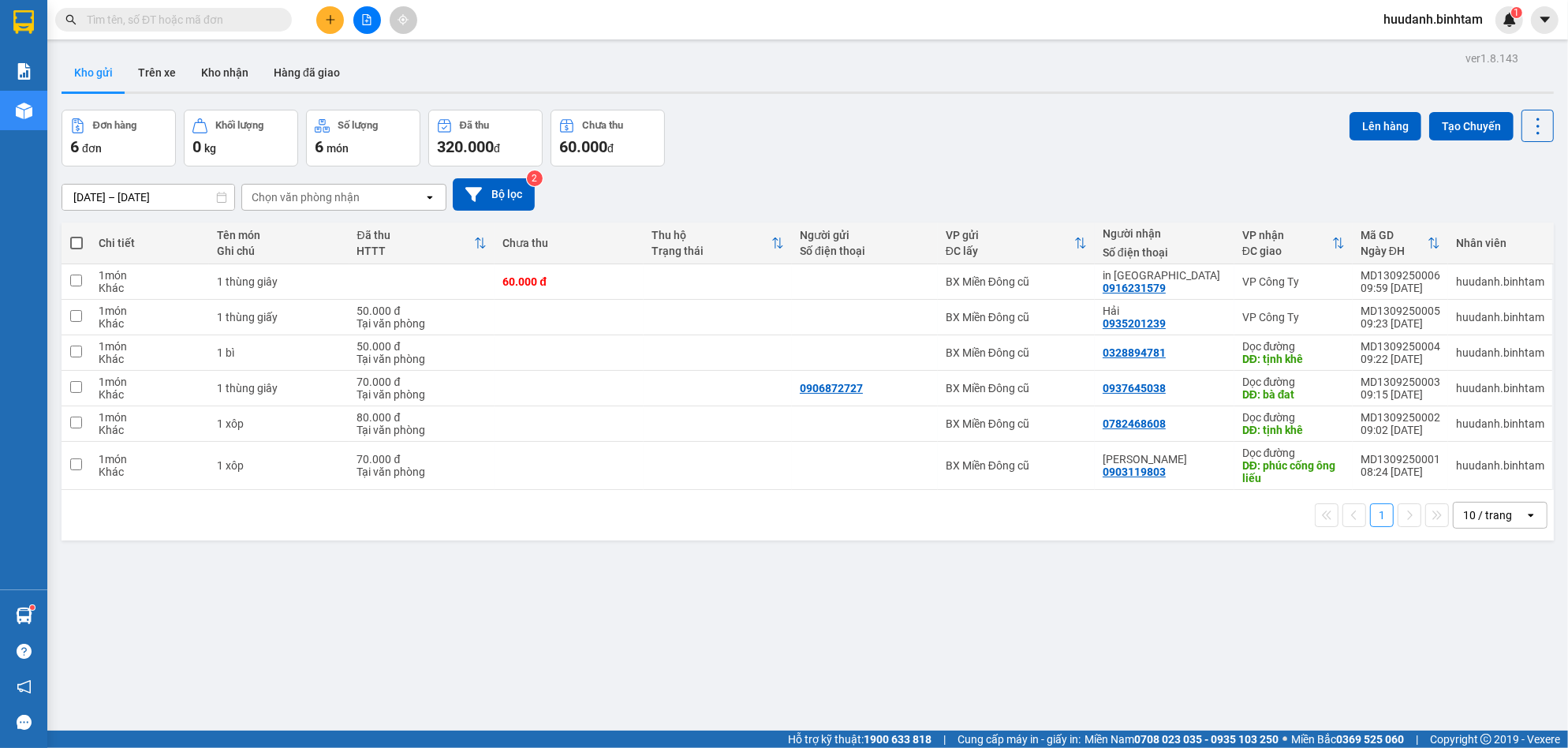
click at [74, 239] on span at bounding box center [76, 243] width 12 height 12
click at [76, 235] on input "checkbox" at bounding box center [76, 235] width 0 height 0
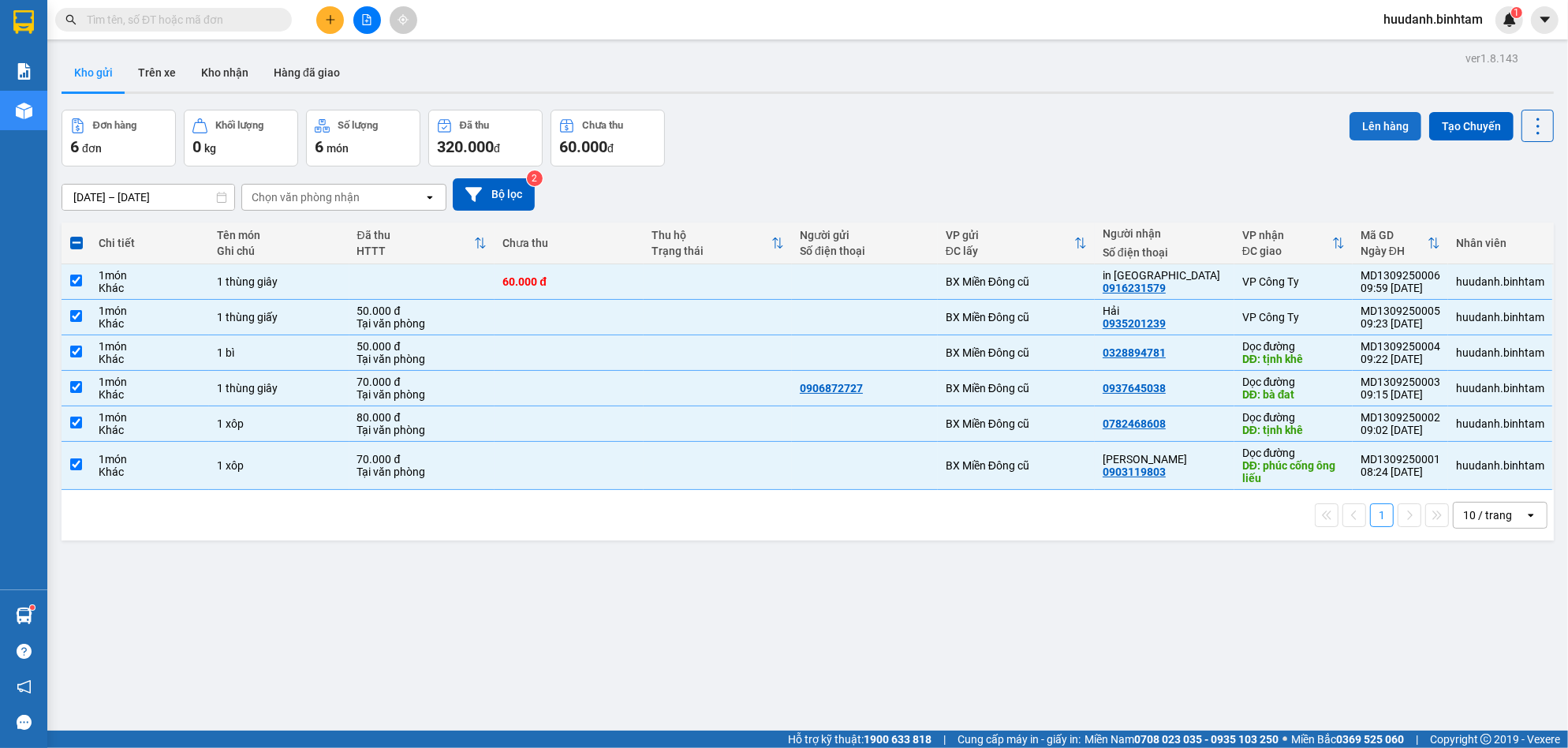
click at [1366, 118] on button "Lên hàng" at bounding box center [1385, 126] width 72 height 28
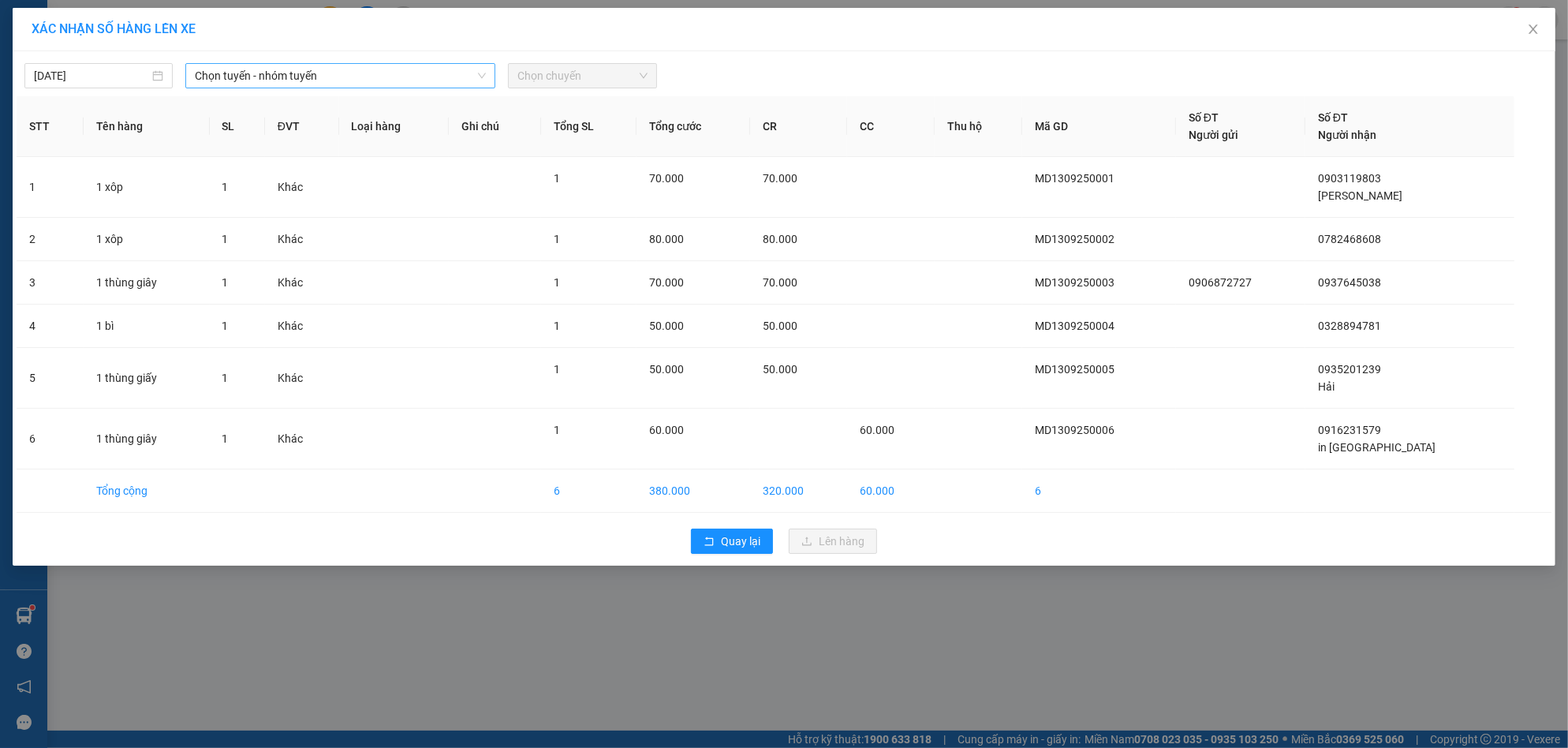
click at [361, 65] on span "Chọn tuyến - nhóm tuyến" at bounding box center [340, 76] width 291 height 24
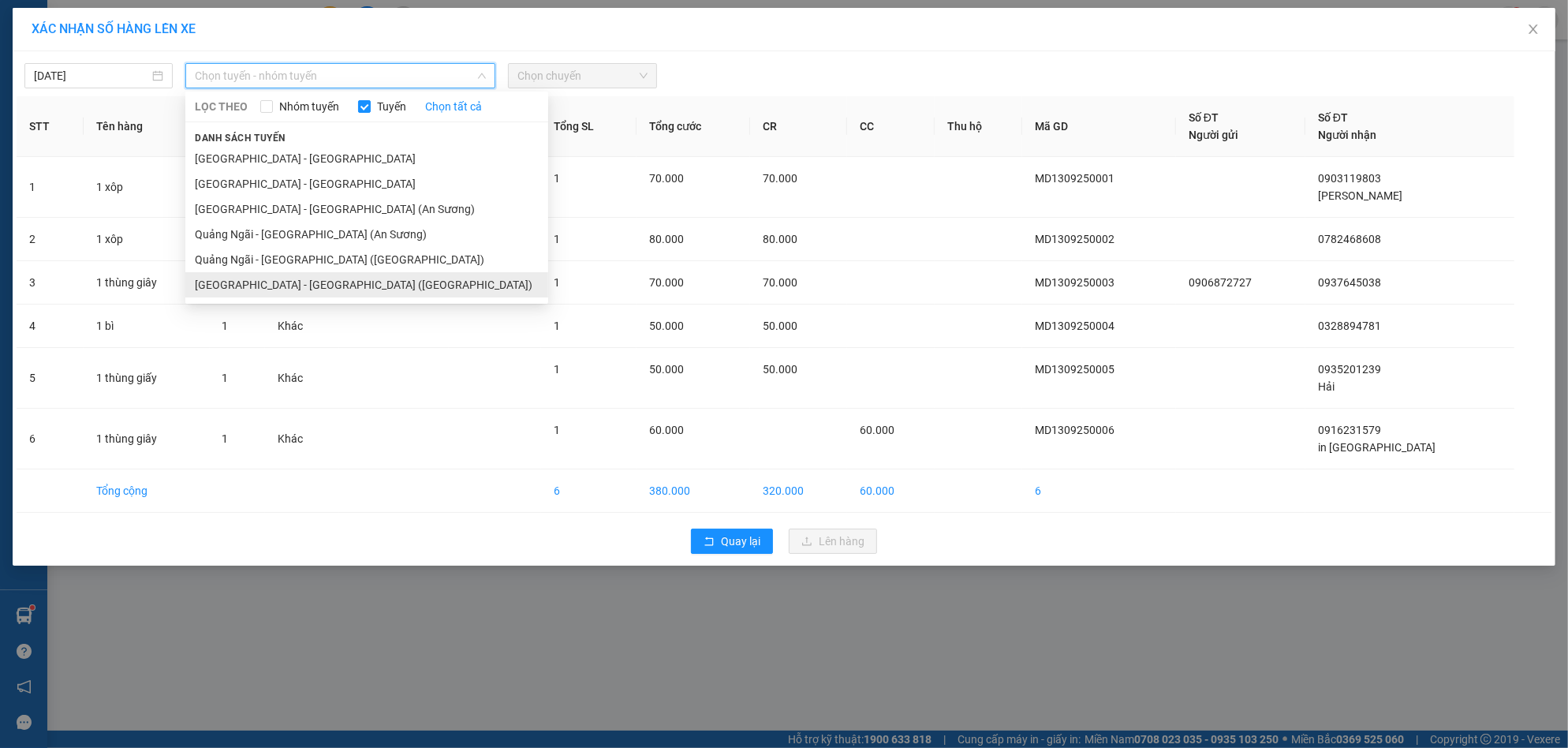
click at [287, 287] on li "[GEOGRAPHIC_DATA] - [GEOGRAPHIC_DATA] ([GEOGRAPHIC_DATA])" at bounding box center [367, 284] width 363 height 25
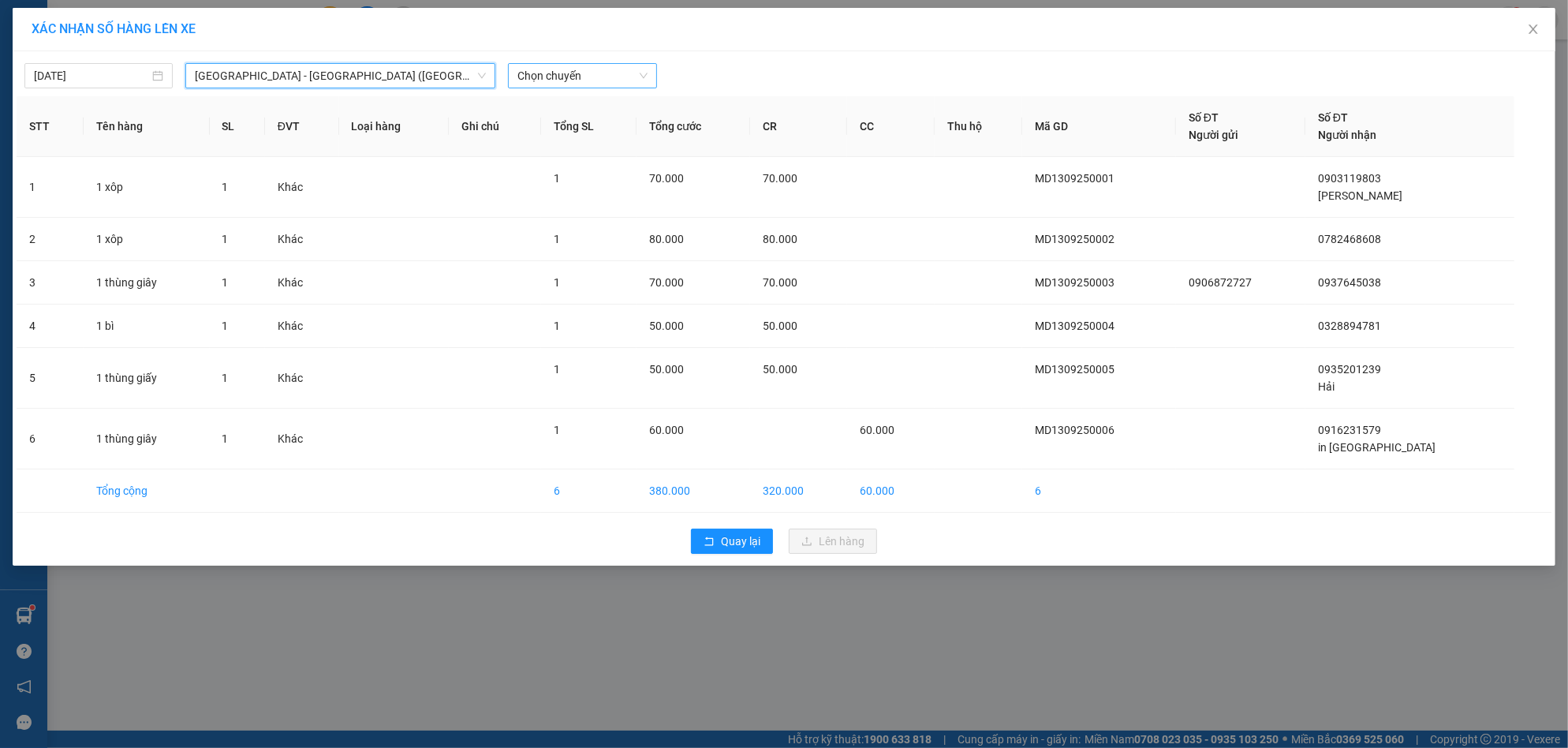
click at [586, 76] on span "Chọn chuyến" at bounding box center [582, 76] width 129 height 24
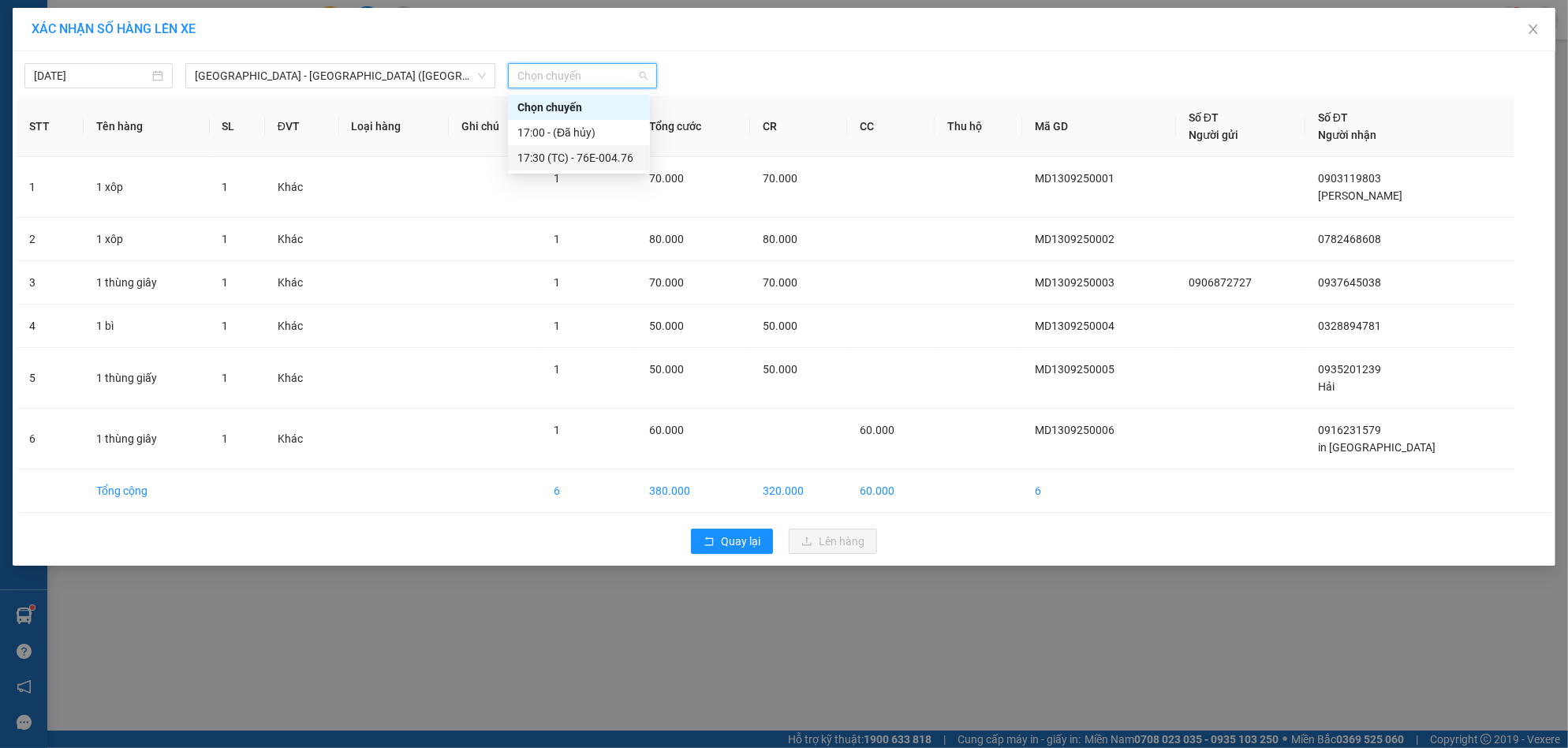
click at [558, 156] on div "17:30 (TC) - 76E-004.76" at bounding box center [579, 158] width 123 height 18
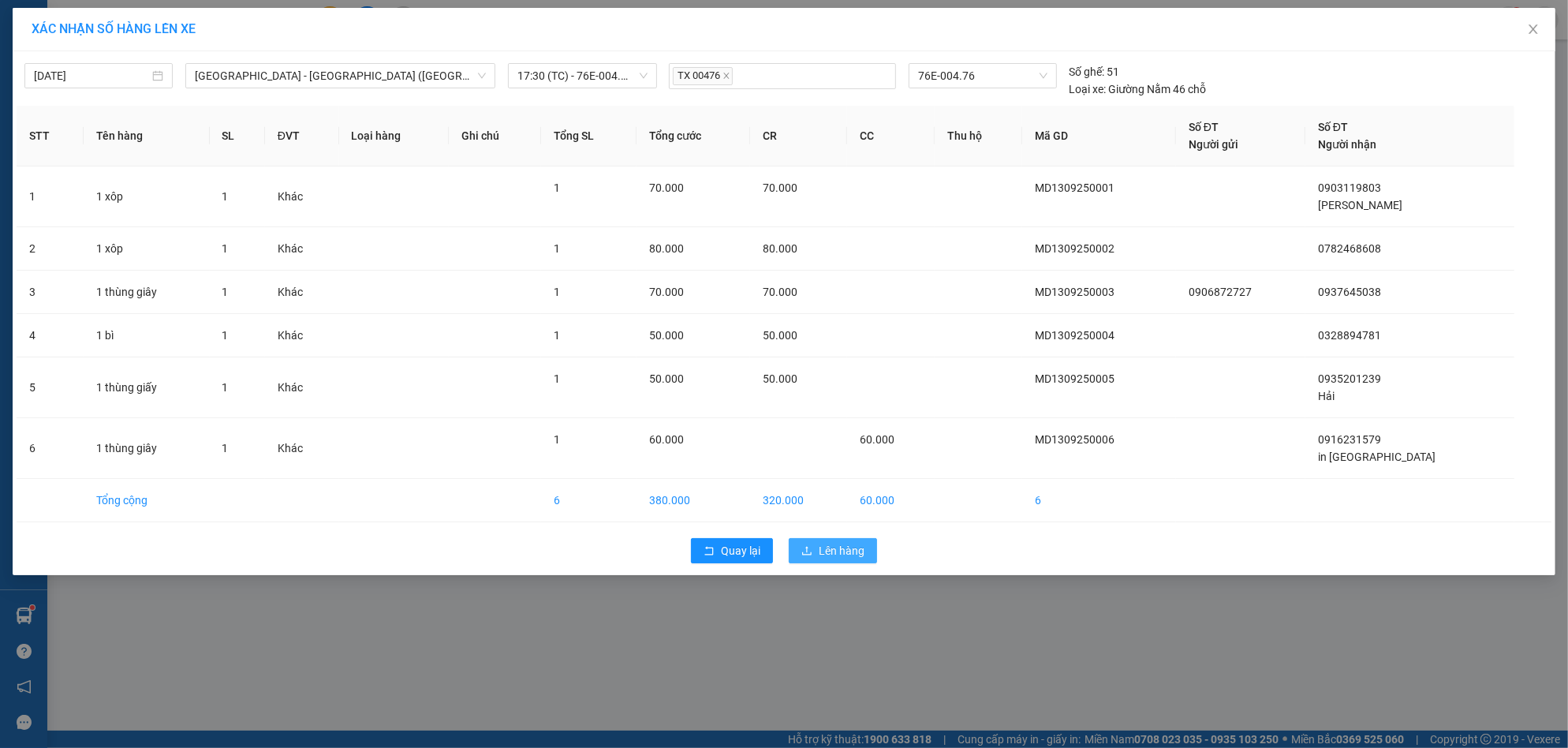
click at [825, 544] on span "Lên hàng" at bounding box center [841, 551] width 46 height 18
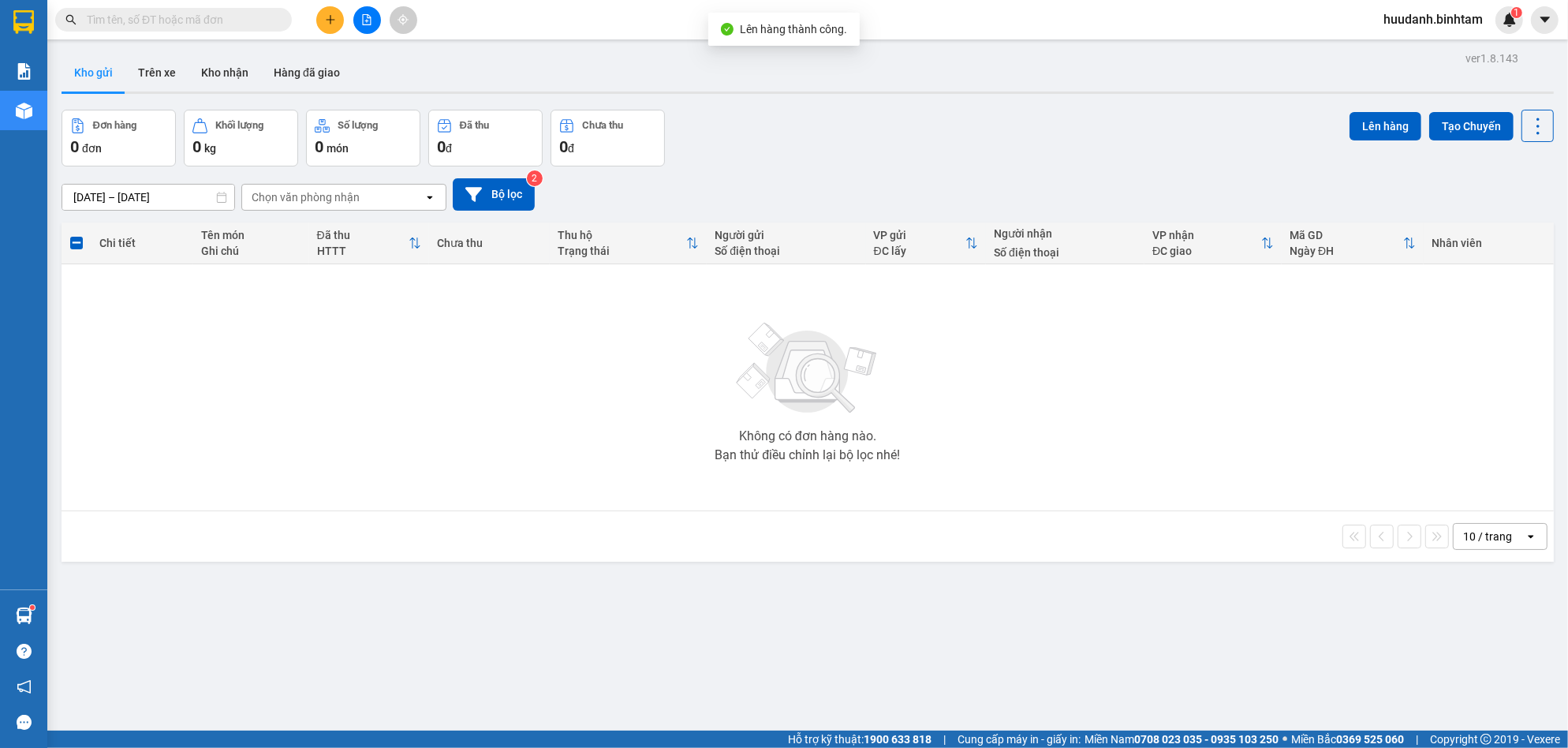
scroll to position [73, 0]
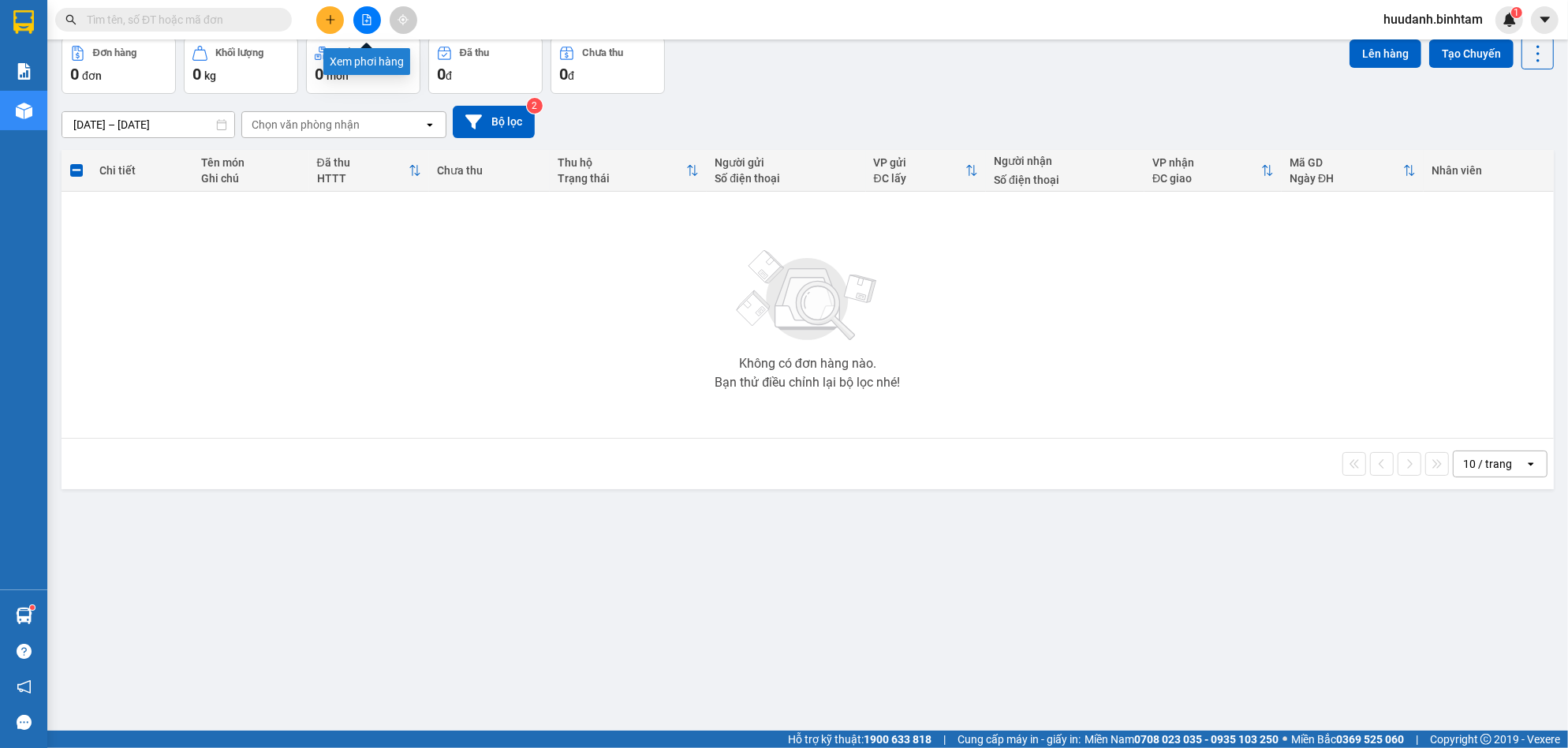
click at [367, 22] on icon "file-add" at bounding box center [368, 19] width 9 height 11
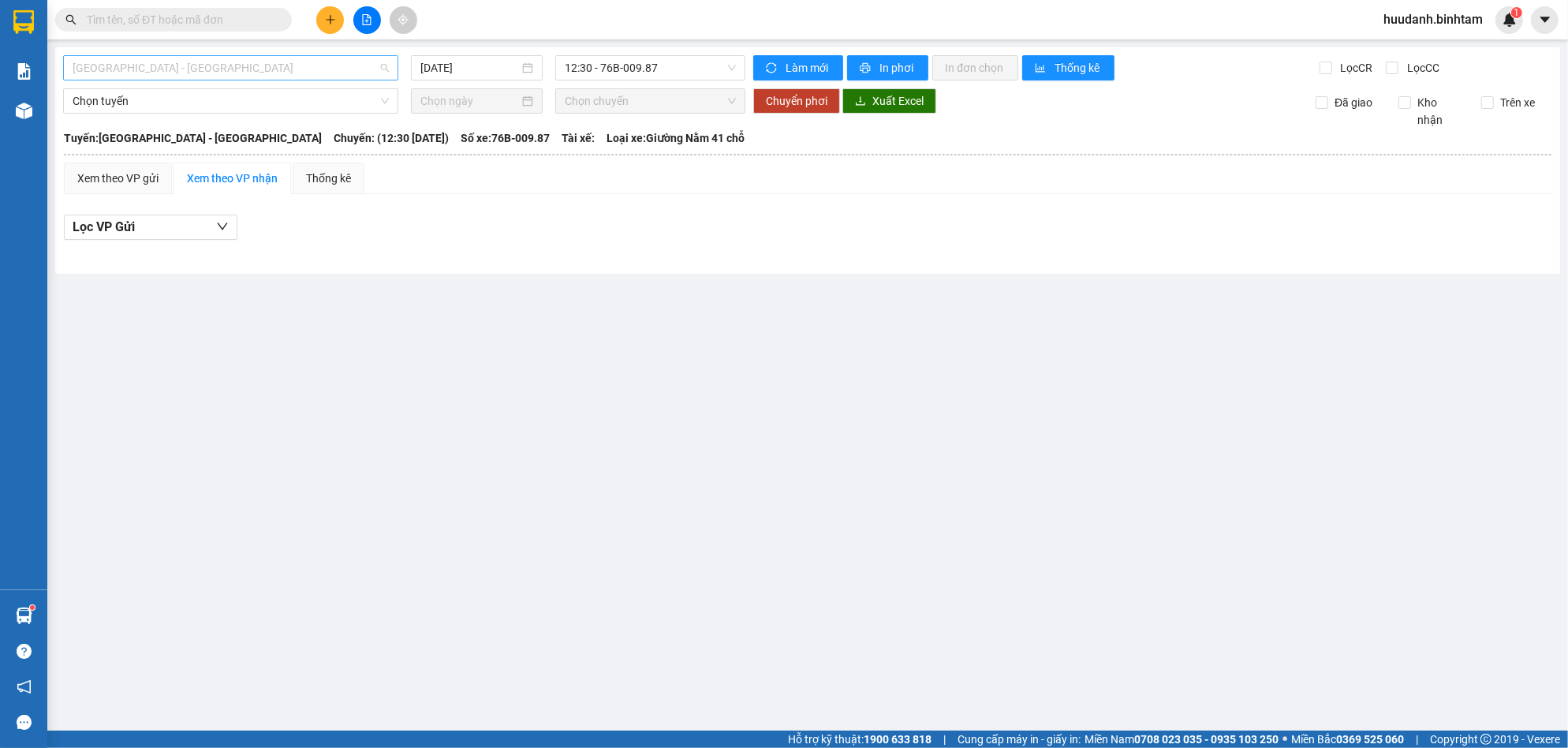
click at [275, 75] on span "[GEOGRAPHIC_DATA] - [GEOGRAPHIC_DATA]" at bounding box center [231, 68] width 316 height 24
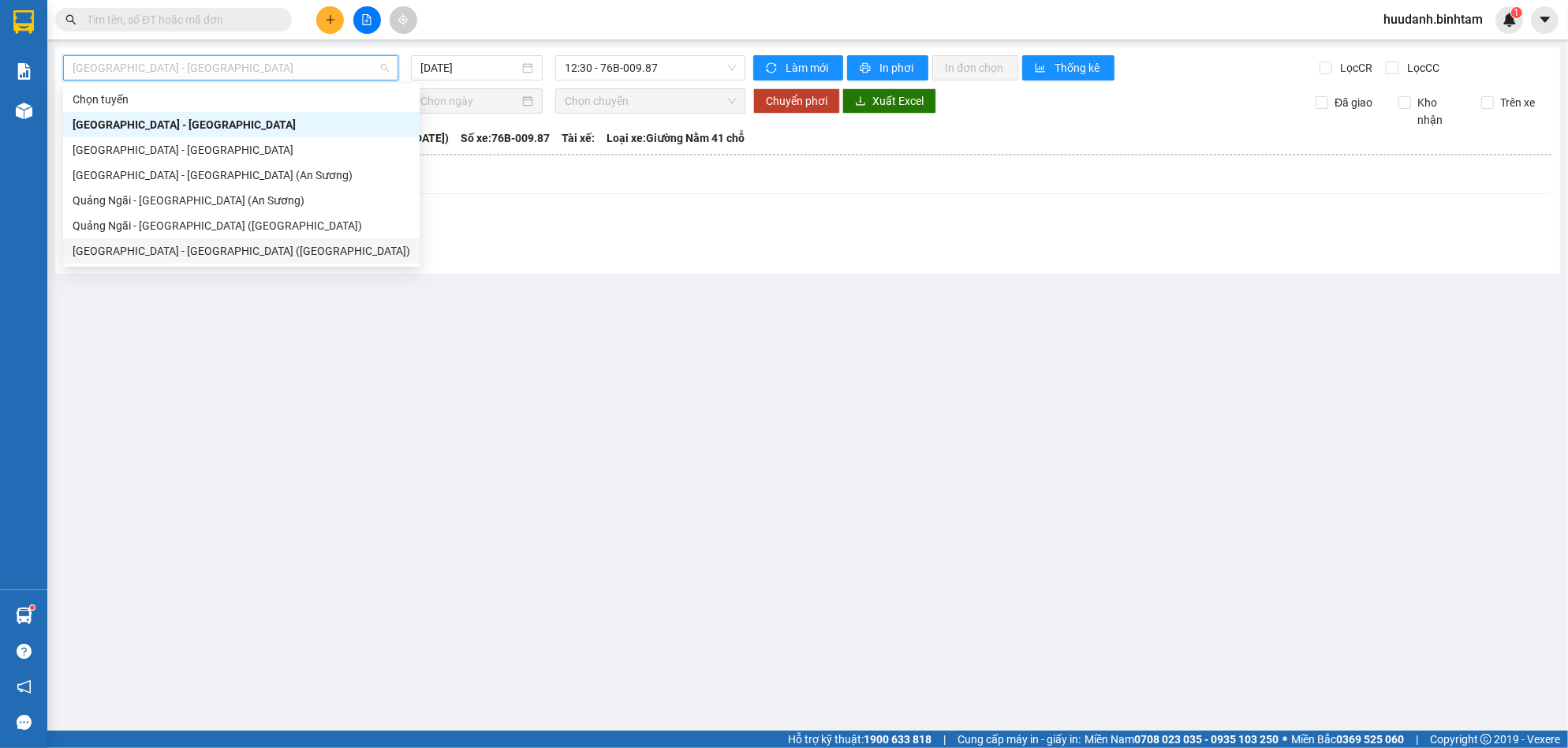
click at [233, 247] on div "[GEOGRAPHIC_DATA] - [GEOGRAPHIC_DATA] ([GEOGRAPHIC_DATA])" at bounding box center [241, 251] width 338 height 18
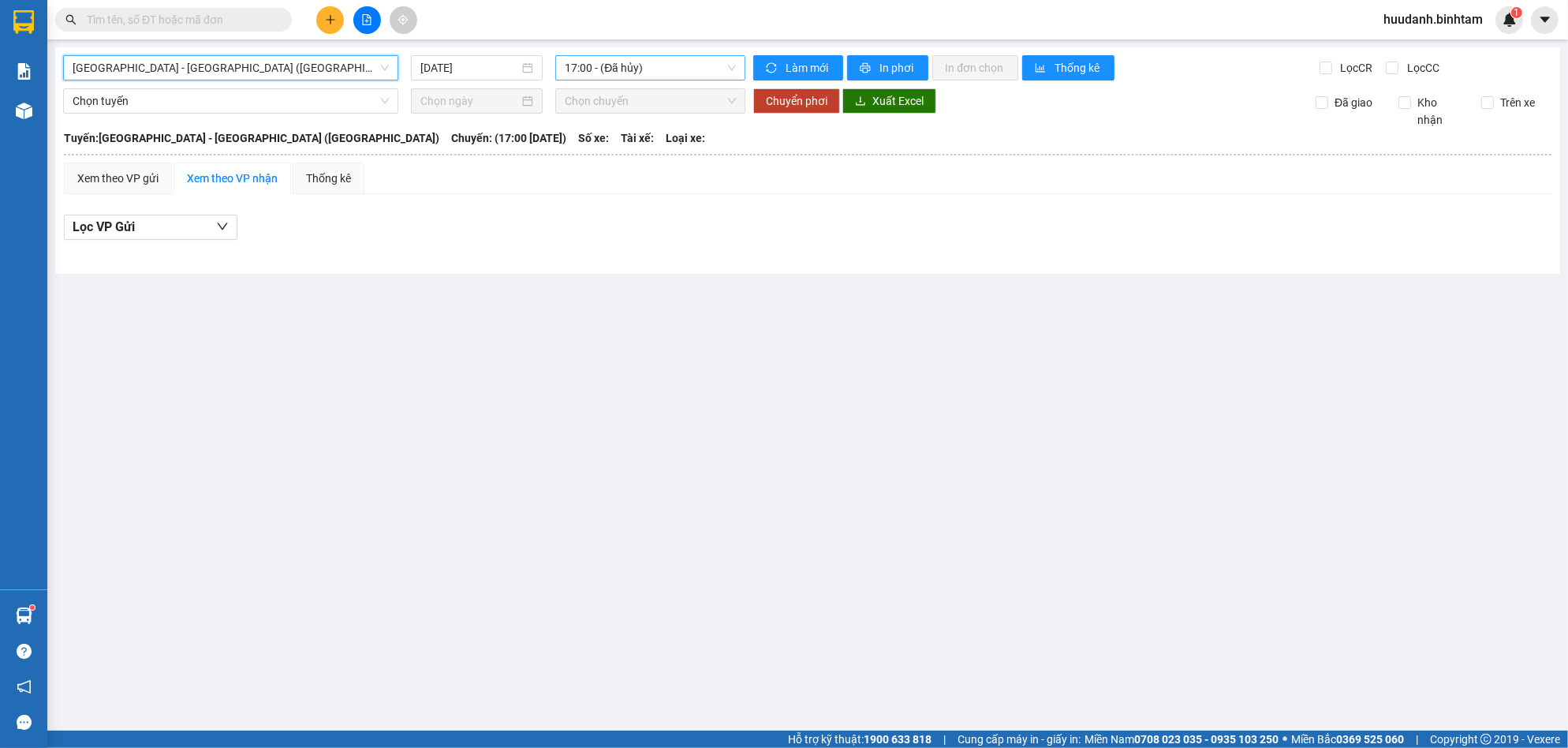
click at [654, 68] on span "17:00 - (Đã hủy)" at bounding box center [650, 68] width 171 height 24
click at [648, 143] on div "17:30 (TC) - 76E-004.76" at bounding box center [626, 150] width 123 height 18
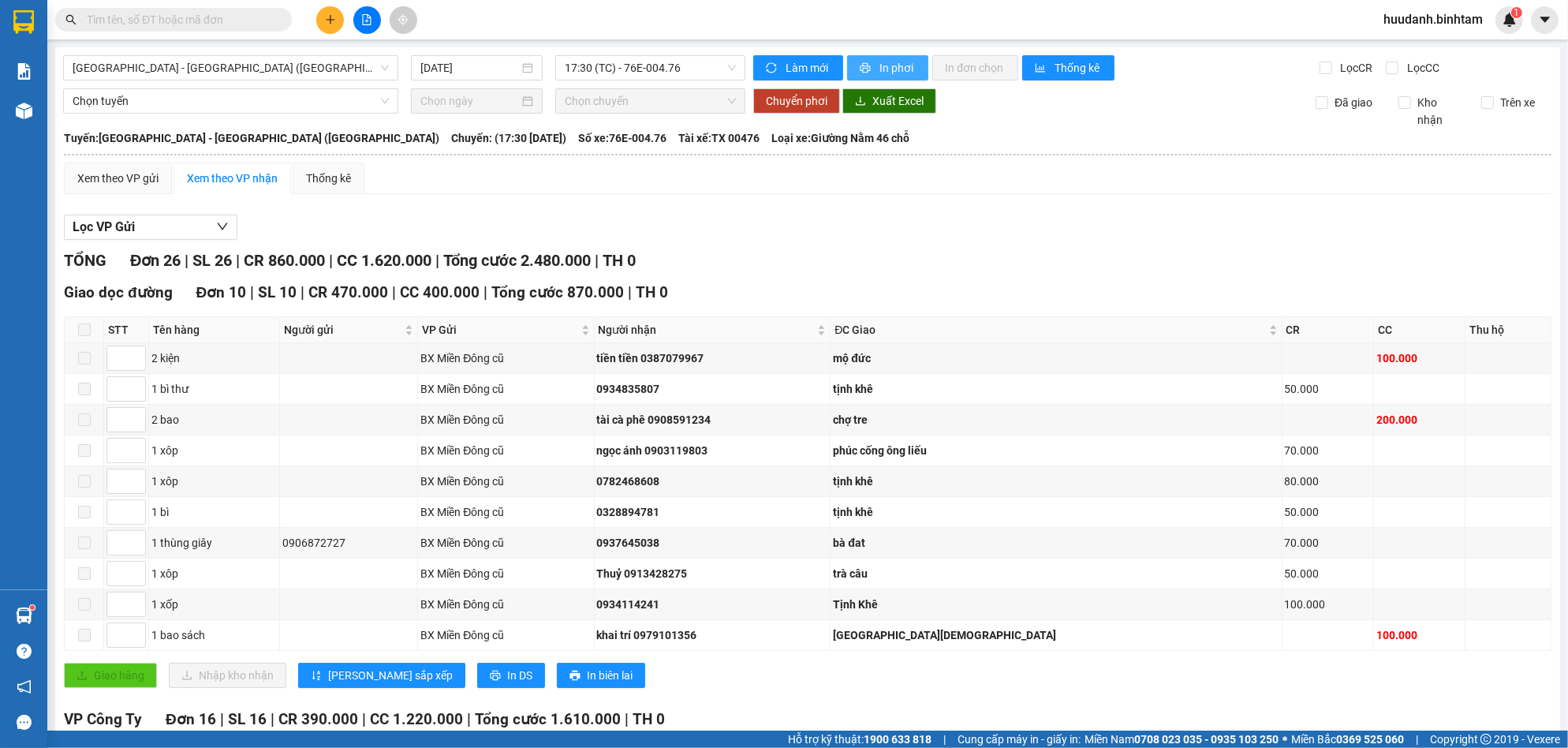
click at [898, 64] on span "In phơi" at bounding box center [897, 68] width 36 height 18
